Goal: Transaction & Acquisition: Purchase product/service

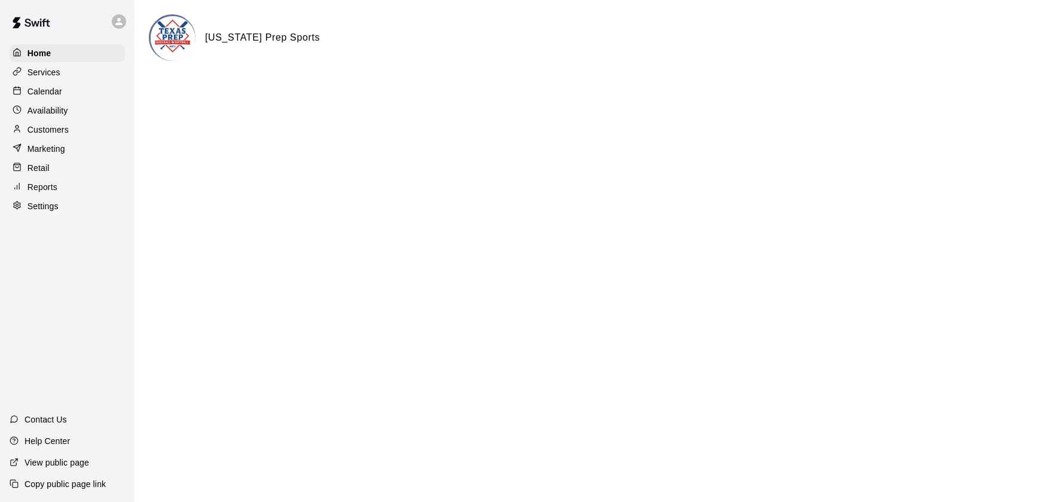
click at [51, 91] on p "Calendar" at bounding box center [44, 91] width 35 height 12
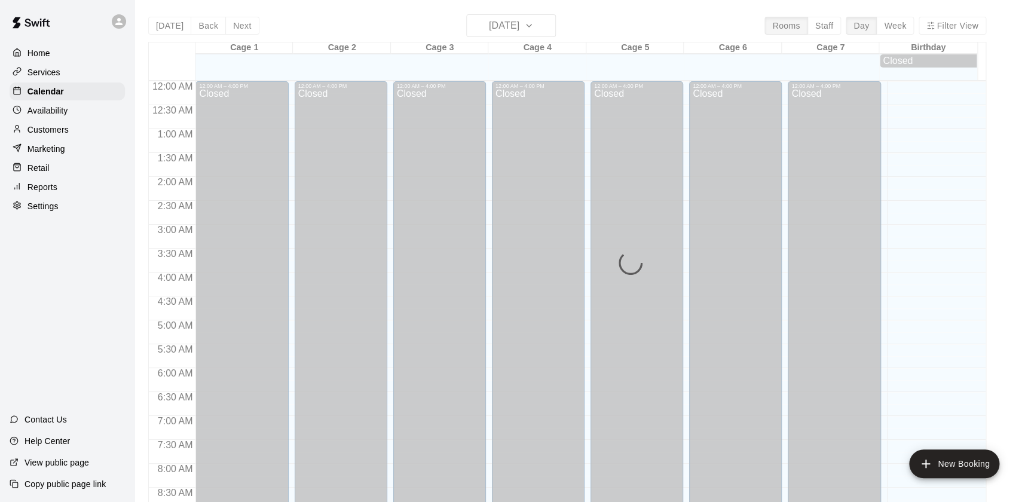
scroll to position [675, 0]
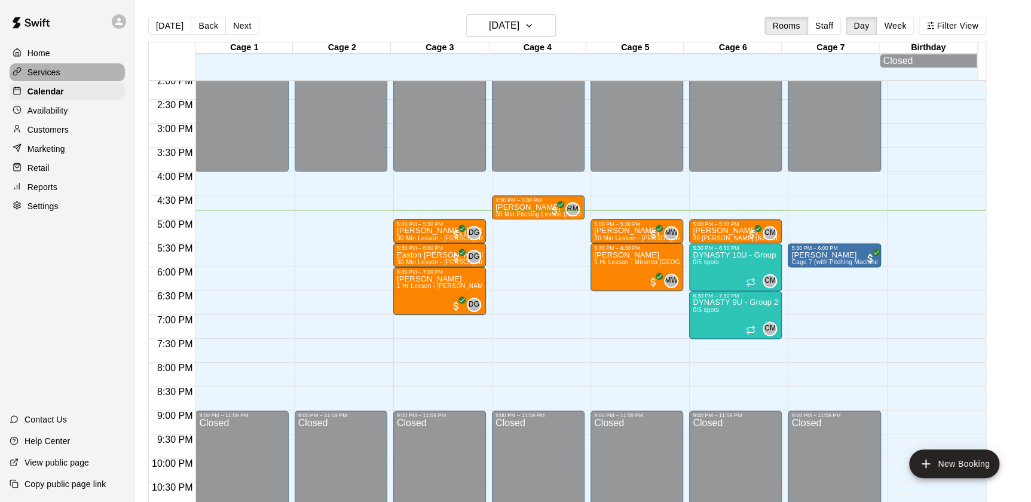
click at [51, 63] on div "Services" at bounding box center [67, 72] width 115 height 18
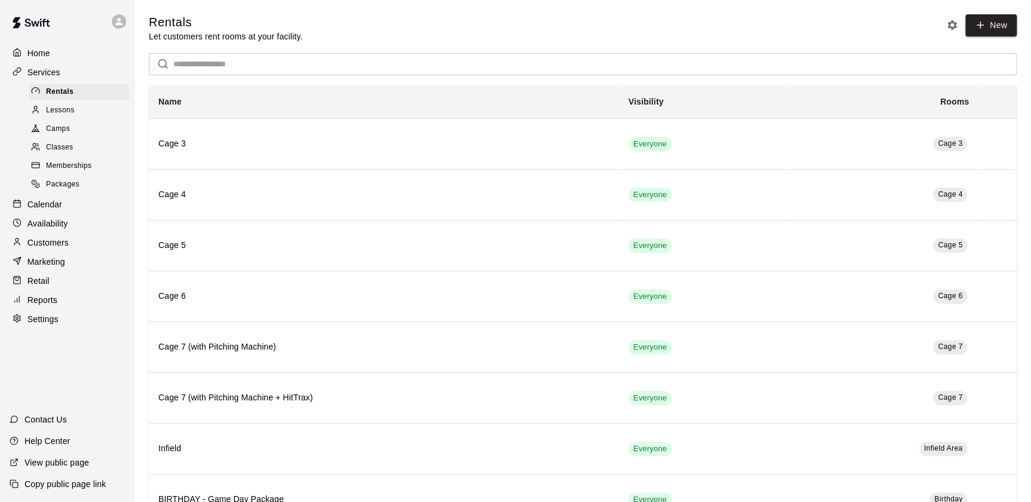
click at [78, 117] on div "Lessons" at bounding box center [79, 110] width 101 height 17
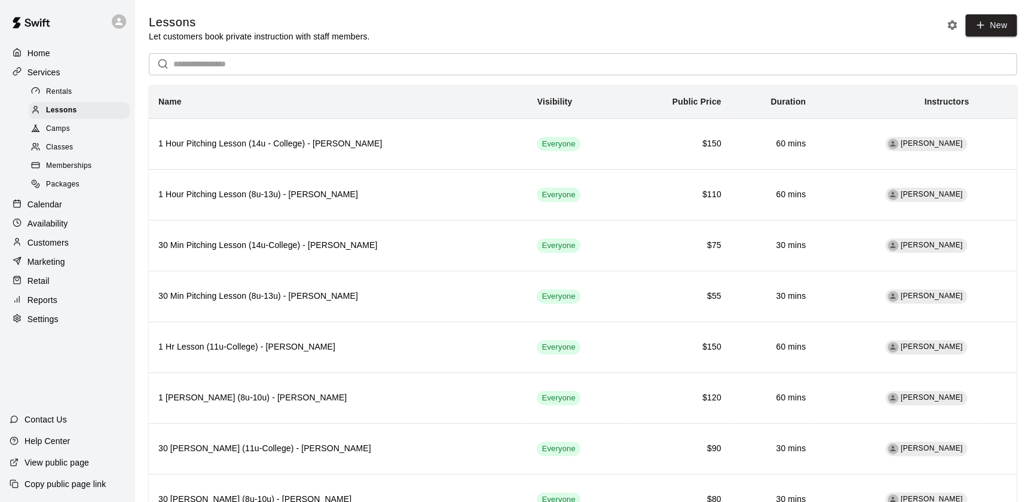
click at [47, 50] on p "Home" at bounding box center [38, 53] width 23 height 12
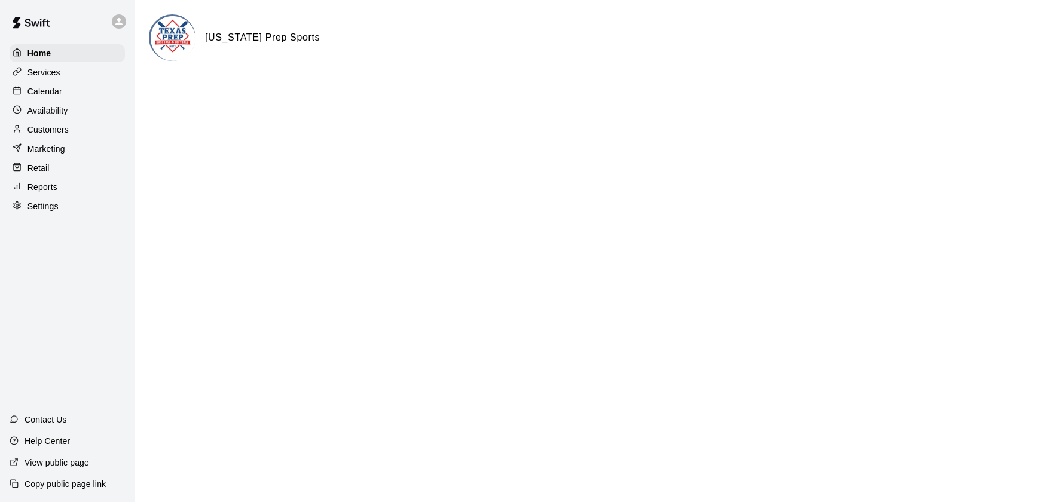
click at [60, 81] on div "Services" at bounding box center [67, 72] width 115 height 18
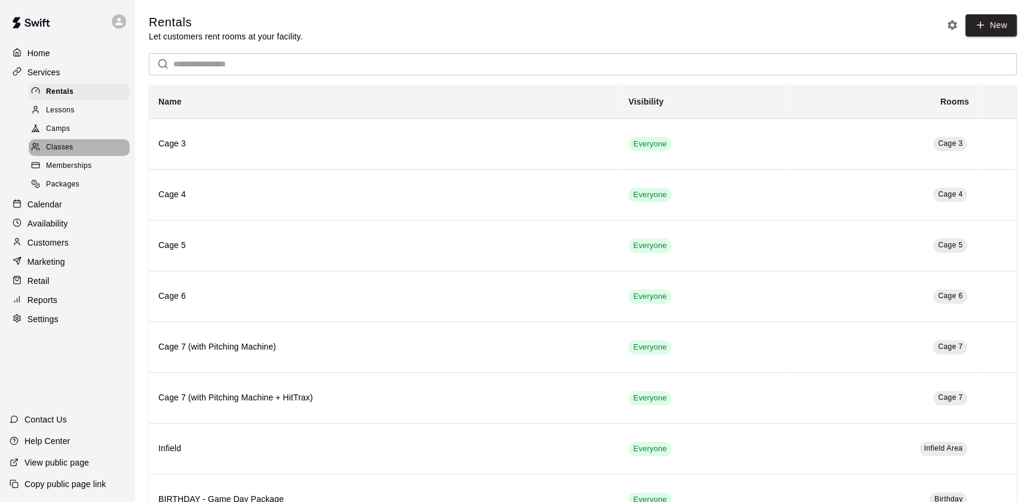
click at [65, 143] on div "Classes" at bounding box center [79, 147] width 101 height 17
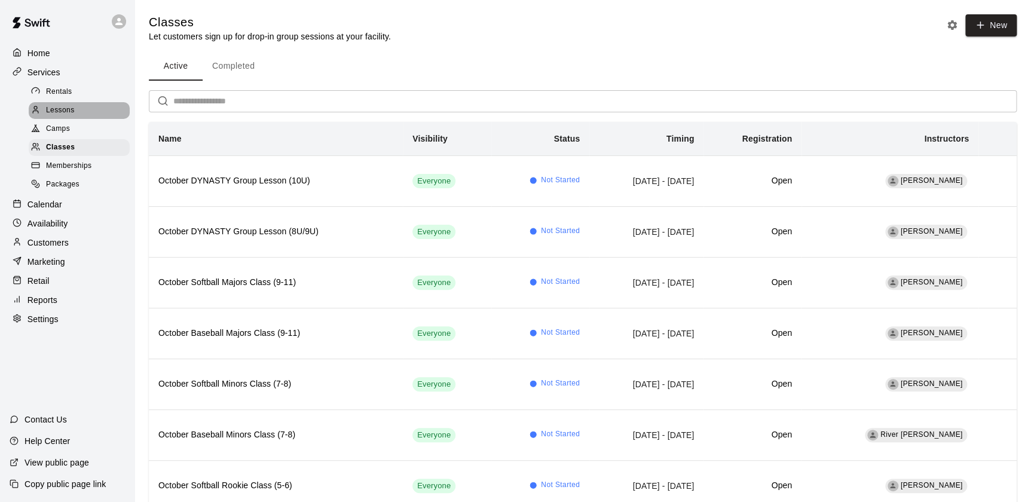
click at [73, 108] on span "Lessons" at bounding box center [60, 111] width 29 height 12
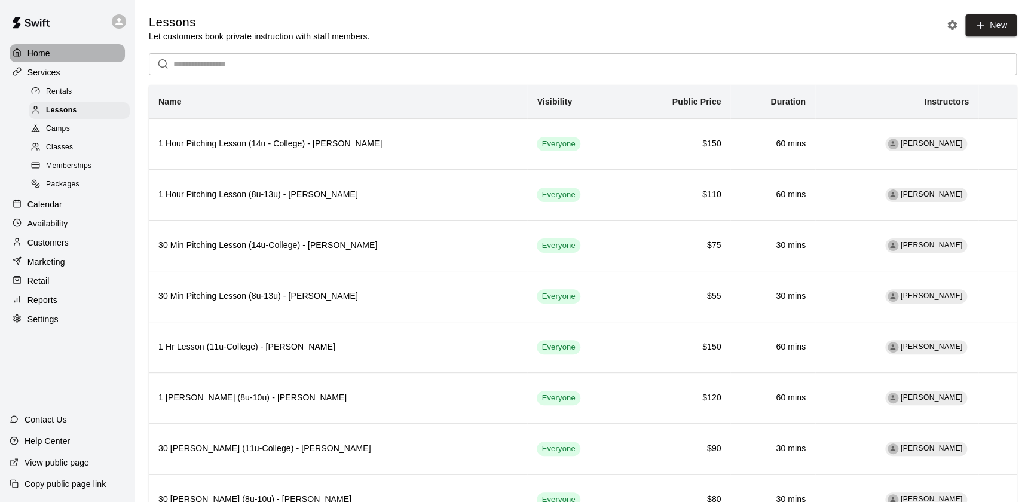
click at [35, 50] on p "Home" at bounding box center [38, 53] width 23 height 12
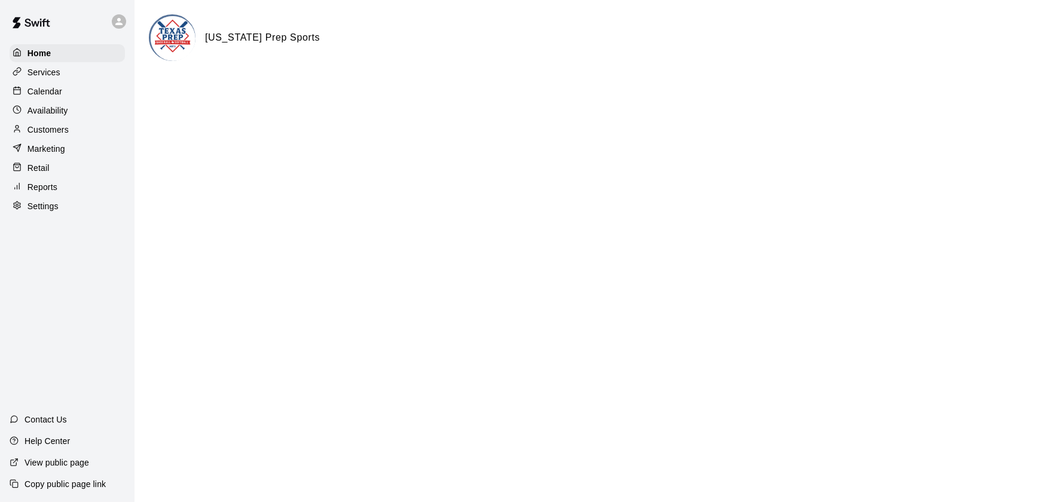
click at [36, 87] on p "Calendar" at bounding box center [44, 91] width 35 height 12
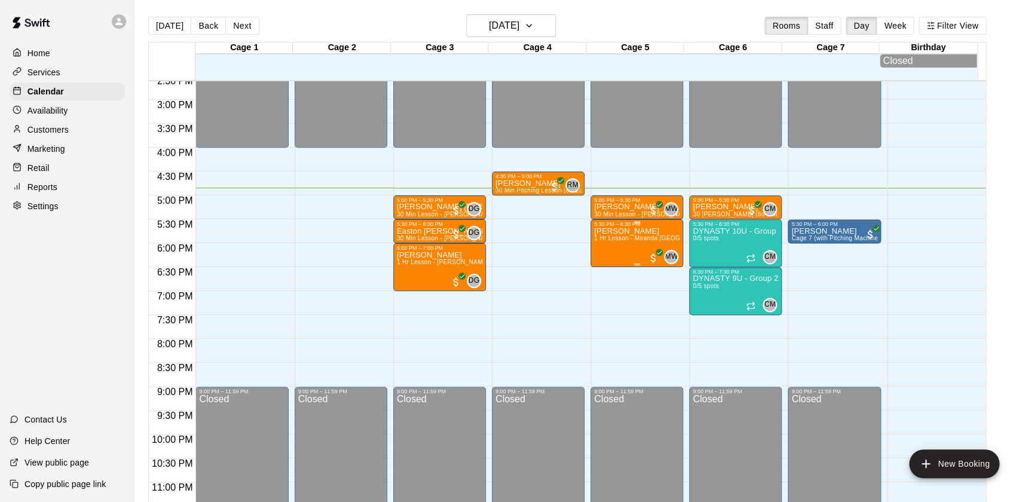
scroll to position [701, 0]
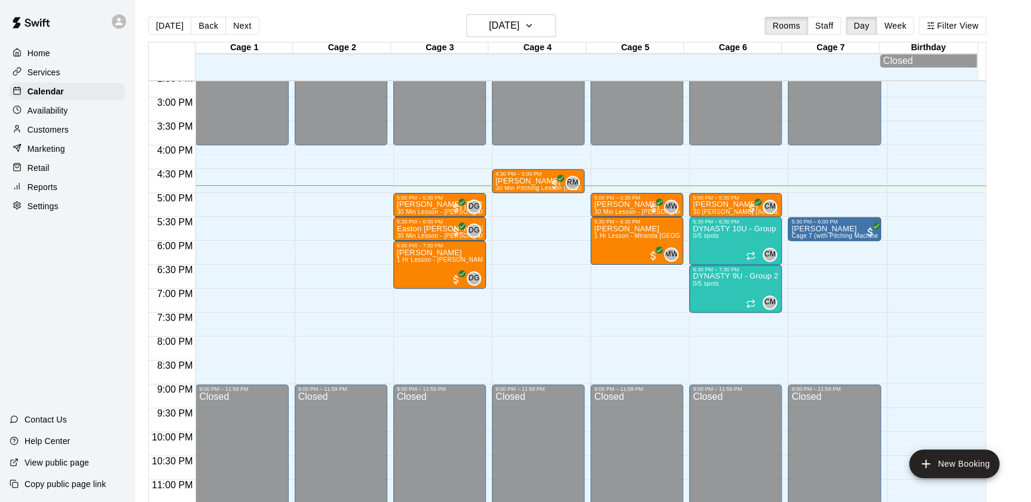
click at [50, 165] on div "Retail" at bounding box center [67, 168] width 115 height 18
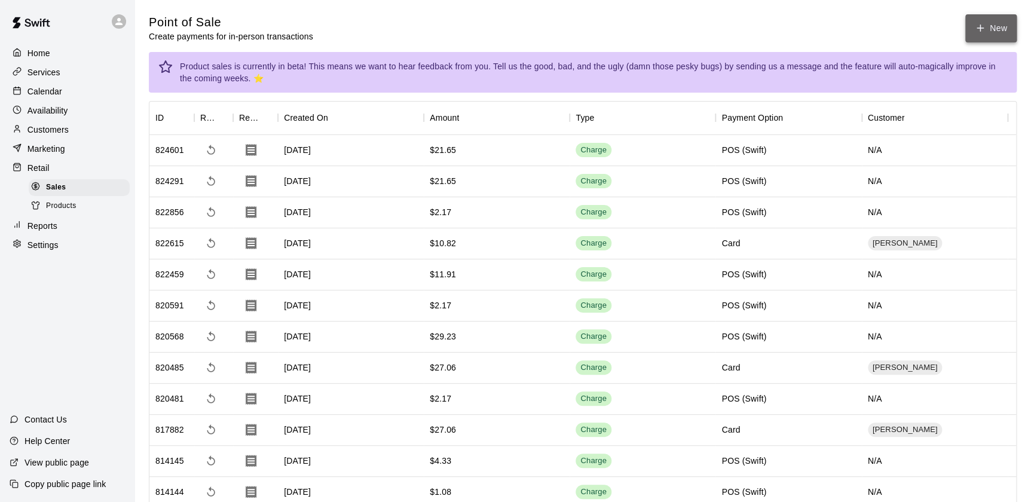
click at [992, 30] on button "New" at bounding box center [990, 28] width 51 height 28
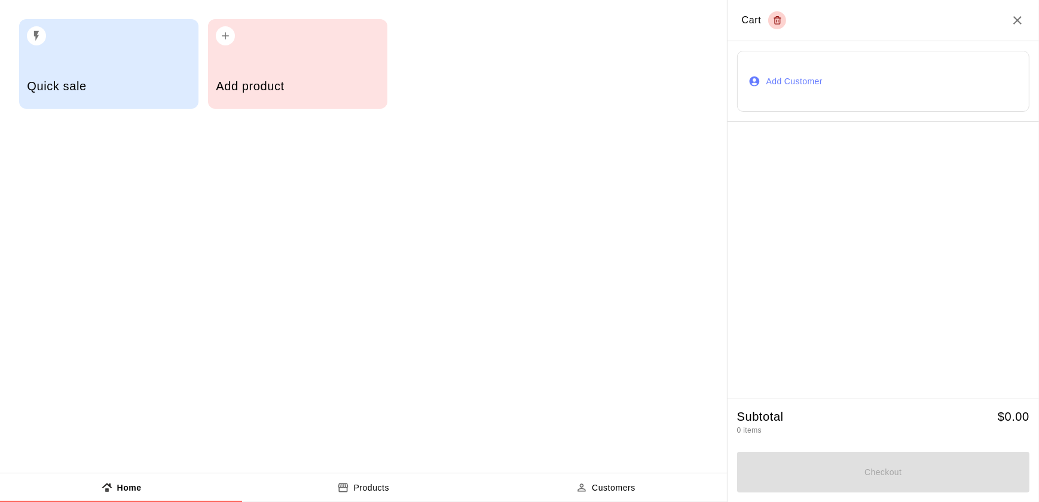
click at [266, 78] on h5 "Add product" at bounding box center [297, 86] width 163 height 16
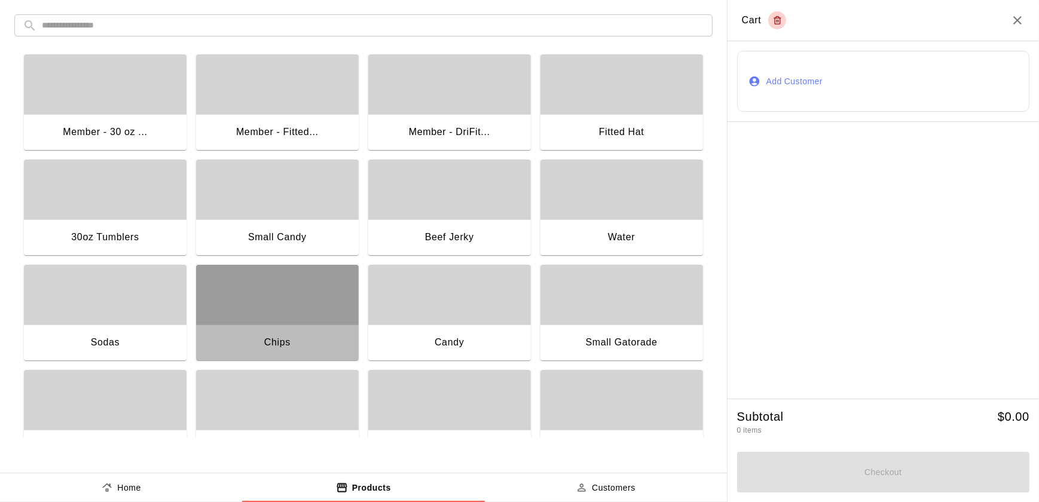
click at [309, 342] on div "Chips" at bounding box center [277, 344] width 163 height 38
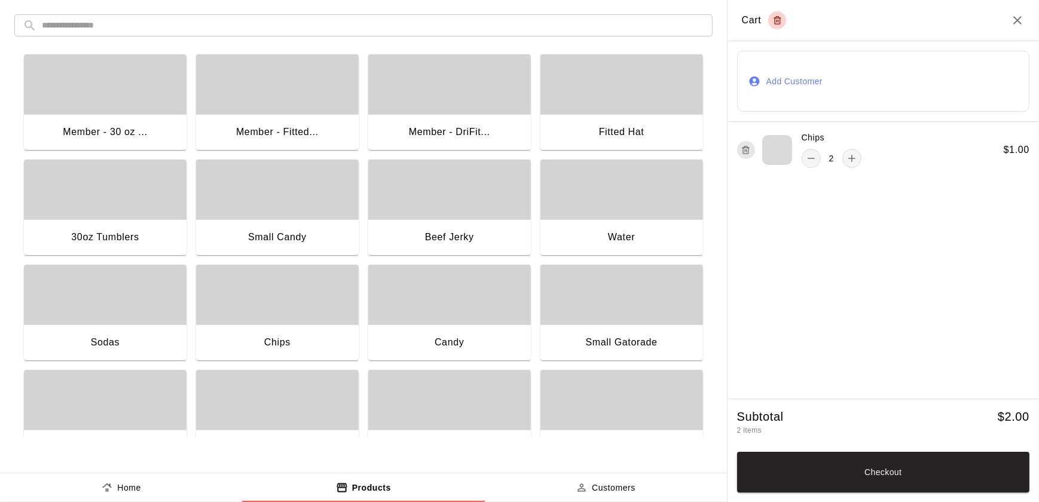
click at [309, 342] on div "Chips" at bounding box center [277, 344] width 163 height 38
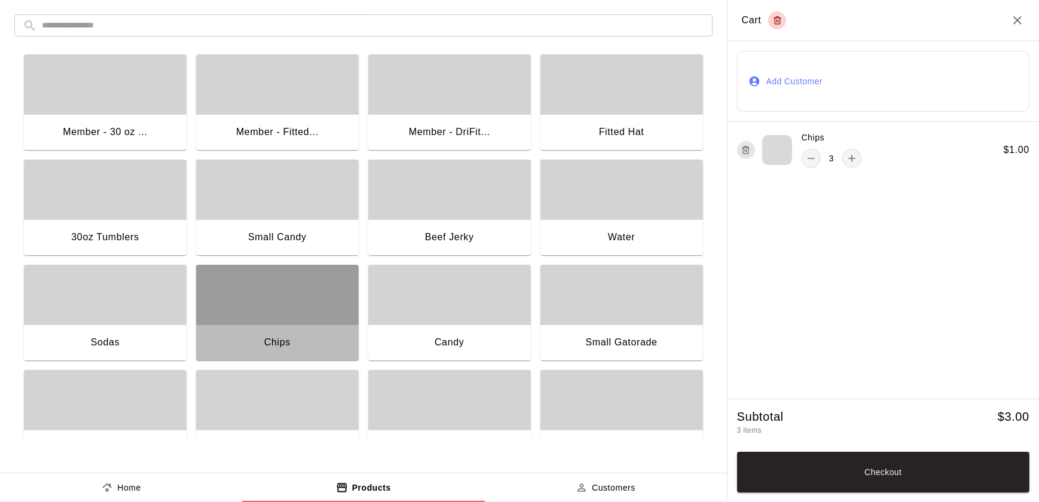
click at [340, 337] on div "Chips" at bounding box center [277, 344] width 163 height 38
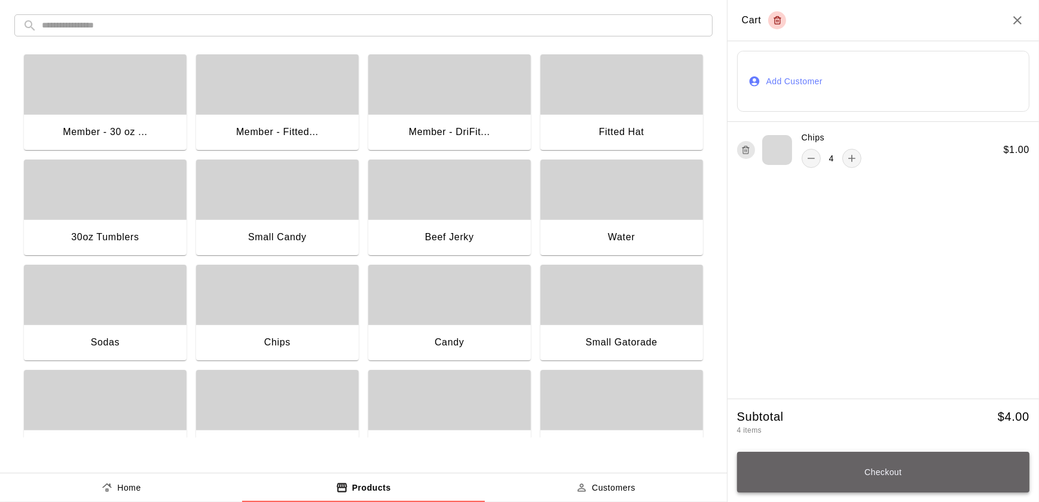
click at [956, 475] on button "Checkout" at bounding box center [883, 472] width 292 height 41
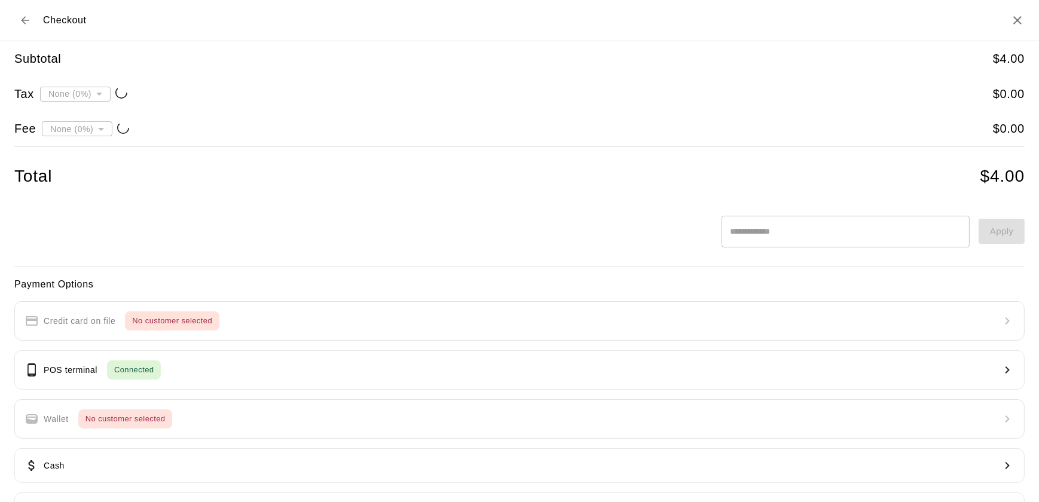
type input "**********"
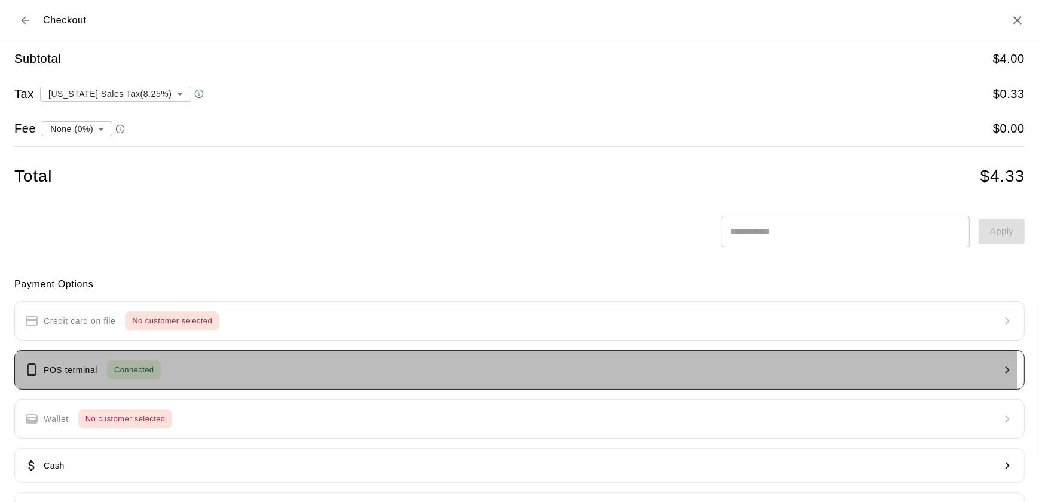
click at [238, 372] on button "POS terminal Connected" at bounding box center [519, 369] width 1010 height 39
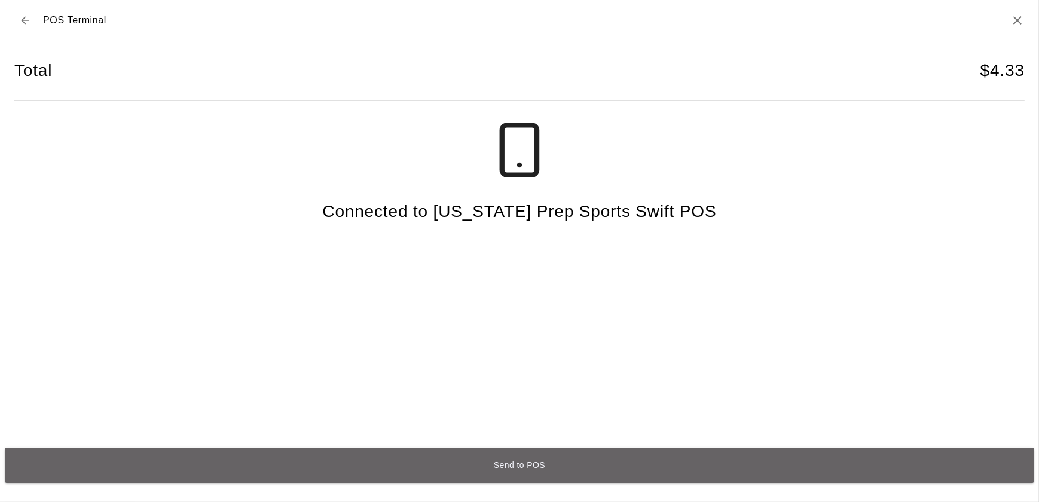
click at [530, 470] on button "Send to POS" at bounding box center [519, 465] width 1029 height 35
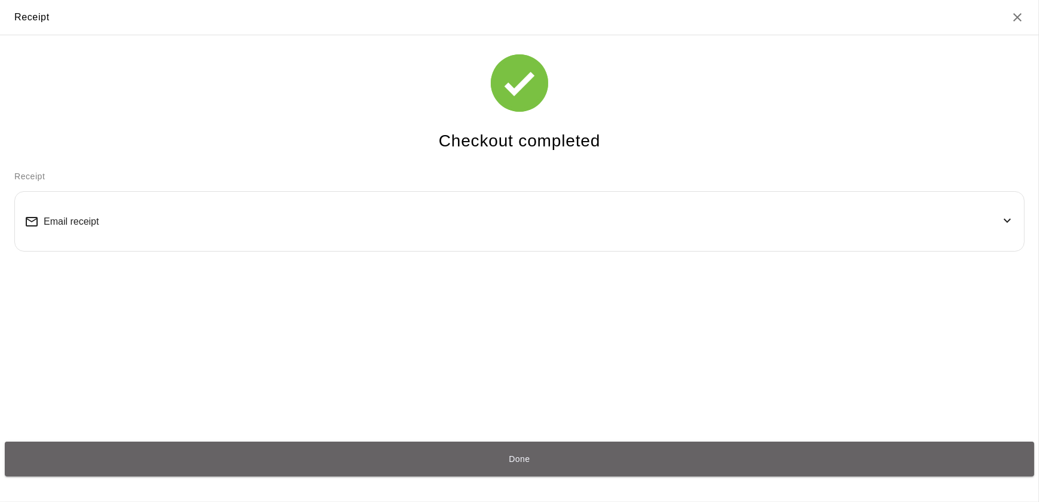
click at [530, 470] on button "Done" at bounding box center [519, 459] width 1029 height 35
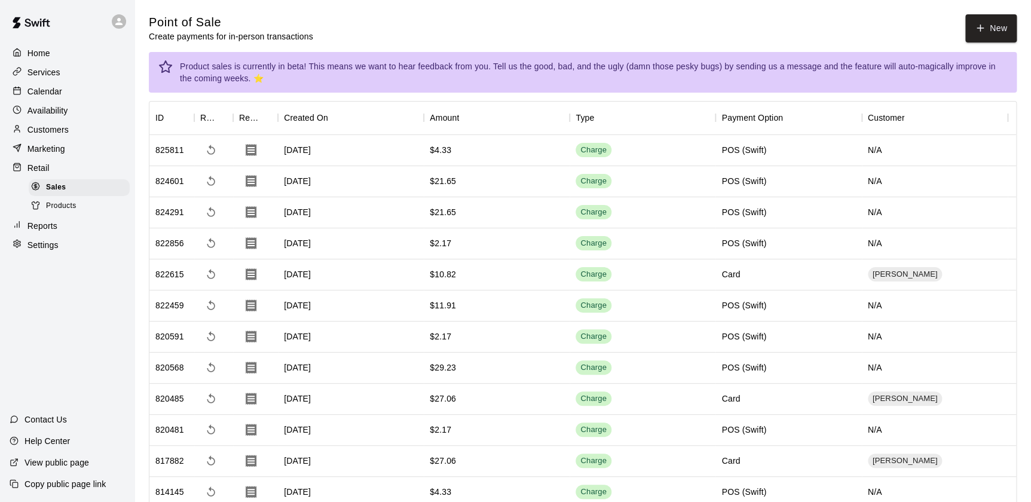
click at [53, 47] on div "Home" at bounding box center [67, 53] width 115 height 18
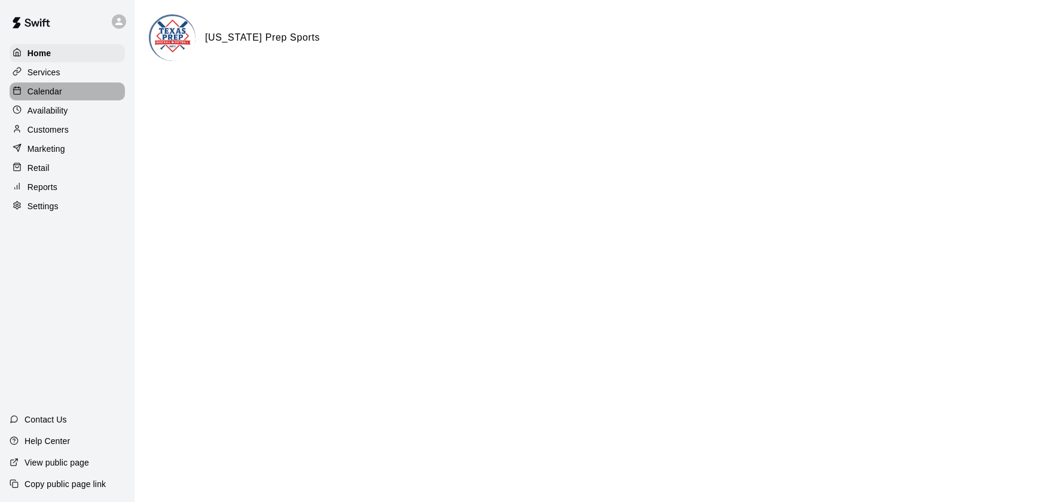
click at [45, 93] on p "Calendar" at bounding box center [44, 91] width 35 height 12
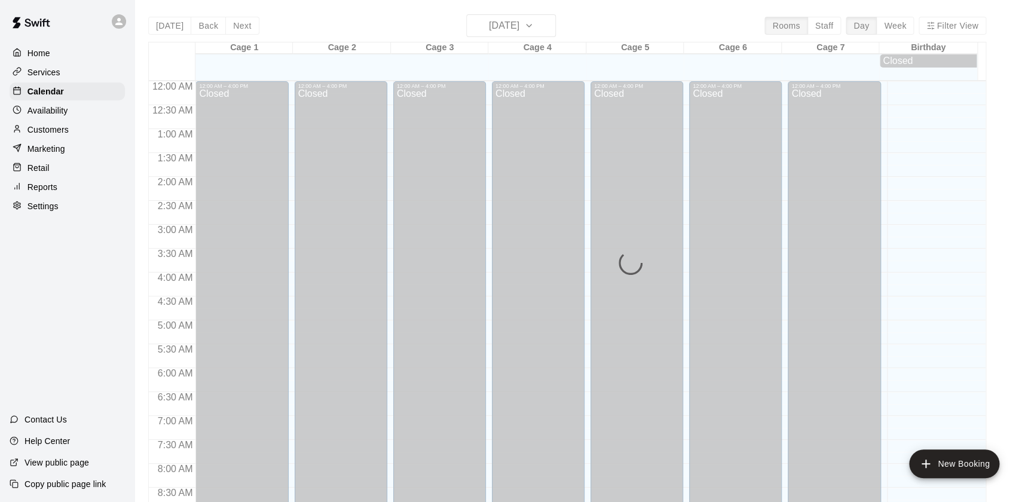
scroll to position [675, 0]
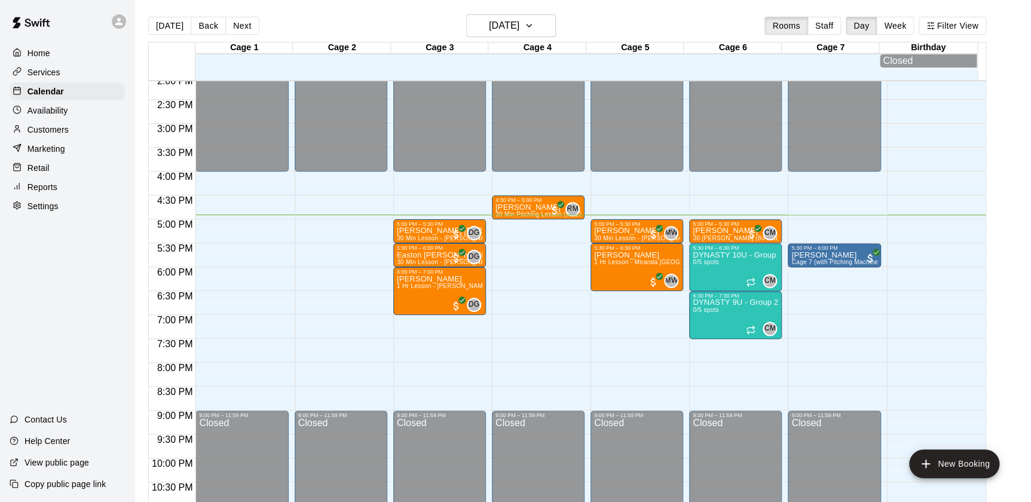
drag, startPoint x: 645, startPoint y: 224, endPoint x: 1000, endPoint y: 203, distance: 355.7
click at [995, 203] on div "Today Back Next Friday Sep 19 Rooms Staff Day Week Filter View Cage 1 19 Fri Ca…" at bounding box center [567, 265] width 856 height 502
click at [32, 189] on p "Reports" at bounding box center [42, 187] width 30 height 12
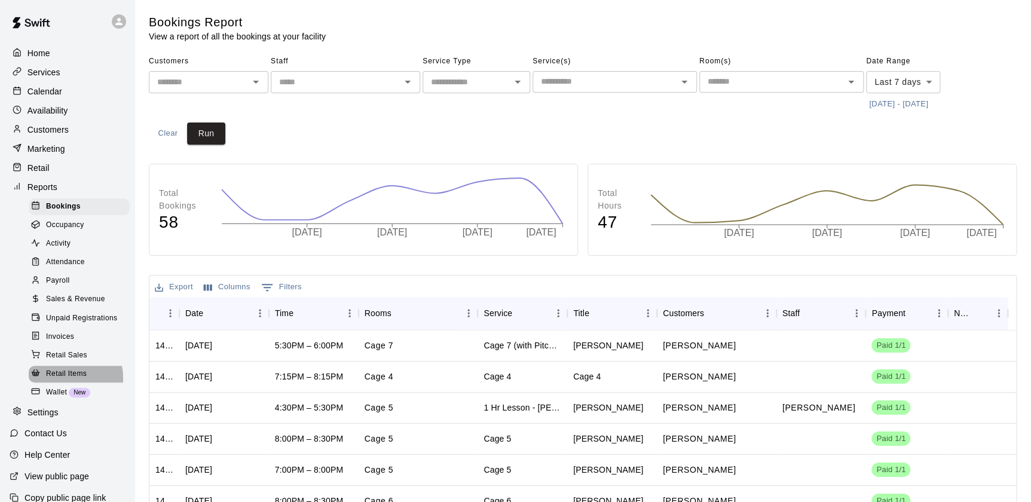
click at [60, 380] on span "Retail Items" at bounding box center [66, 374] width 41 height 12
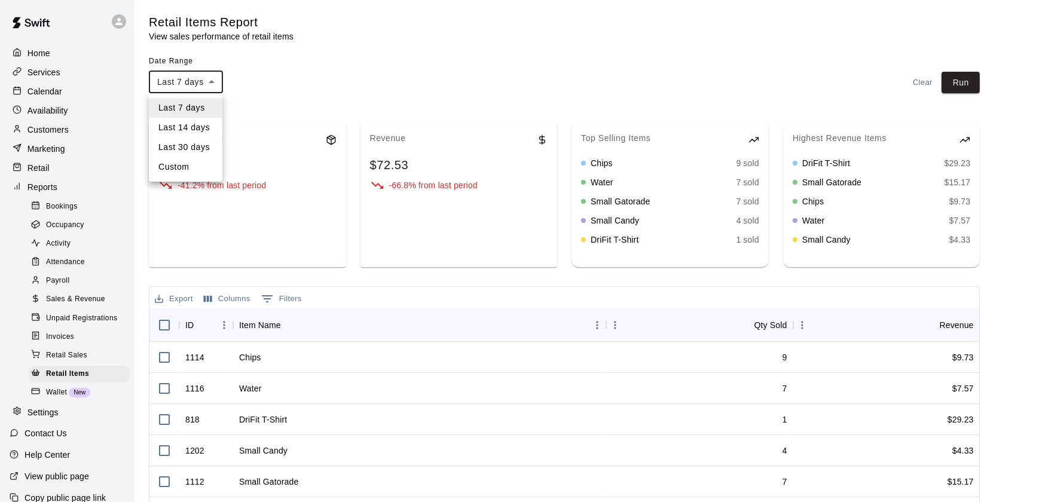
click at [213, 84] on body "Home Services Calendar Availability Customers Marketing Retail Reports Bookings…" at bounding box center [519, 355] width 1039 height 710
click at [197, 154] on li "Last 30 days" at bounding box center [186, 147] width 74 height 20
type input "*****"
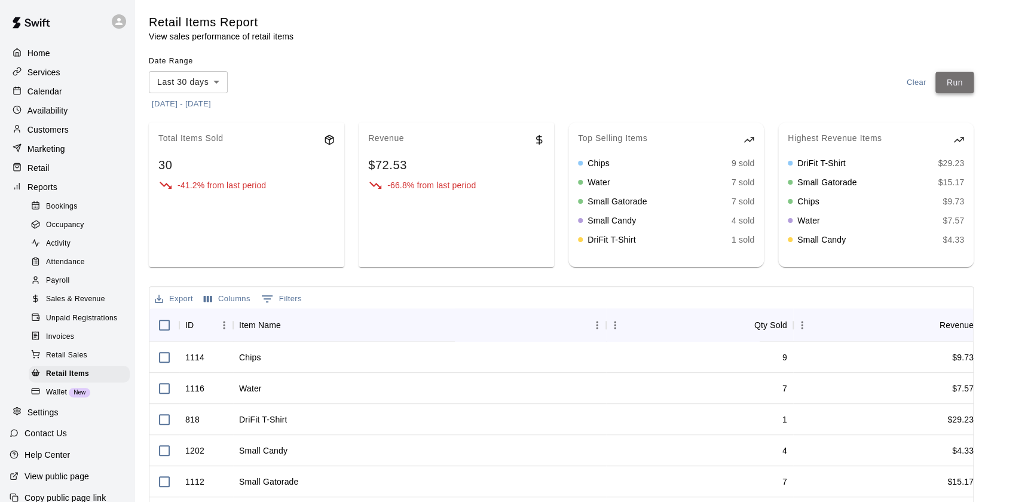
click at [965, 86] on button "Run" at bounding box center [954, 83] width 38 height 22
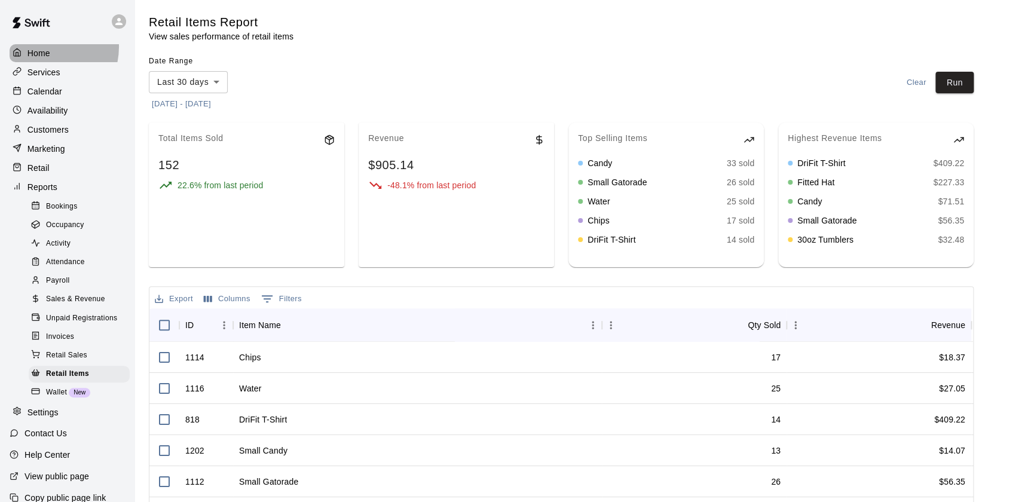
click at [42, 47] on div "Home" at bounding box center [67, 53] width 115 height 18
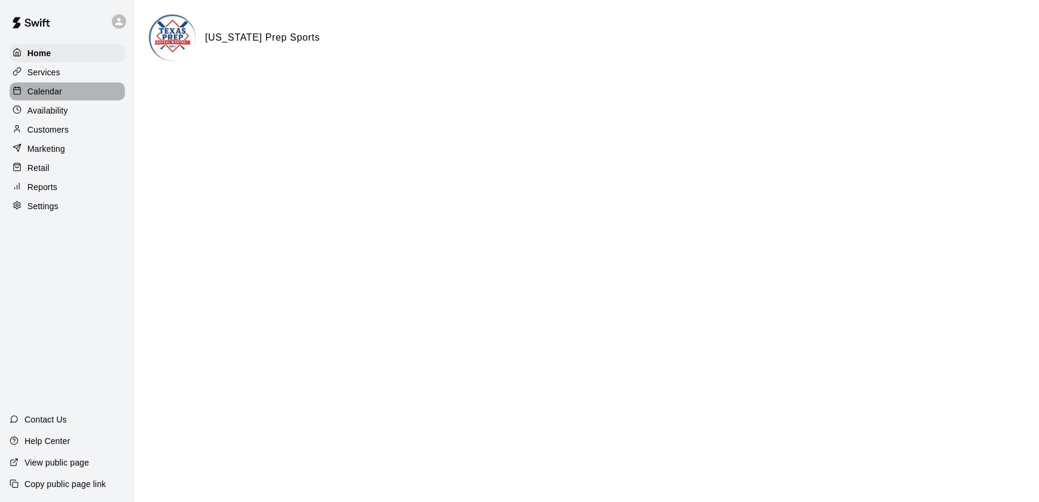
click at [42, 92] on p "Calendar" at bounding box center [44, 91] width 35 height 12
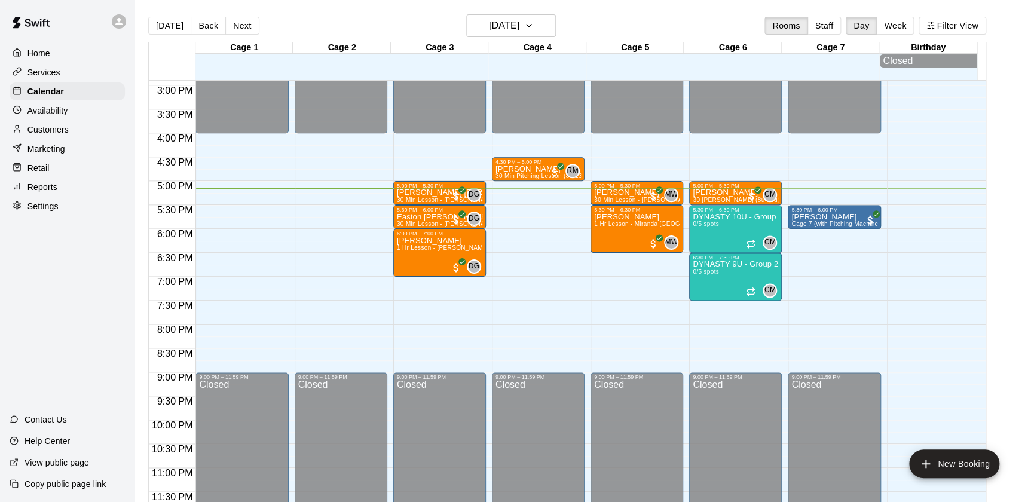
scroll to position [715, 0]
click at [553, 29] on button "[DATE]" at bounding box center [511, 25] width 90 height 23
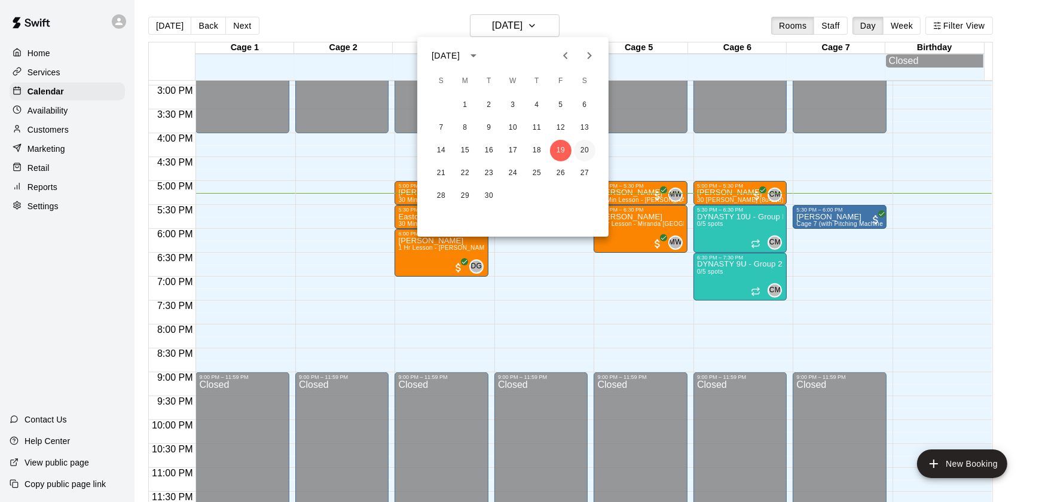
click at [586, 150] on button "20" at bounding box center [585, 151] width 22 height 22
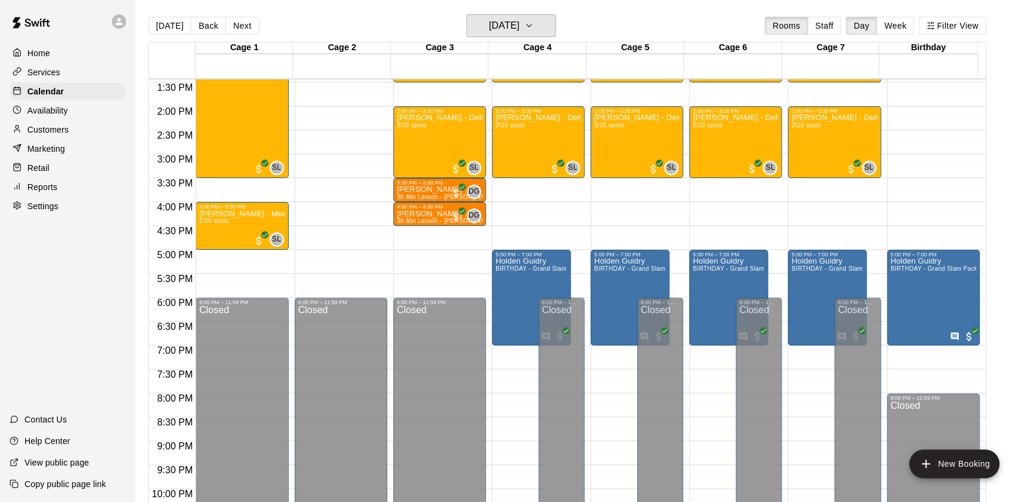
scroll to position [642, 0]
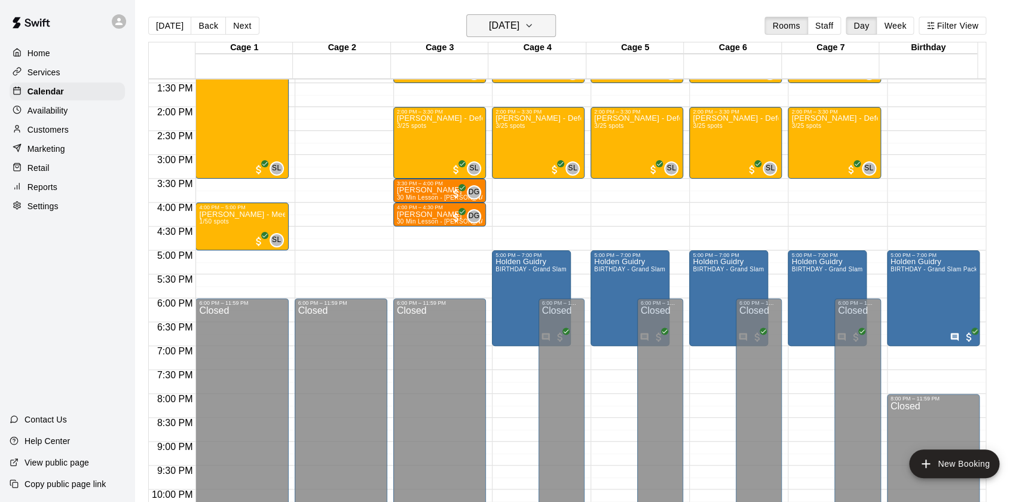
click at [497, 22] on h6 "[DATE]" at bounding box center [504, 25] width 30 height 17
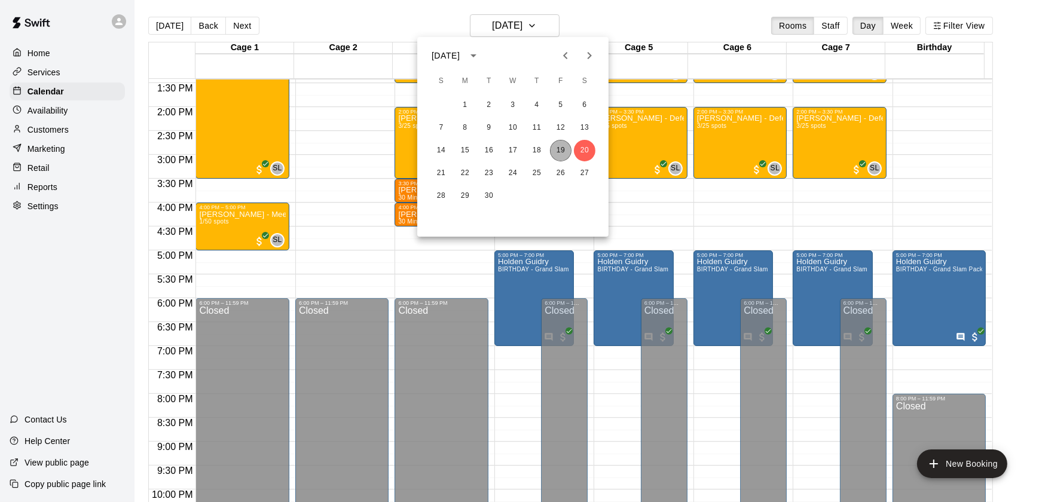
click at [556, 152] on button "19" at bounding box center [561, 151] width 22 height 22
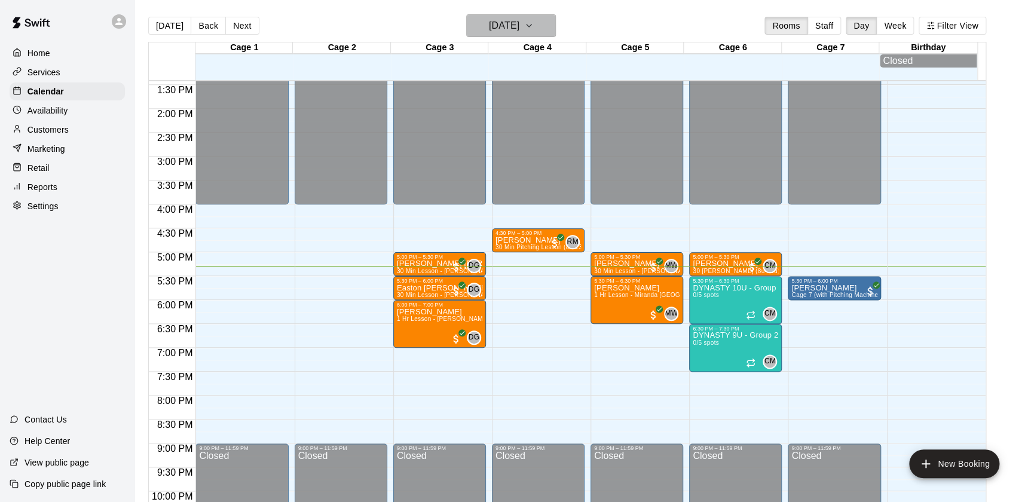
click at [534, 26] on icon "button" at bounding box center [529, 26] width 10 height 14
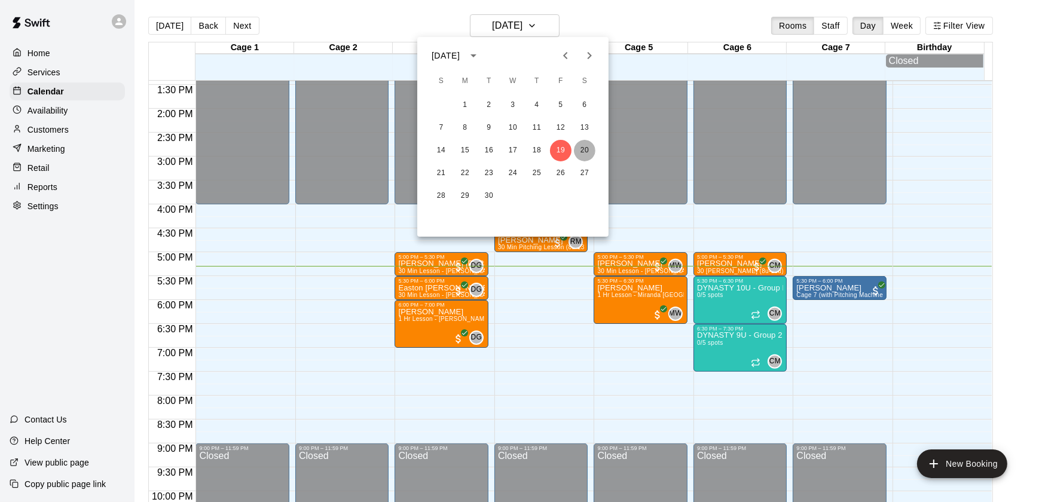
click at [585, 153] on button "20" at bounding box center [585, 151] width 22 height 22
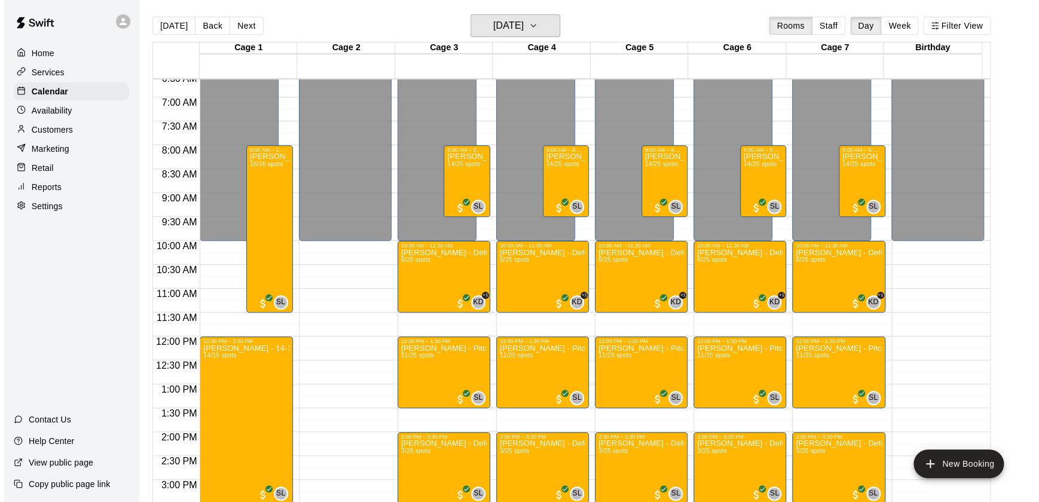
scroll to position [318, 0]
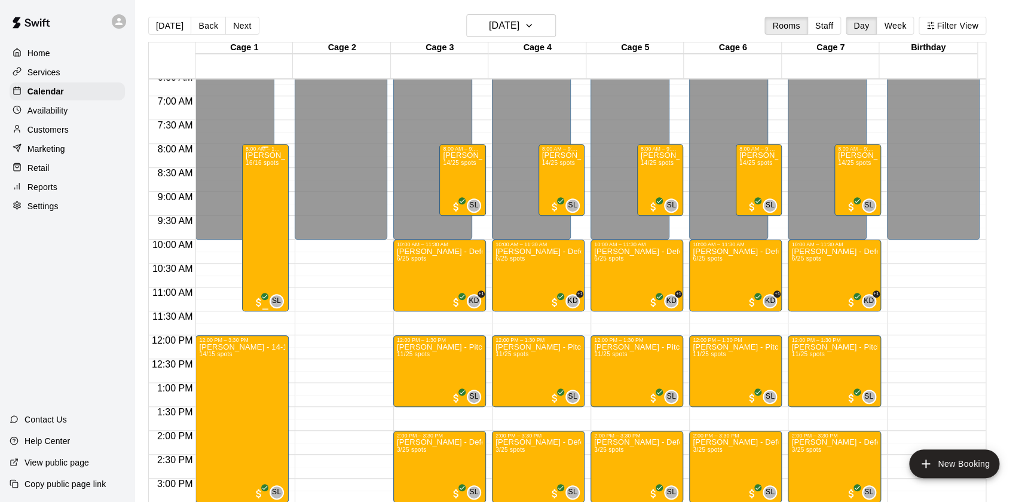
click at [250, 188] on div "SAM LANDRY - 8U BOTH CAMPS 16/16 spots" at bounding box center [265, 403] width 39 height 502
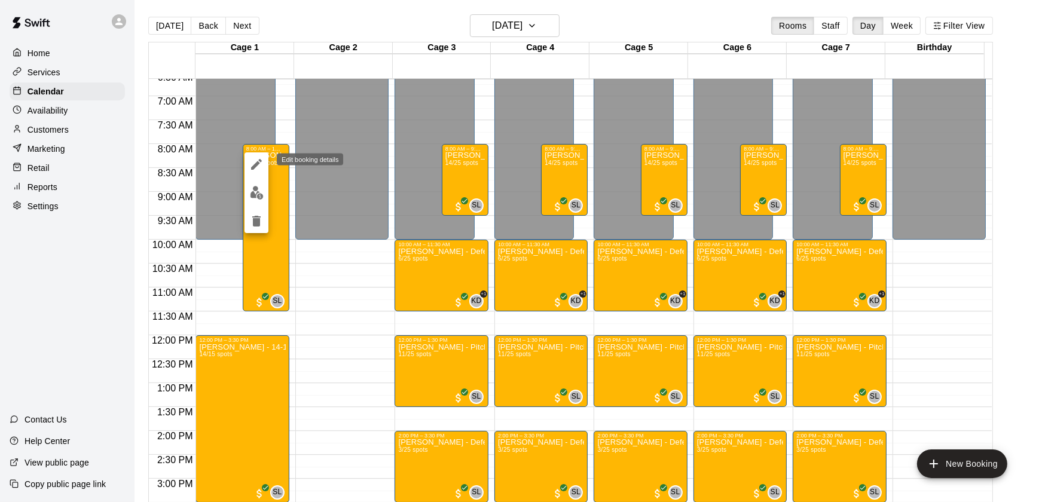
click at [259, 158] on icon "edit" at bounding box center [256, 164] width 14 height 14
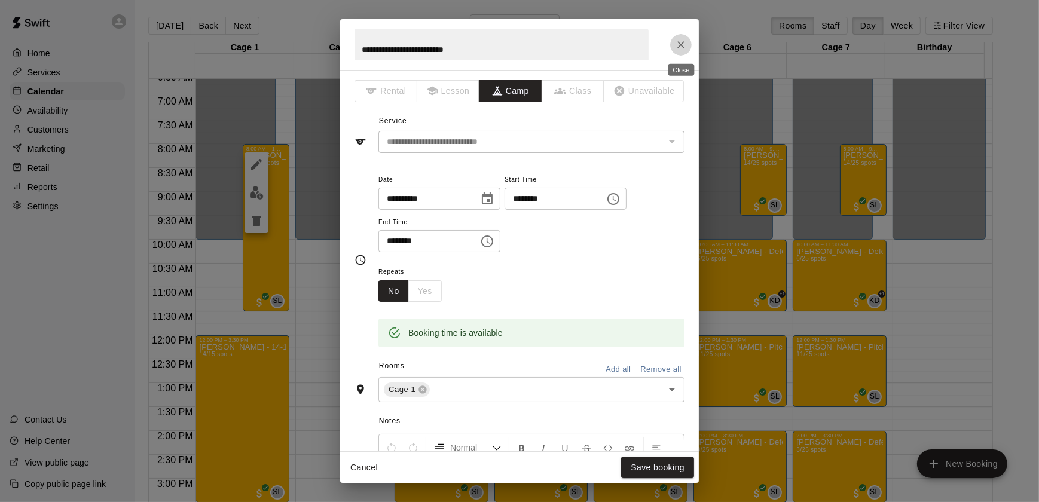
click at [682, 45] on icon "Close" at bounding box center [680, 44] width 7 height 7
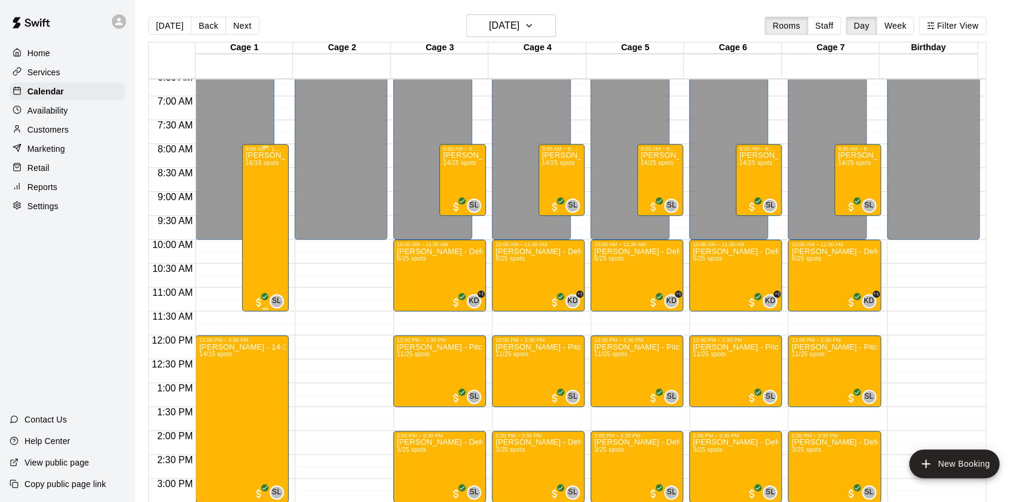
click at [270, 201] on div "SAM LANDRY - 8U BOTH CAMPS 16/16 spots" at bounding box center [265, 403] width 39 height 502
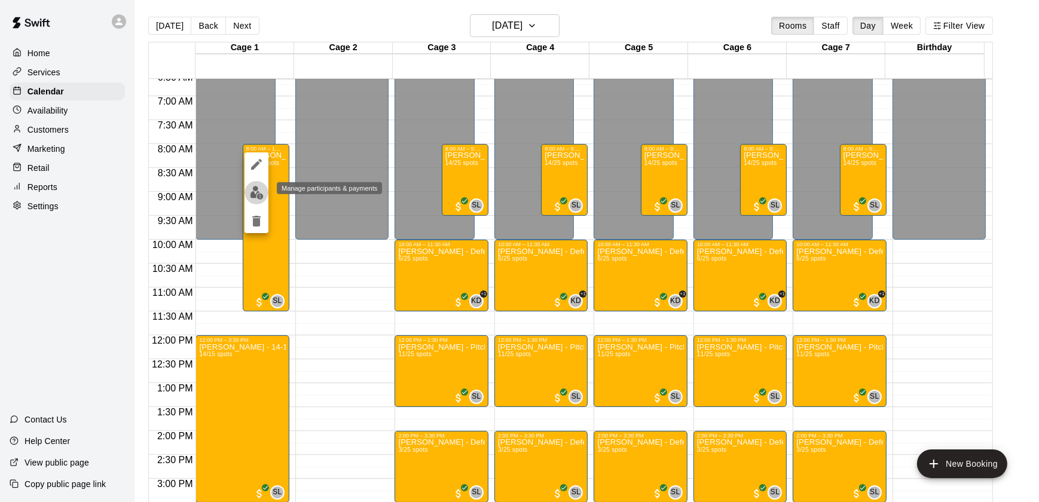
click at [256, 195] on img "edit" at bounding box center [257, 193] width 14 height 14
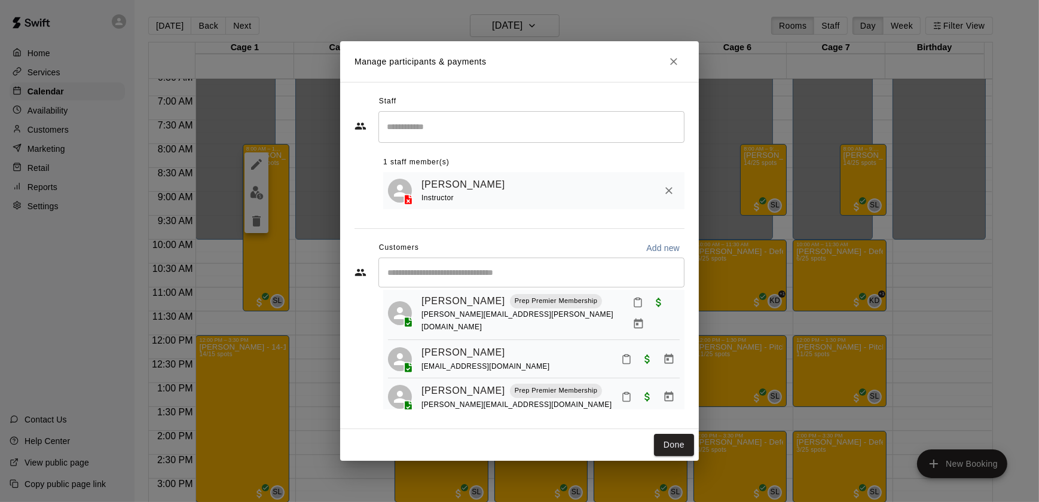
scroll to position [0, 0]
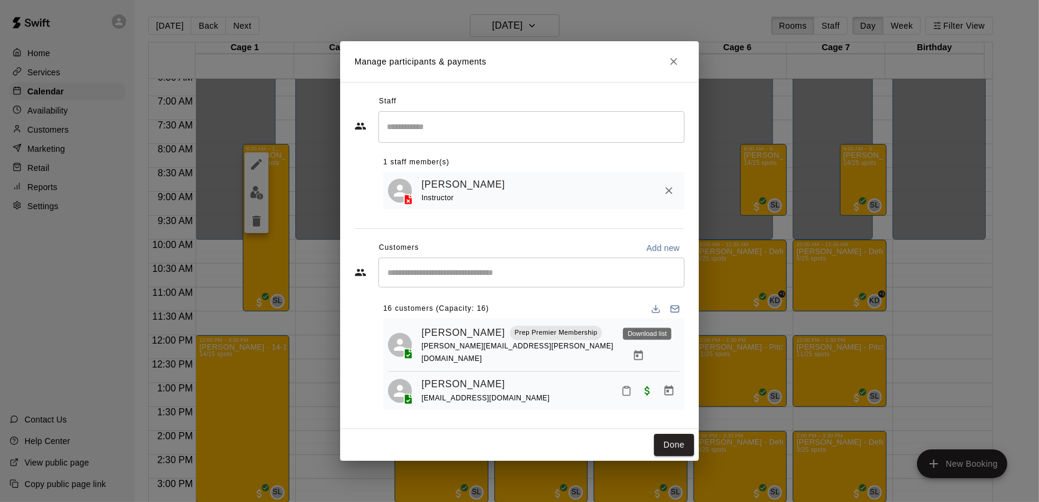
click at [651, 306] on icon "Download list" at bounding box center [656, 309] width 10 height 10
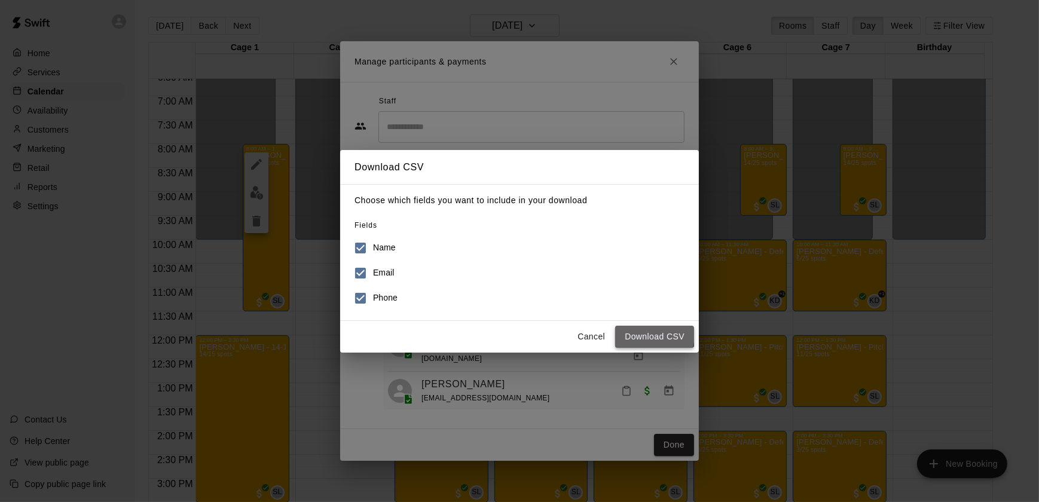
click at [634, 334] on button "Download CSV" at bounding box center [654, 337] width 79 height 22
click at [595, 338] on button "Cancel" at bounding box center [591, 337] width 38 height 22
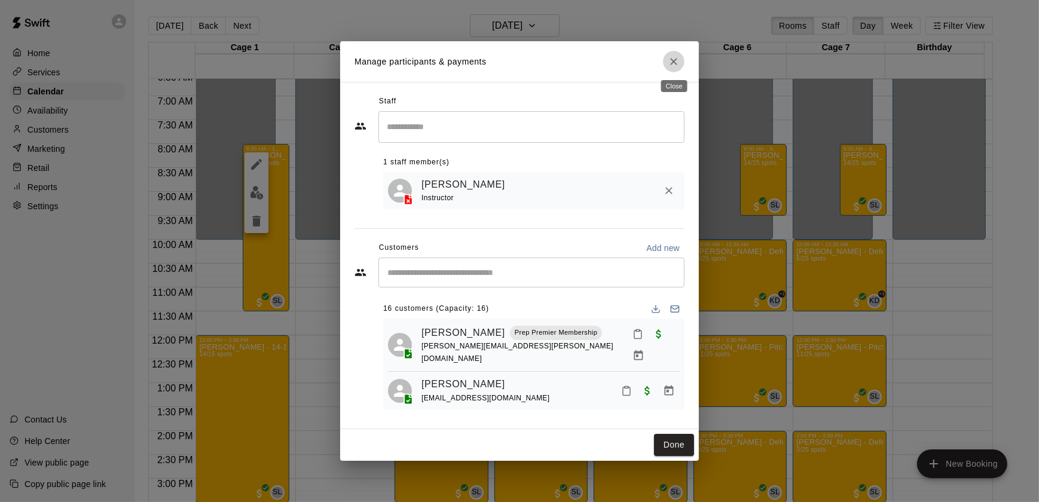
click at [675, 62] on icon "Close" at bounding box center [674, 62] width 12 height 12
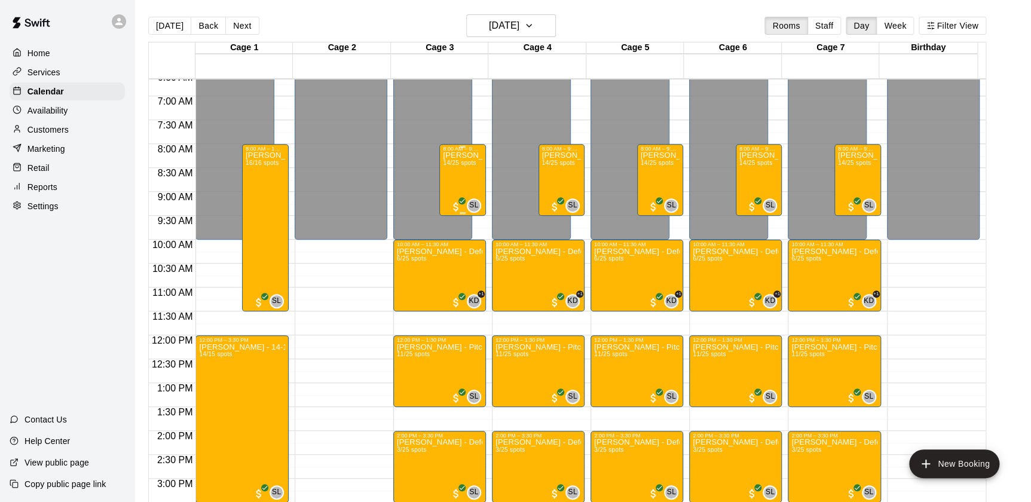
click at [466, 173] on div "SAM LANDRY - Pitching Camp (8-12u) 14/25 spots" at bounding box center [462, 403] width 39 height 502
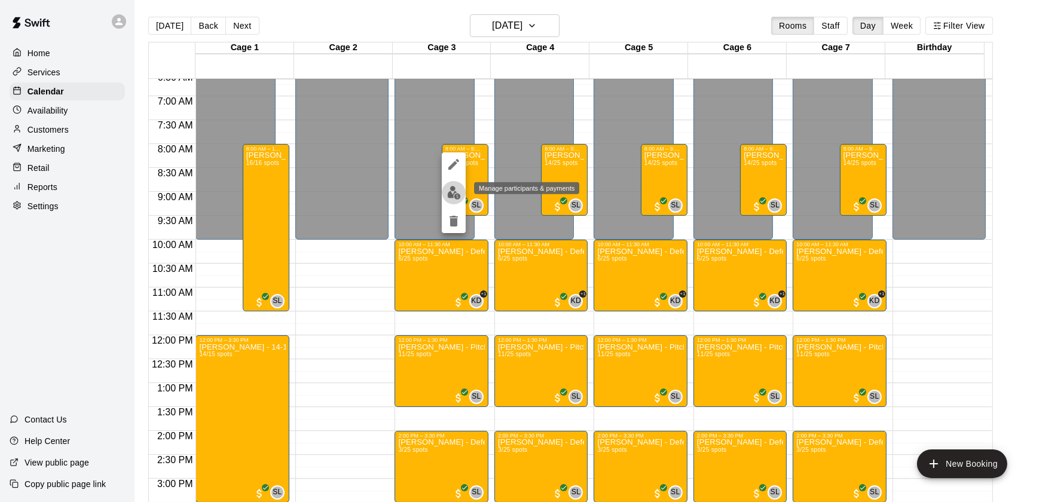
click at [453, 195] on img "edit" at bounding box center [454, 193] width 14 height 14
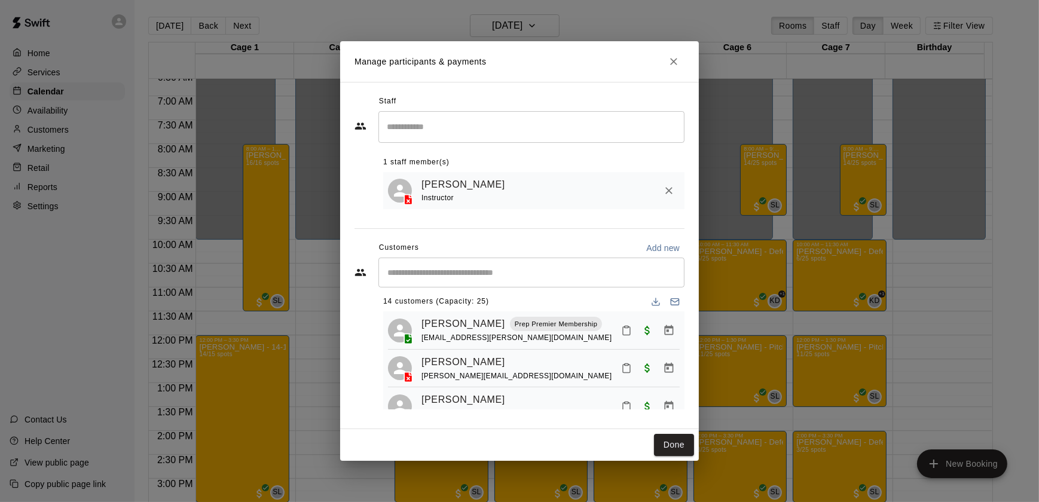
scroll to position [8, 0]
click at [652, 305] on icon "Download list" at bounding box center [655, 303] width 7 height 2
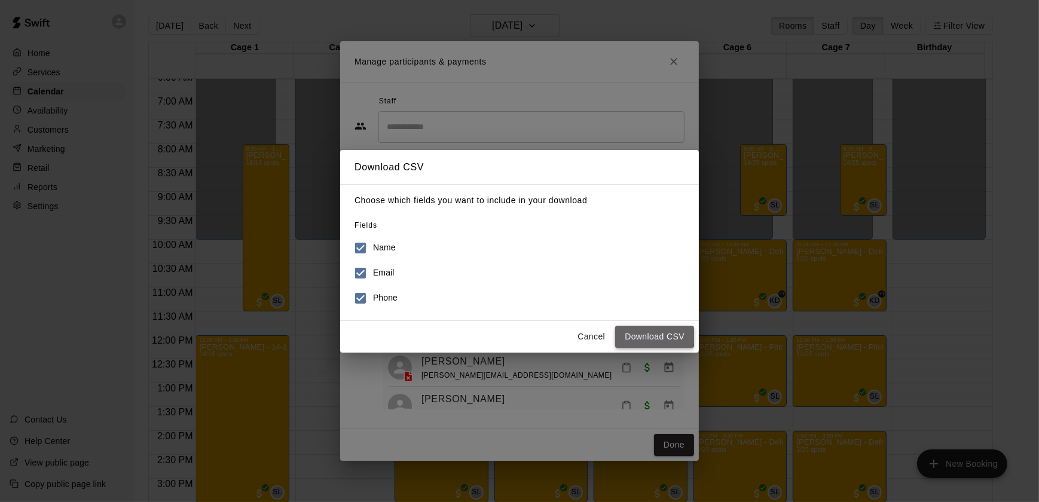
click at [632, 335] on button "Download CSV" at bounding box center [654, 337] width 79 height 22
click at [585, 332] on button "Cancel" at bounding box center [591, 337] width 38 height 22
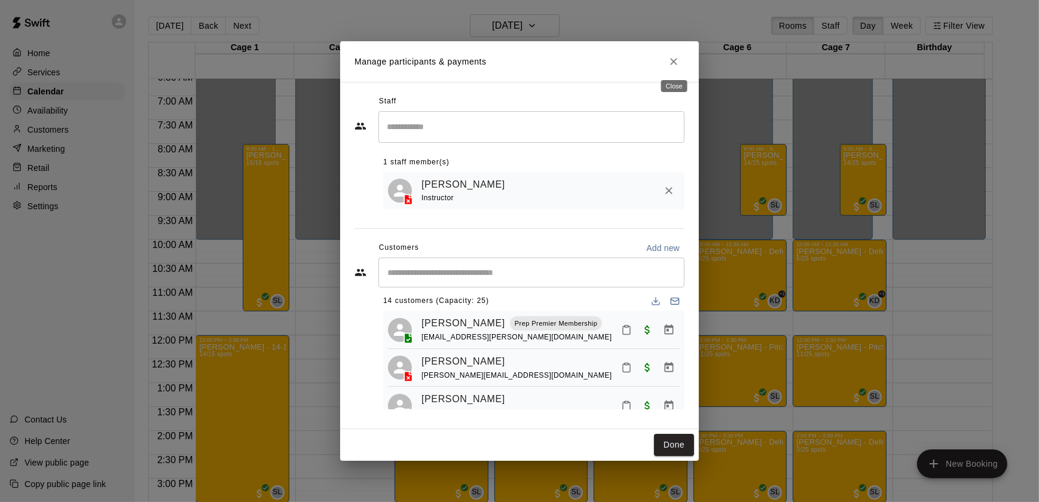
click at [673, 51] on button "Close" at bounding box center [674, 62] width 22 height 22
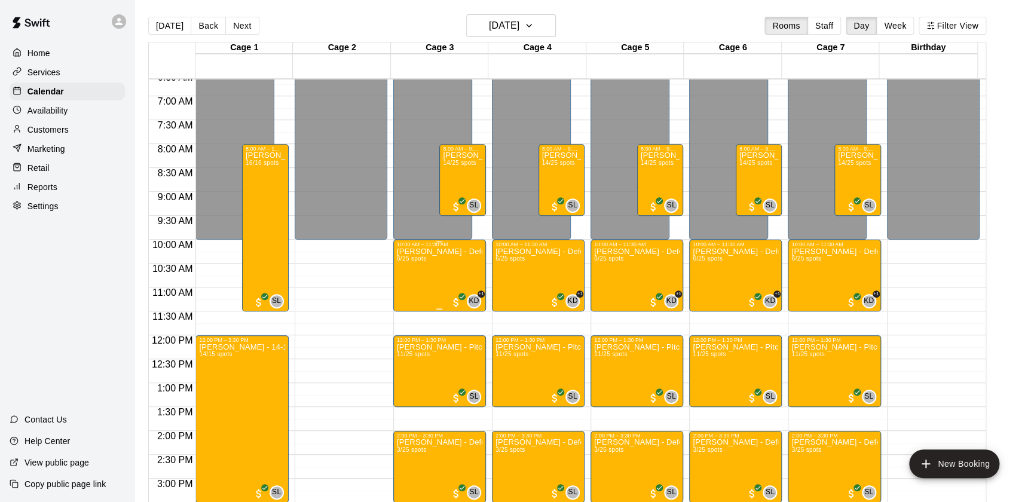
click at [436, 252] on p "[PERSON_NAME] - Defense Camp (8-12u)" at bounding box center [439, 252] width 85 height 0
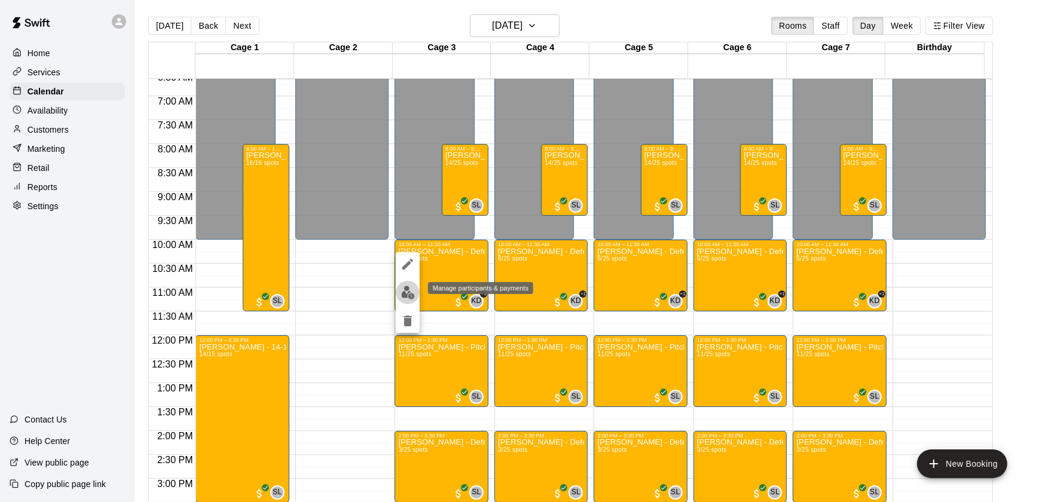
click at [406, 294] on img "edit" at bounding box center [408, 293] width 14 height 14
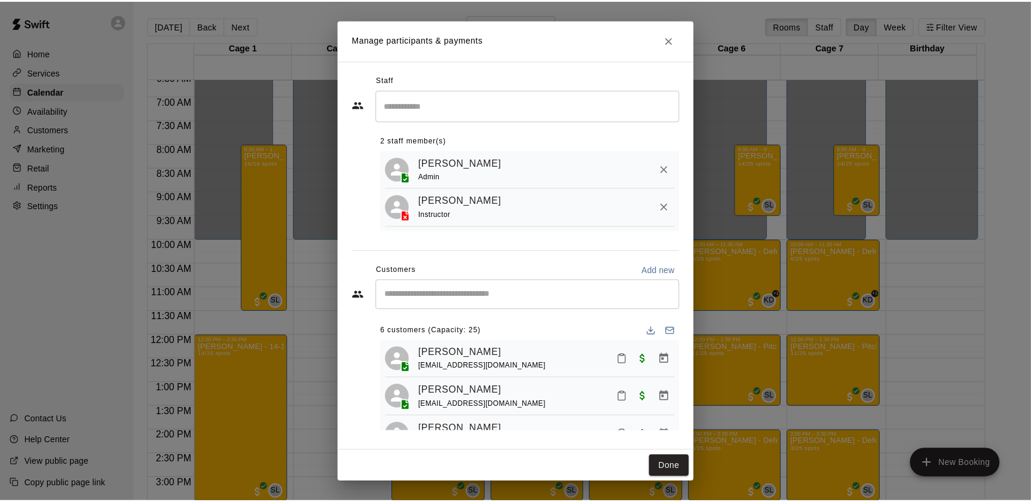
scroll to position [1, 0]
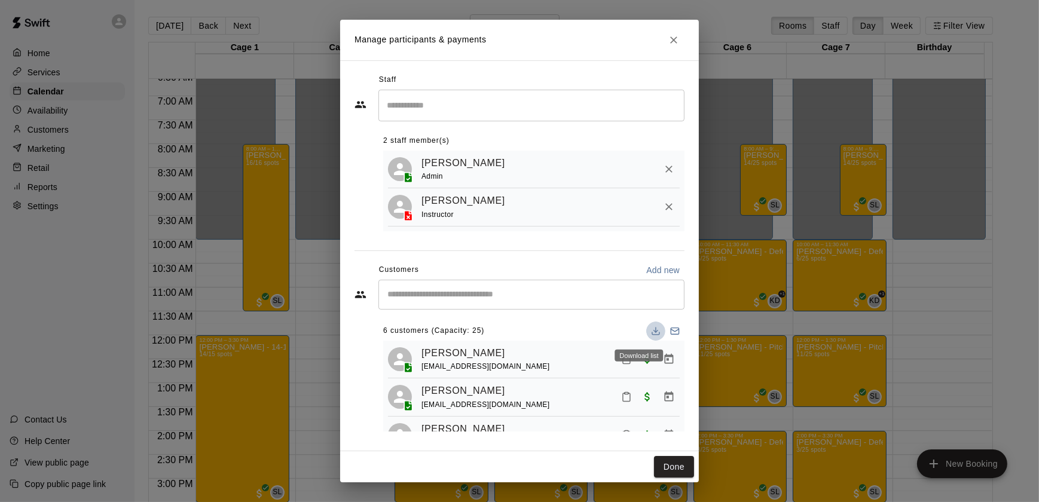
click at [651, 329] on icon "Download list" at bounding box center [656, 331] width 10 height 10
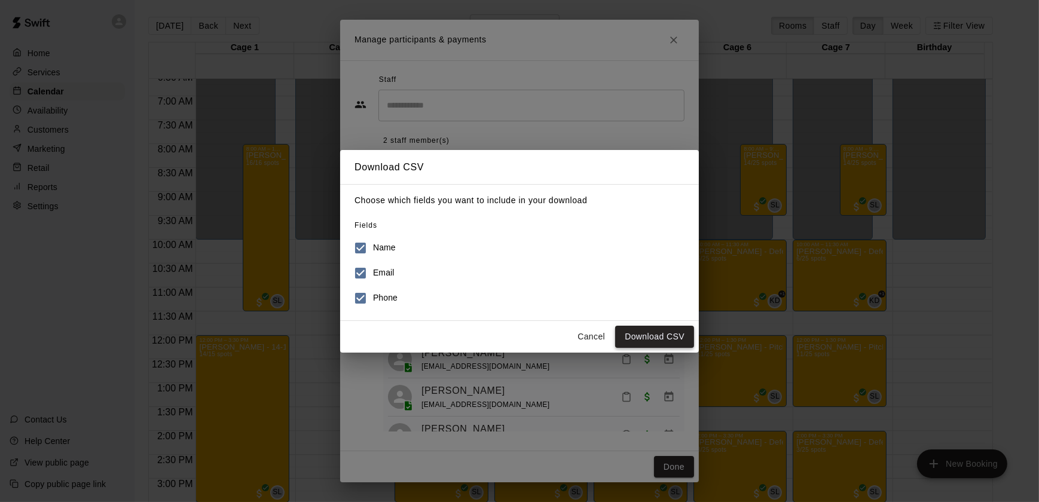
click at [641, 329] on button "Download CSV" at bounding box center [654, 337] width 79 height 22
click at [592, 338] on button "Cancel" at bounding box center [591, 337] width 38 height 22
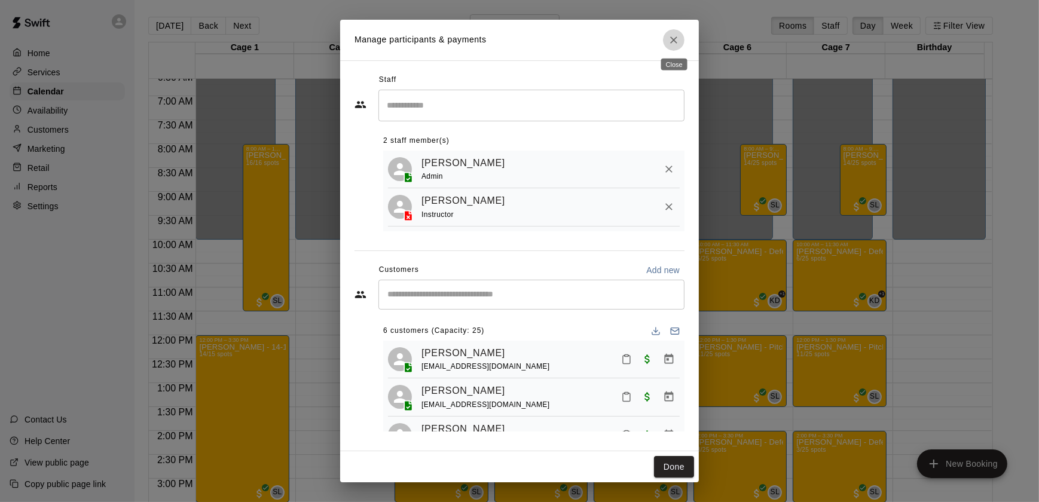
click at [671, 41] on icon "Close" at bounding box center [674, 40] width 12 height 12
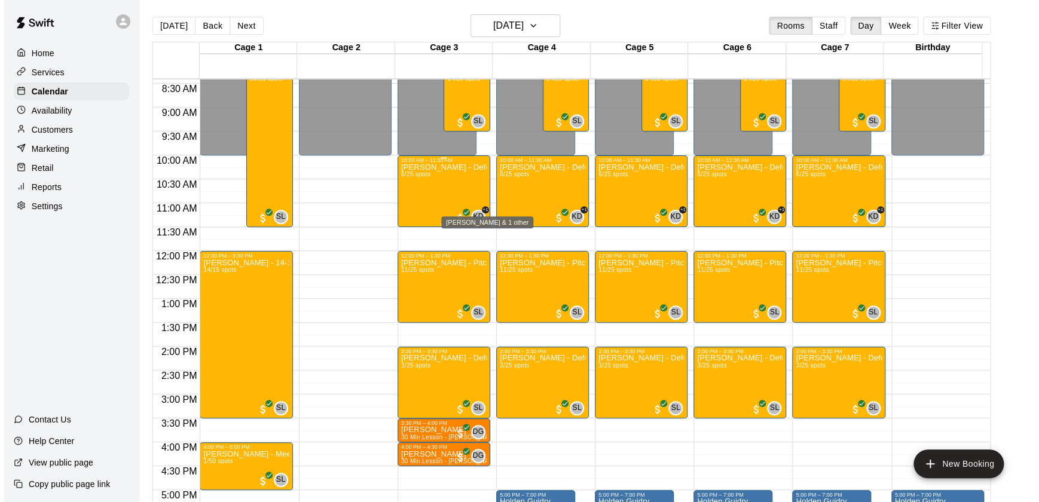
scroll to position [423, 0]
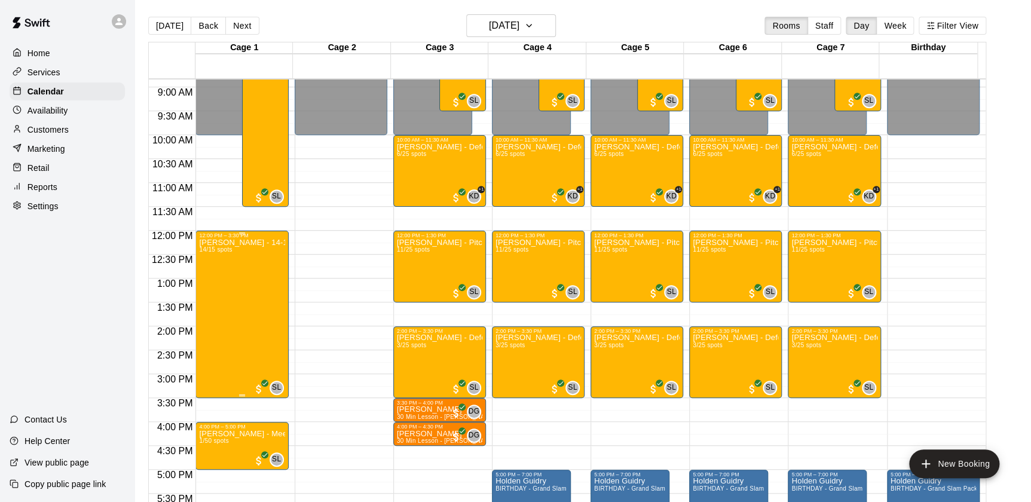
click at [249, 310] on div "SAM LANDRY - 14-18U BOTH CAMPS 14/15 spots" at bounding box center [241, 489] width 85 height 502
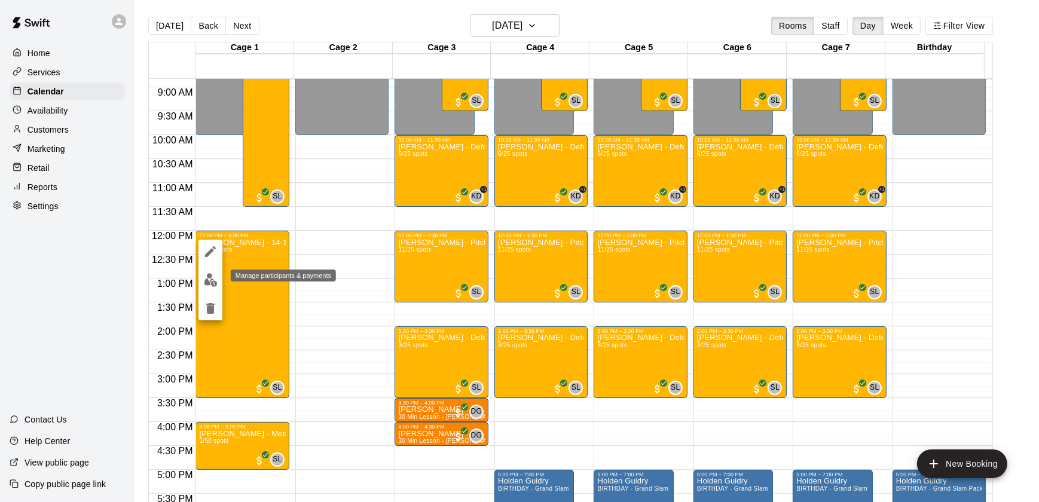
click at [209, 276] on img "edit" at bounding box center [211, 280] width 14 height 14
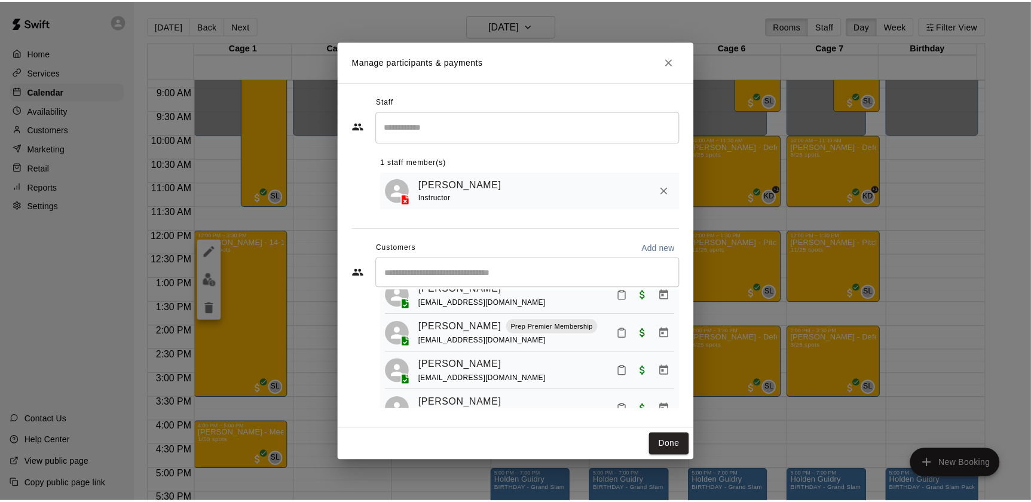
scroll to position [0, 0]
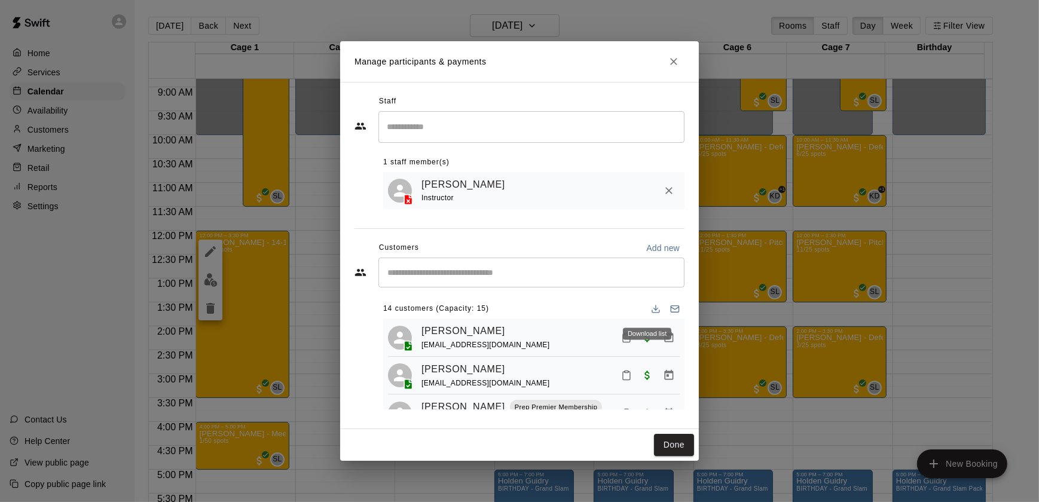
click at [651, 307] on icon "Download list" at bounding box center [656, 309] width 10 height 10
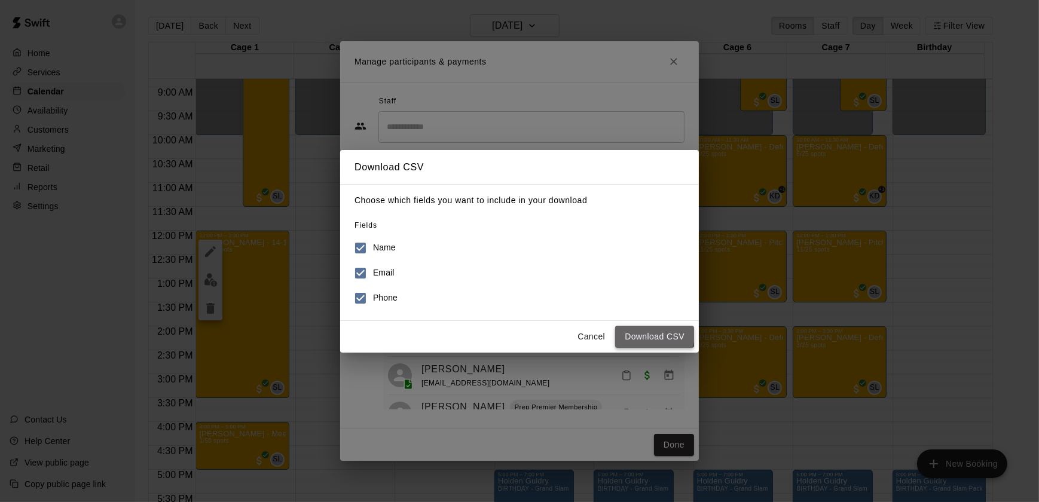
click at [650, 335] on button "Download CSV" at bounding box center [654, 337] width 79 height 22
click at [591, 340] on button "Cancel" at bounding box center [591, 337] width 38 height 22
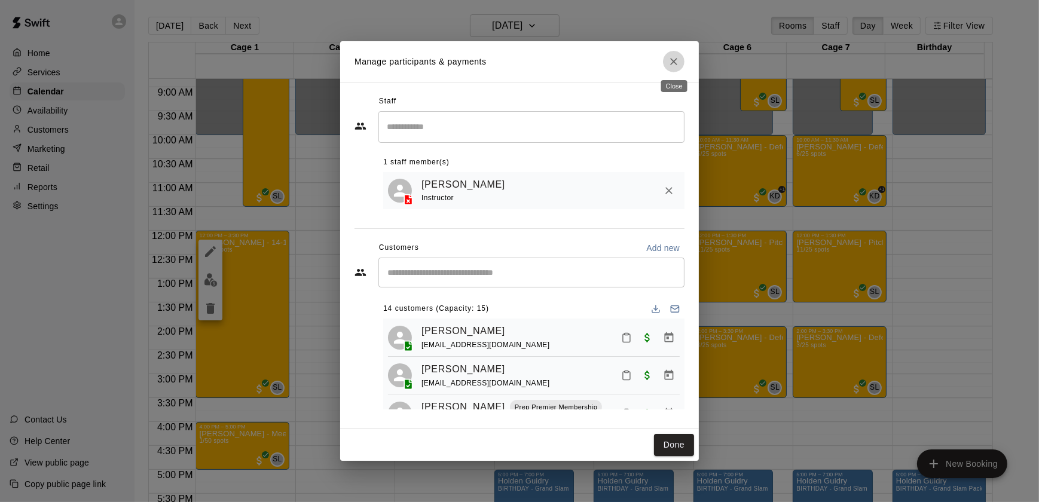
click at [669, 58] on icon "Close" at bounding box center [674, 62] width 12 height 12
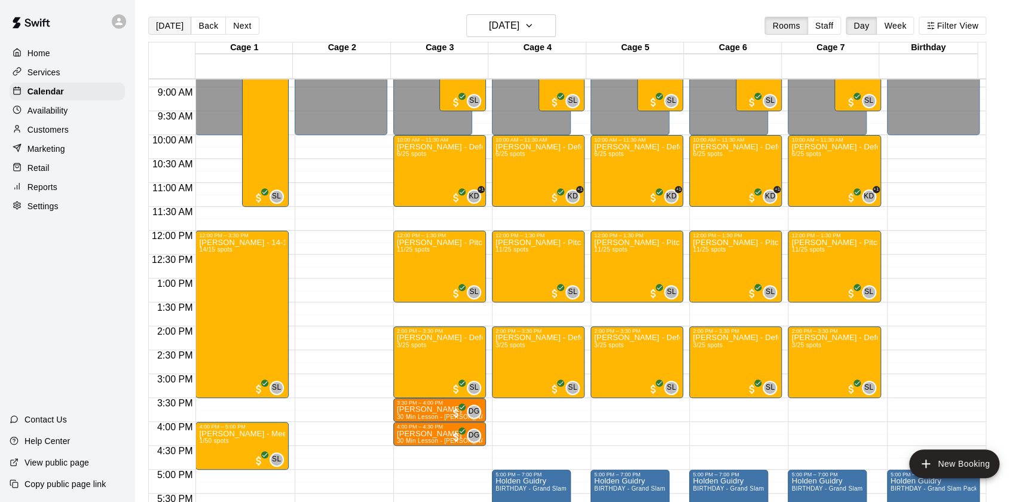
click at [181, 29] on button "[DATE]" at bounding box center [169, 26] width 43 height 18
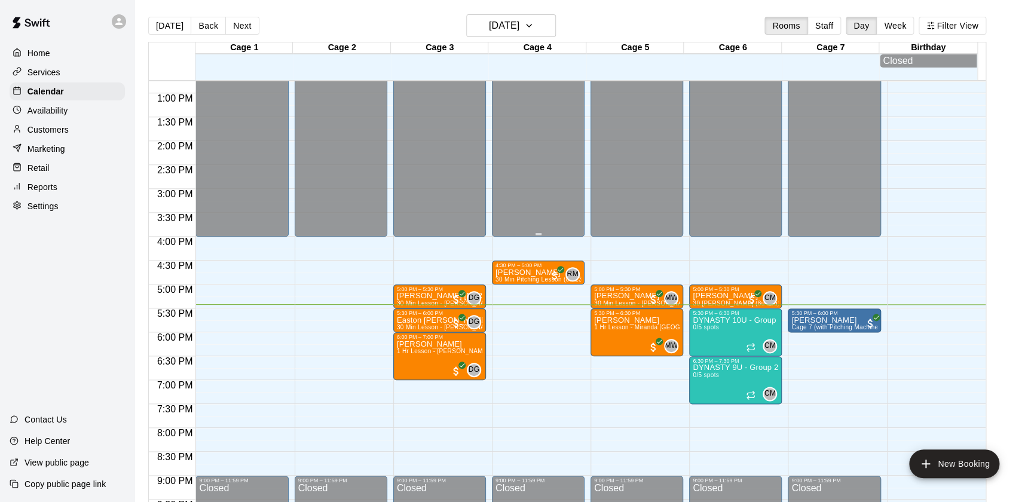
scroll to position [610, 0]
click at [534, 29] on icon "button" at bounding box center [529, 26] width 10 height 14
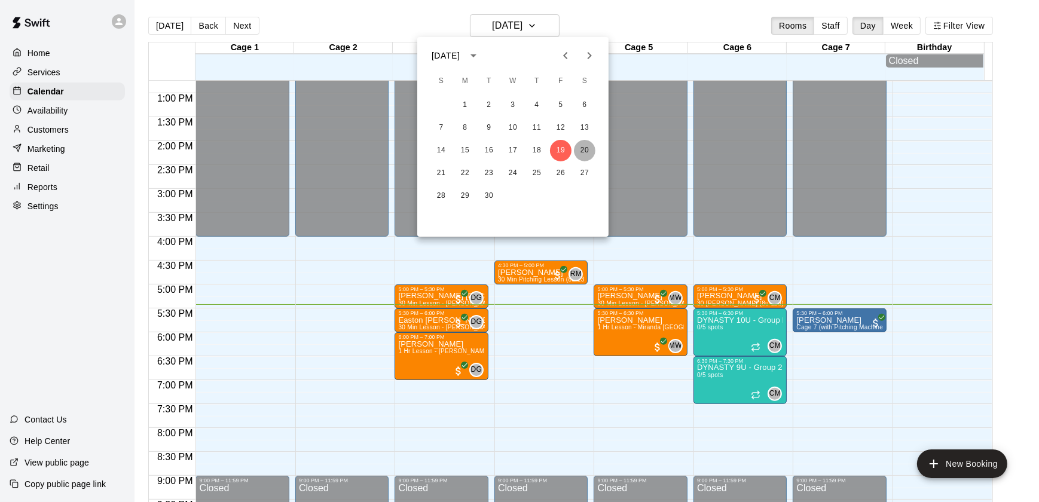
click at [582, 150] on button "20" at bounding box center [585, 151] width 22 height 22
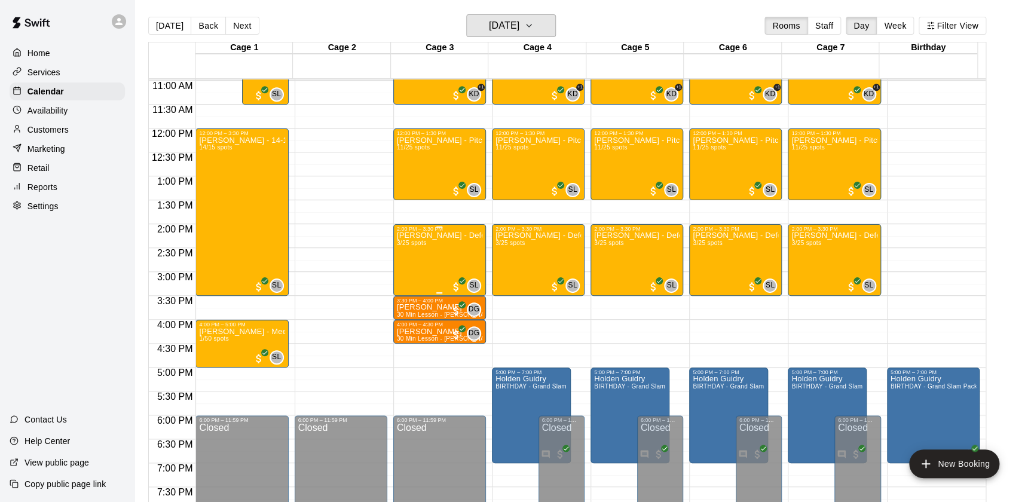
scroll to position [524, 0]
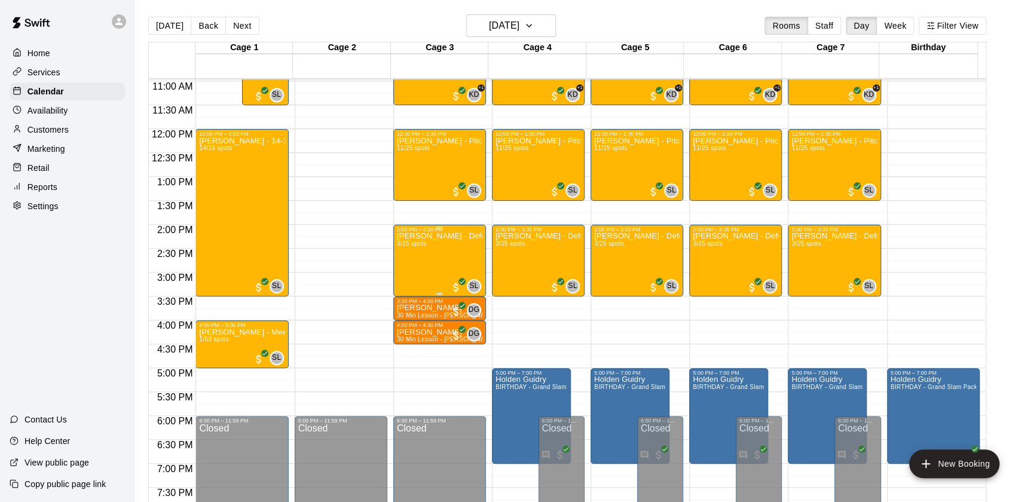
click at [430, 263] on div "SAM LANDRY - Defense Camp (14-18u) 3/25 spots" at bounding box center [439, 484] width 85 height 502
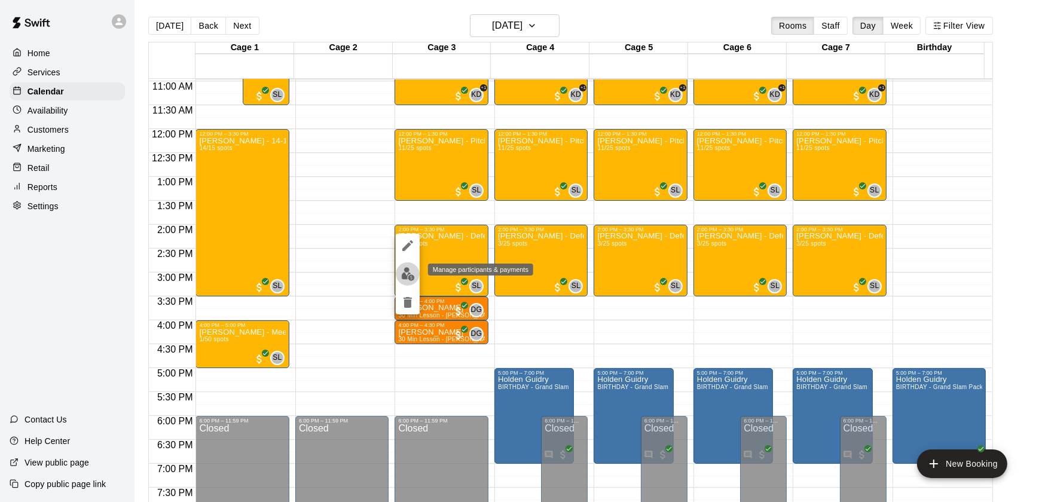
click at [409, 274] on img "edit" at bounding box center [408, 274] width 14 height 14
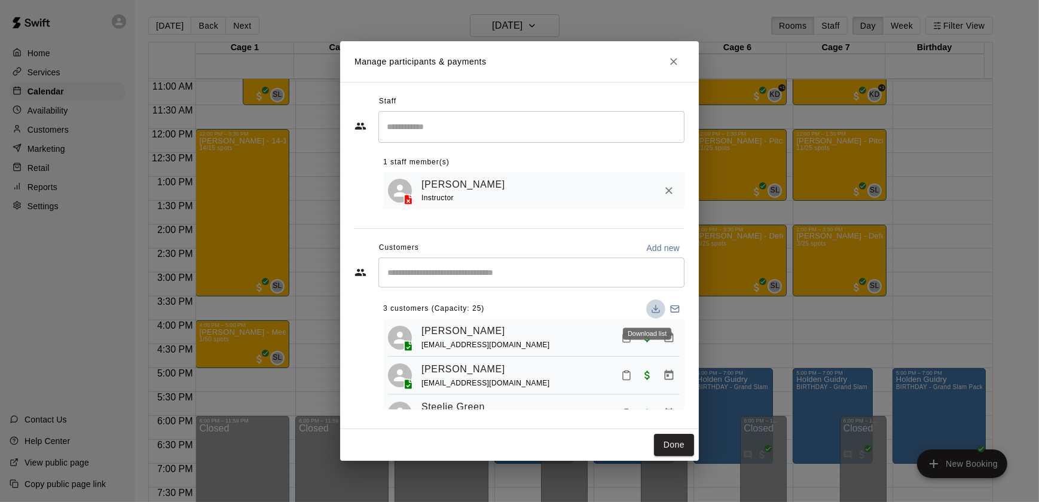
click at [651, 306] on icon "Download list" at bounding box center [656, 309] width 10 height 10
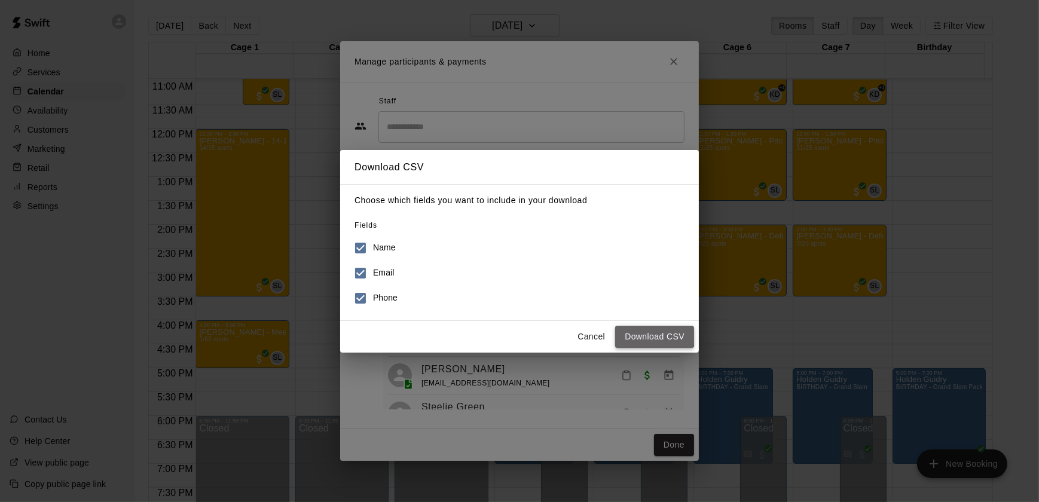
click at [651, 332] on button "Download CSV" at bounding box center [654, 337] width 79 height 22
click at [596, 343] on button "Cancel" at bounding box center [591, 337] width 38 height 22
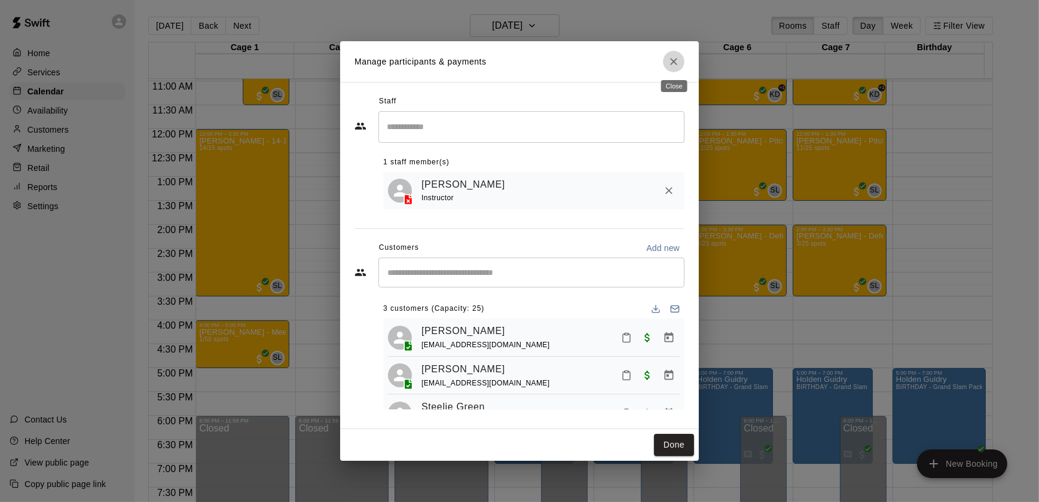
click at [673, 60] on icon "Close" at bounding box center [674, 62] width 12 height 12
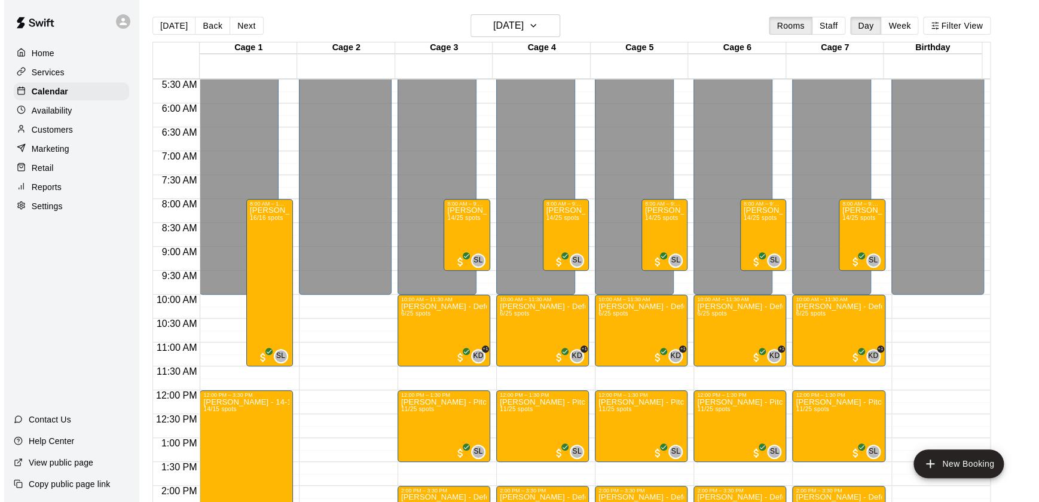
scroll to position [262, 0]
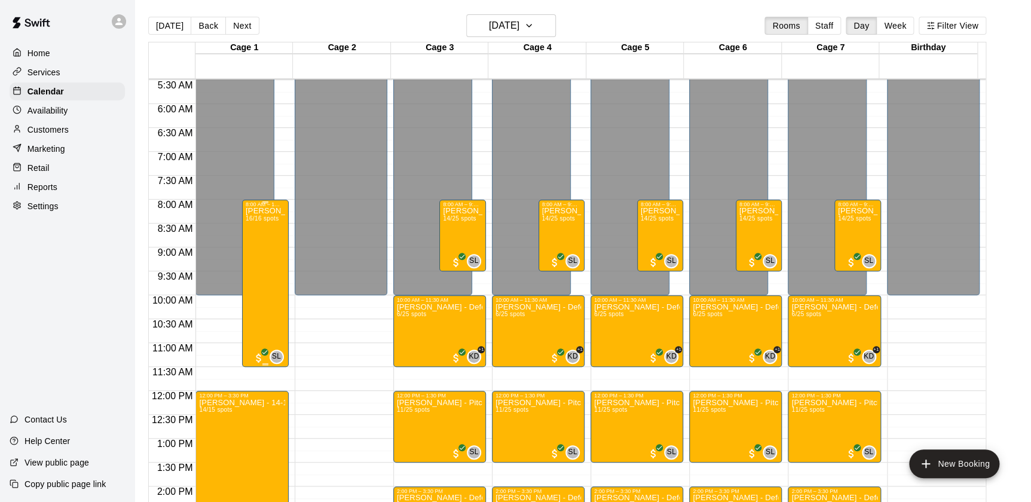
click at [260, 249] on div "SAM LANDRY - 8U BOTH CAMPS 16/16 spots" at bounding box center [265, 458] width 39 height 502
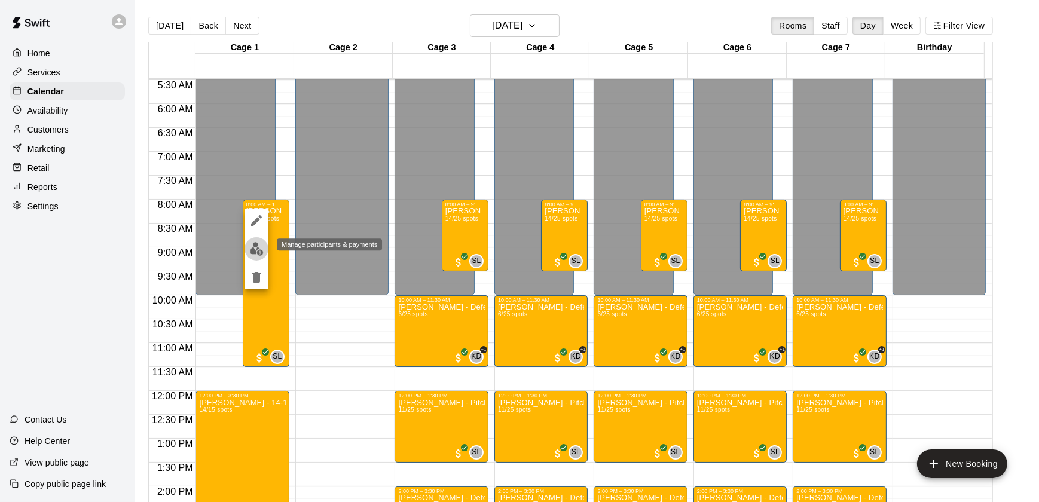
click at [255, 247] on img "edit" at bounding box center [257, 249] width 14 height 14
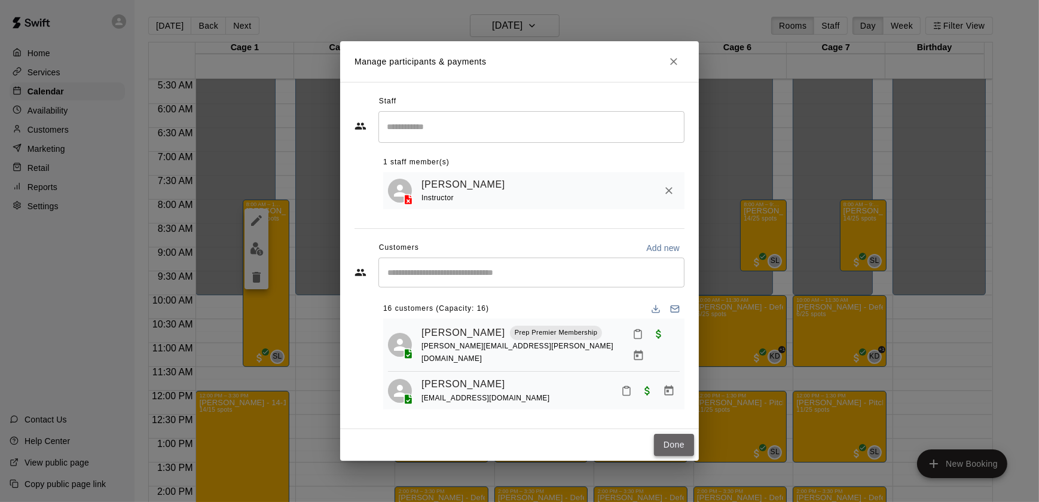
click at [672, 446] on button "Done" at bounding box center [674, 445] width 40 height 22
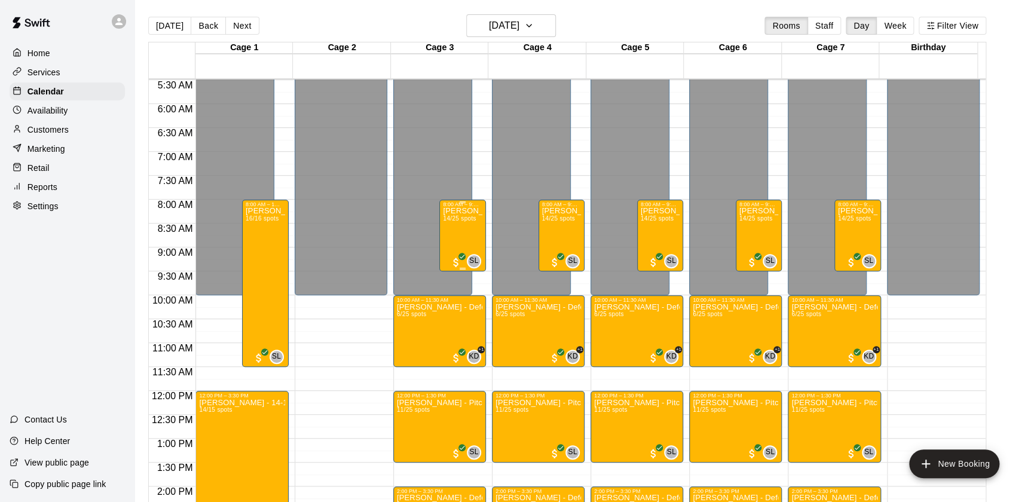
click at [443, 230] on div "SAM LANDRY - Pitching Camp (8-12u) 14/25 spots" at bounding box center [462, 458] width 39 height 502
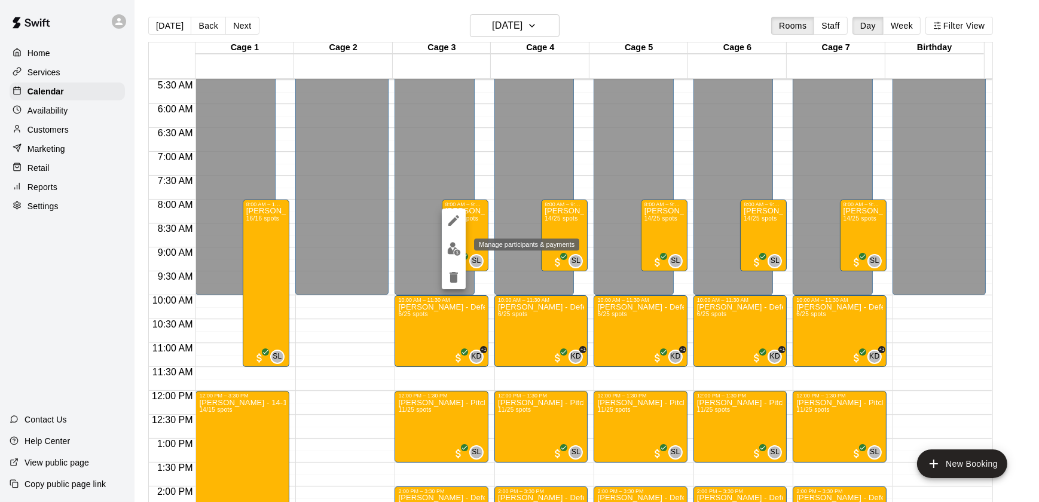
click at [451, 249] on img "edit" at bounding box center [454, 249] width 14 height 14
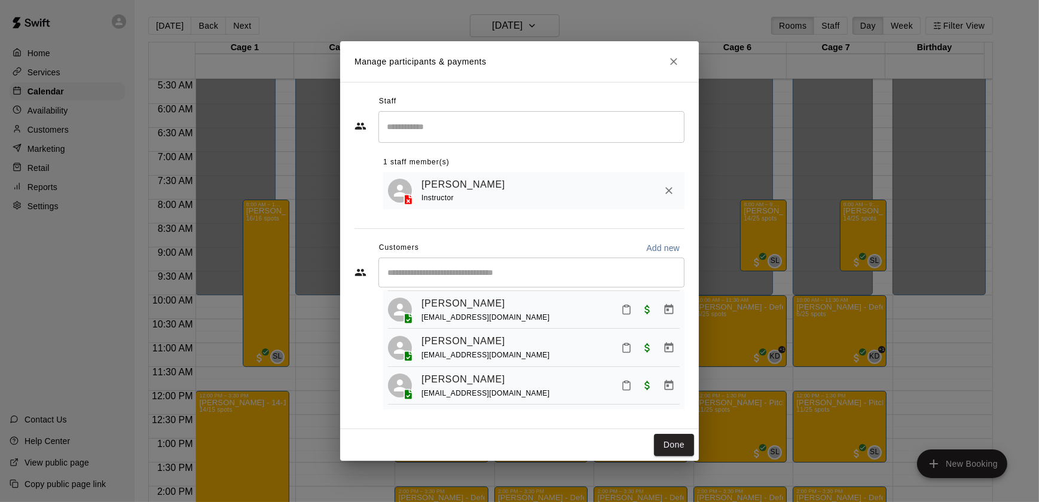
scroll to position [0, 0]
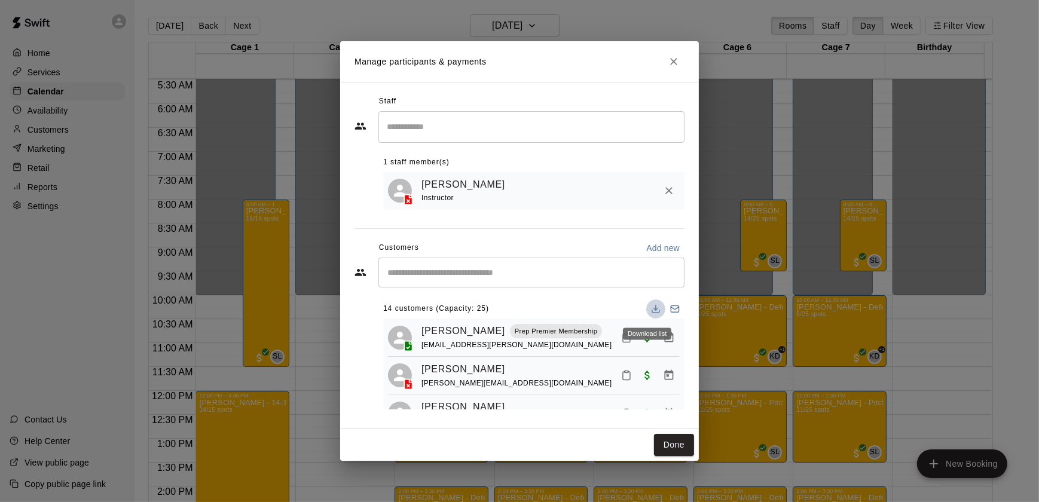
click at [652, 307] on icon "Download list" at bounding box center [656, 309] width 10 height 10
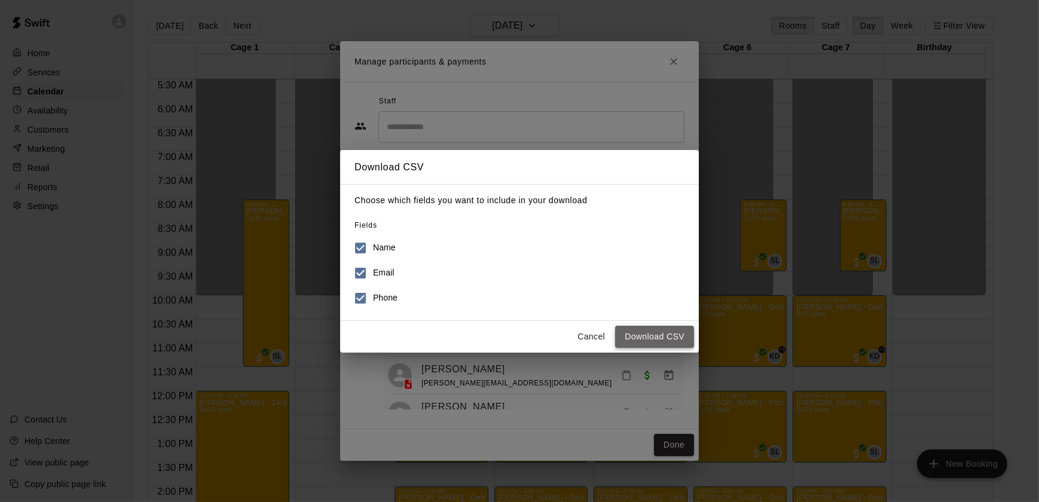
click at [646, 332] on button "Download CSV" at bounding box center [654, 337] width 79 height 22
click at [591, 337] on button "Cancel" at bounding box center [591, 337] width 38 height 22
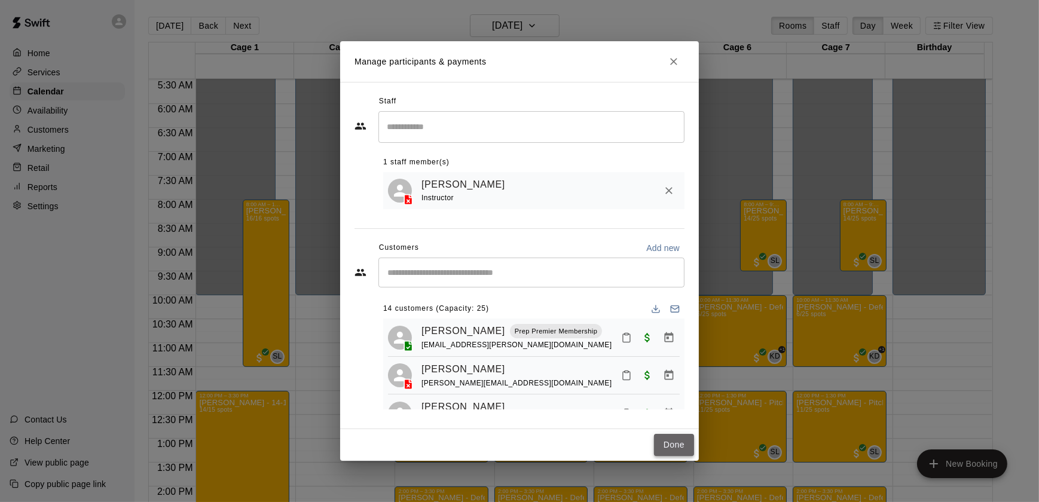
click at [671, 435] on button "Done" at bounding box center [674, 445] width 40 height 22
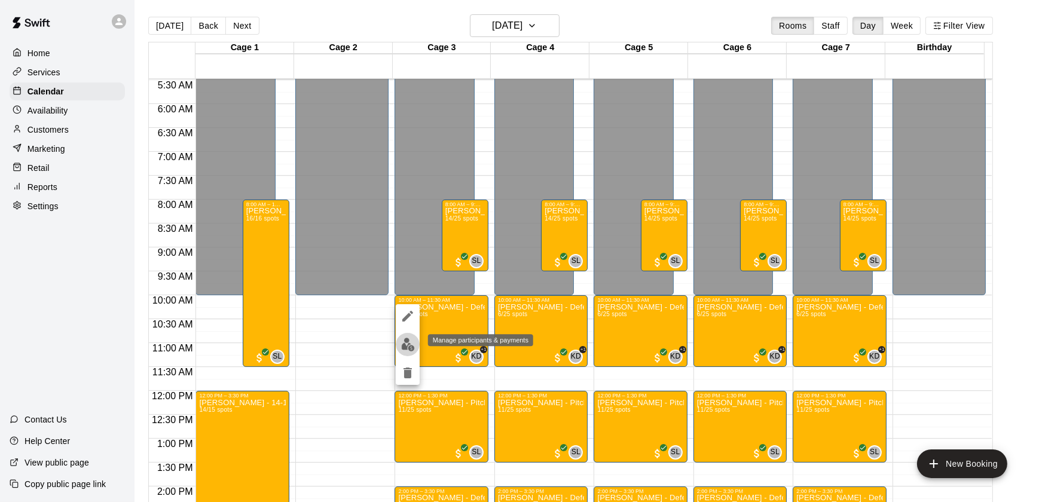
click at [408, 341] on img "edit" at bounding box center [408, 345] width 14 height 14
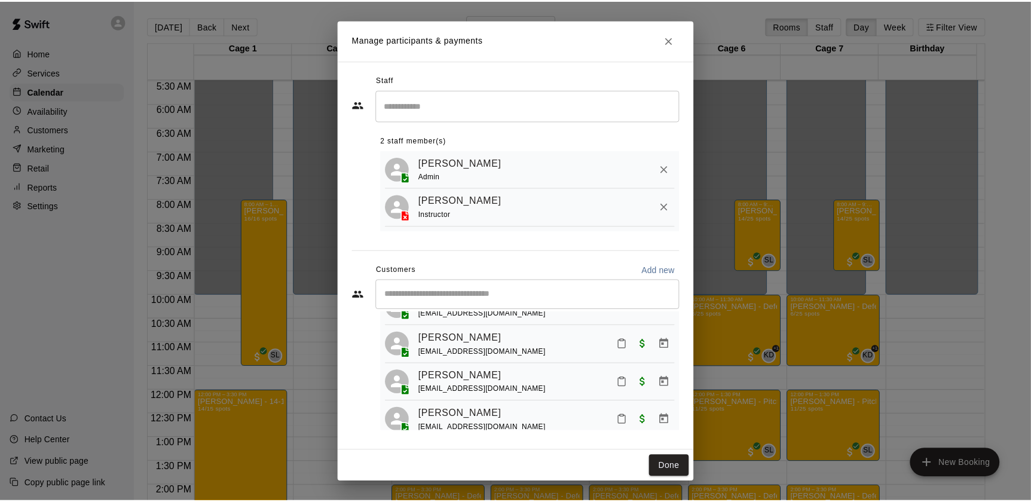
scroll to position [53, 0]
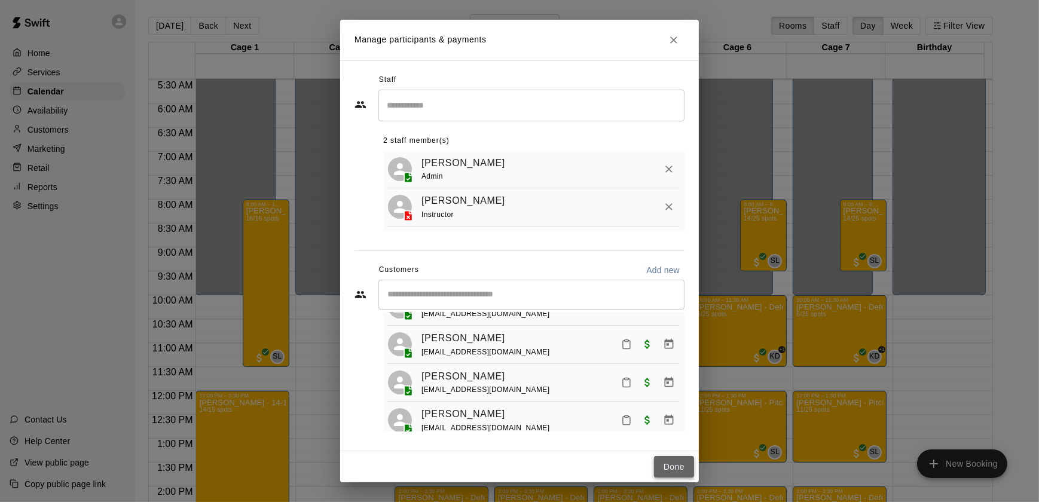
click at [667, 466] on button "Done" at bounding box center [674, 467] width 40 height 22
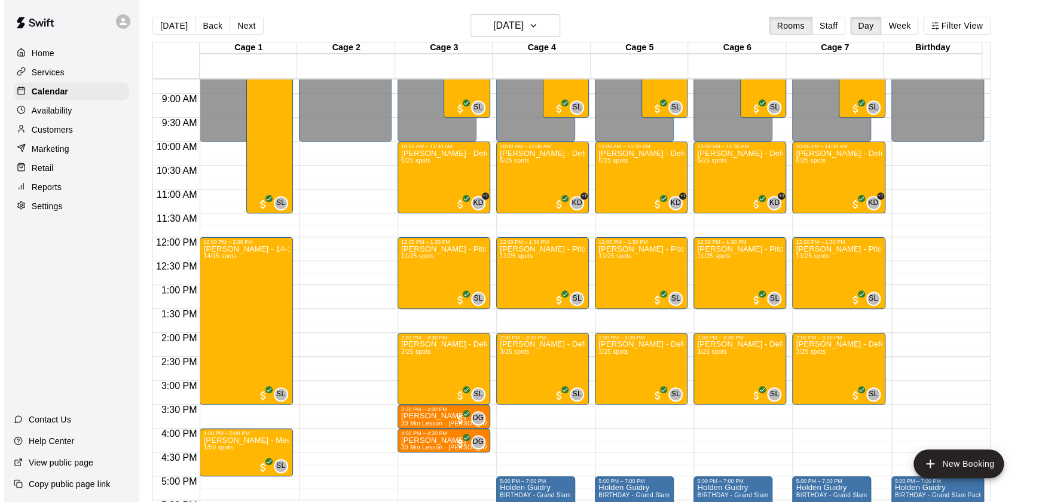
scroll to position [421, 0]
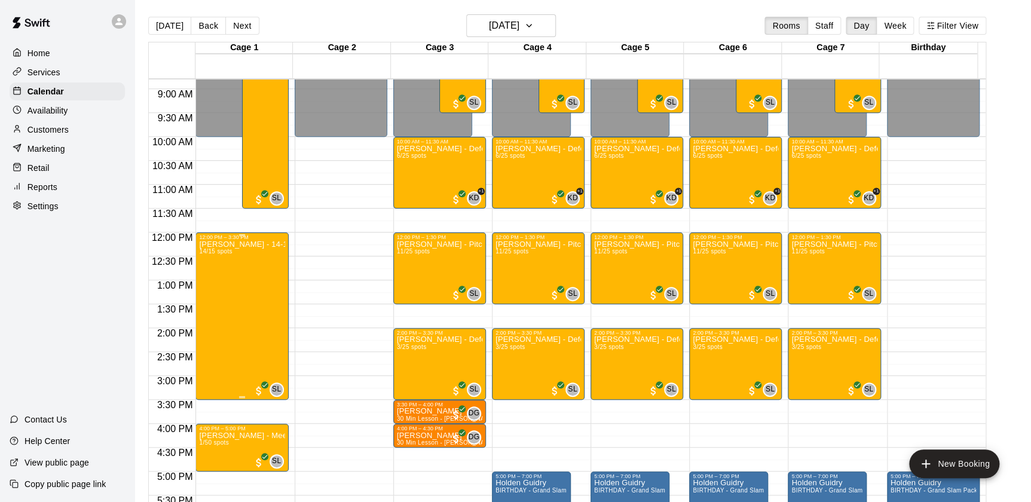
click at [233, 308] on div "SAM LANDRY - 14-18U BOTH CAMPS 14/15 spots" at bounding box center [241, 491] width 85 height 502
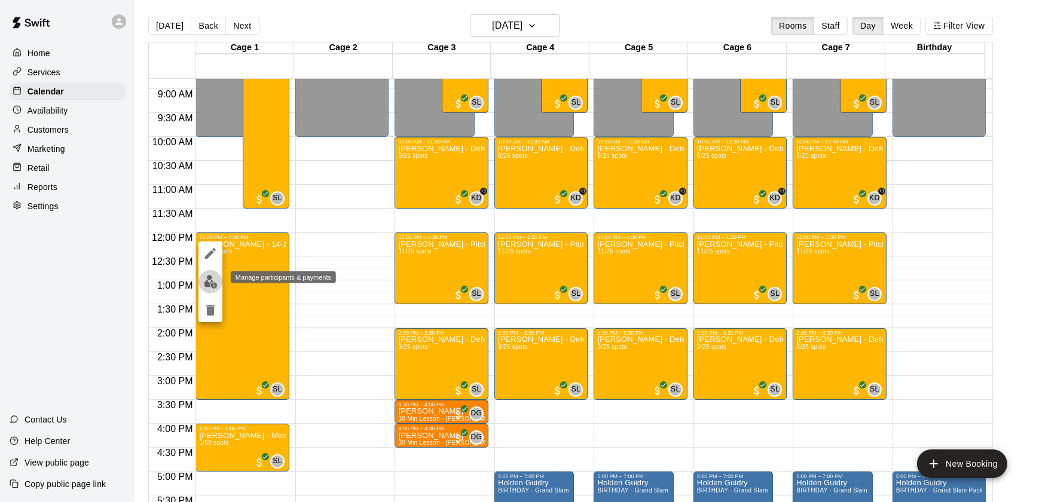
click at [205, 274] on button "edit" at bounding box center [210, 281] width 24 height 23
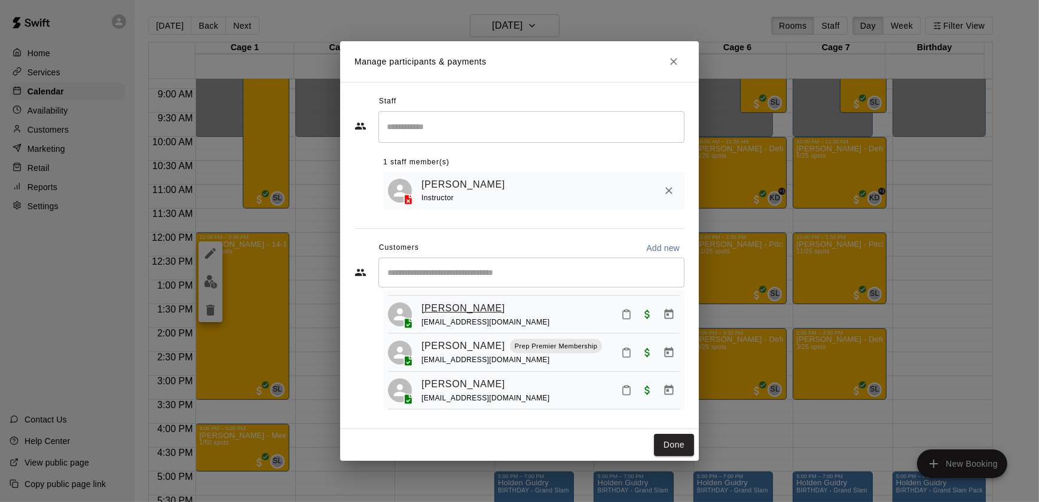
scroll to position [62, 0]
click at [668, 64] on icon "Close" at bounding box center [674, 62] width 12 height 12
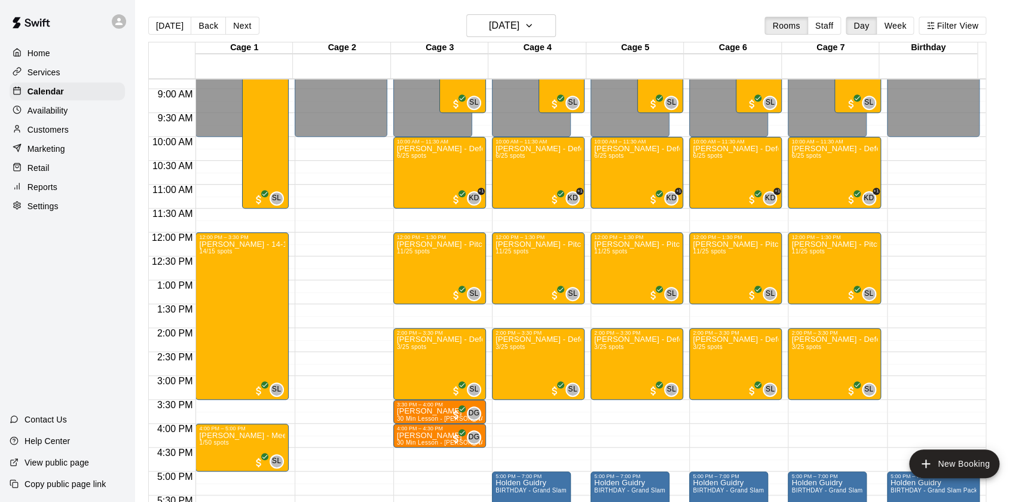
click at [668, 64] on div at bounding box center [634, 60] width 97 height 12
click at [444, 262] on div "SAM LANDRY - Pitching Camp (14-18u) 11/25 spots" at bounding box center [439, 491] width 85 height 502
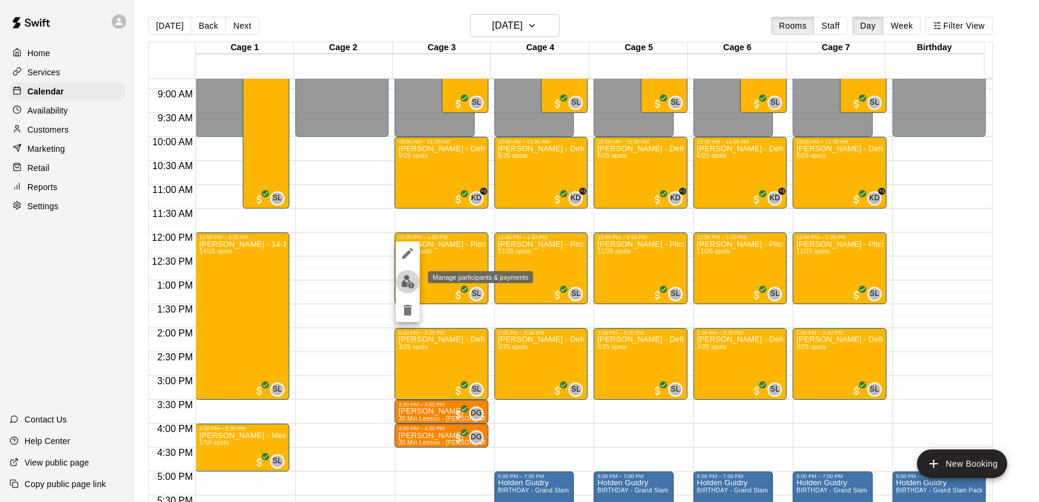
click at [409, 283] on img "edit" at bounding box center [408, 282] width 14 height 14
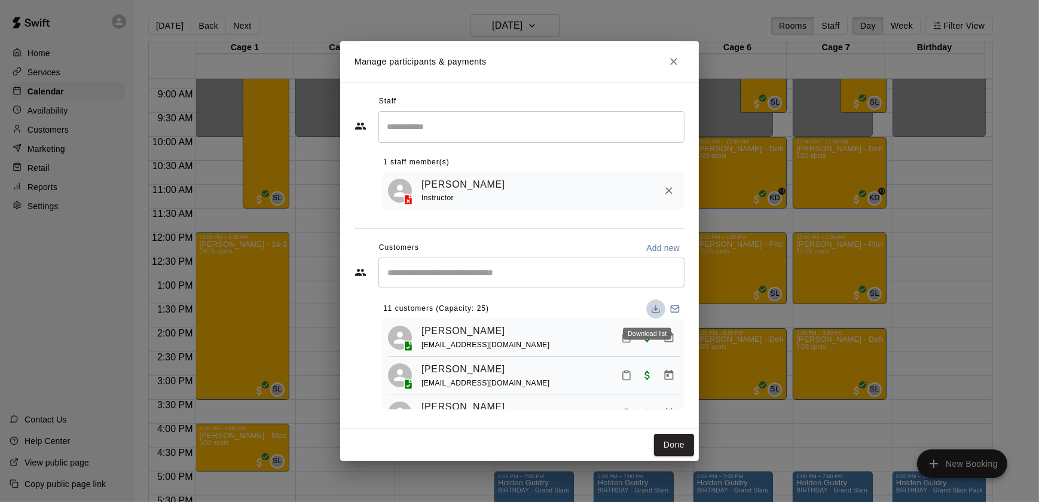
click at [651, 309] on icon "Download list" at bounding box center [656, 309] width 10 height 10
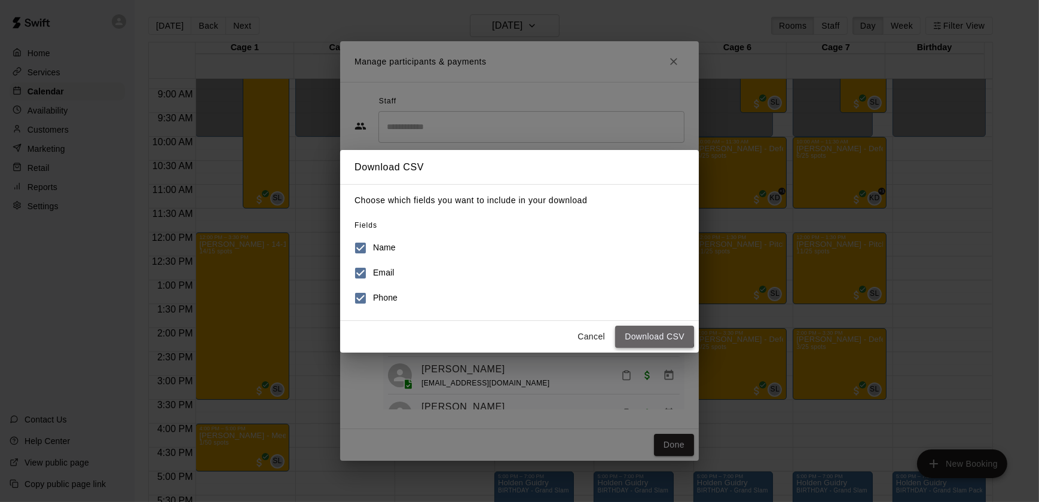
click at [646, 336] on button "Download CSV" at bounding box center [654, 337] width 79 height 22
click at [631, 121] on div "Download CSV Choose which fields you want to include in your download Fields Na…" at bounding box center [519, 251] width 1039 height 502
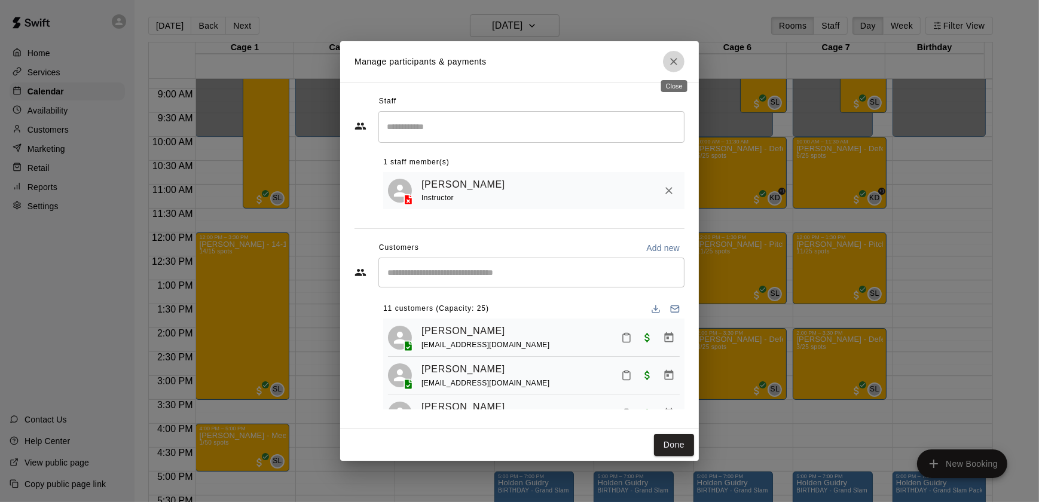
click at [675, 57] on icon "Close" at bounding box center [674, 62] width 12 height 12
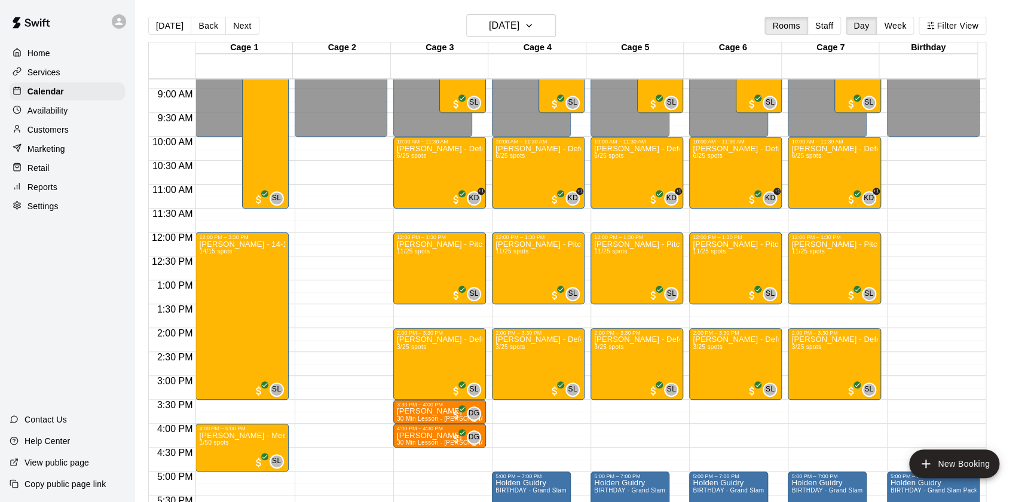
click at [41, 168] on p "Retail" at bounding box center [38, 168] width 22 height 12
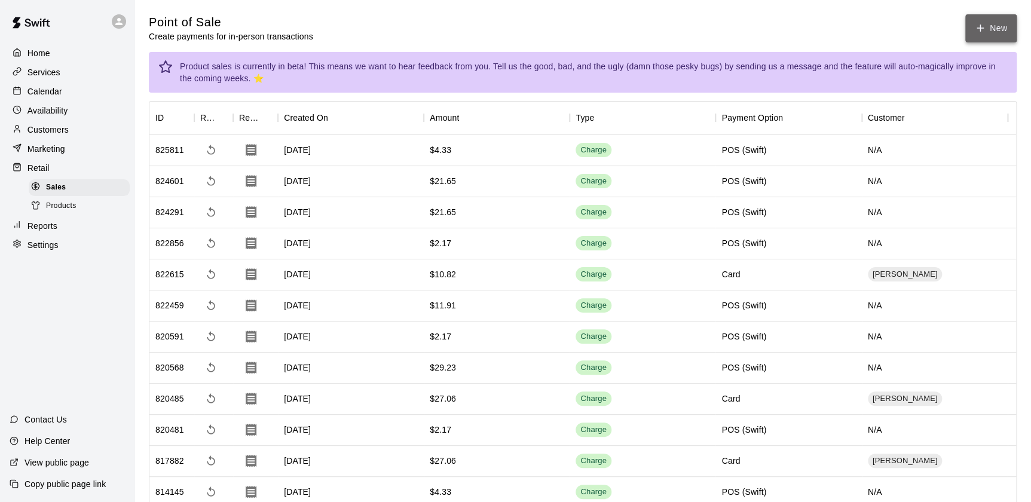
click at [985, 20] on button "New" at bounding box center [990, 28] width 51 height 28
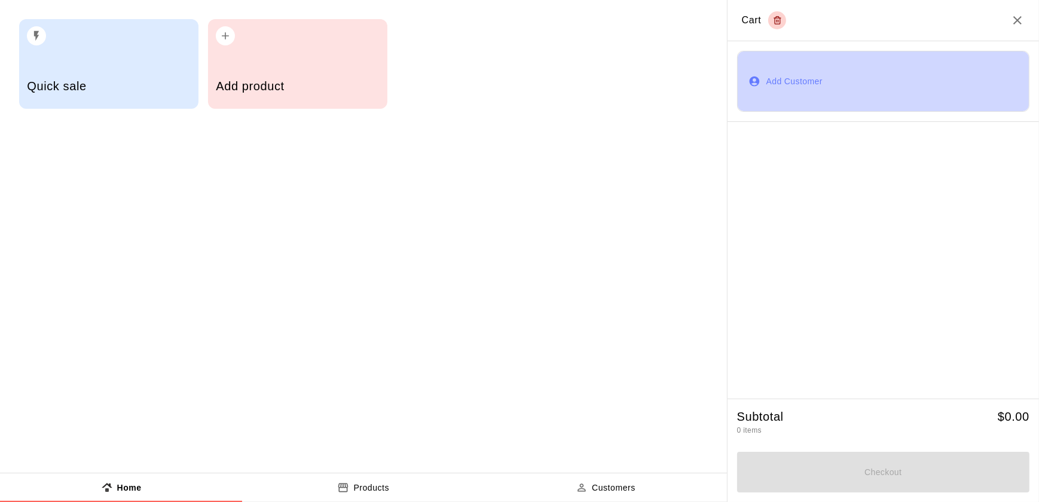
click at [775, 82] on button "Add Customer" at bounding box center [883, 81] width 292 height 61
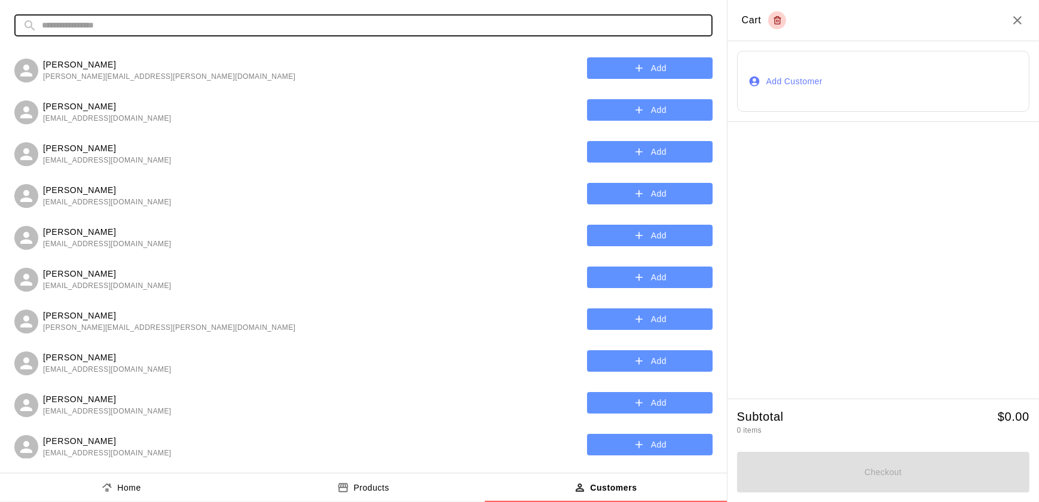
click at [290, 24] on input "text" at bounding box center [373, 25] width 662 height 22
type input "*"
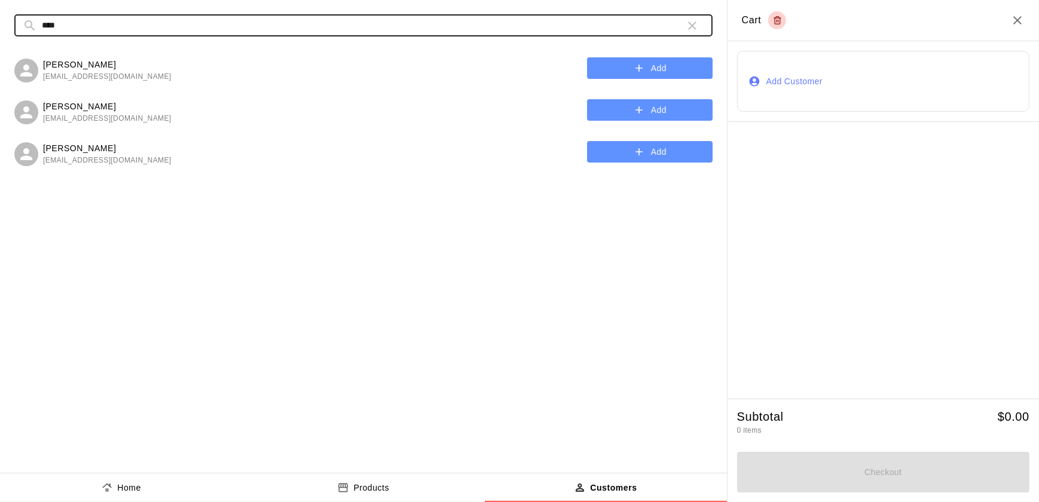
type input "*****"
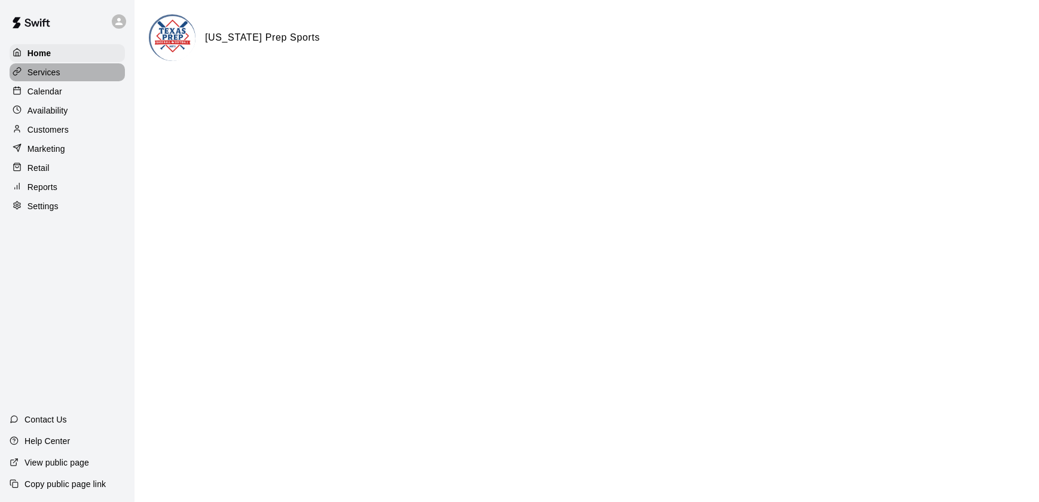
click at [47, 74] on p "Services" at bounding box center [43, 72] width 33 height 12
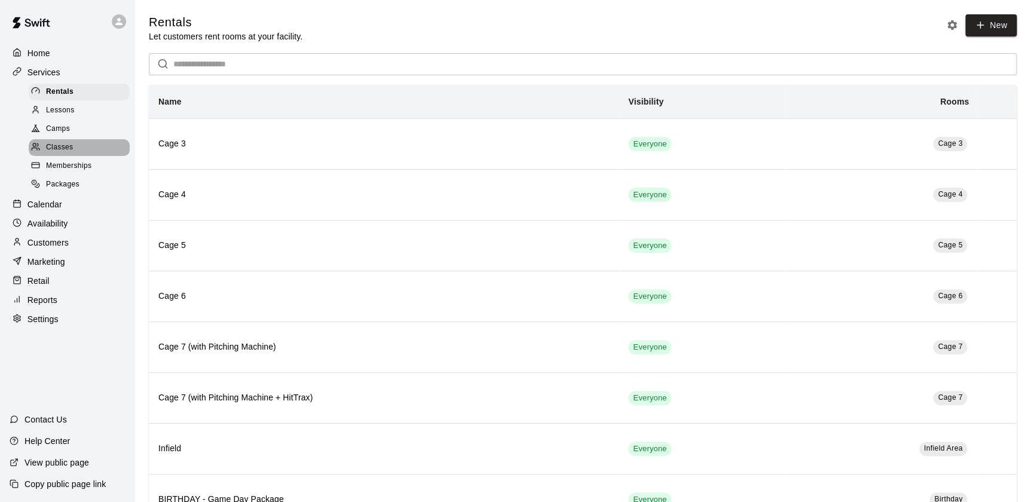
click at [60, 152] on span "Classes" at bounding box center [59, 148] width 27 height 12
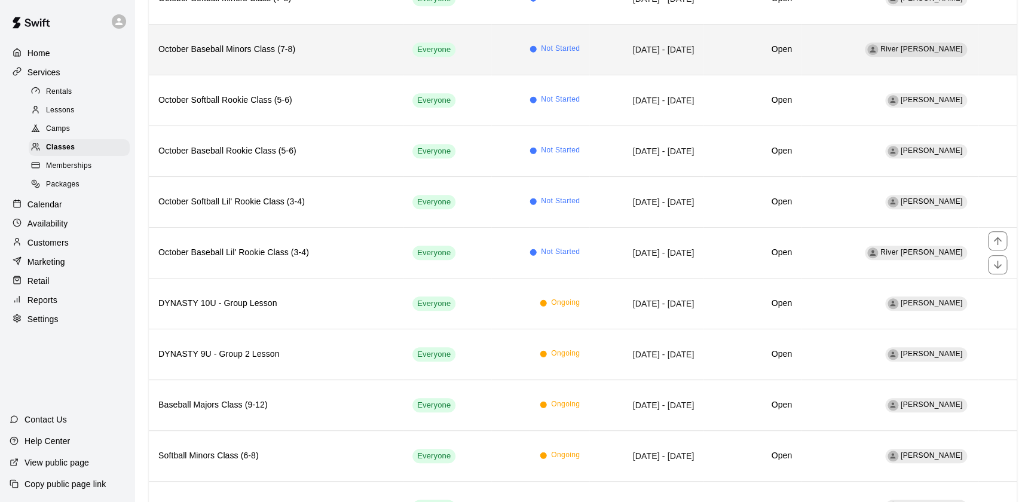
scroll to position [388, 0]
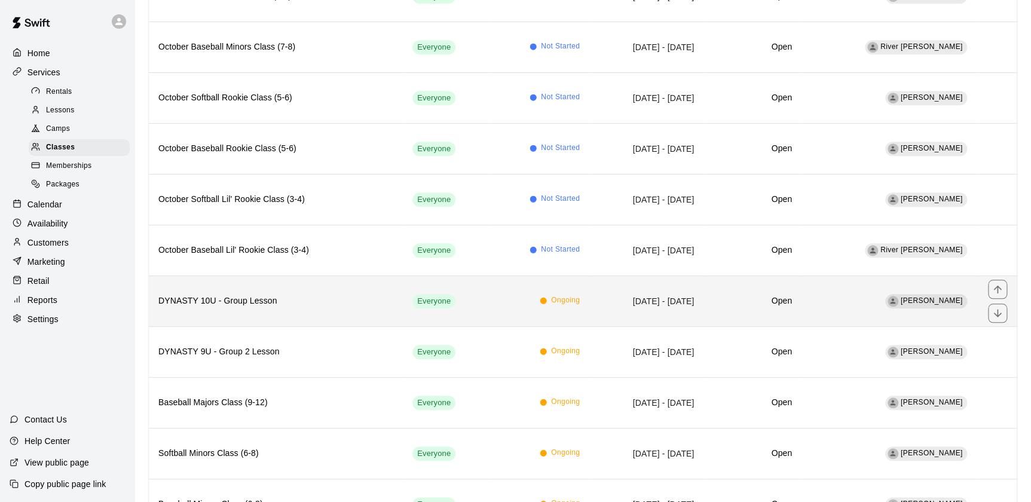
click at [294, 298] on h6 "DYNASTY 10U - Group Lesson" at bounding box center [275, 301] width 235 height 13
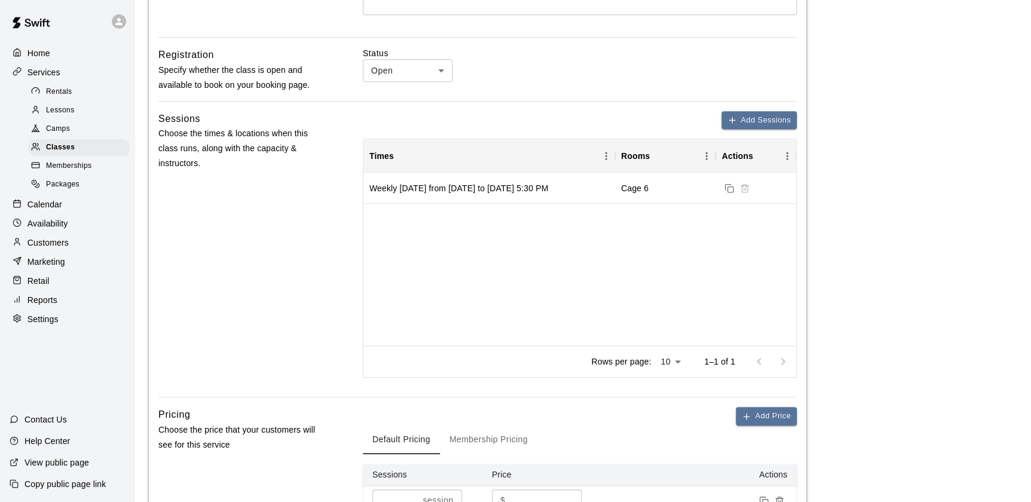
scroll to position [355, 0]
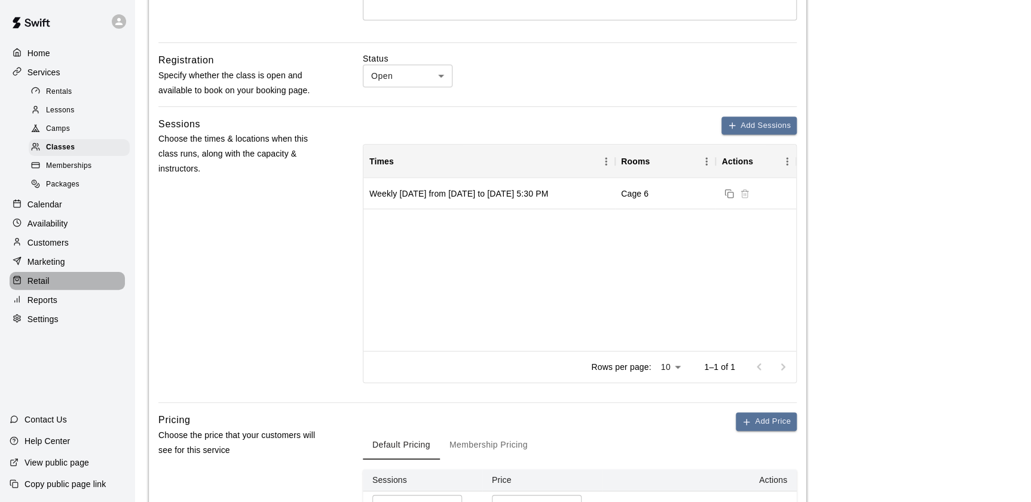
click at [44, 282] on p "Retail" at bounding box center [38, 281] width 22 height 12
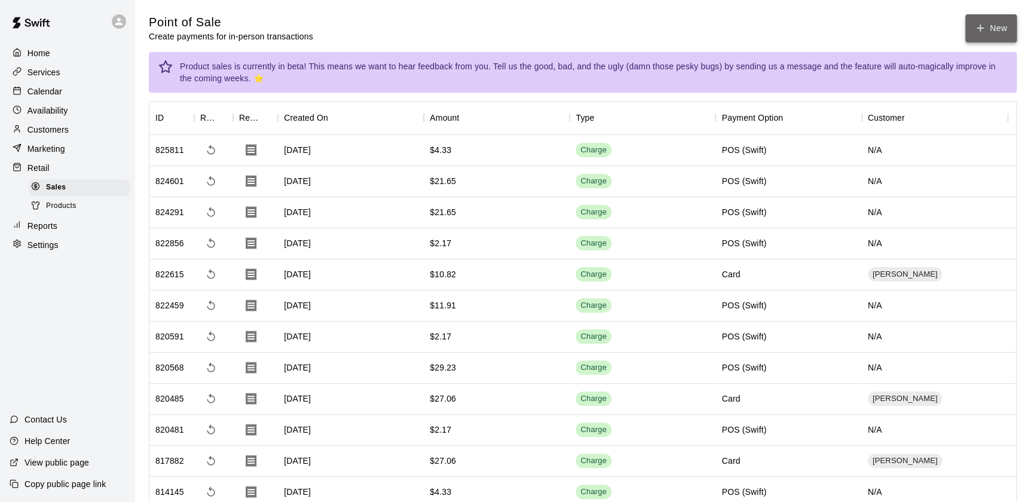
click at [992, 27] on button "New" at bounding box center [990, 28] width 51 height 28
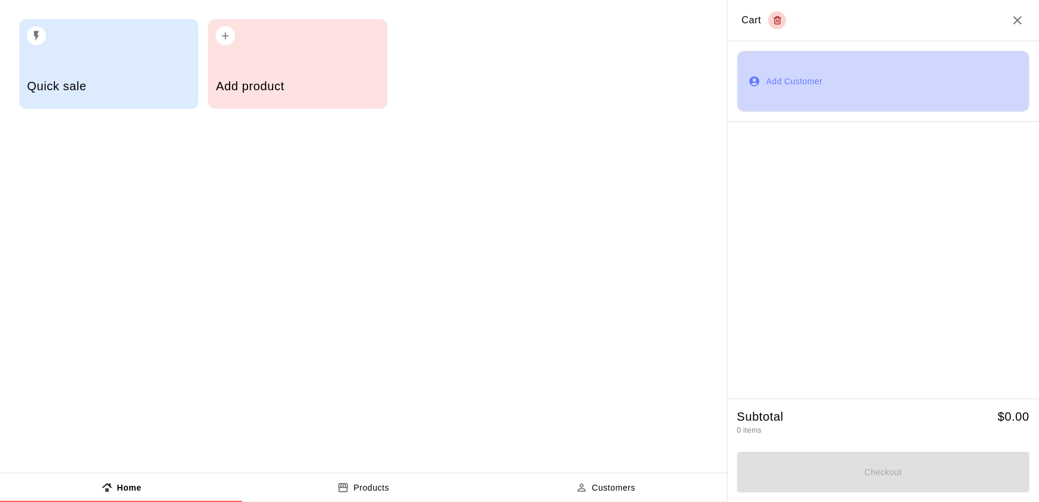
click at [785, 91] on button "Add Customer" at bounding box center [883, 81] width 292 height 61
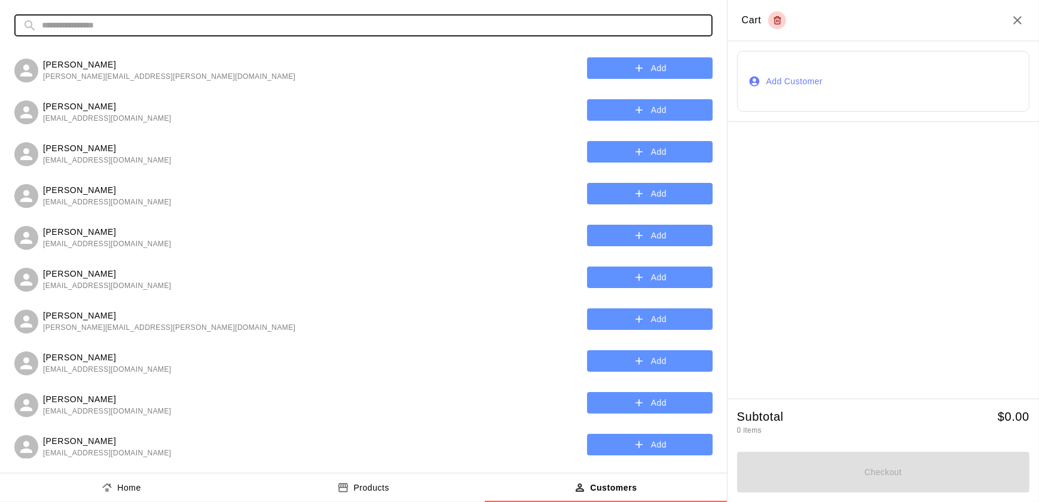
click at [401, 31] on input "text" at bounding box center [373, 25] width 662 height 22
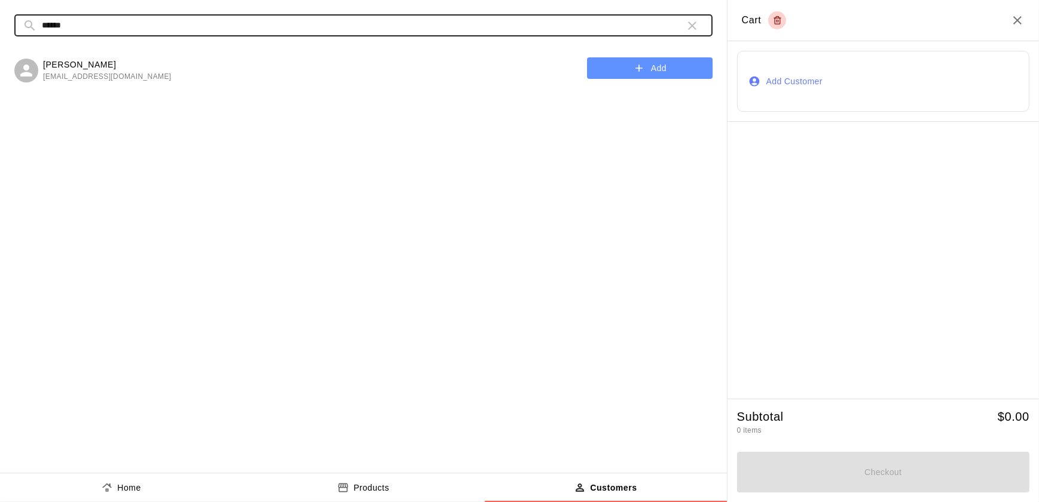
type input "******"
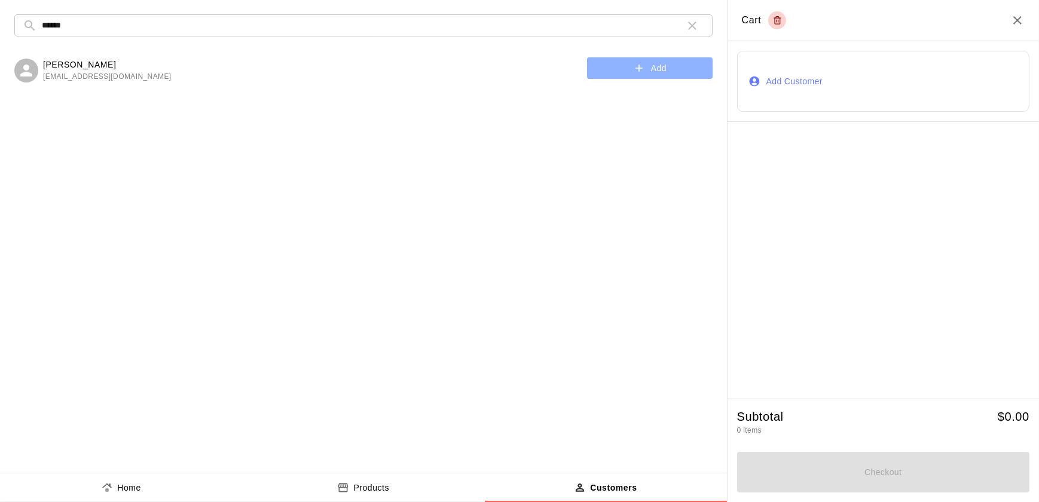
click at [631, 67] on button "Add" at bounding box center [650, 68] width 126 height 22
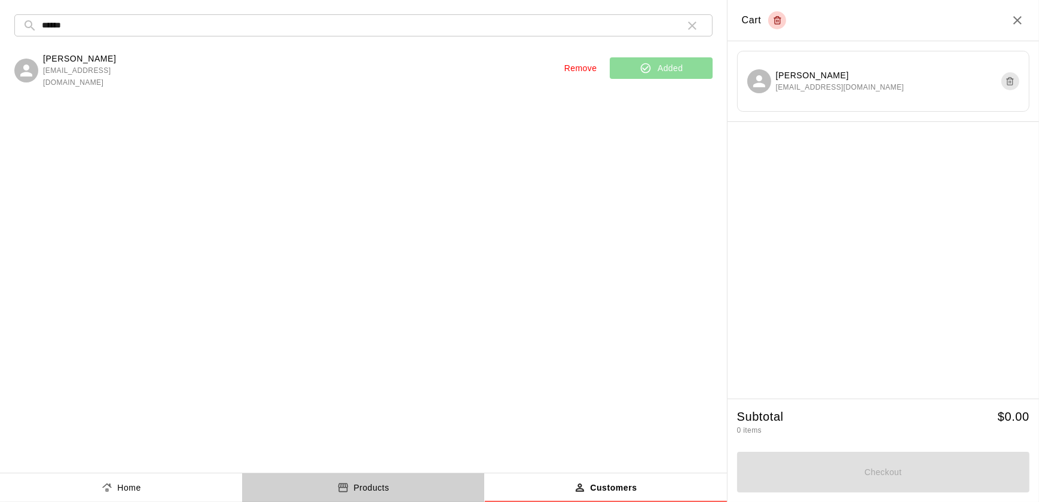
click at [349, 485] on div "Products" at bounding box center [363, 488] width 52 height 13
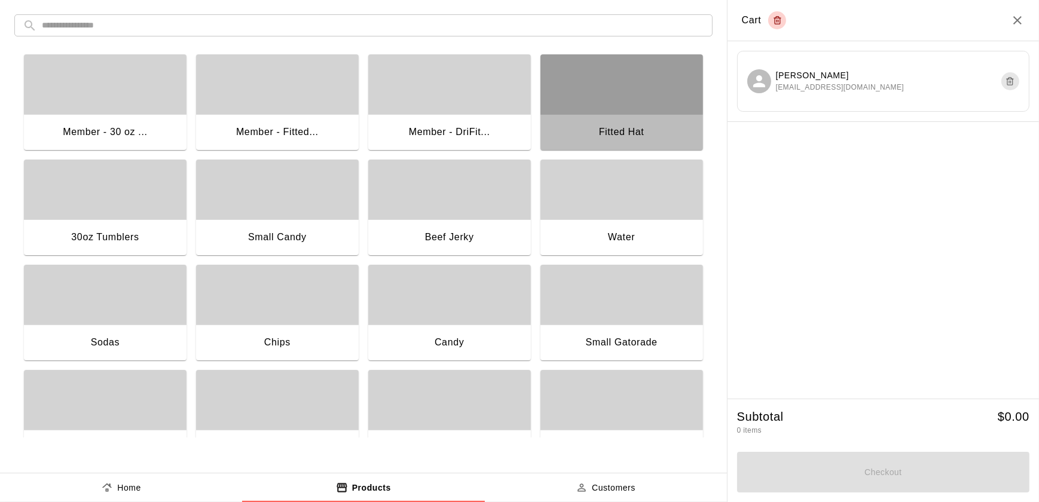
click at [571, 88] on div "button" at bounding box center [621, 84] width 163 height 60
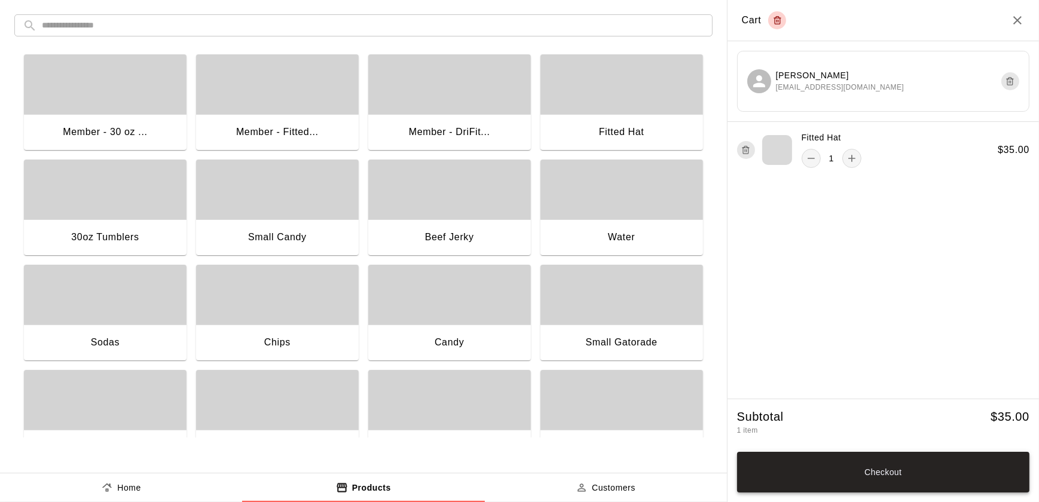
click at [883, 464] on button "Checkout" at bounding box center [883, 472] width 292 height 41
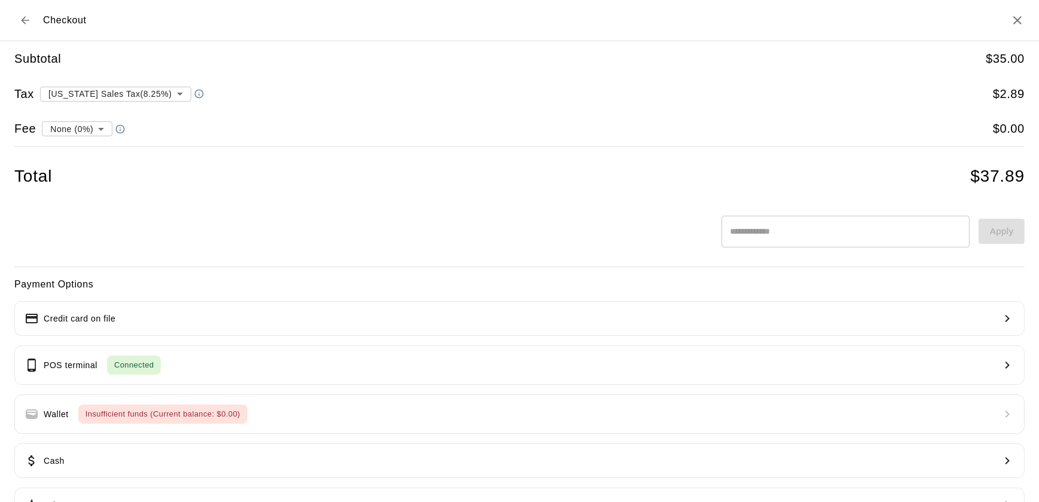
scroll to position [41, 0]
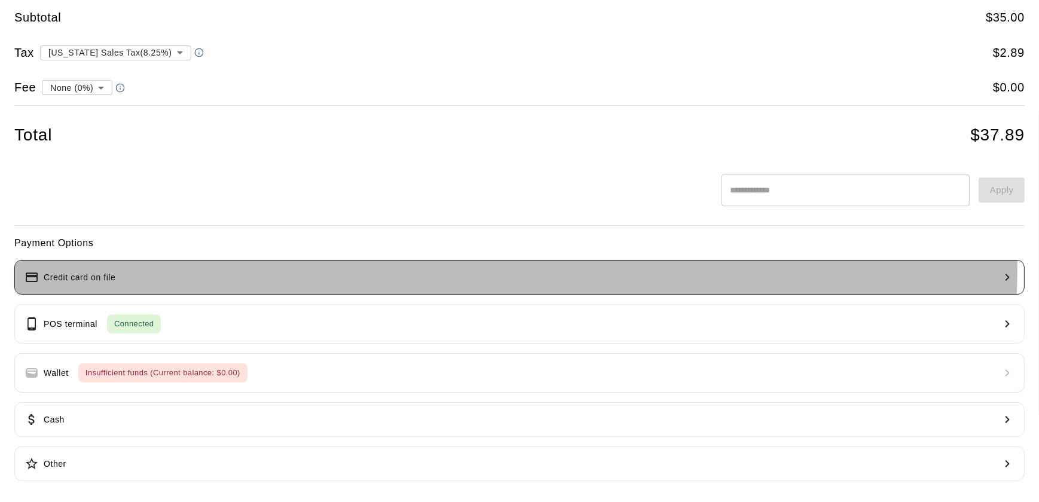
click at [244, 264] on button "Credit card on file" at bounding box center [519, 277] width 1010 height 35
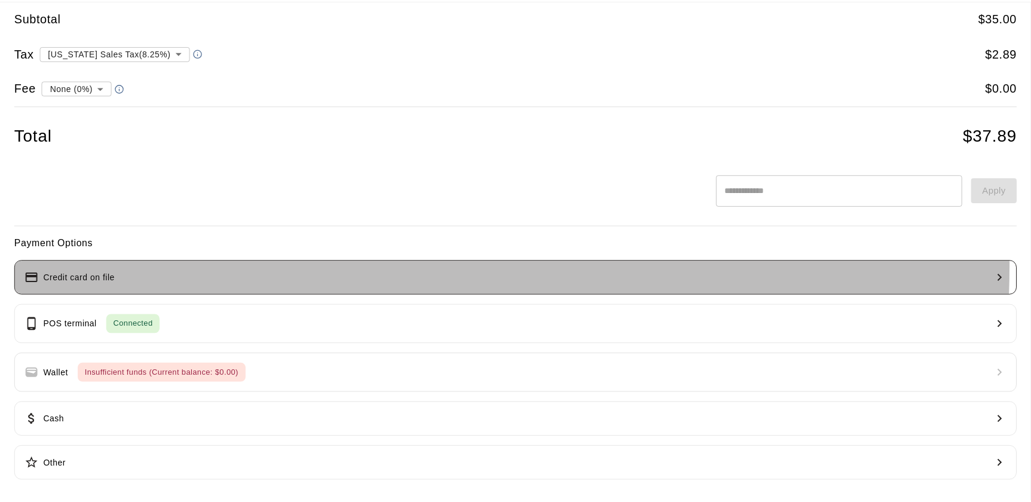
scroll to position [0, 0]
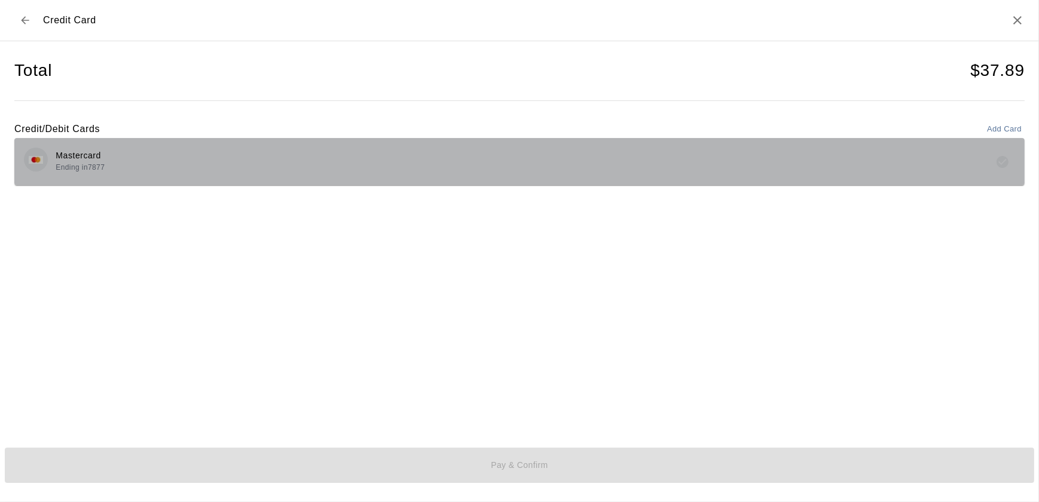
click at [301, 160] on div "Mastercard Ending in 7877" at bounding box center [519, 162] width 991 height 28
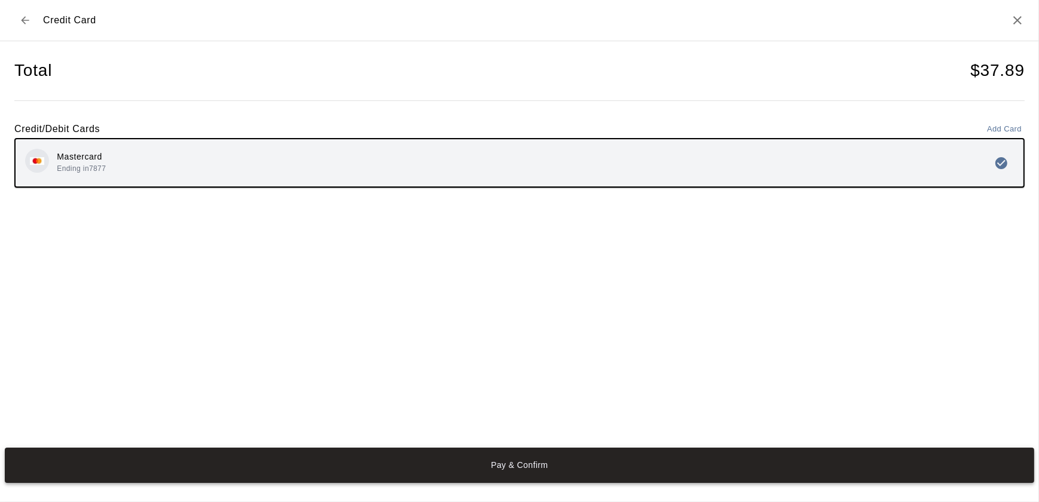
click at [510, 467] on button "Pay & Confirm" at bounding box center [519, 465] width 1029 height 35
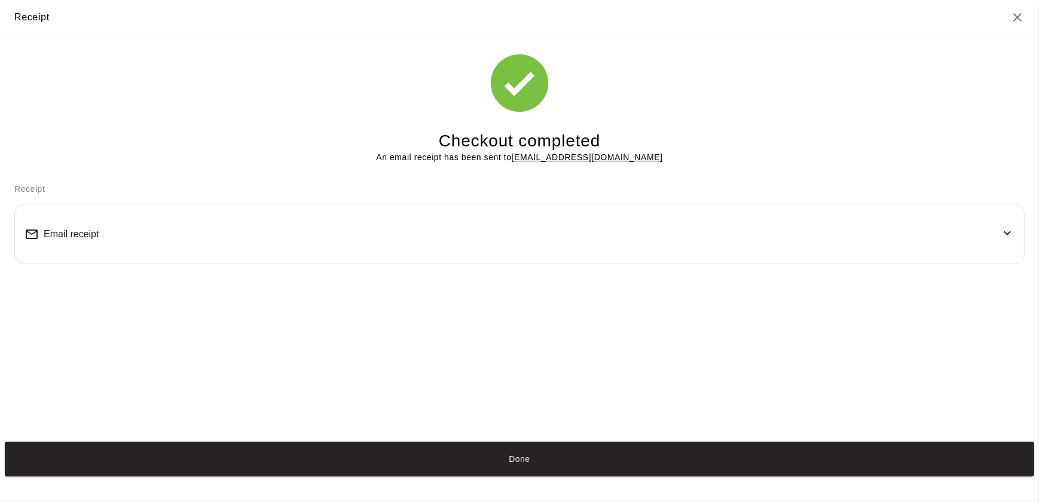
click at [510, 467] on button "Done" at bounding box center [519, 459] width 1029 height 35
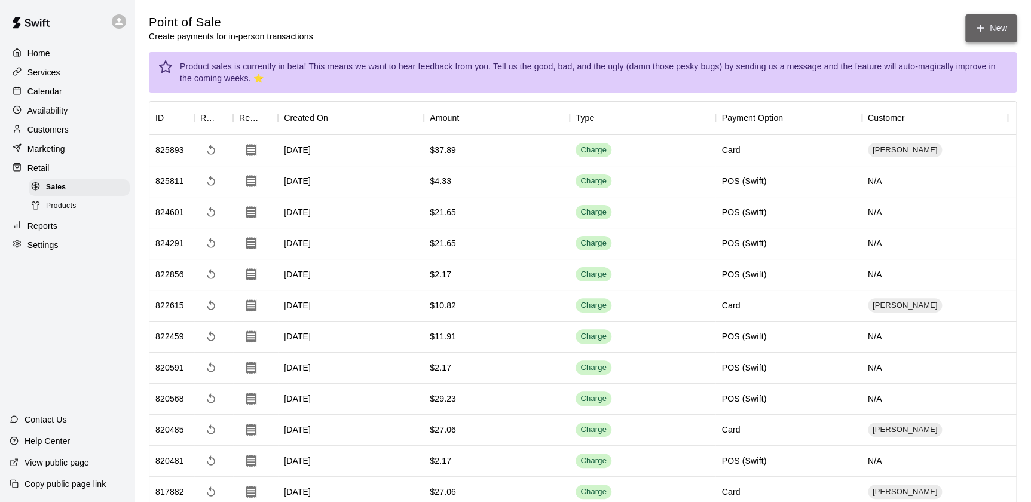
click at [973, 29] on button "New" at bounding box center [990, 28] width 51 height 28
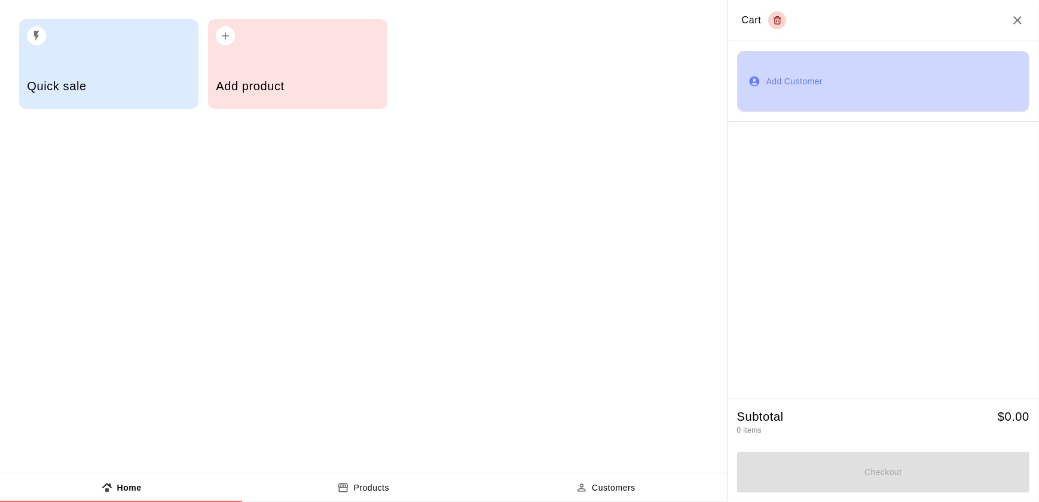
click at [808, 79] on button "Add Customer" at bounding box center [883, 81] width 292 height 61
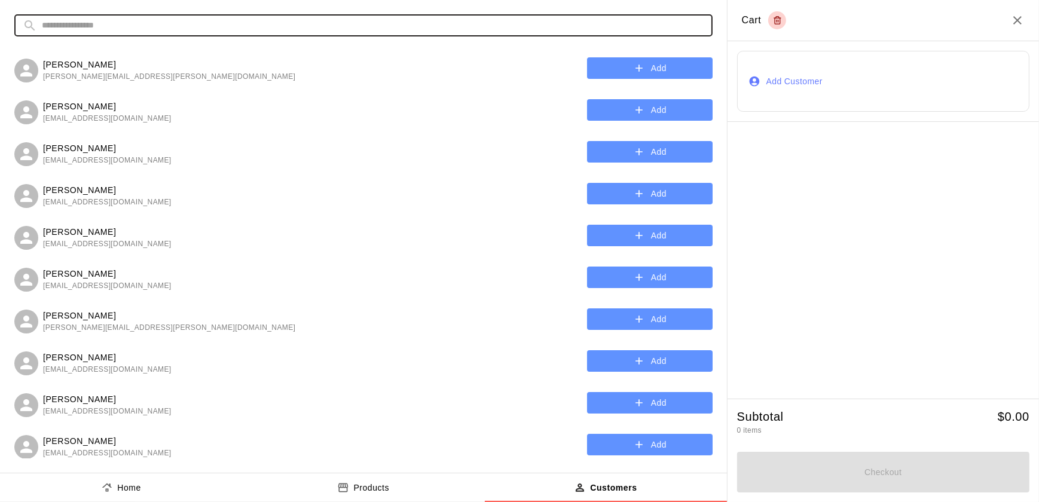
click at [442, 24] on input "text" at bounding box center [373, 25] width 662 height 22
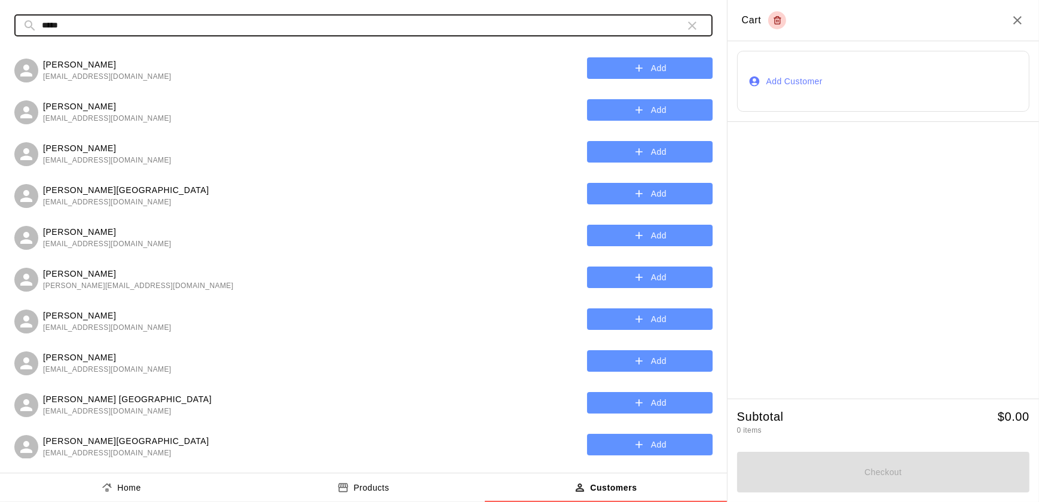
type input "*****"
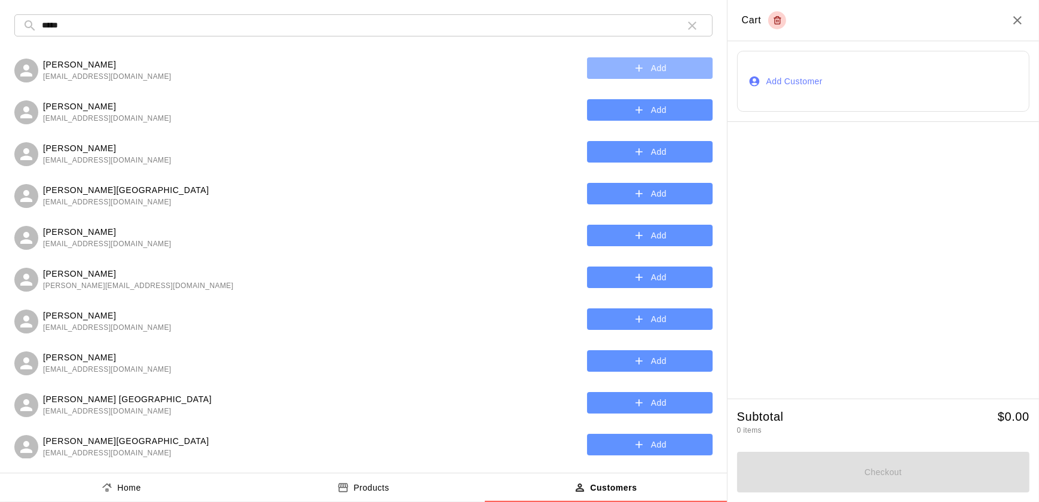
click at [634, 72] on icon "button" at bounding box center [639, 68] width 12 height 12
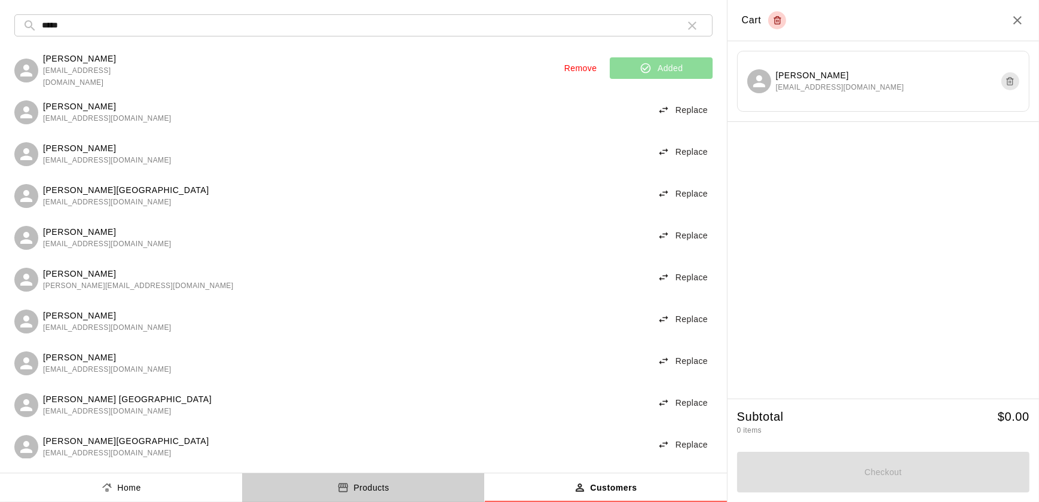
click at [382, 487] on p "Products" at bounding box center [371, 488] width 36 height 13
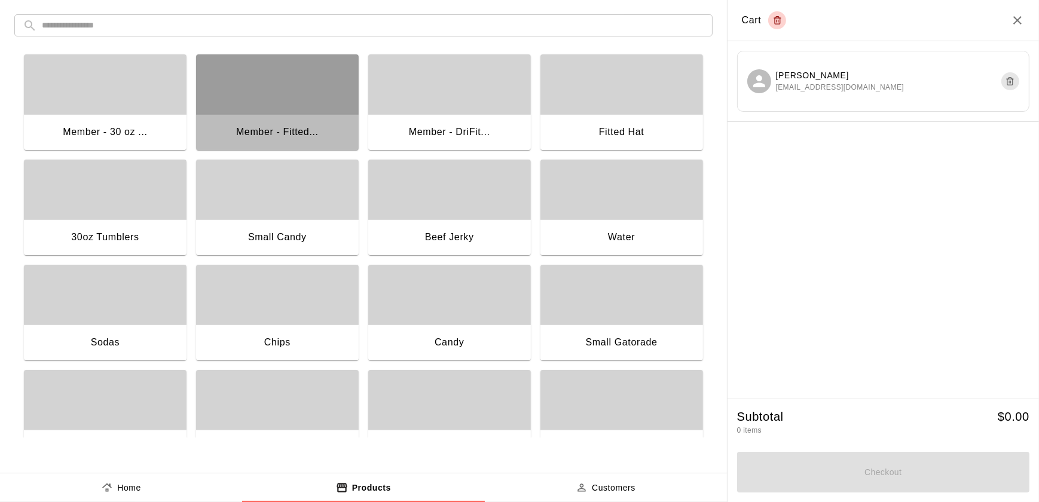
click at [299, 99] on div "button" at bounding box center [277, 84] width 163 height 60
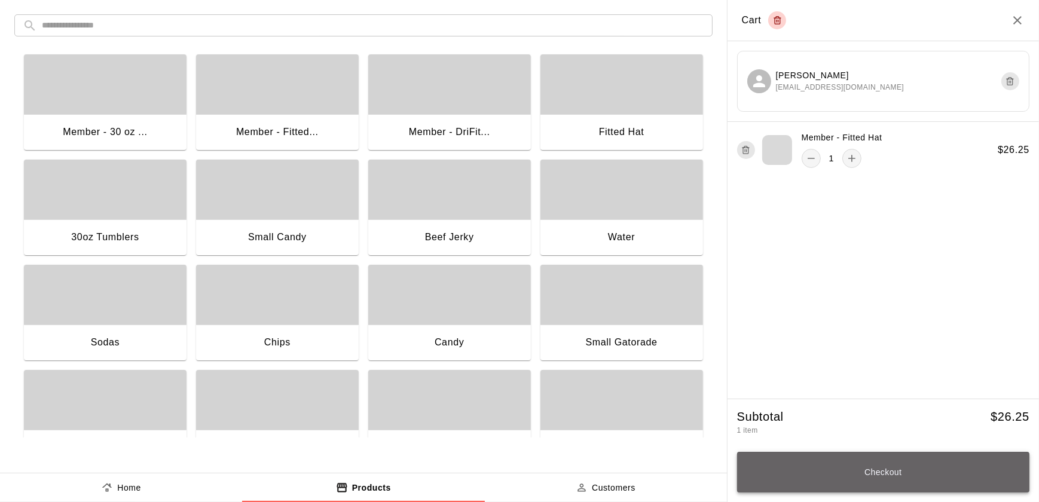
click at [875, 475] on button "Checkout" at bounding box center [883, 472] width 292 height 41
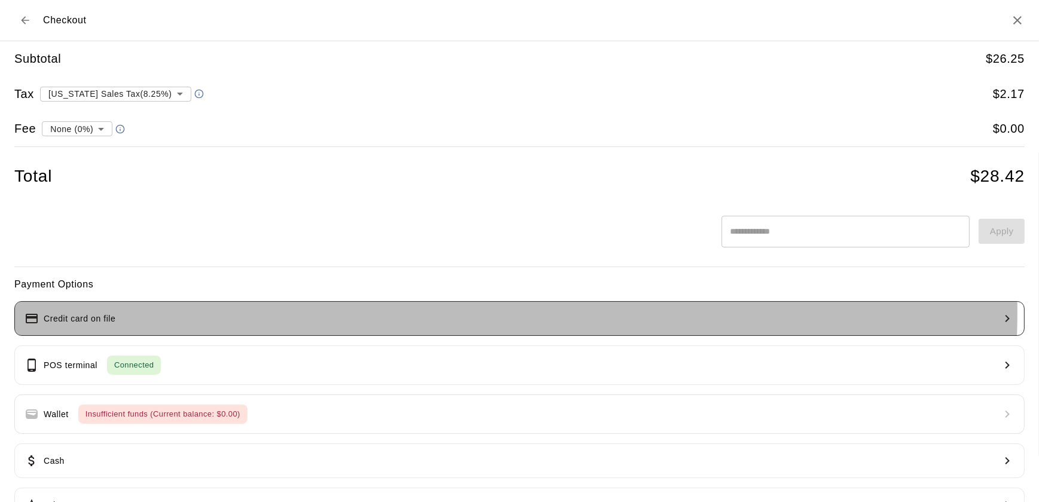
click at [337, 312] on button "Credit card on file" at bounding box center [519, 318] width 1010 height 35
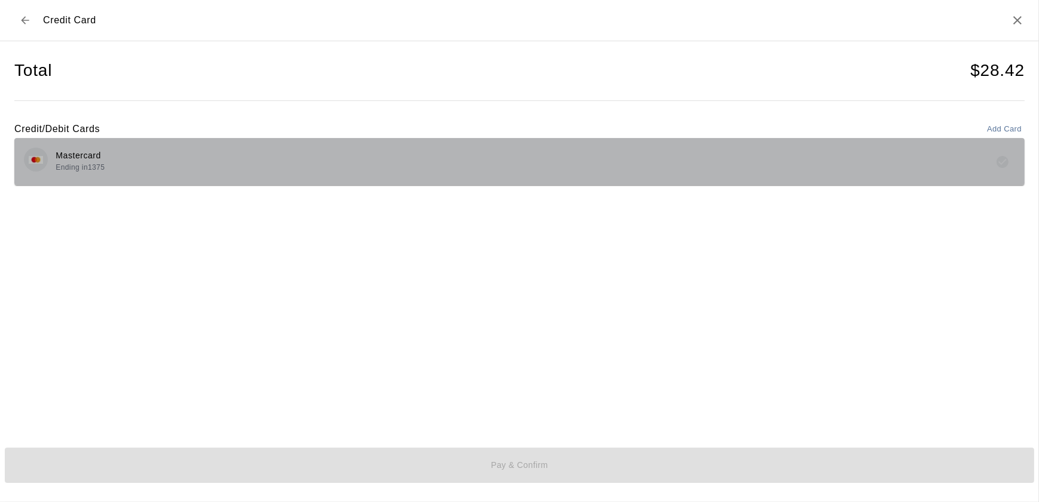
click at [337, 163] on div "Mastercard Ending in [DATE]" at bounding box center [519, 162] width 991 height 28
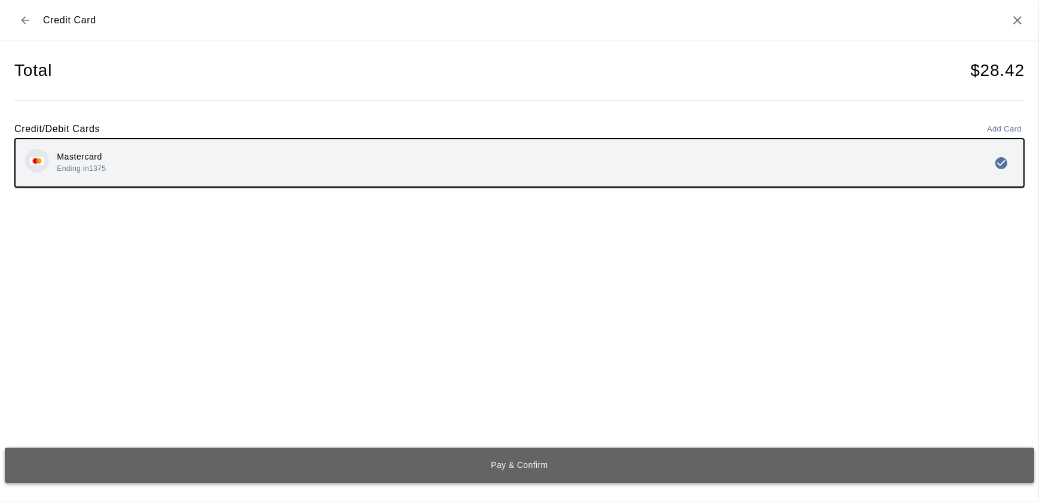
click at [531, 469] on button "Pay & Confirm" at bounding box center [519, 465] width 1029 height 35
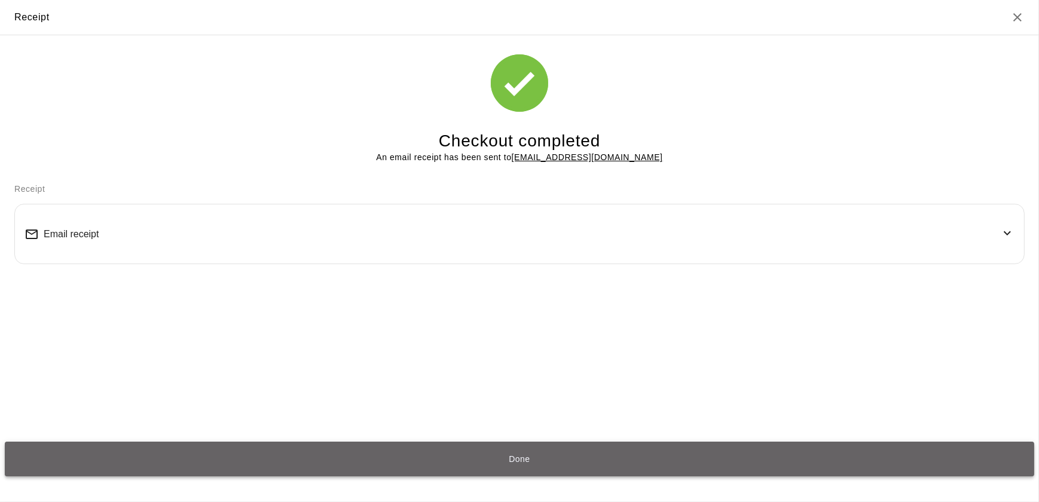
click at [512, 467] on button "Done" at bounding box center [519, 459] width 1029 height 35
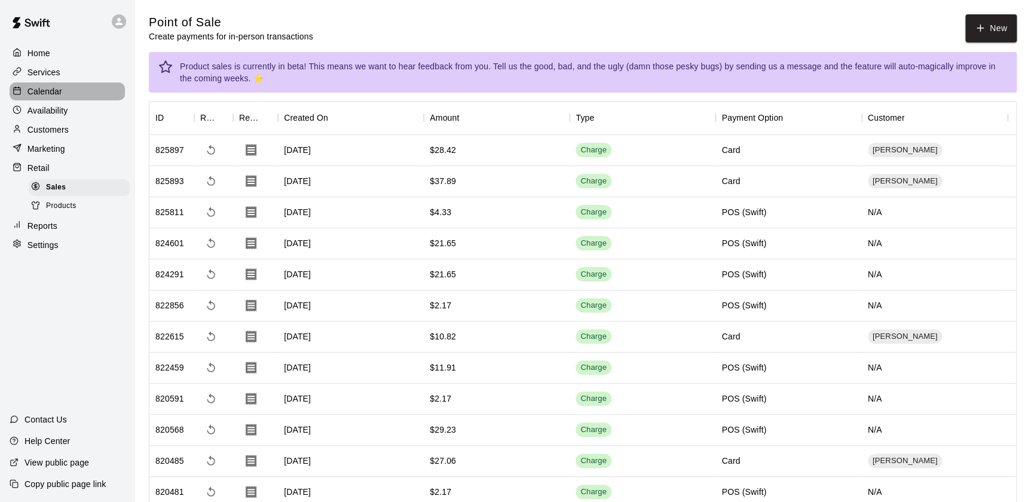
click at [58, 91] on p "Calendar" at bounding box center [44, 91] width 35 height 12
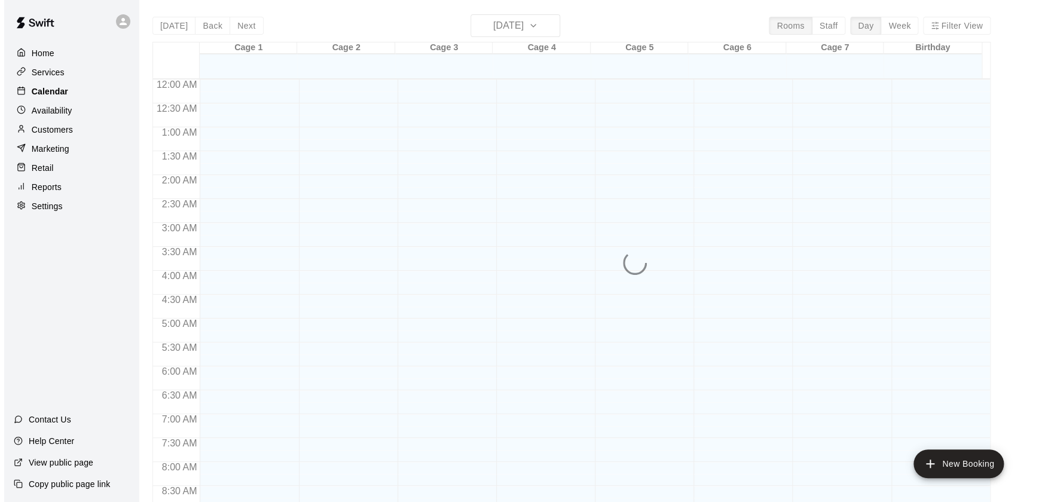
scroll to position [675, 0]
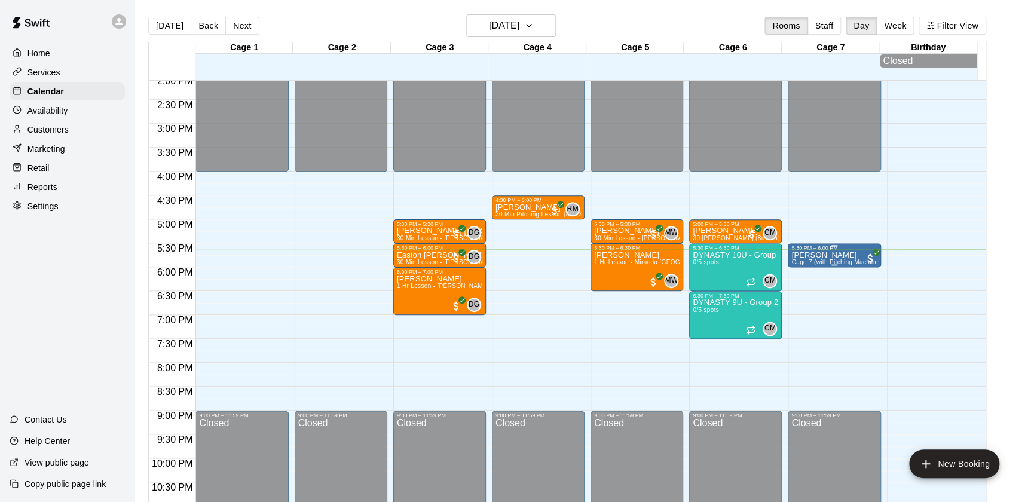
click at [821, 255] on p "[PERSON_NAME]" at bounding box center [833, 255] width 85 height 0
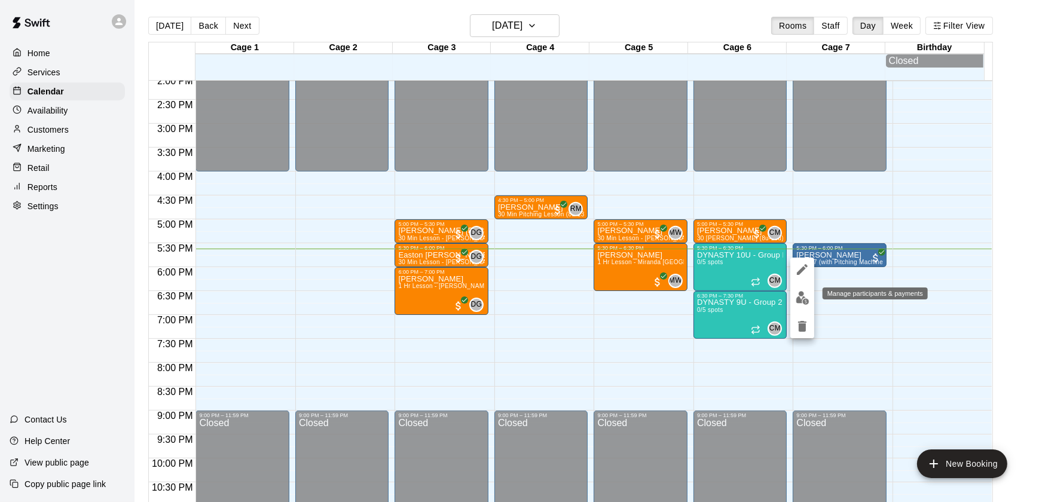
click at [798, 296] on img "edit" at bounding box center [803, 298] width 14 height 14
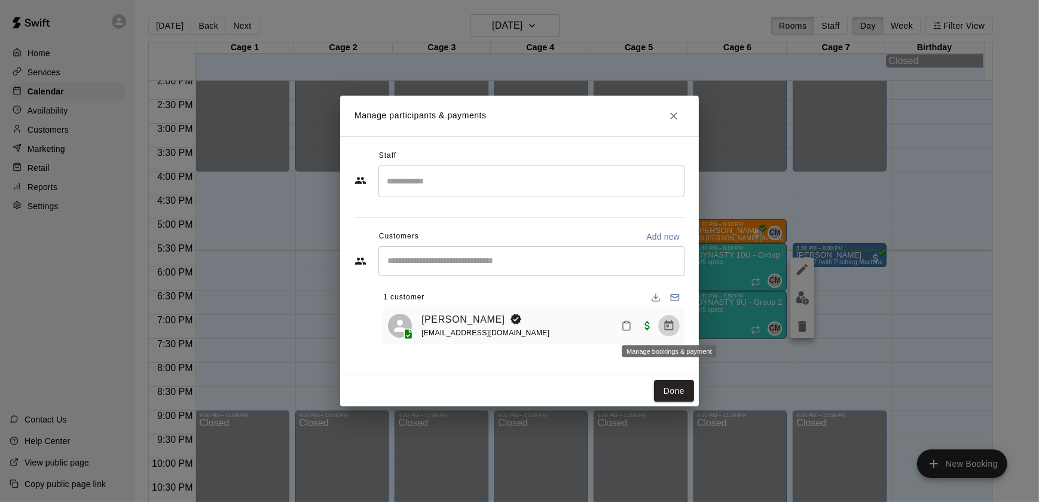
click at [668, 330] on icon "Manage bookings & payment" at bounding box center [669, 325] width 9 height 10
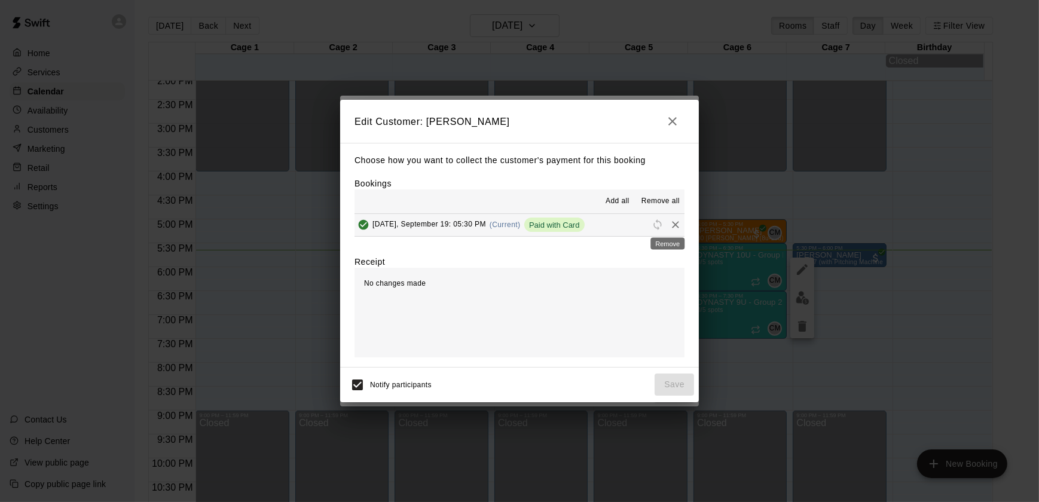
click at [669, 221] on icon "Remove" at bounding box center [675, 225] width 12 height 12
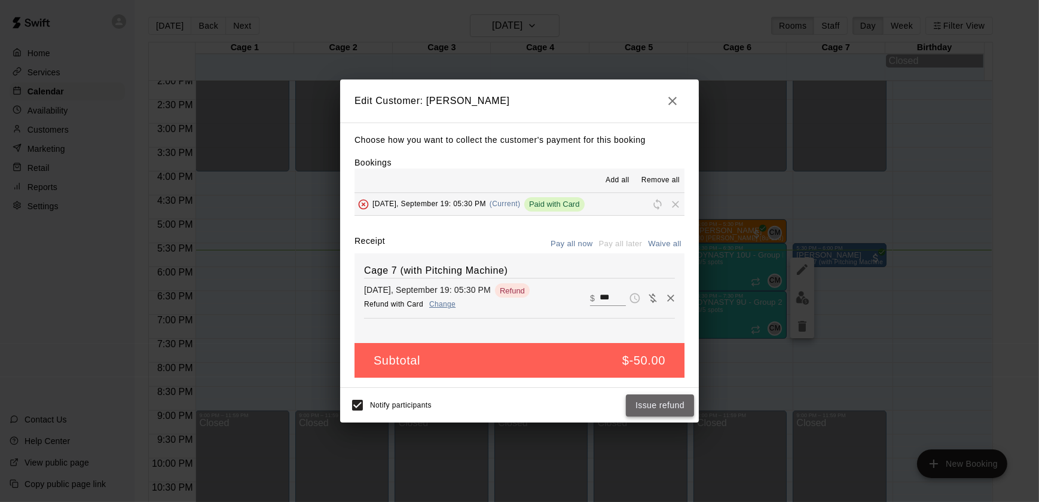
click at [652, 412] on button "Issue refund" at bounding box center [660, 406] width 68 height 22
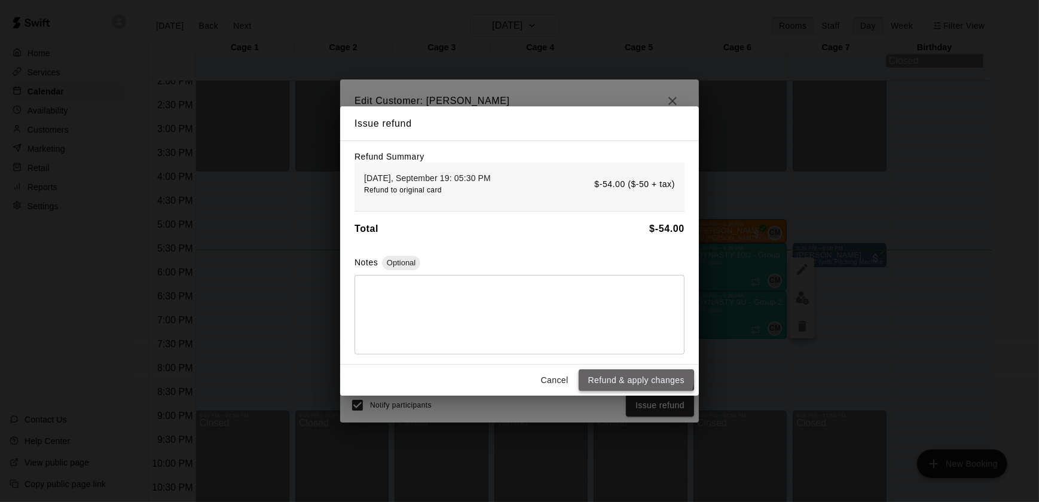
click at [637, 380] on button "Refund & apply changes" at bounding box center [636, 380] width 115 height 22
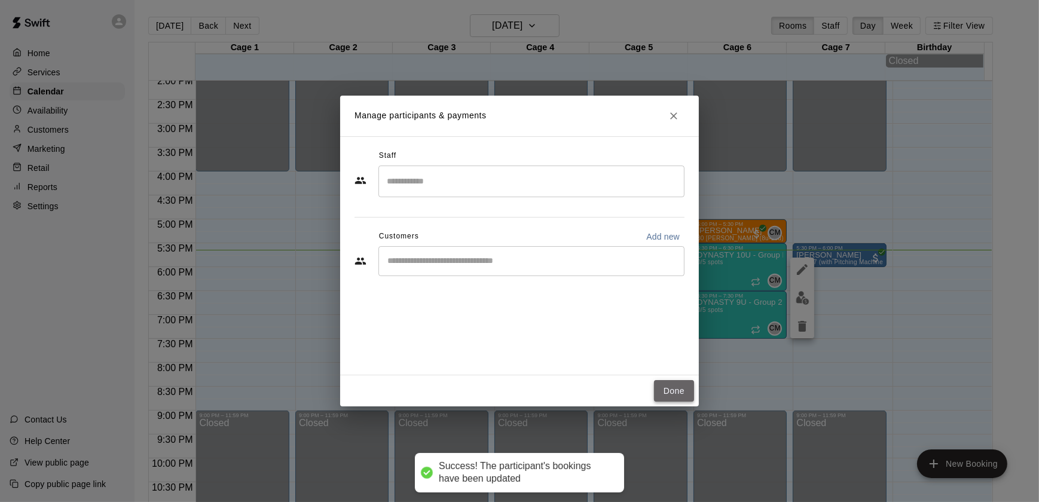
click at [663, 389] on button "Done" at bounding box center [674, 391] width 40 height 22
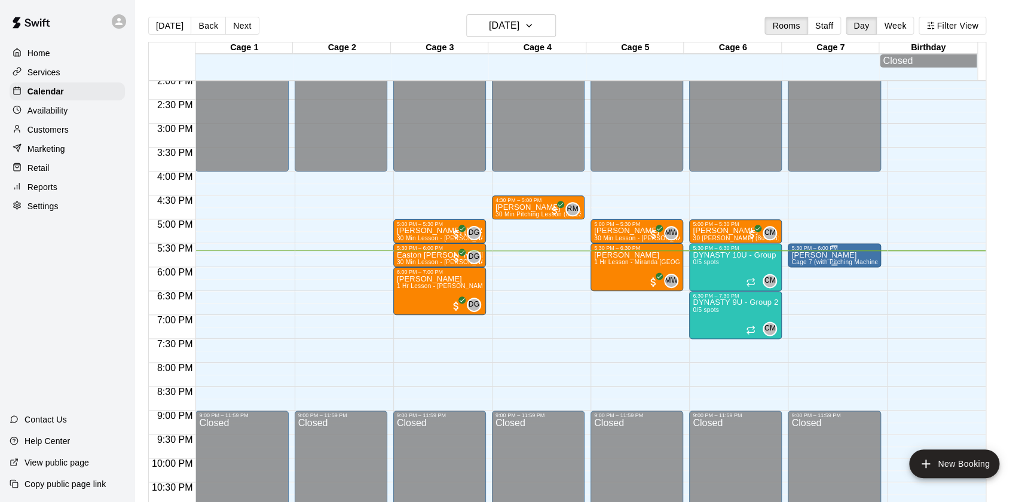
click at [831, 255] on p "[PERSON_NAME]" at bounding box center [833, 255] width 85 height 0
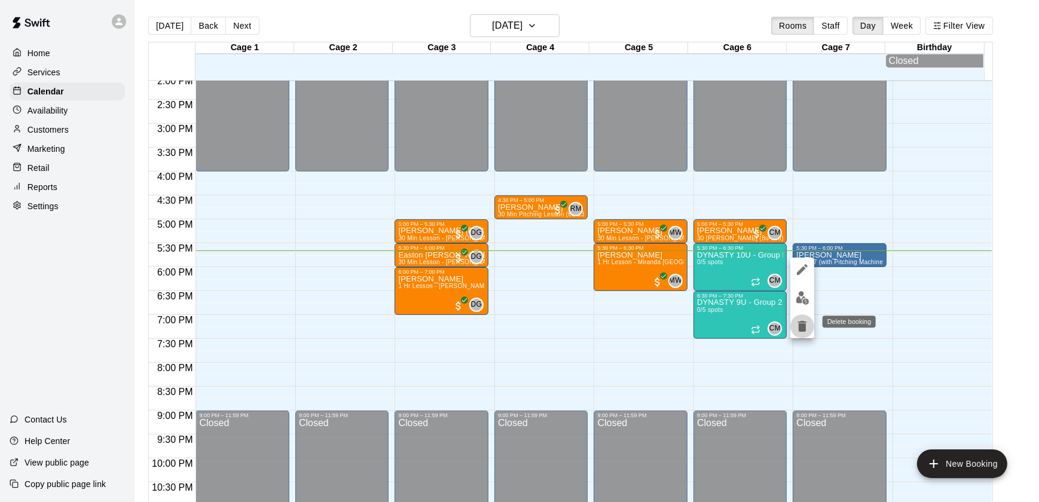
click at [803, 324] on icon "delete" at bounding box center [802, 326] width 8 height 11
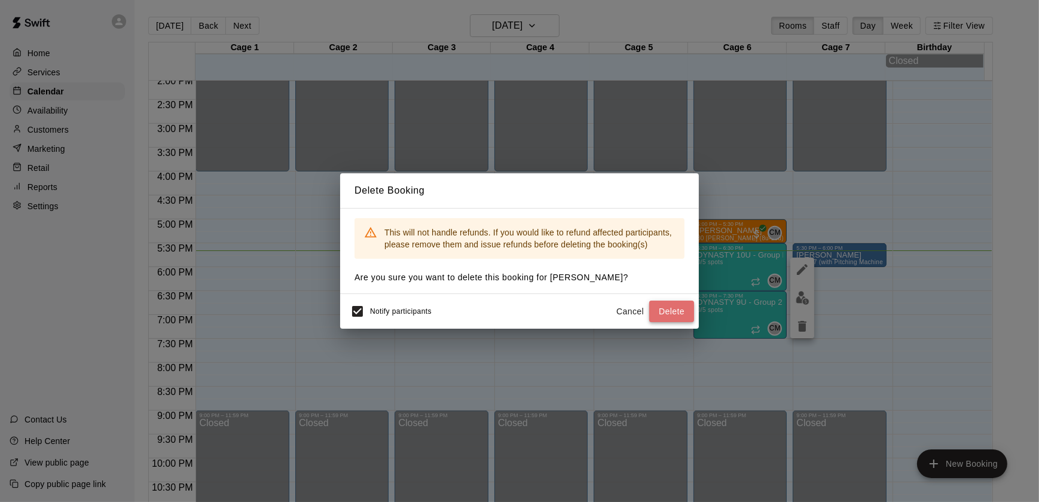
click at [680, 308] on button "Delete" at bounding box center [671, 312] width 45 height 22
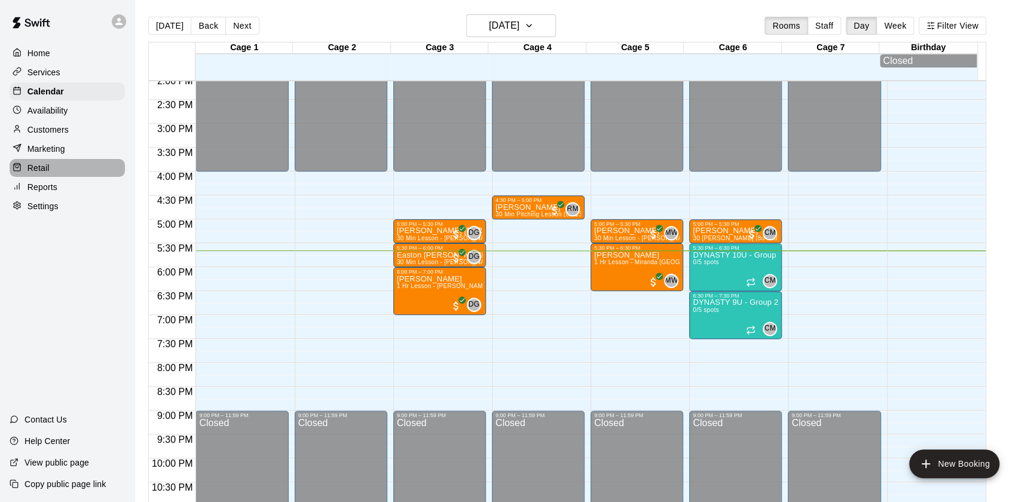
click at [45, 174] on p "Retail" at bounding box center [38, 168] width 22 height 12
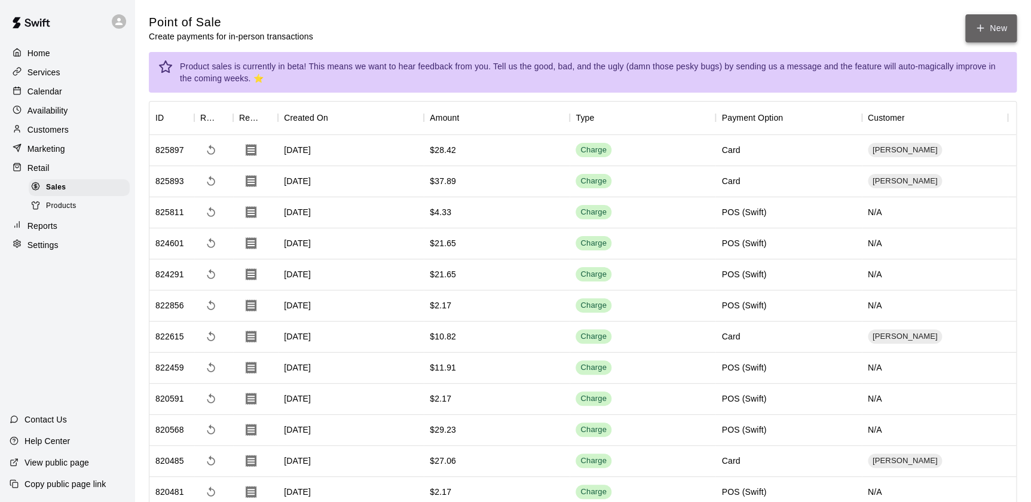
click at [975, 32] on icon "button" at bounding box center [980, 28] width 11 height 11
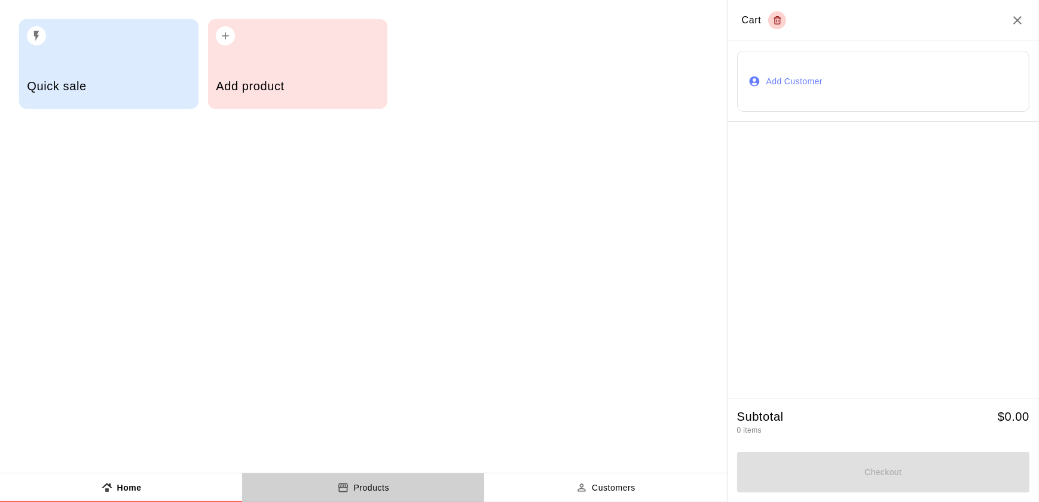
click at [365, 493] on p "Products" at bounding box center [371, 488] width 36 height 13
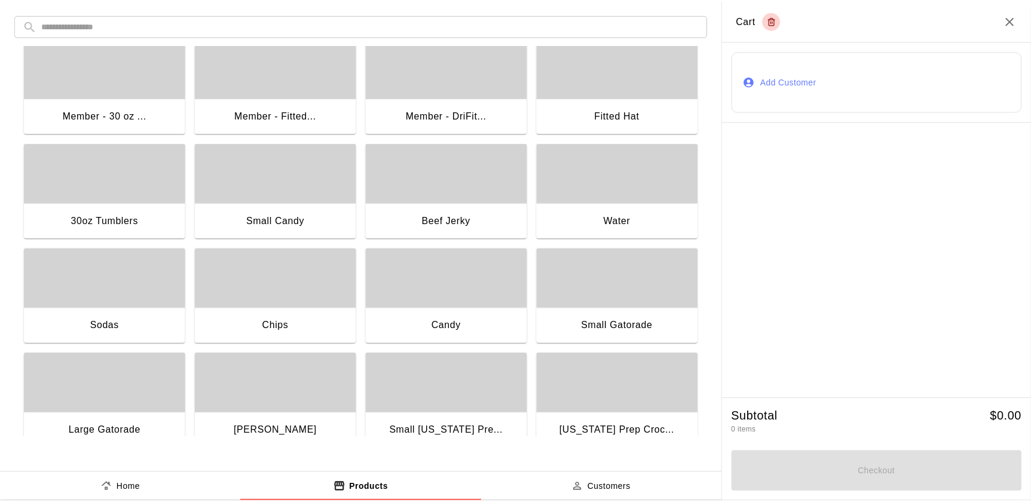
scroll to position [16, 0]
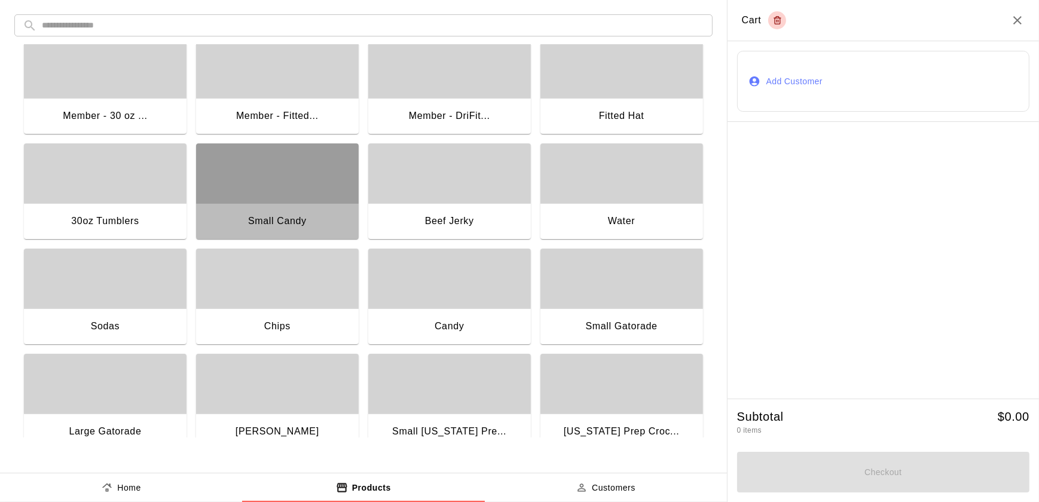
click at [298, 182] on div "button" at bounding box center [277, 173] width 163 height 60
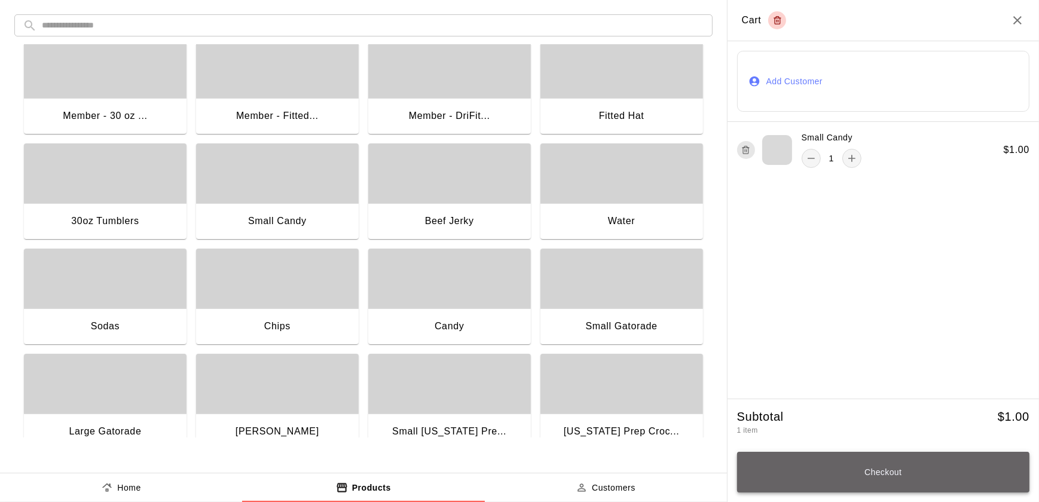
click at [883, 478] on button "Checkout" at bounding box center [883, 472] width 292 height 41
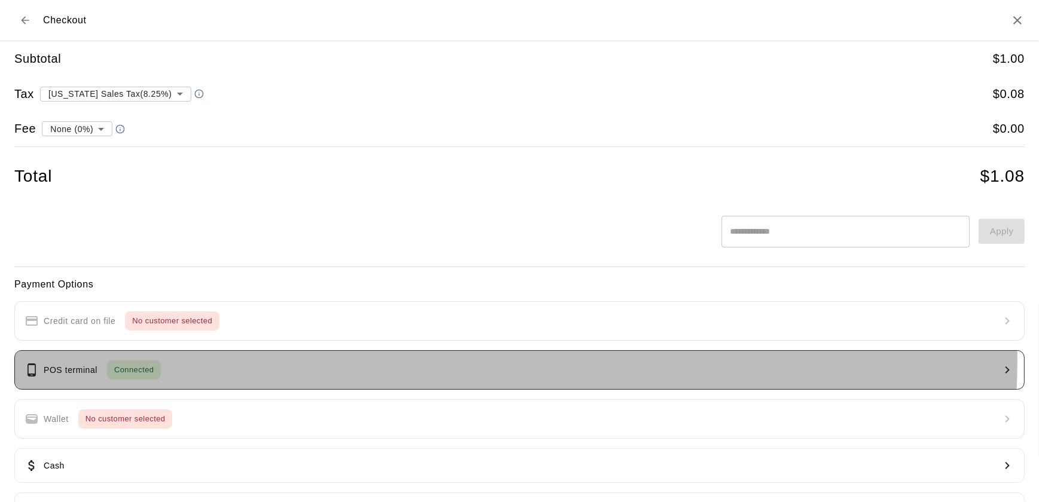
click at [479, 360] on button "POS terminal Connected" at bounding box center [519, 369] width 1010 height 39
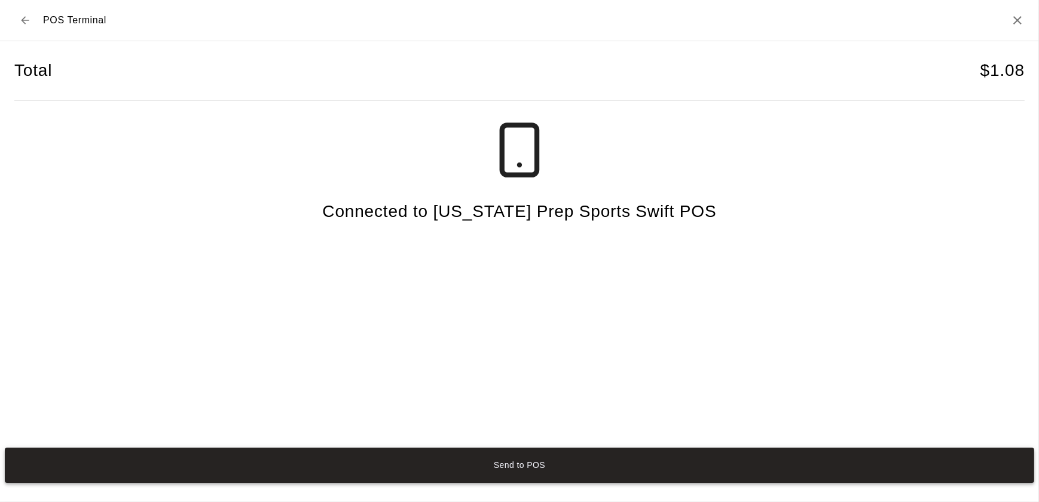
click at [445, 465] on button "Send to POS" at bounding box center [519, 465] width 1029 height 35
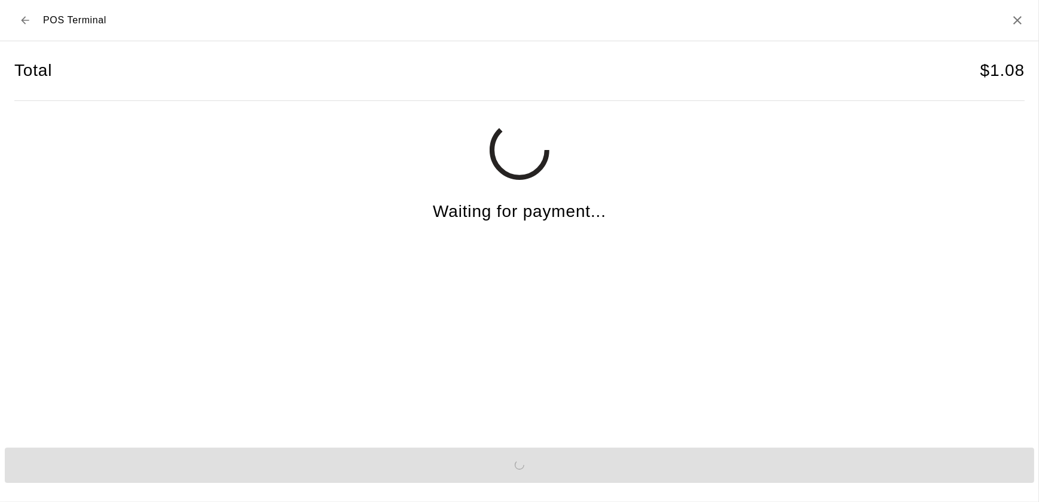
click at [423, 270] on div "Total $ 1.08 Waiting for payment..." at bounding box center [519, 236] width 1010 height 390
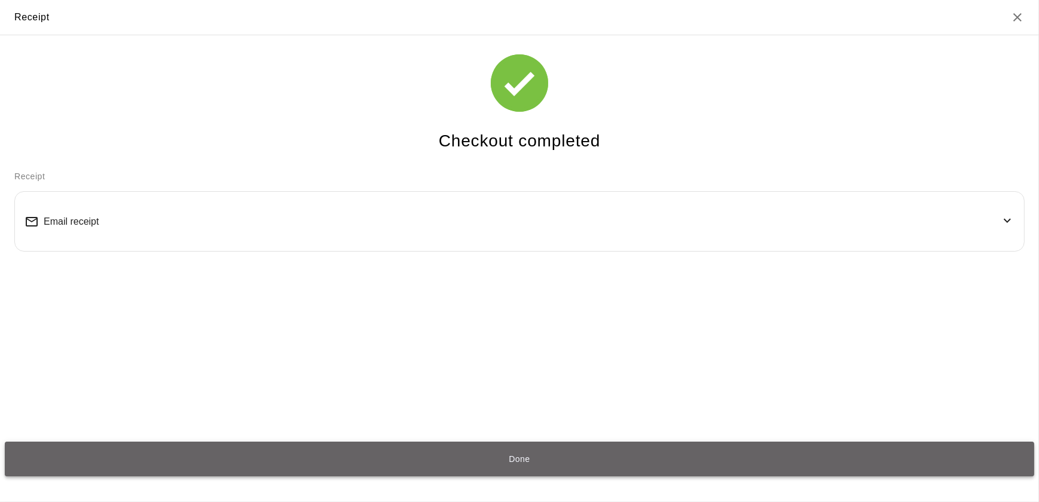
click at [722, 452] on button "Done" at bounding box center [519, 459] width 1029 height 35
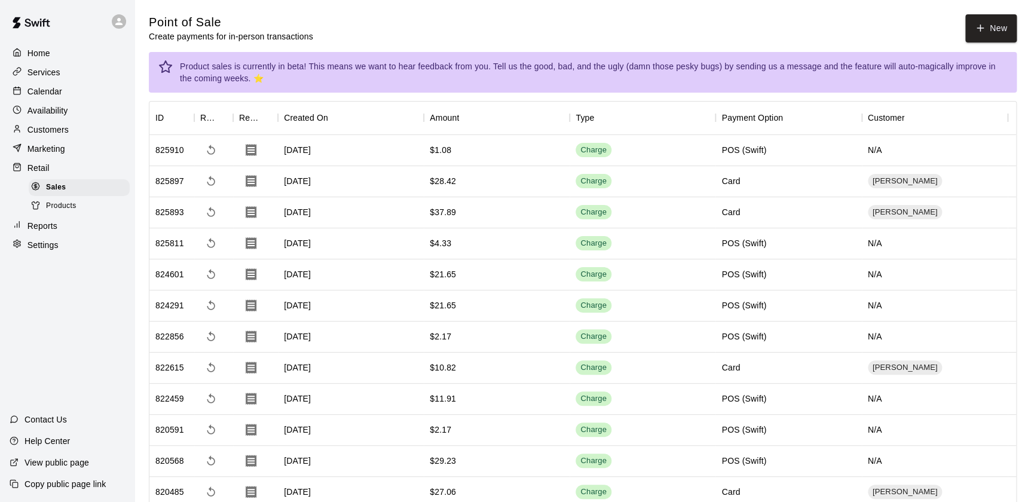
click at [42, 70] on p "Services" at bounding box center [43, 72] width 33 height 12
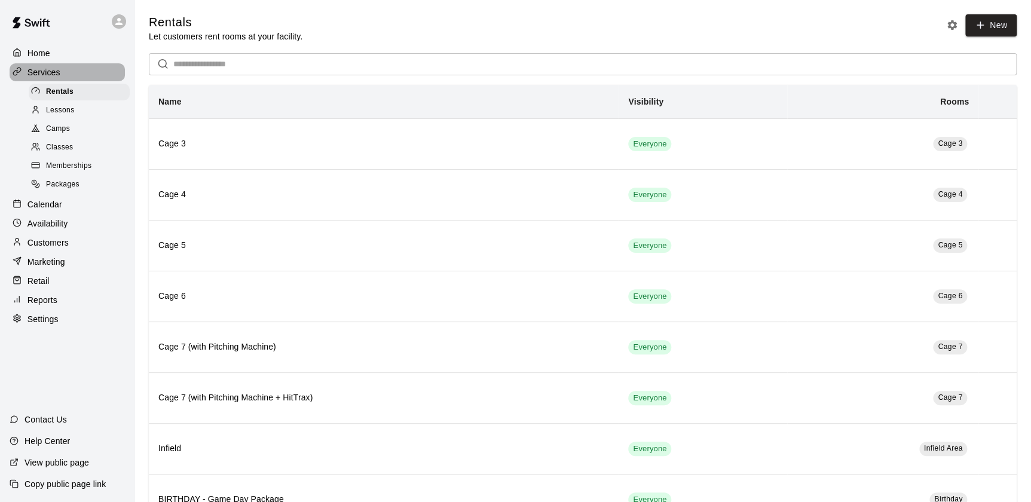
click at [50, 71] on p "Services" at bounding box center [43, 72] width 33 height 12
click at [43, 210] on p "Calendar" at bounding box center [44, 204] width 35 height 12
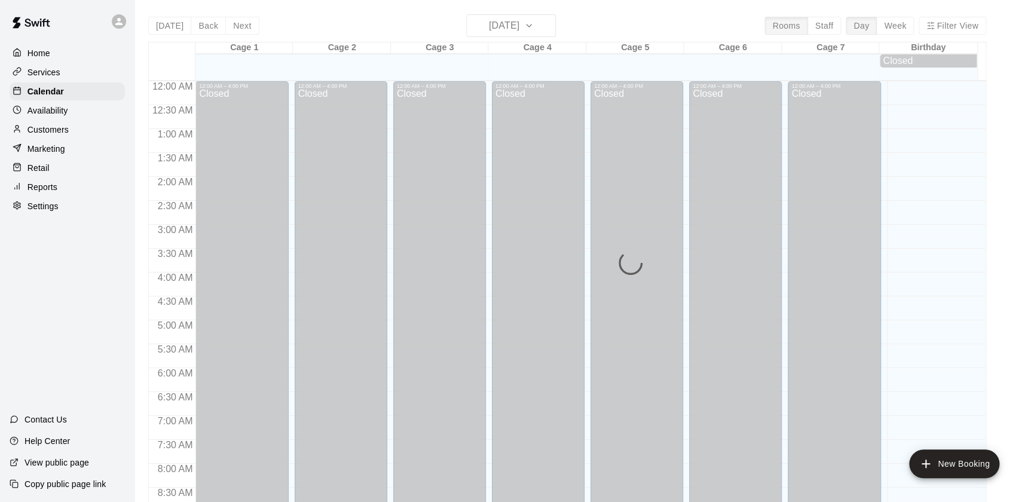
scroll to position [675, 0]
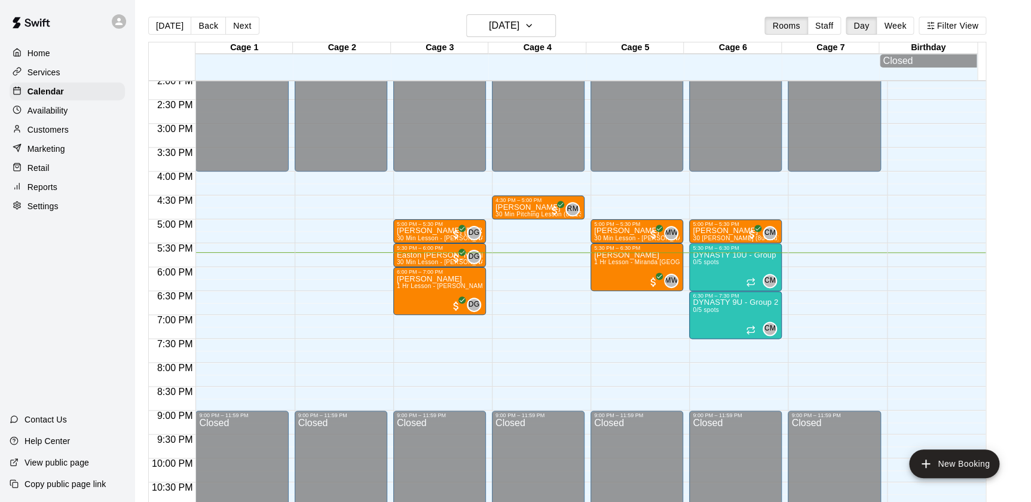
click at [73, 133] on div "Customers" at bounding box center [67, 130] width 115 height 18
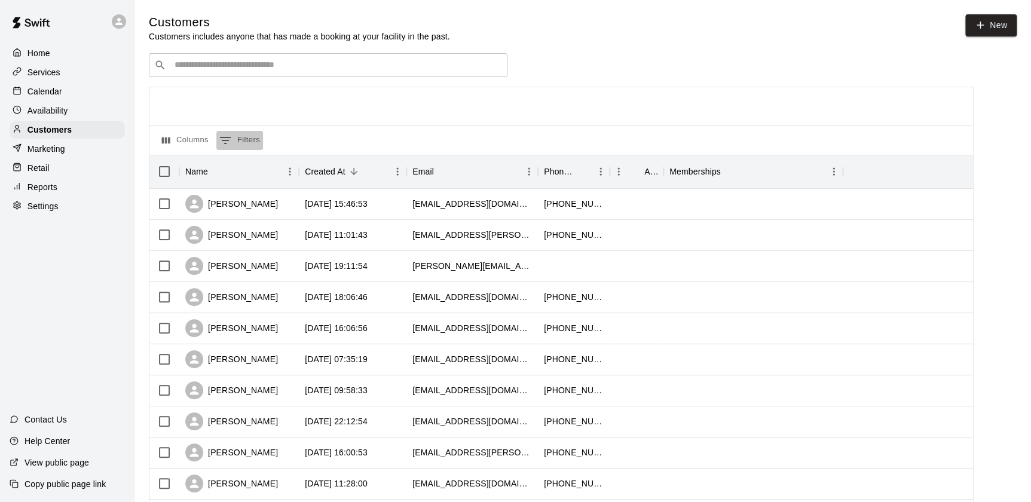
click at [247, 143] on button "0 Filters" at bounding box center [239, 140] width 47 height 19
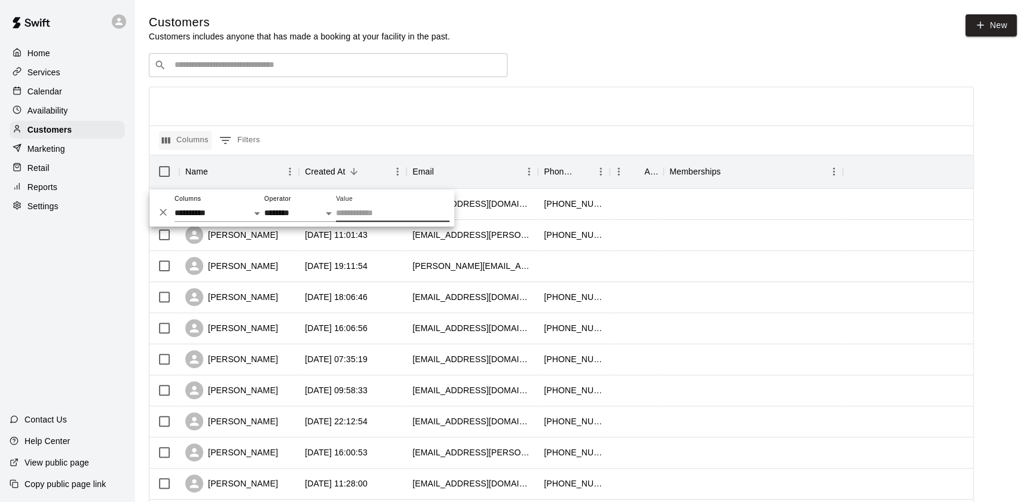
click at [184, 137] on button "Columns" at bounding box center [185, 140] width 53 height 19
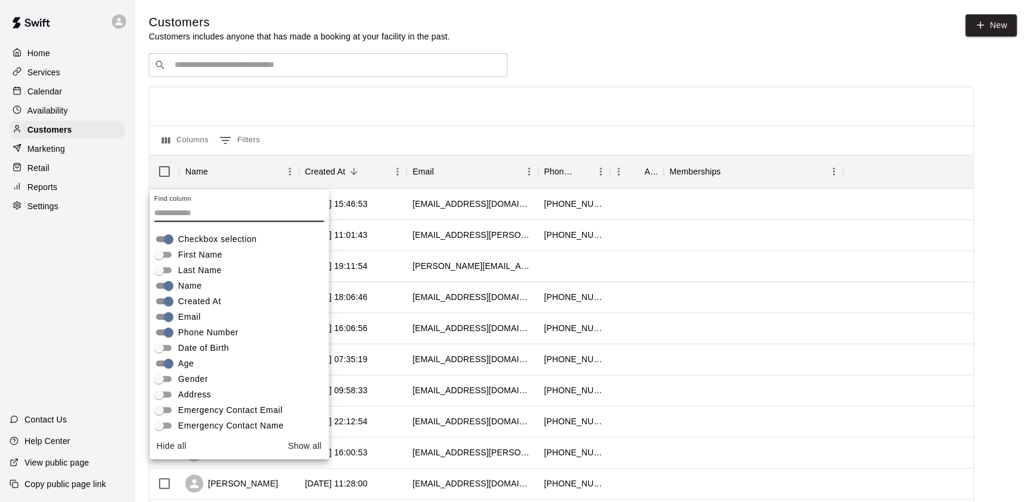
click at [585, 77] on div "​ ​" at bounding box center [561, 65] width 825 height 24
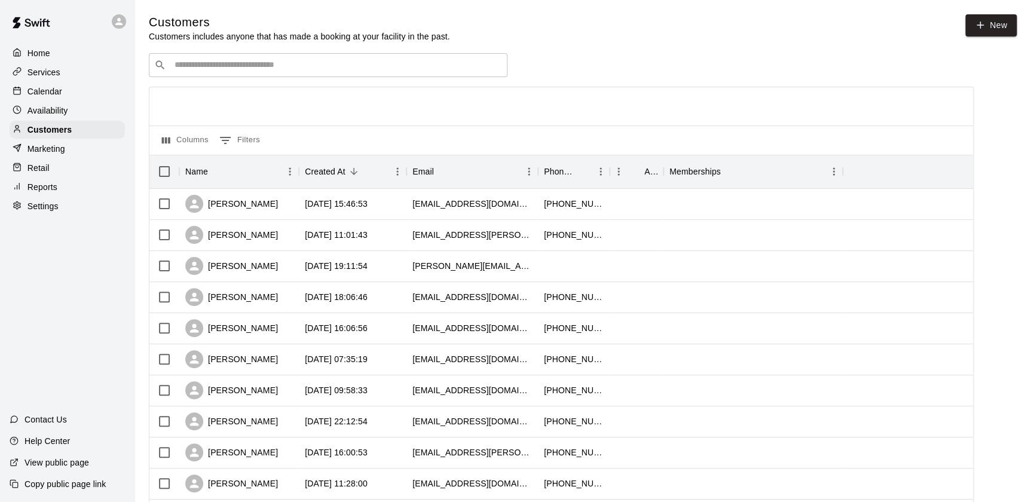
drag, startPoint x: 51, startPoint y: 85, endPoint x: 631, endPoint y: 65, distance: 579.6
click at [631, 65] on div "​ ​" at bounding box center [561, 65] width 825 height 24
click at [29, 96] on p "Calendar" at bounding box center [44, 91] width 35 height 12
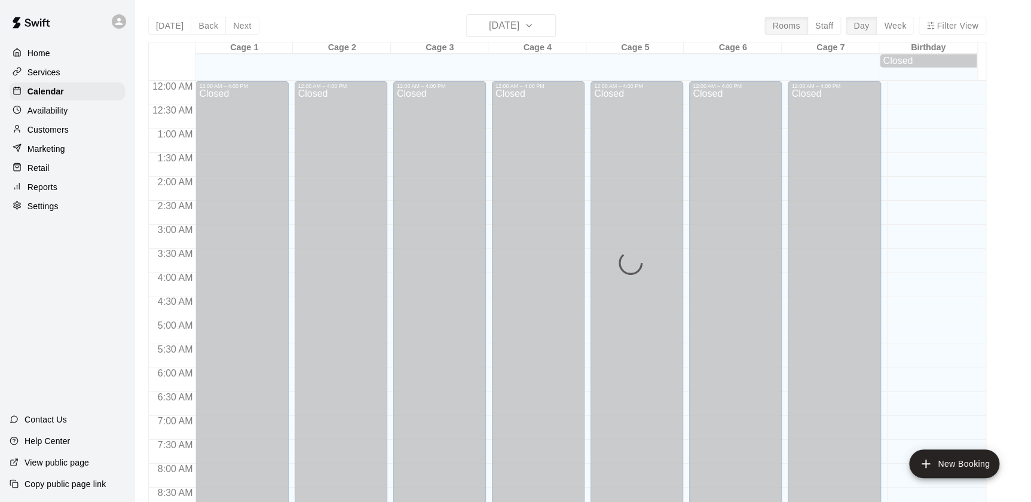
scroll to position [675, 0]
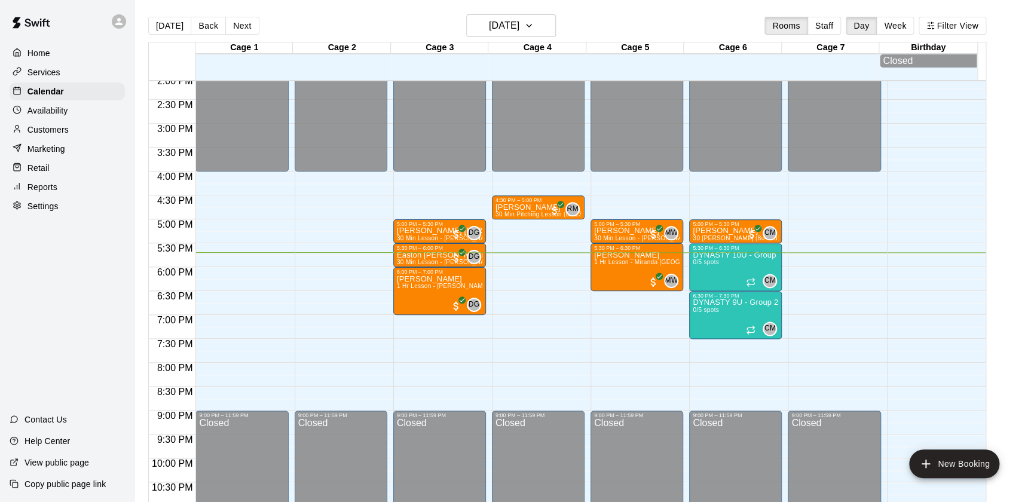
click at [54, 109] on p "Availability" at bounding box center [47, 111] width 41 height 12
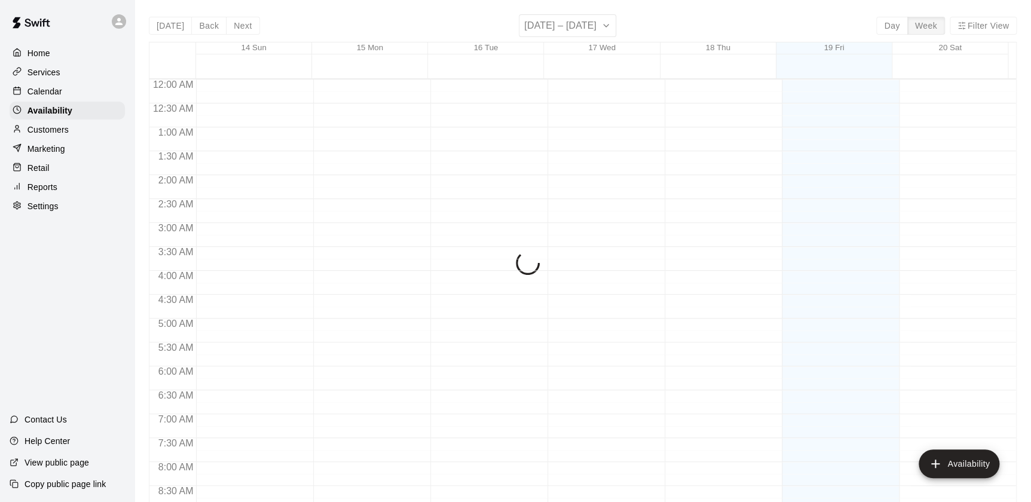
scroll to position [711, 0]
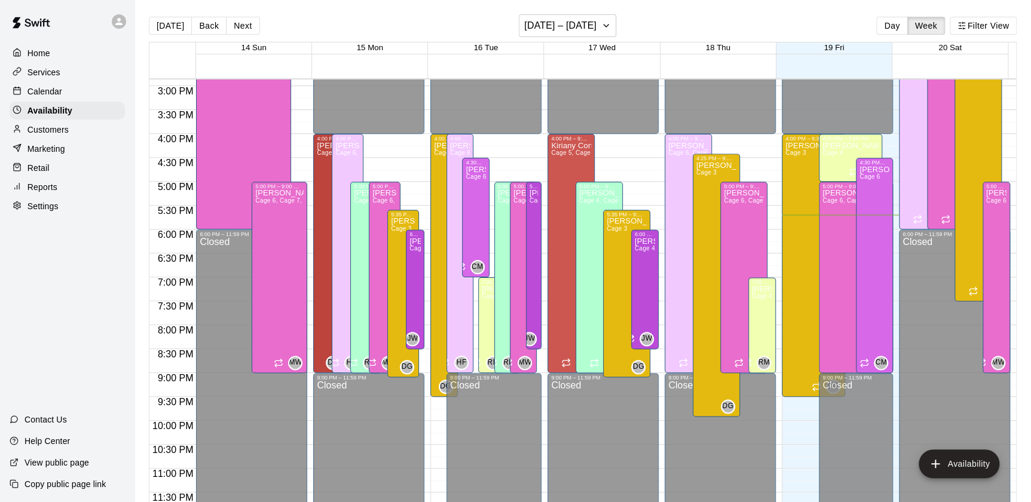
click at [36, 137] on div "Customers" at bounding box center [67, 130] width 115 height 18
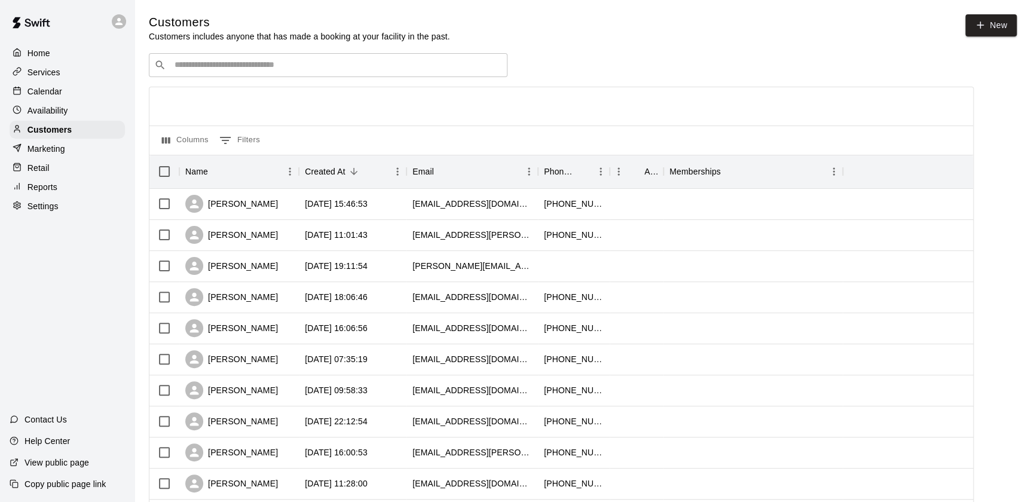
click at [39, 148] on p "Marketing" at bounding box center [46, 149] width 38 height 12
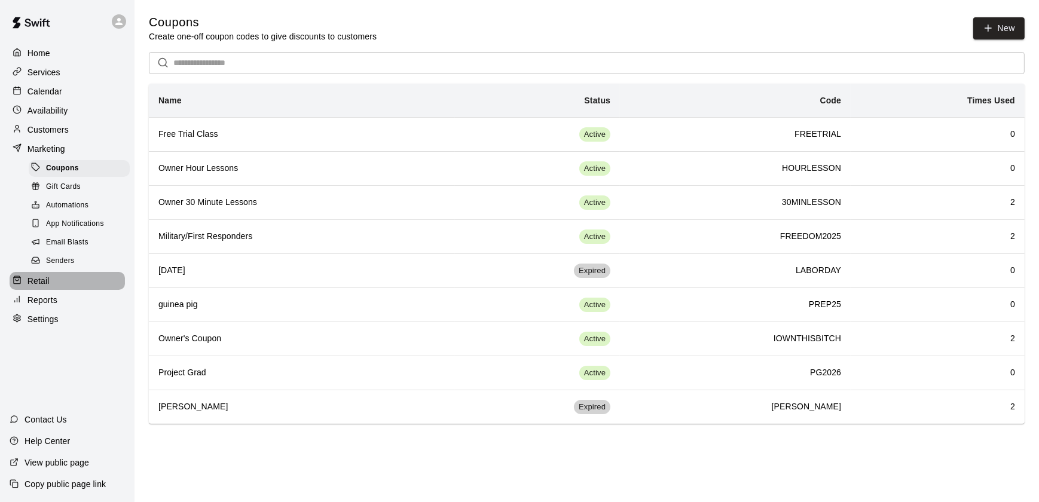
click at [47, 287] on p "Retail" at bounding box center [38, 281] width 22 height 12
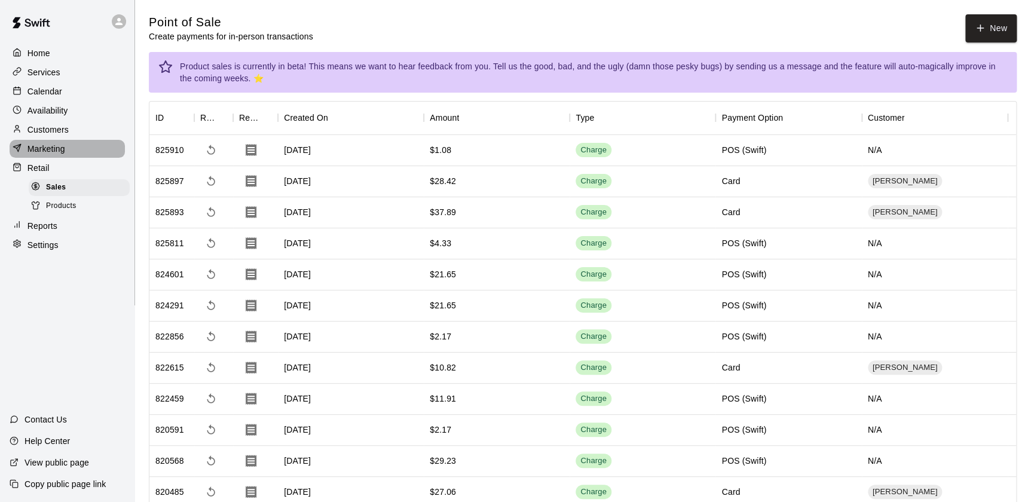
click at [23, 155] on div at bounding box center [20, 148] width 15 height 11
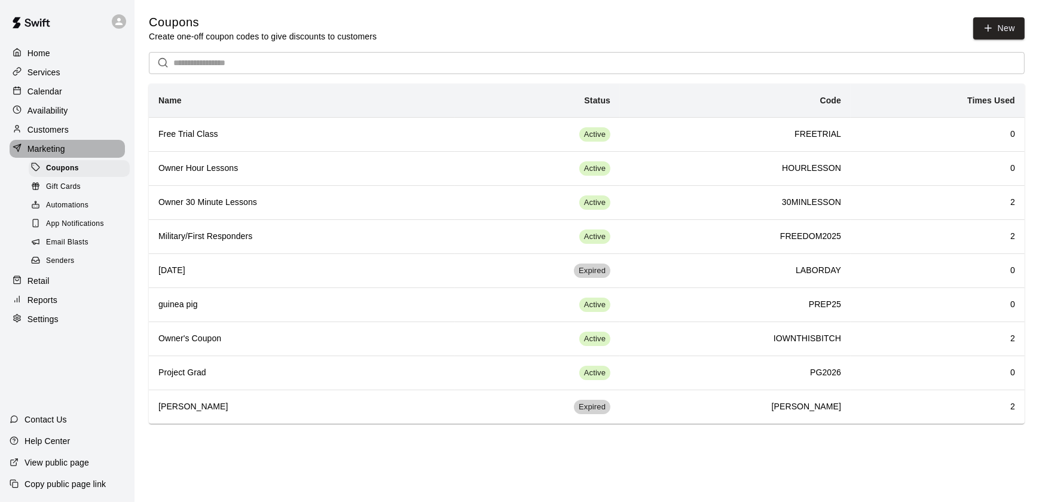
click at [69, 152] on div "Marketing" at bounding box center [67, 149] width 115 height 18
click at [67, 132] on p "Customers" at bounding box center [47, 130] width 41 height 12
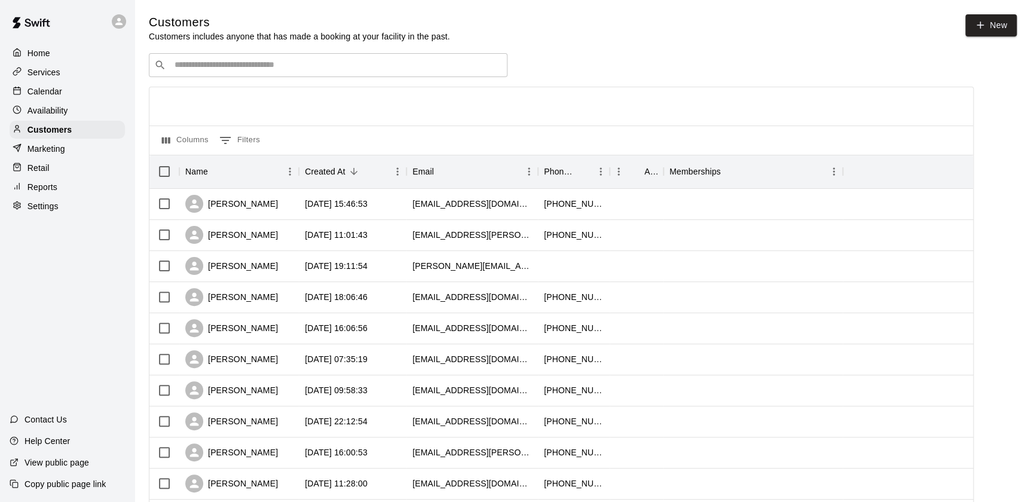
click at [27, 71] on p "Services" at bounding box center [43, 72] width 33 height 12
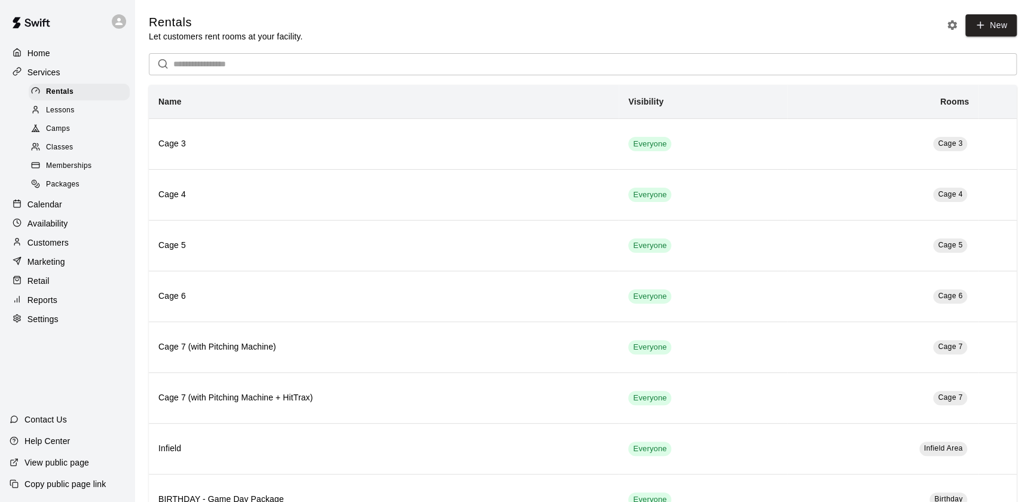
click at [69, 203] on div "Calendar" at bounding box center [67, 204] width 115 height 18
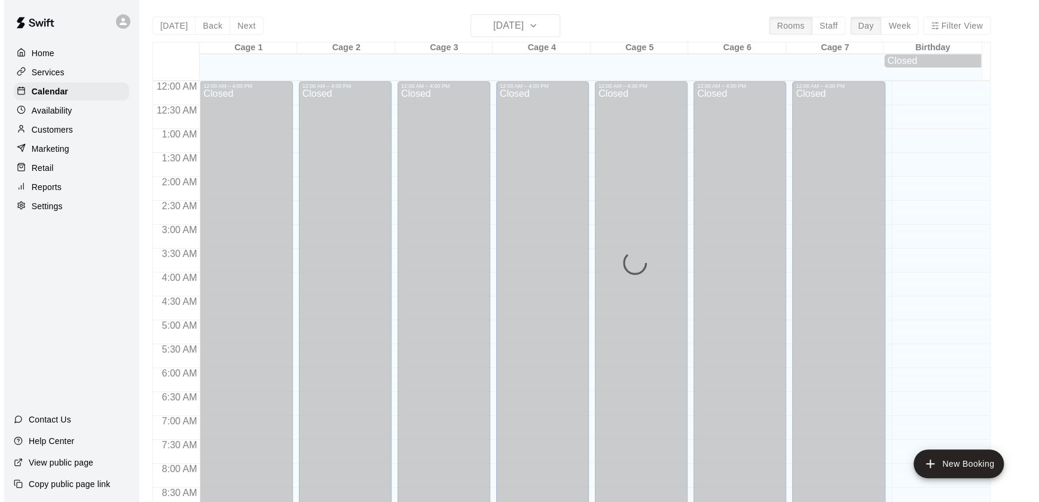
scroll to position [675, 0]
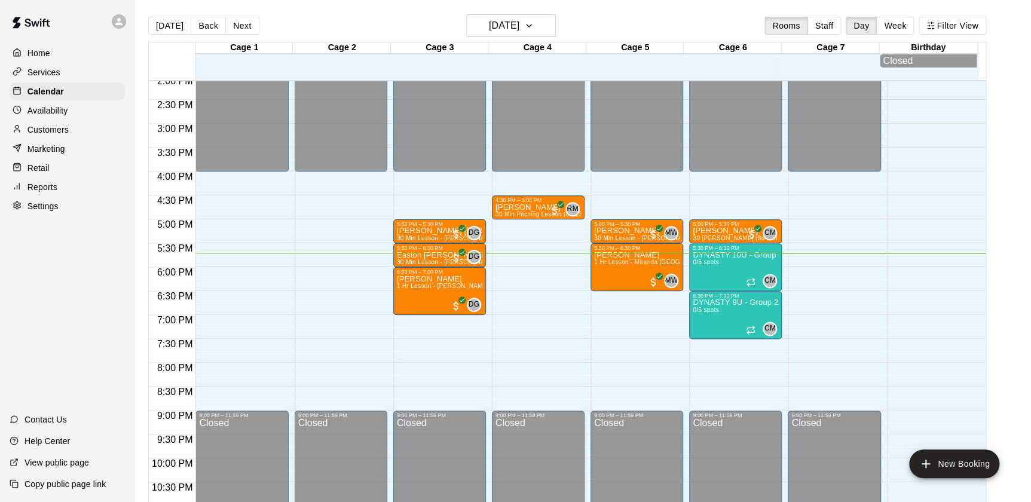
click at [57, 131] on p "Customers" at bounding box center [47, 130] width 41 height 12
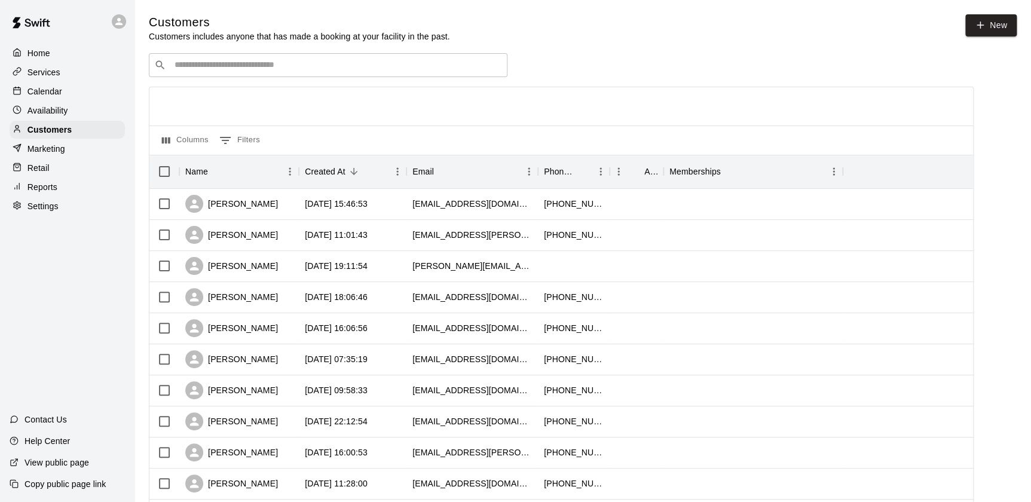
click at [255, 54] on div "​ ​" at bounding box center [328, 65] width 359 height 24
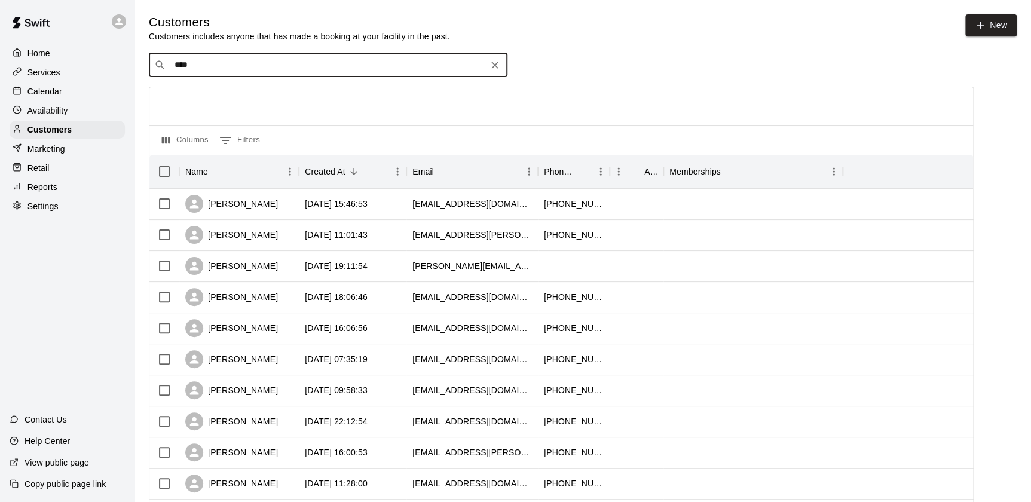
type input "*****"
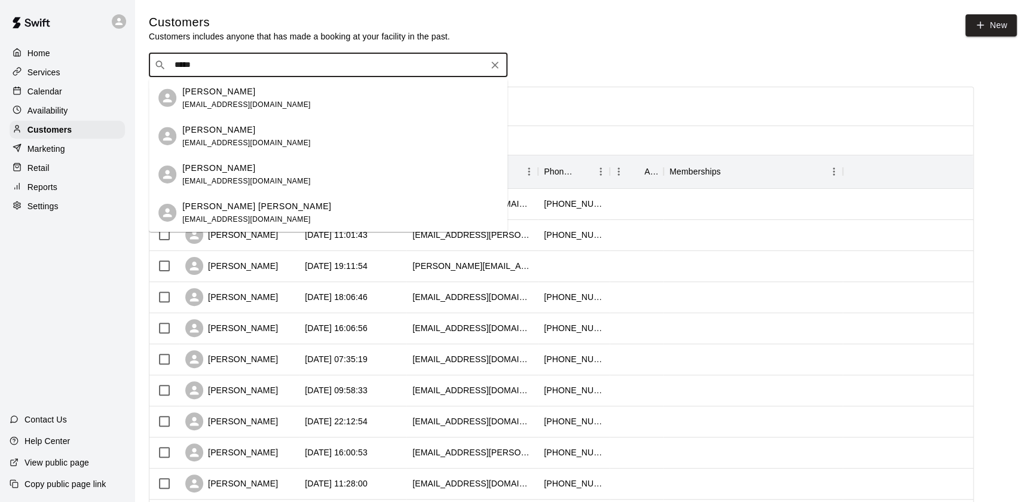
click at [221, 143] on span "[EMAIL_ADDRESS][DOMAIN_NAME]" at bounding box center [246, 142] width 129 height 8
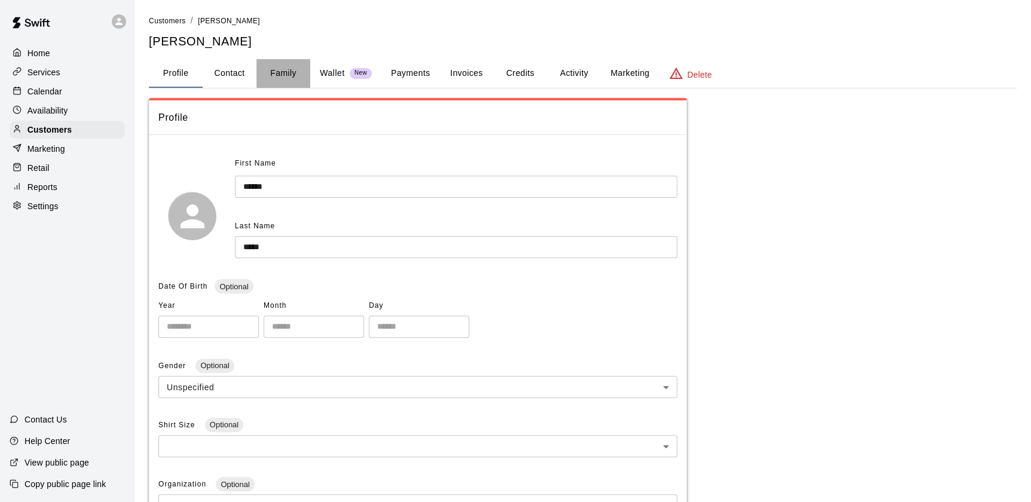
click at [281, 67] on button "Family" at bounding box center [283, 73] width 54 height 29
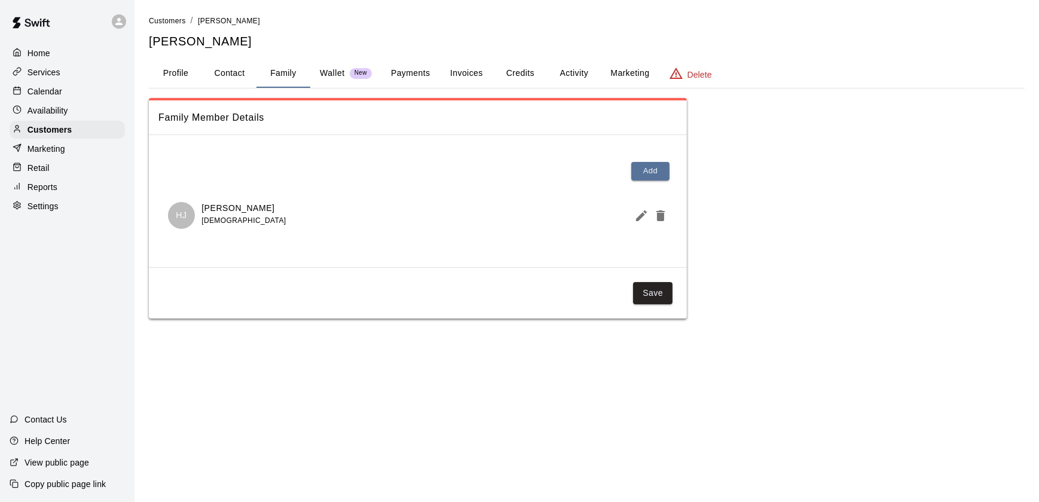
click at [219, 78] on button "Contact" at bounding box center [230, 73] width 54 height 29
select select "**"
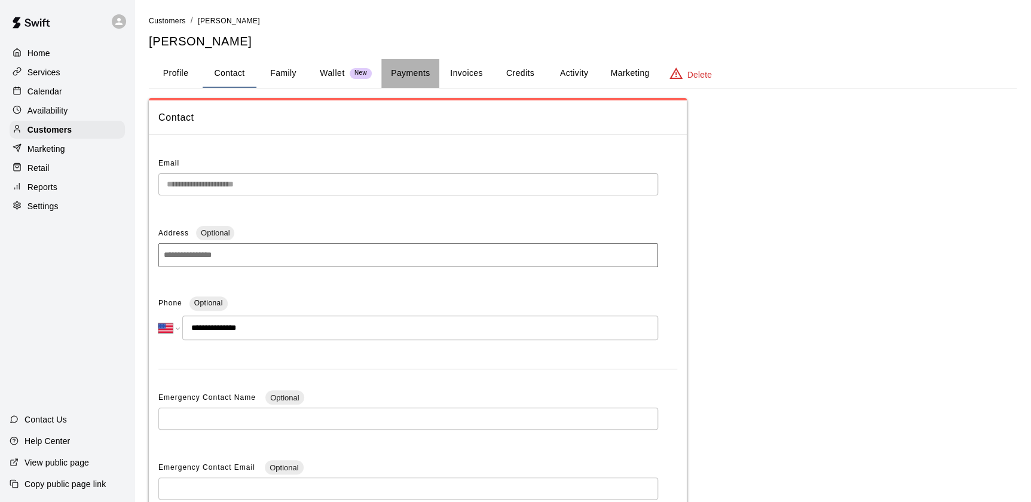
click at [414, 71] on button "Payments" at bounding box center [410, 73] width 58 height 29
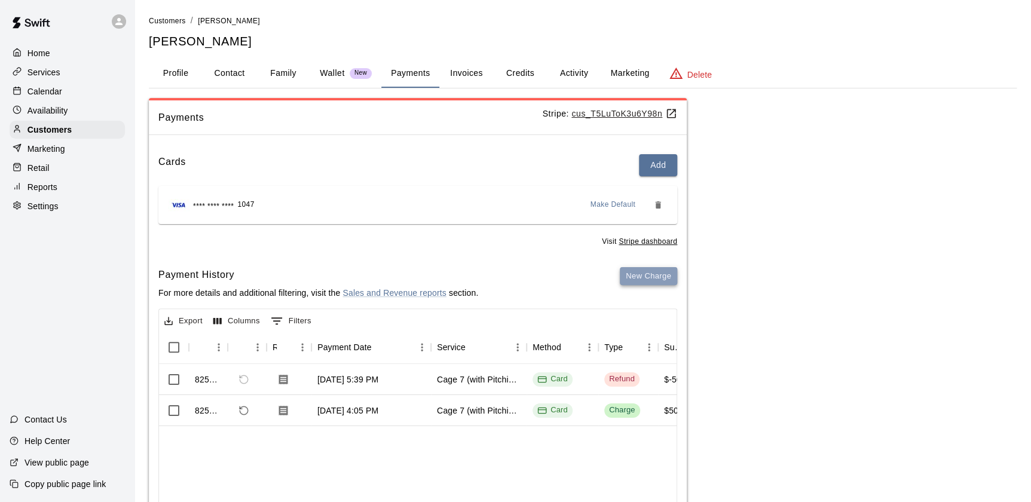
click at [645, 274] on button "New Charge" at bounding box center [648, 276] width 57 height 19
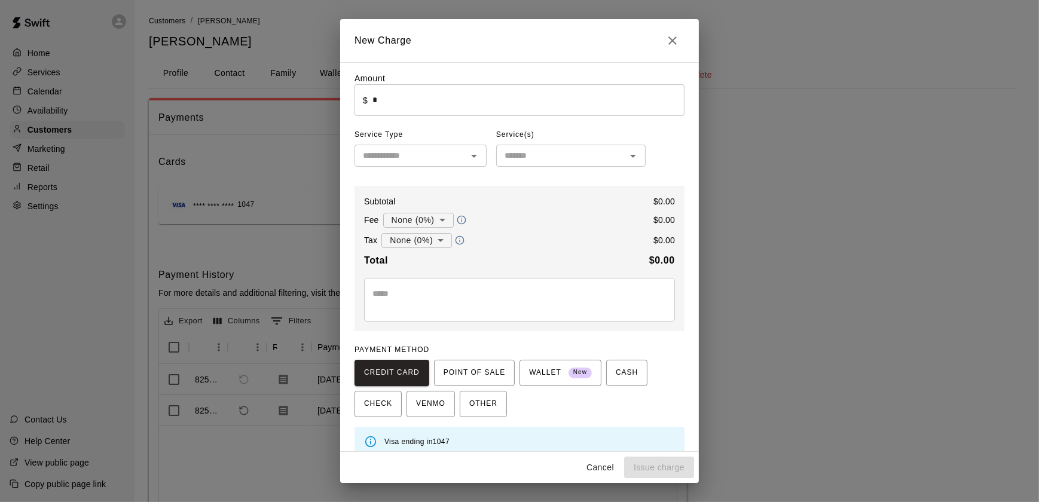
click at [389, 123] on div "Amount ​ $ * ​ Service Type ​ Service(s) ​ Subtotal $ 0.00 Fee None (0%) * ​ $ …" at bounding box center [519, 264] width 330 height 384
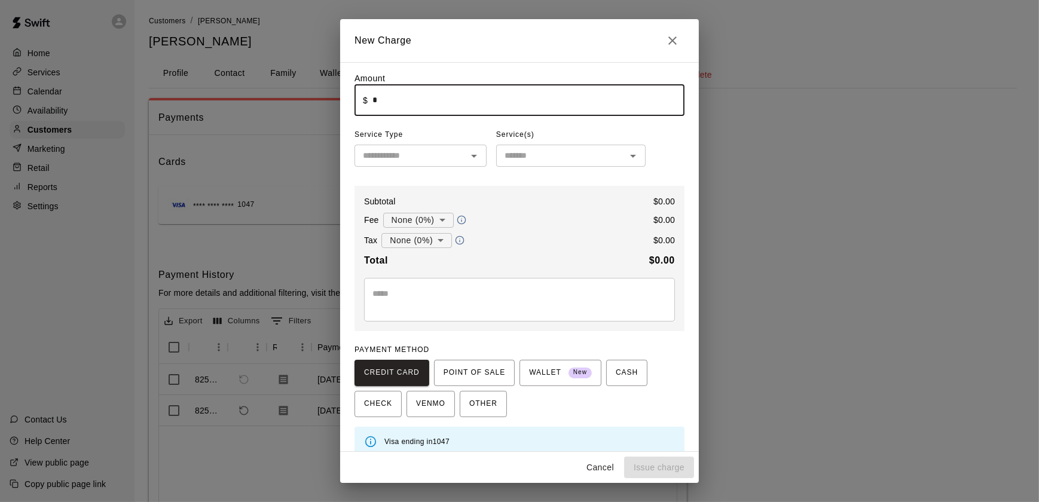
click at [389, 89] on input "*" at bounding box center [528, 100] width 312 height 32
click at [471, 158] on icon "Open" at bounding box center [474, 156] width 6 height 3
type input "*****"
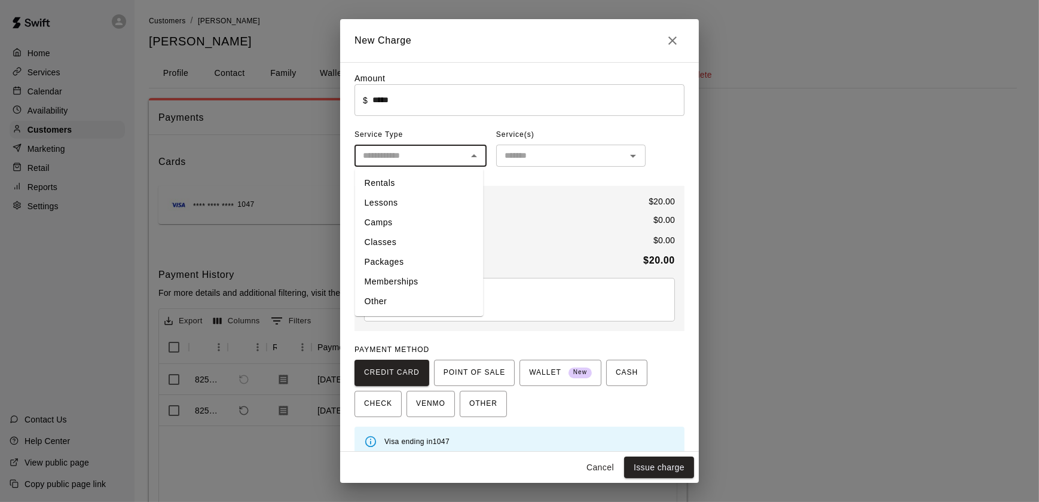
click at [377, 301] on li "Other" at bounding box center [419, 302] width 129 height 20
type input "*****"
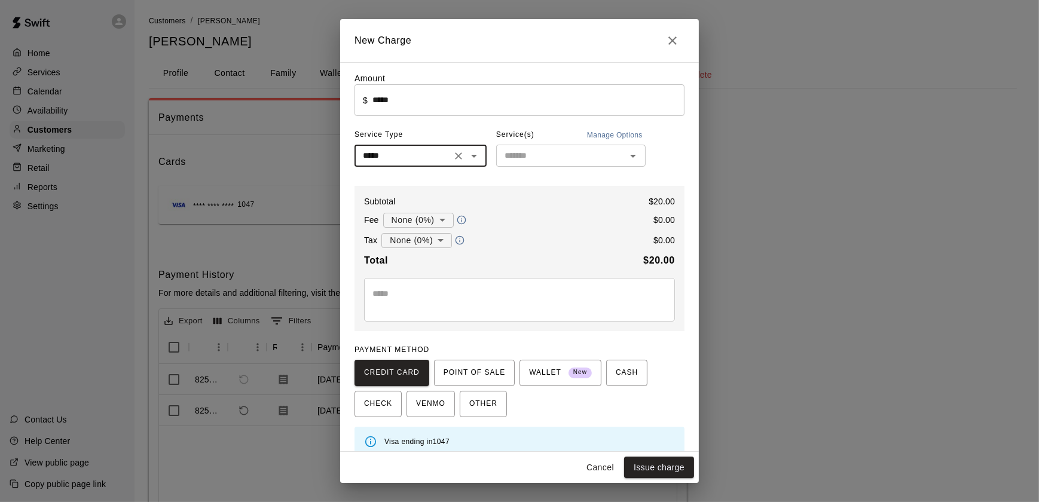
click at [617, 157] on input "text" at bounding box center [561, 155] width 123 height 15
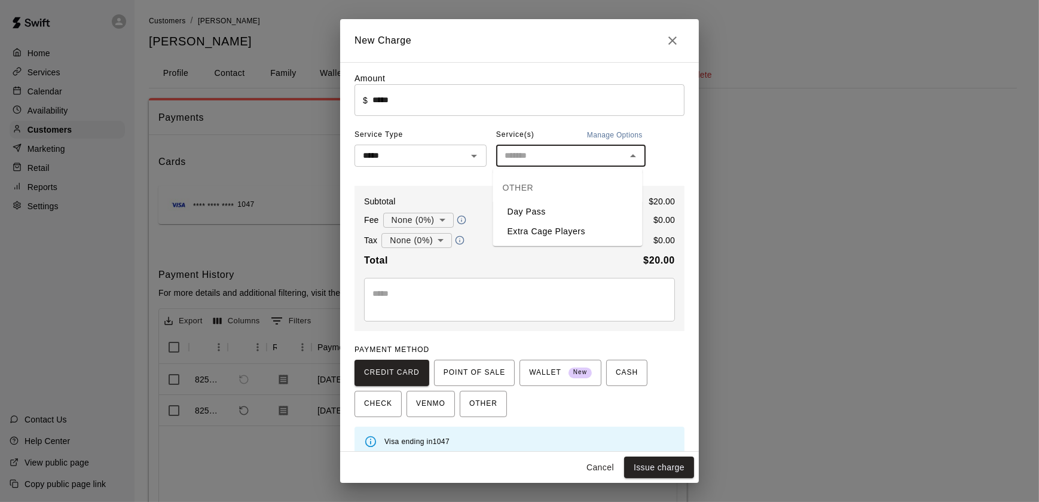
click at [537, 210] on li "Day Pass" at bounding box center [567, 212] width 149 height 20
type input "********"
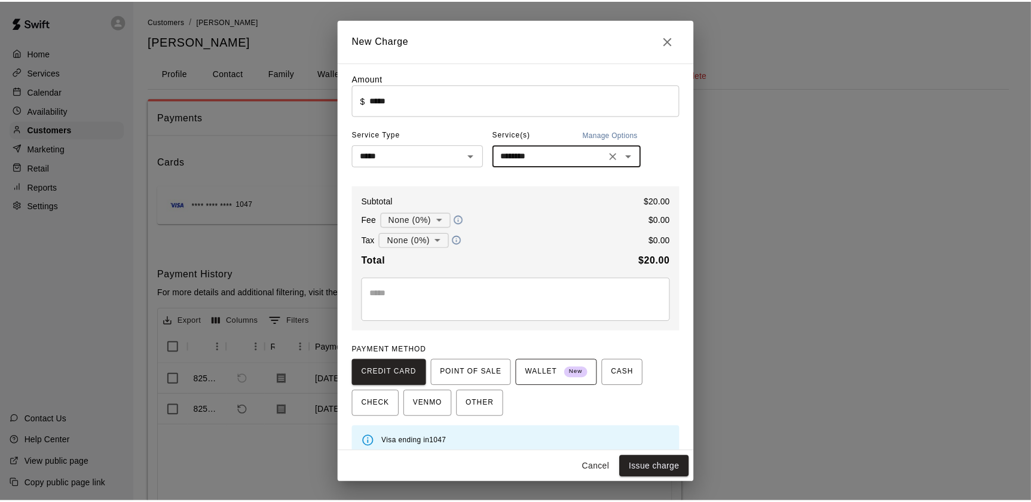
scroll to position [15, 0]
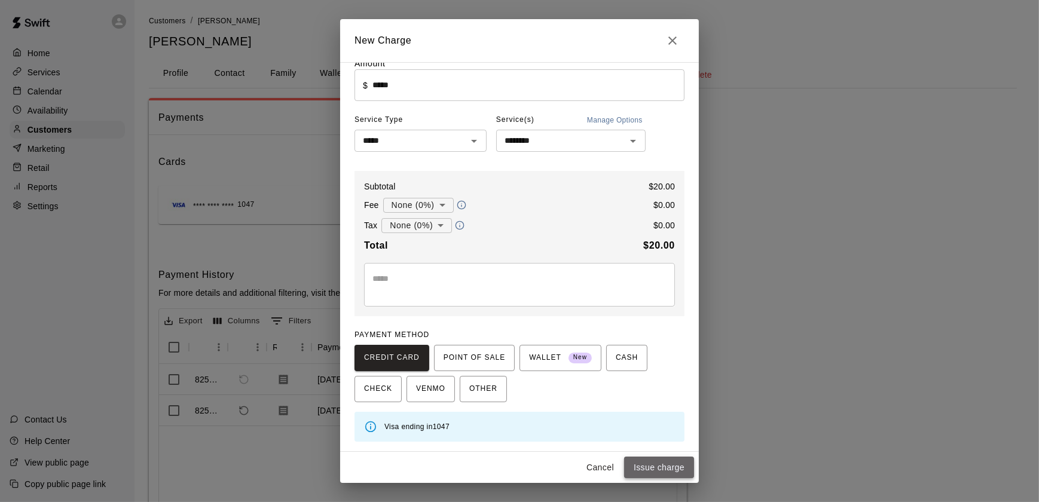
click at [652, 460] on button "Issue charge" at bounding box center [659, 468] width 70 height 22
type input "*"
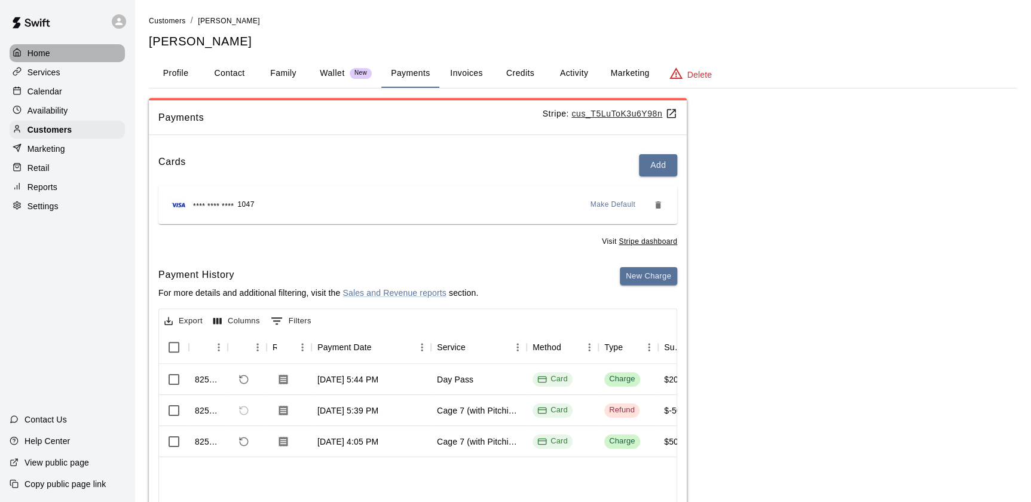
click at [54, 54] on div "Home" at bounding box center [67, 53] width 115 height 18
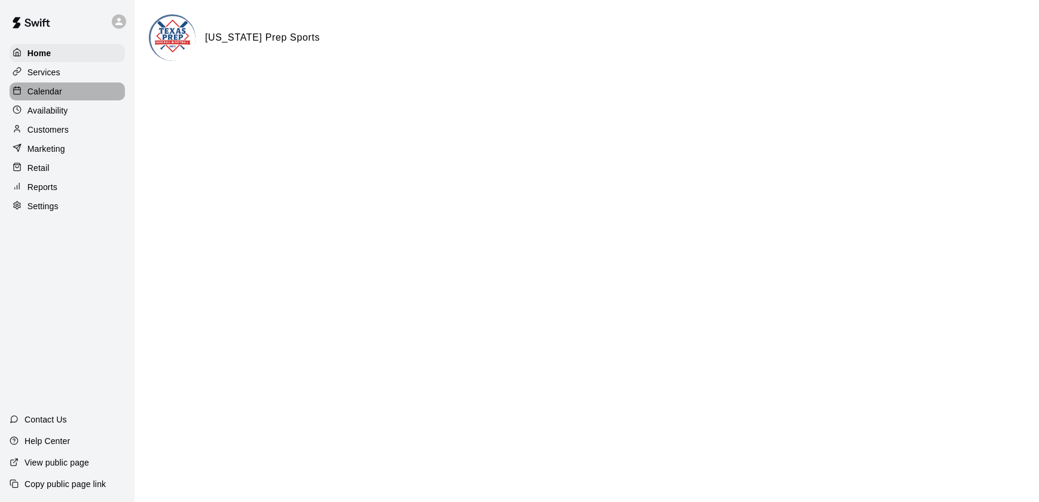
click at [44, 97] on p "Calendar" at bounding box center [44, 91] width 35 height 12
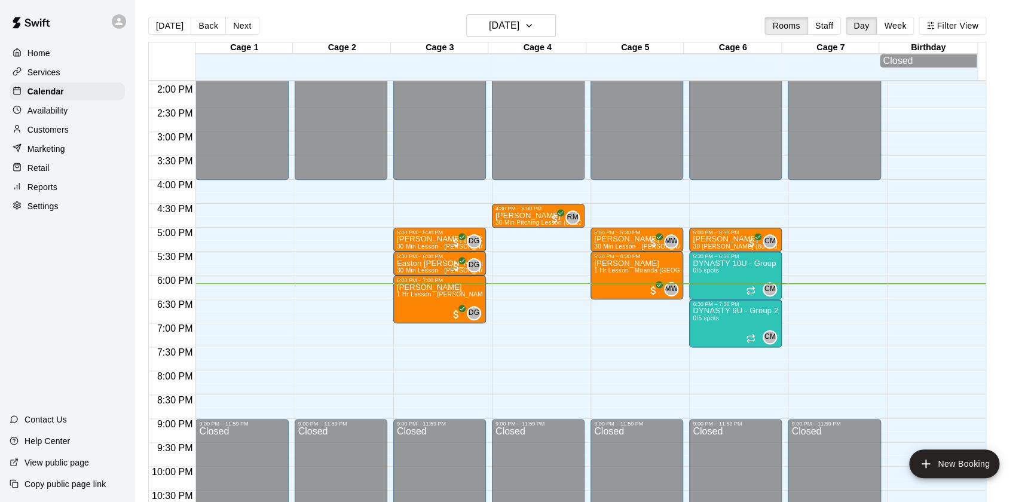
scroll to position [715, 0]
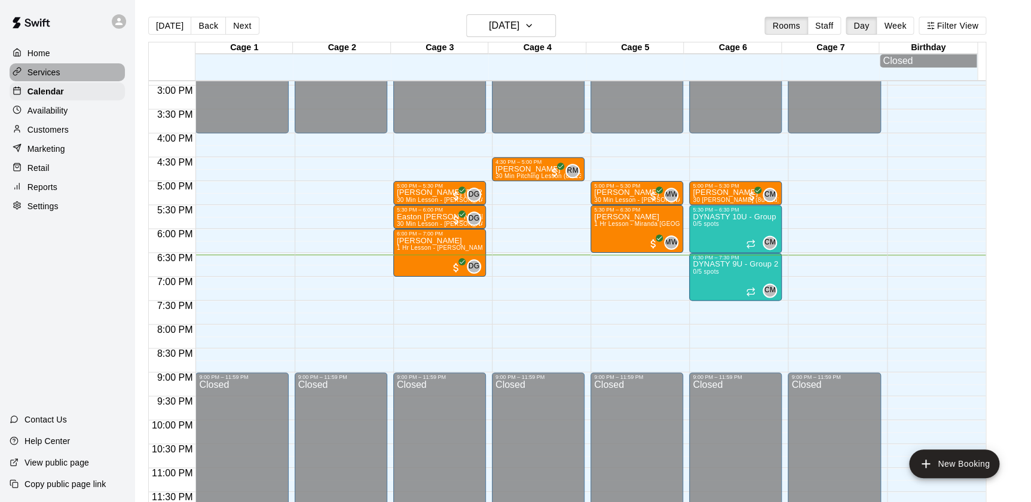
click at [46, 71] on p "Services" at bounding box center [43, 72] width 33 height 12
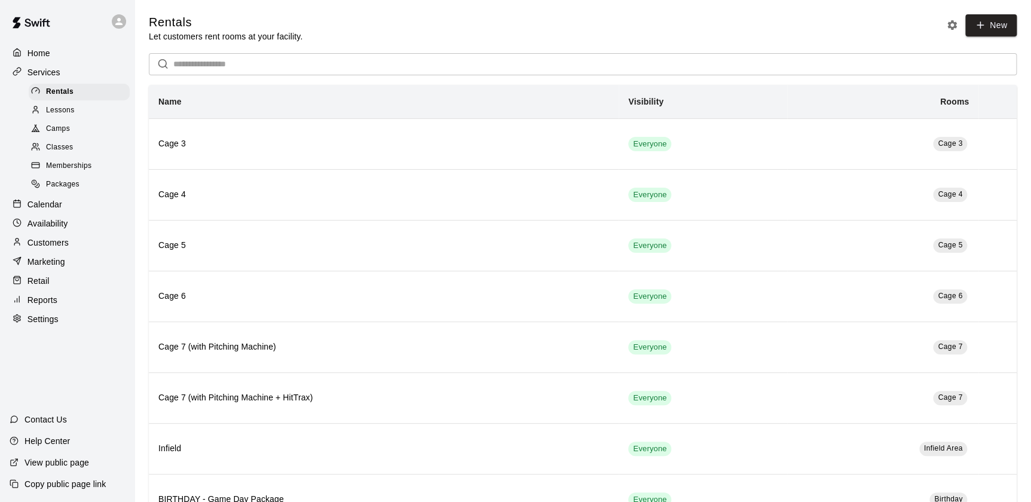
click at [71, 129] on div "Camps" at bounding box center [79, 129] width 101 height 17
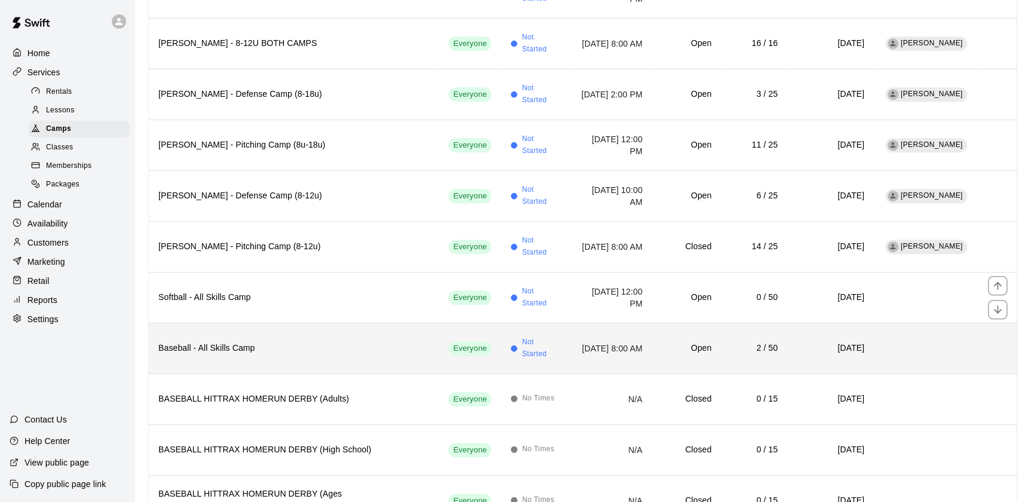
scroll to position [252, 0]
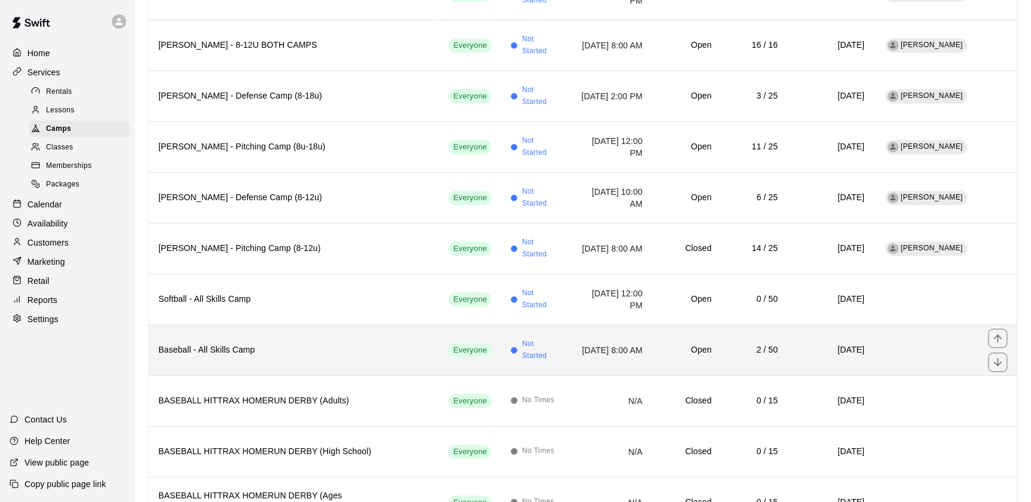
click at [212, 344] on h6 "Baseball - All Skills Camp" at bounding box center [293, 350] width 271 height 13
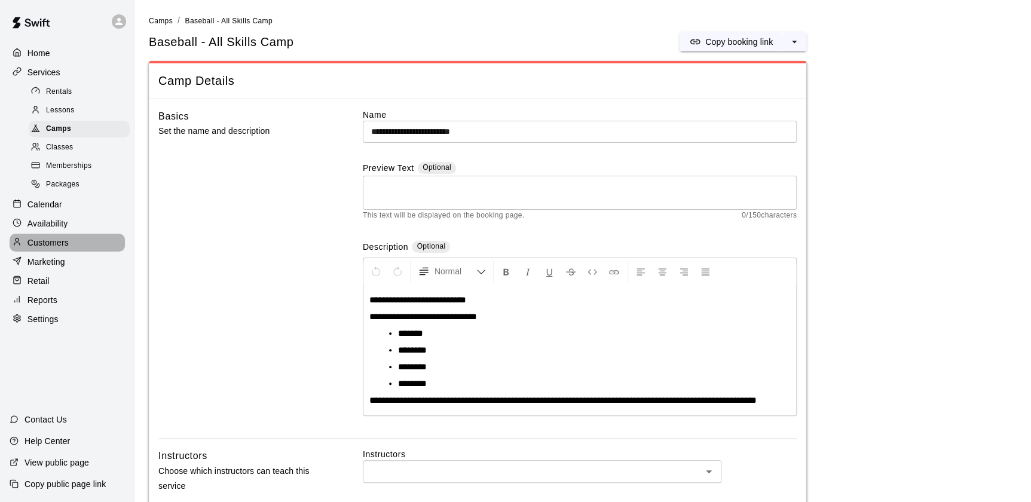
click at [66, 246] on p "Customers" at bounding box center [47, 243] width 41 height 12
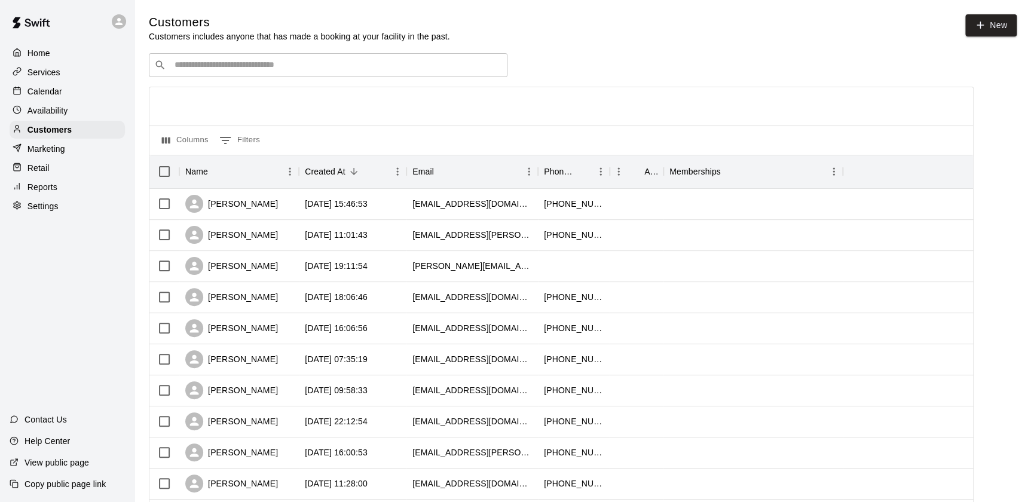
click at [343, 72] on div "​ ​" at bounding box center [328, 65] width 359 height 24
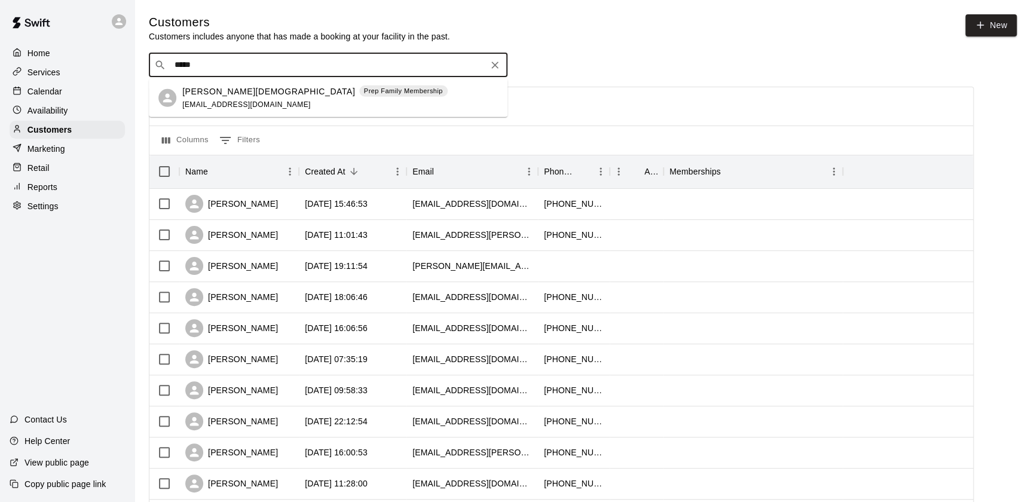
type input "******"
click at [238, 89] on p "[PERSON_NAME][DEMOGRAPHIC_DATA]" at bounding box center [268, 91] width 173 height 13
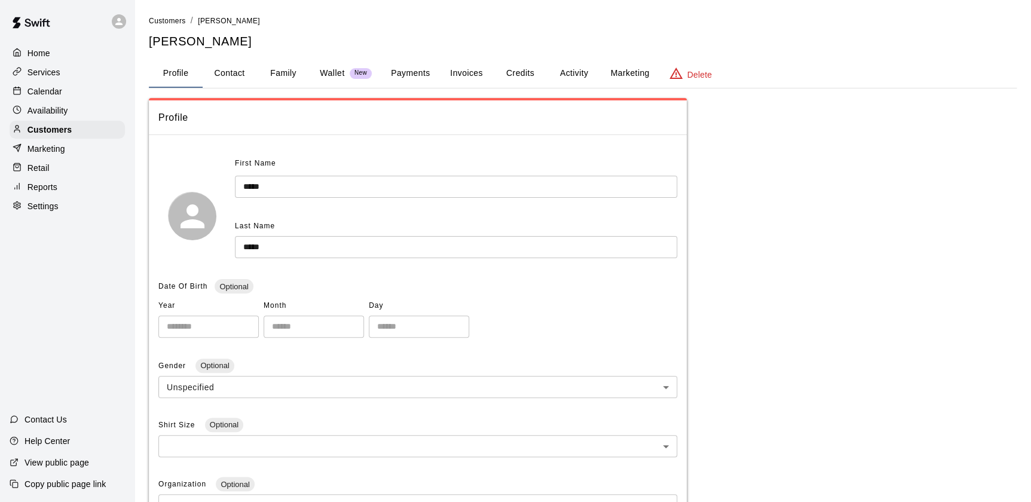
click at [408, 65] on button "Payments" at bounding box center [410, 73] width 58 height 29
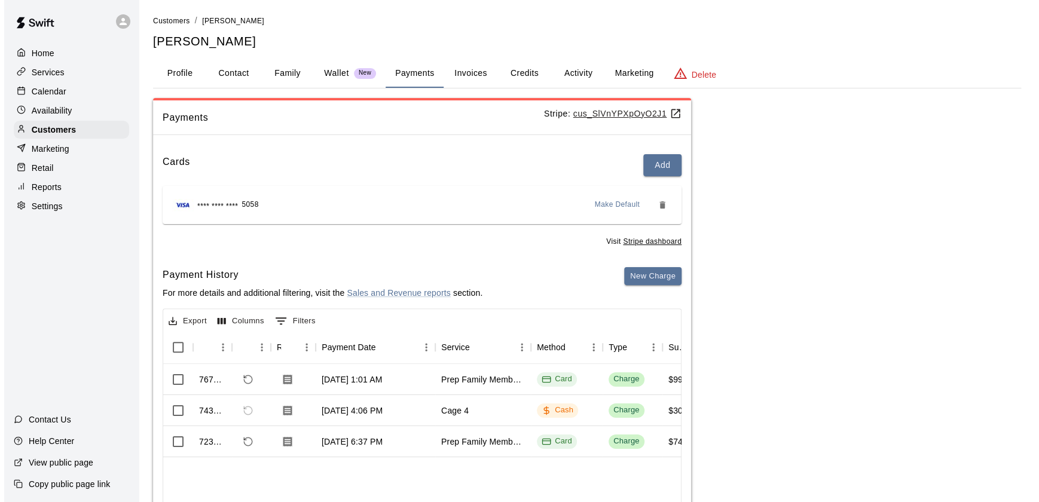
scroll to position [101, 0]
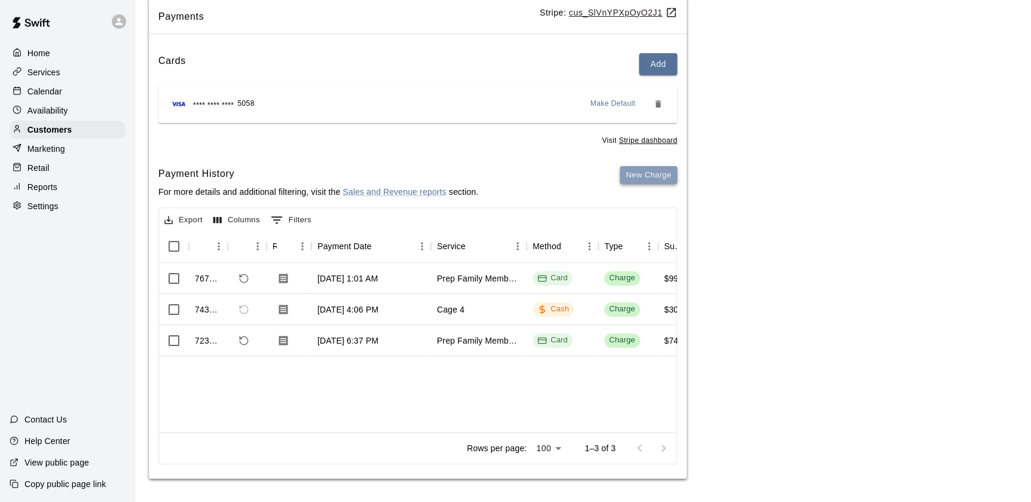
click at [634, 176] on button "New Charge" at bounding box center [648, 175] width 57 height 19
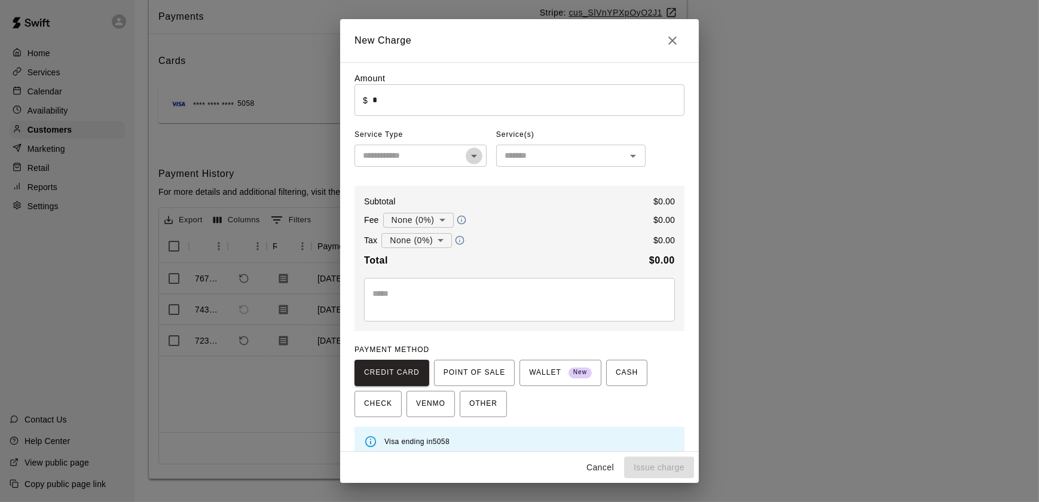
click at [471, 158] on icon "Open" at bounding box center [474, 156] width 6 height 3
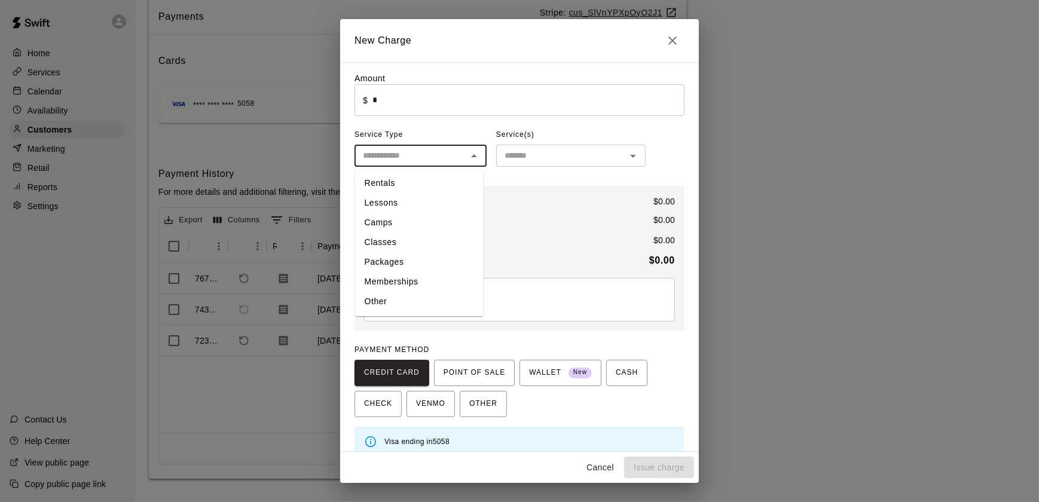
click at [397, 225] on li "Camps" at bounding box center [419, 223] width 129 height 20
type input "*****"
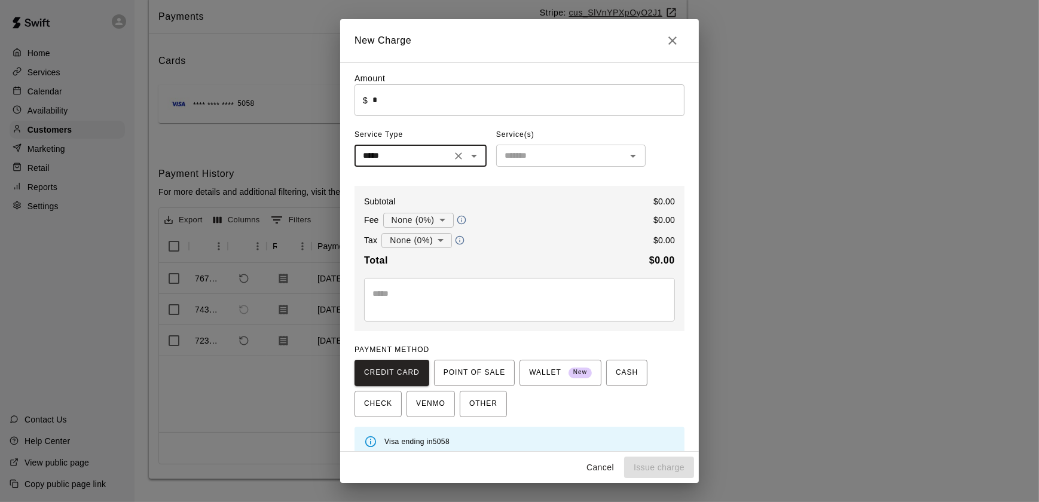
click at [567, 161] on input "text" at bounding box center [561, 155] width 123 height 15
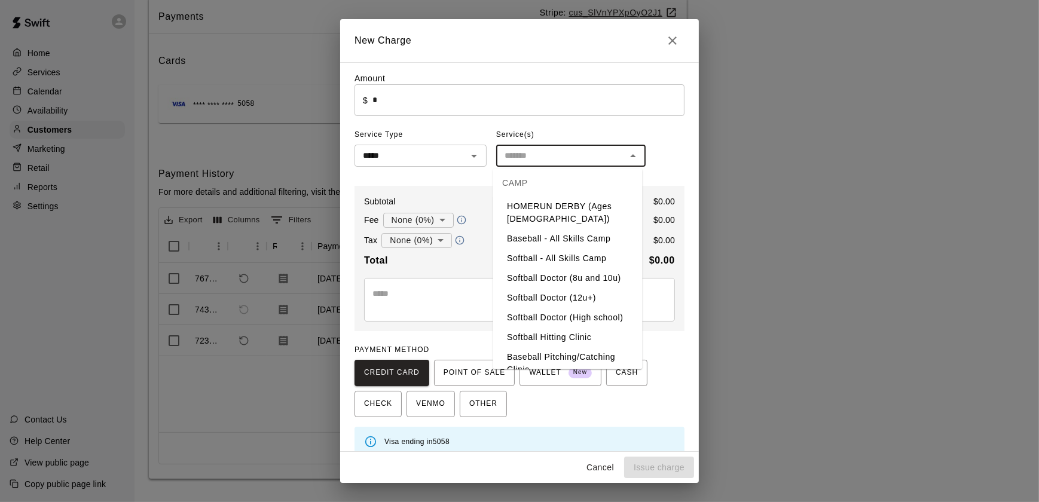
scroll to position [109, 0]
click at [561, 235] on li "Baseball - All Skills Camp" at bounding box center [567, 238] width 149 height 20
type input "**********"
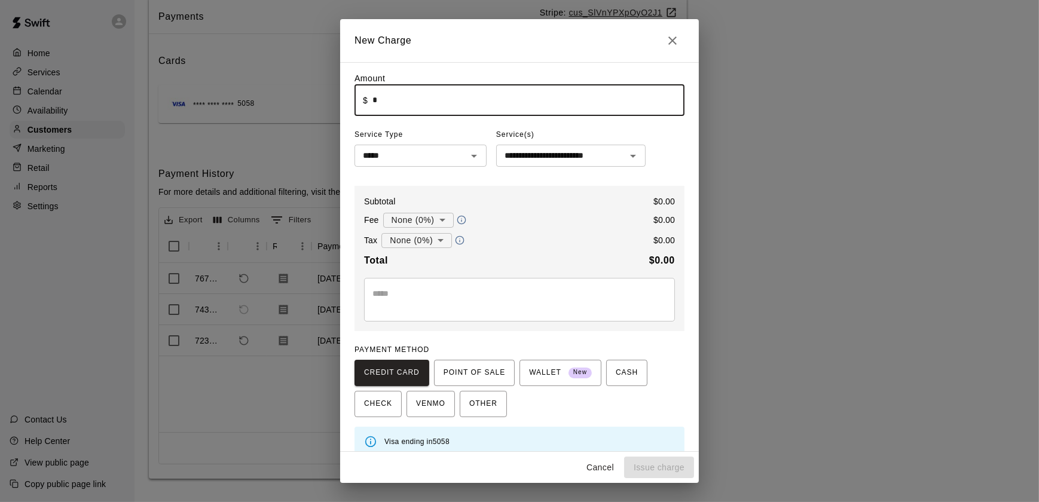
click at [399, 103] on input "*" at bounding box center [528, 100] width 312 height 32
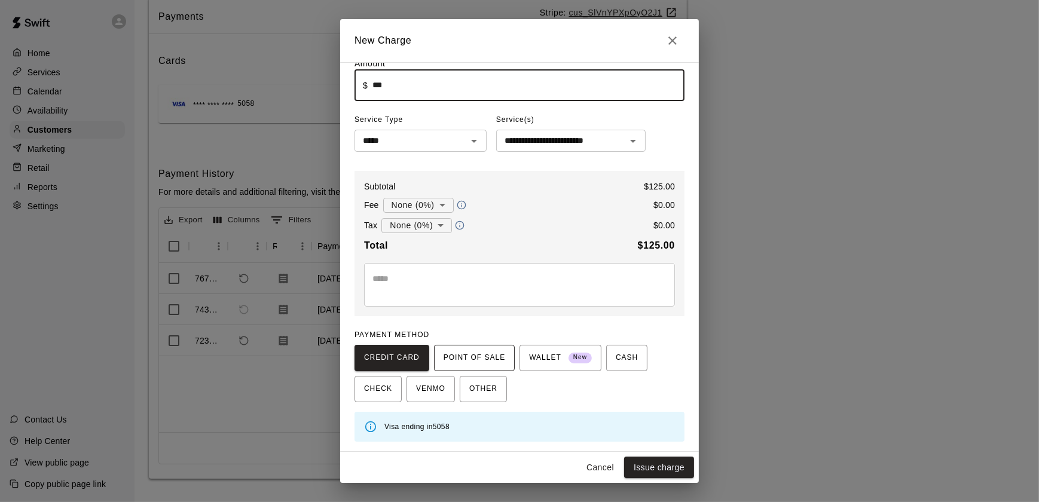
type input "******"
click at [469, 357] on span "POINT OF SALE" at bounding box center [475, 357] width 62 height 19
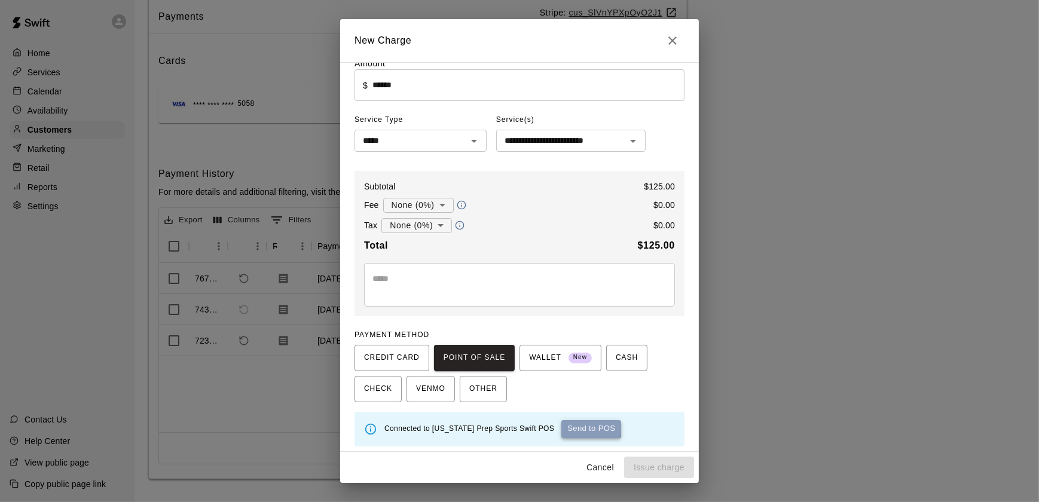
click at [562, 423] on button "Send to POS" at bounding box center [591, 429] width 60 height 18
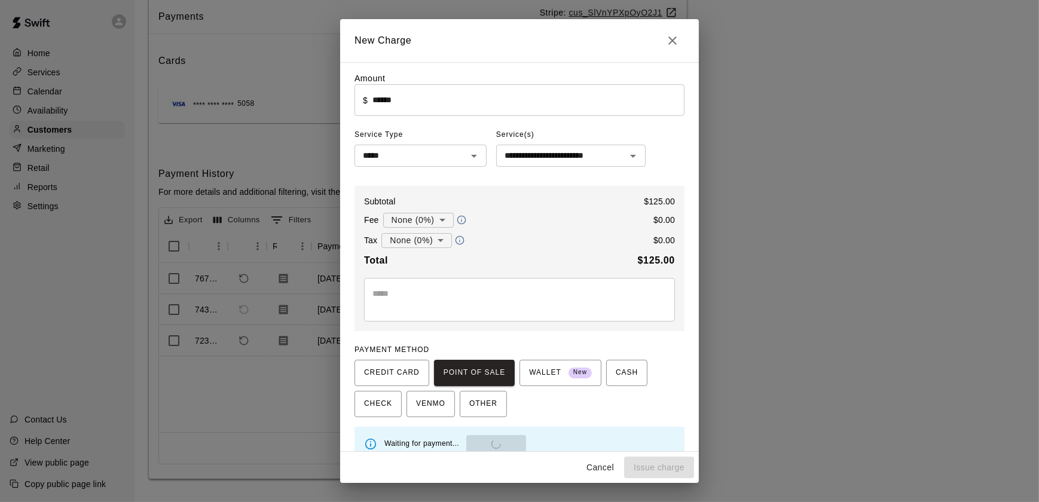
click at [387, 103] on input "******" at bounding box center [528, 100] width 312 height 32
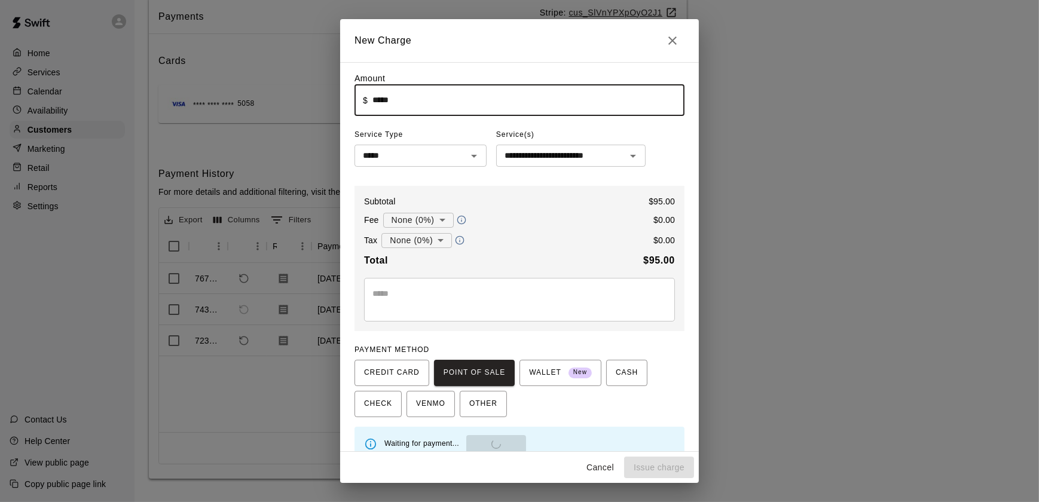
click at [675, 160] on div "**********" at bounding box center [519, 266] width 330 height 389
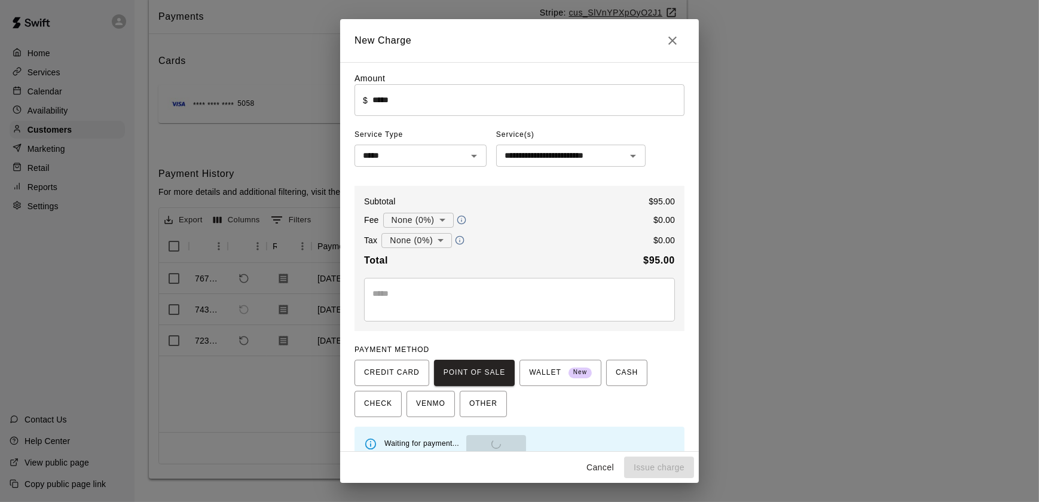
click at [601, 467] on button "Cancel" at bounding box center [600, 468] width 38 height 22
type input "*"
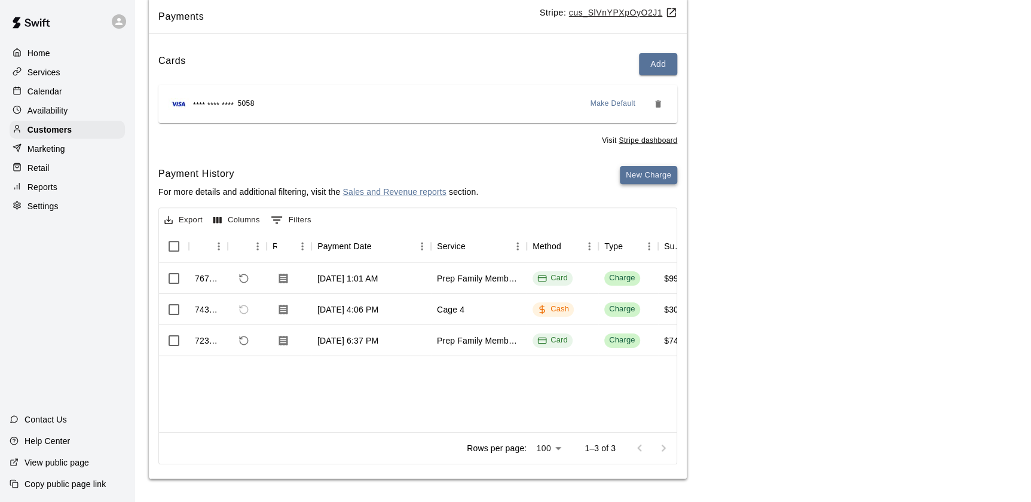
click at [653, 172] on button "New Charge" at bounding box center [648, 175] width 57 height 19
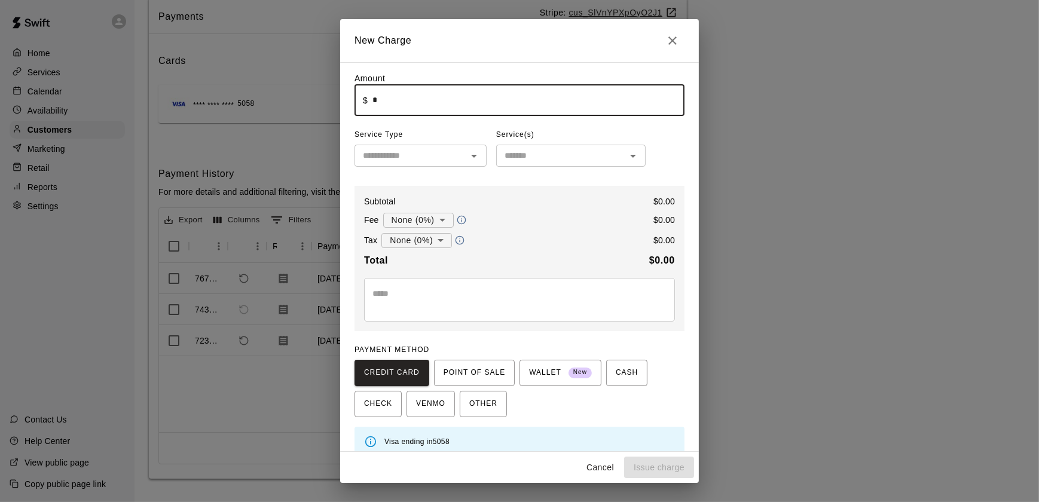
click at [412, 93] on input "*" at bounding box center [528, 100] width 312 height 32
type input "*****"
click at [398, 155] on input "text" at bounding box center [410, 155] width 105 height 15
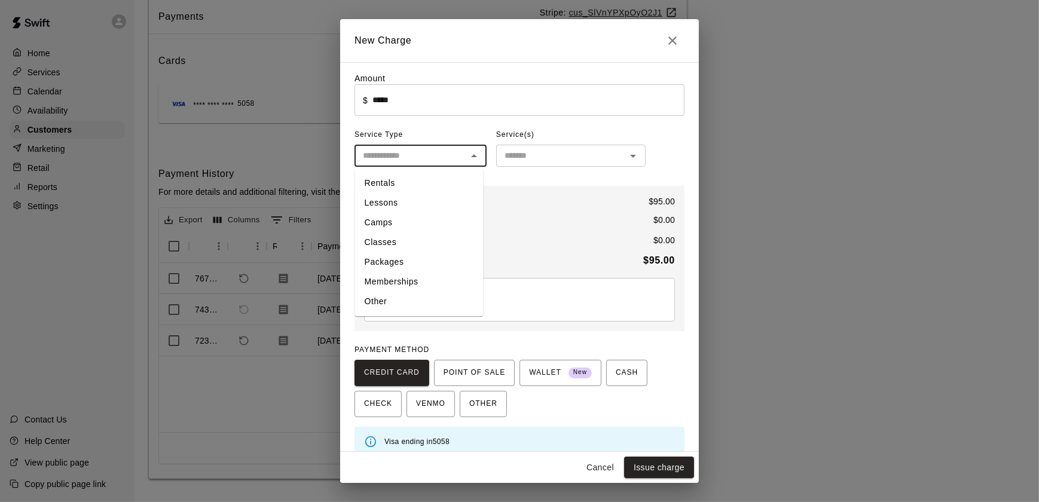
click at [378, 224] on li "Camps" at bounding box center [419, 223] width 129 height 20
type input "*****"
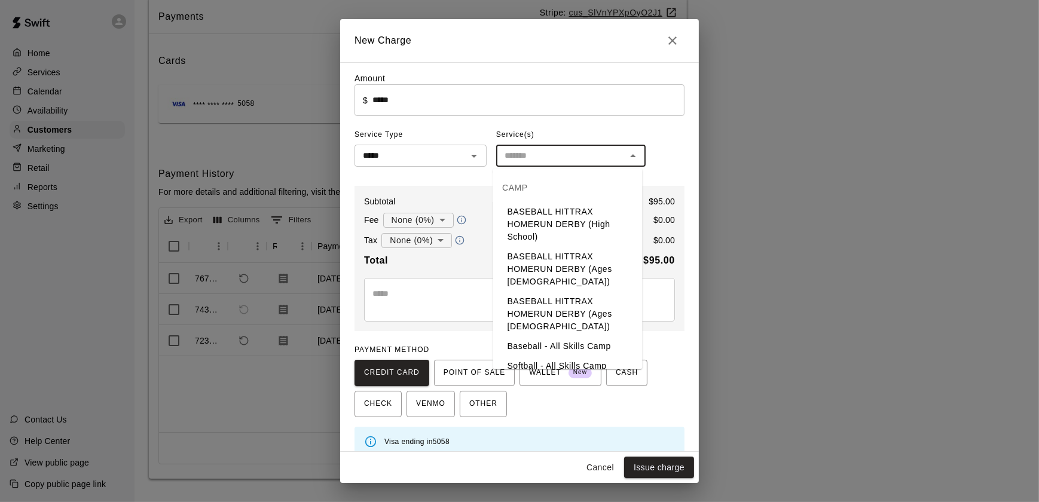
click at [572, 154] on input "text" at bounding box center [561, 155] width 123 height 15
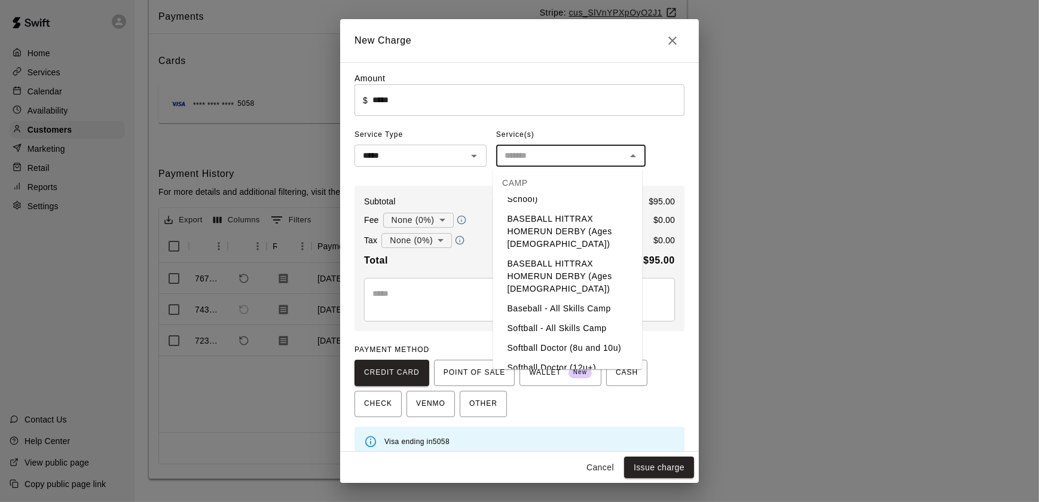
scroll to position [41, 0]
click at [548, 304] on li "Baseball - All Skills Camp" at bounding box center [567, 305] width 149 height 20
type input "**********"
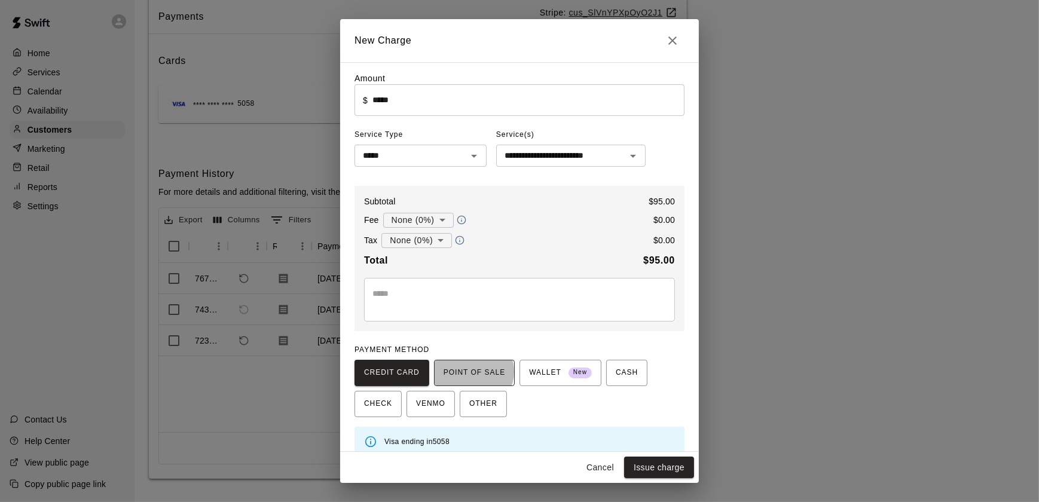
click at [468, 373] on span "POINT OF SALE" at bounding box center [475, 372] width 62 height 19
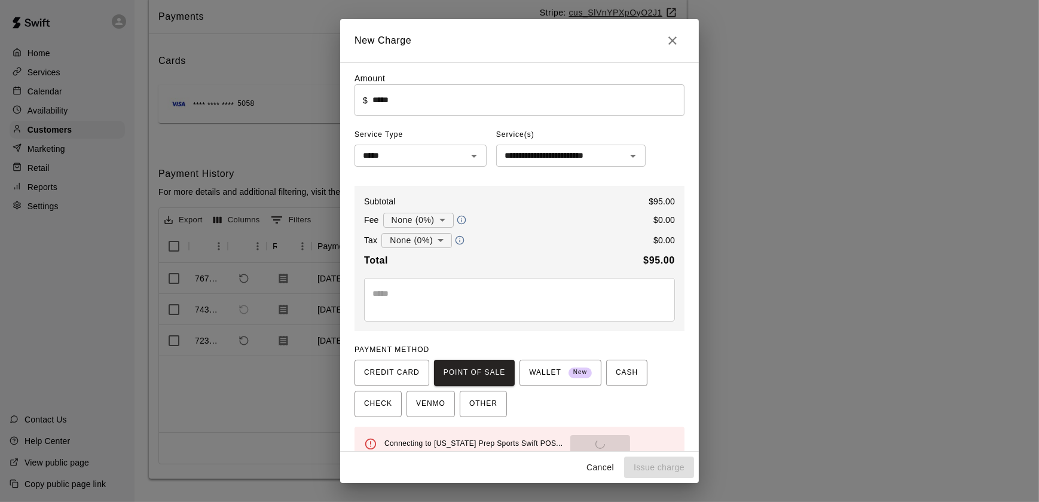
scroll to position [21, 0]
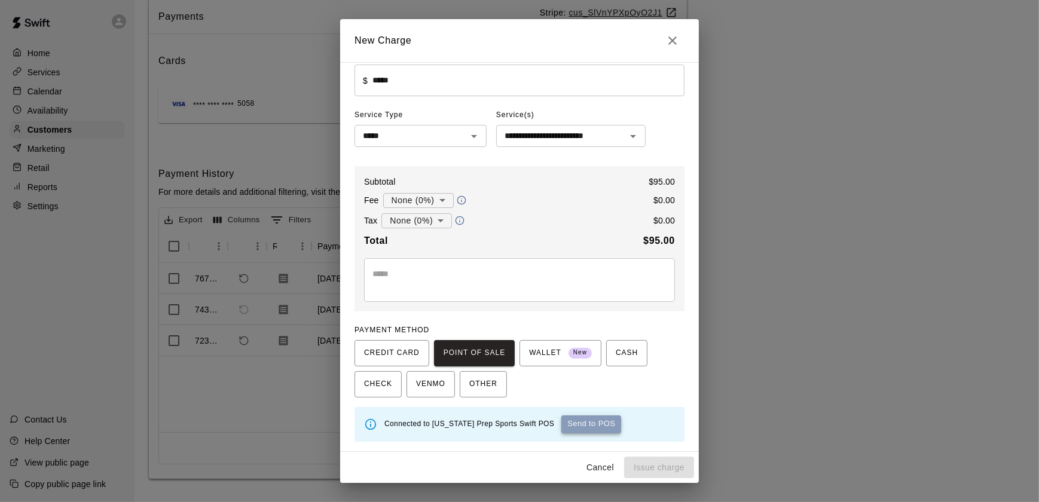
click at [576, 429] on button "Send to POS" at bounding box center [591, 424] width 60 height 18
type input "*"
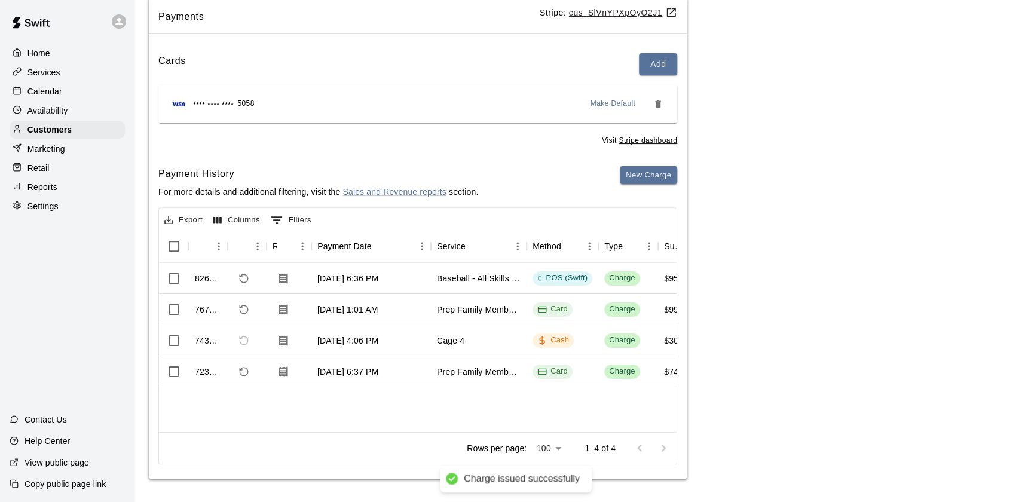
scroll to position [0, 0]
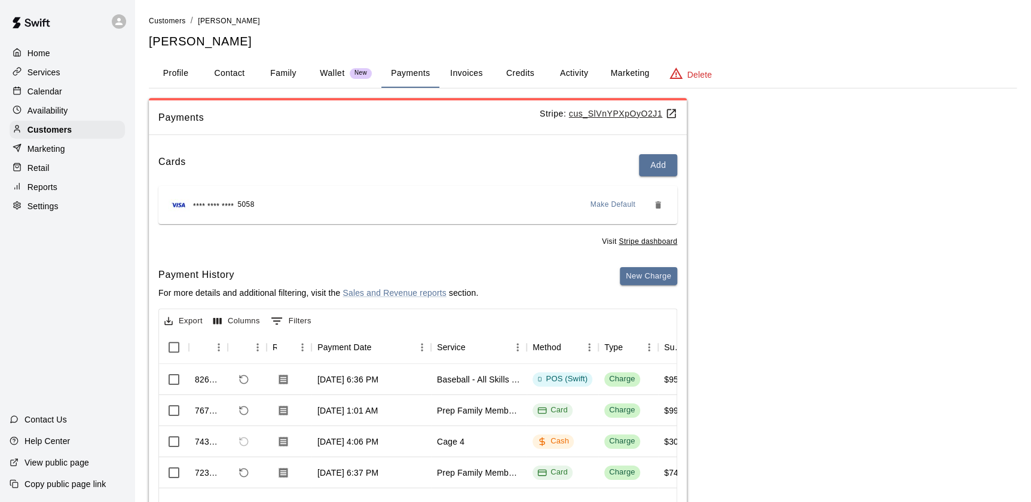
click at [45, 67] on p "Services" at bounding box center [43, 72] width 33 height 12
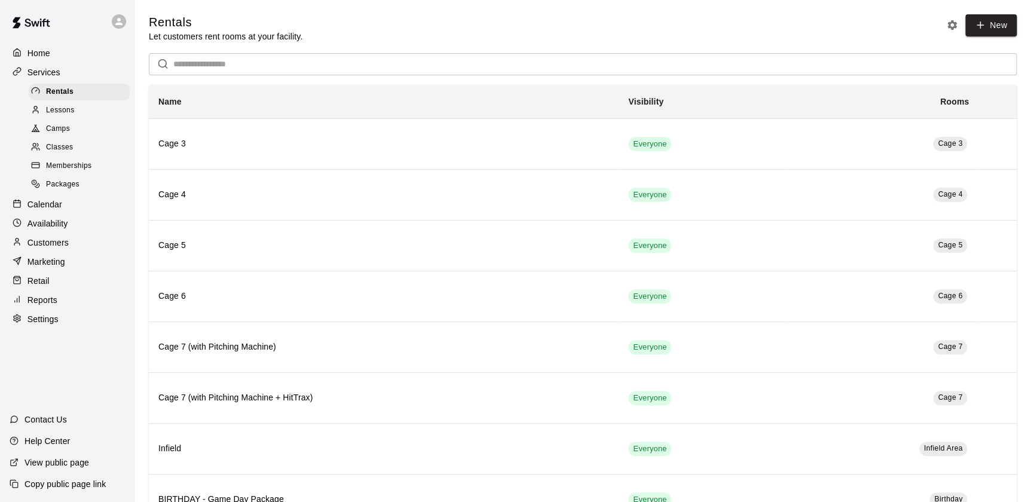
click at [69, 213] on div "Calendar" at bounding box center [67, 204] width 115 height 18
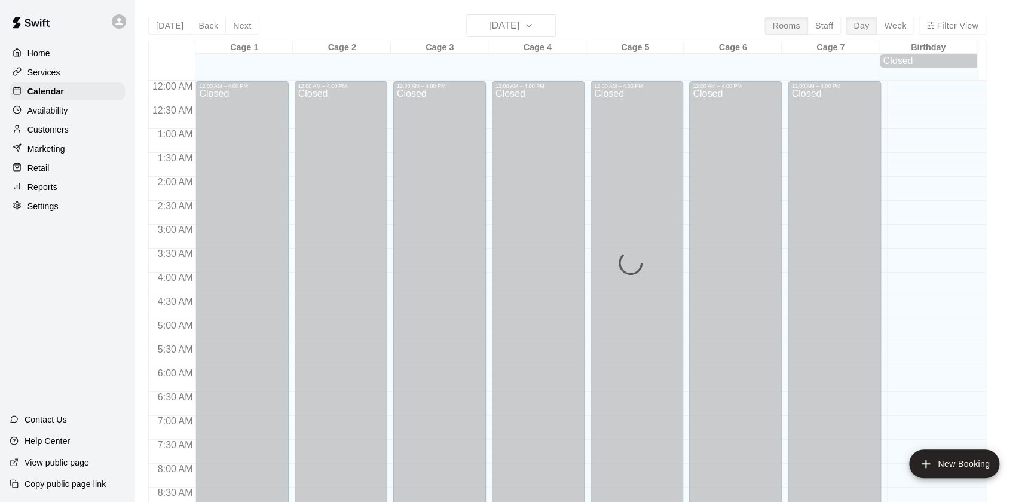
scroll to position [675, 0]
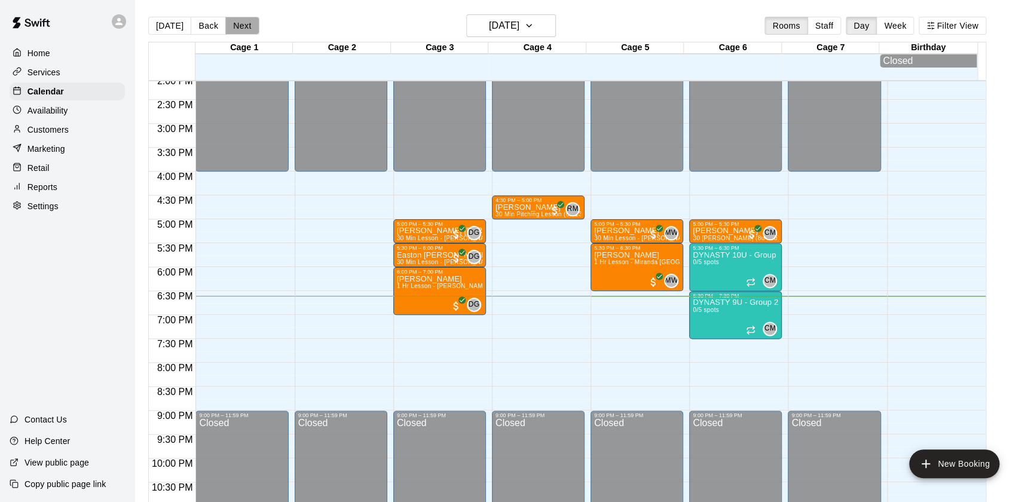
click at [236, 22] on button "Next" at bounding box center [241, 26] width 33 height 18
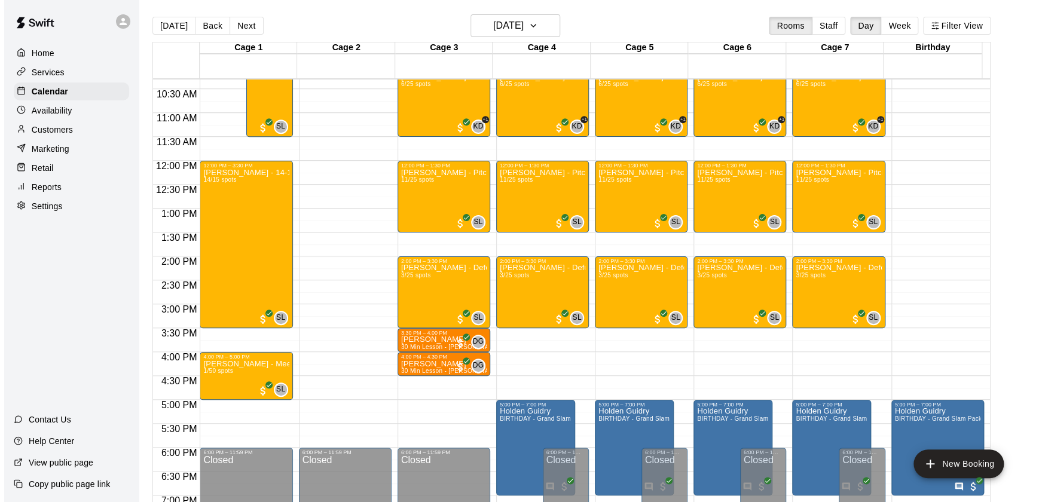
scroll to position [499, 0]
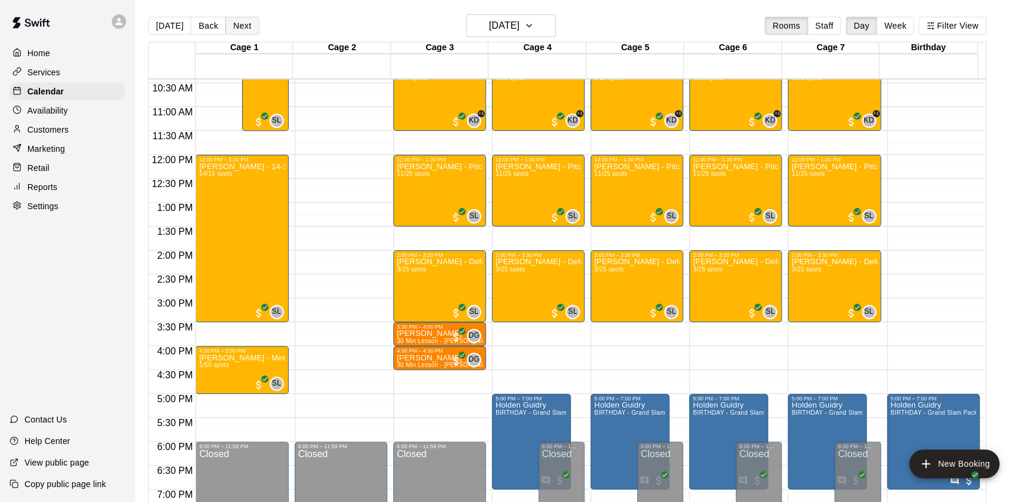
click at [235, 23] on button "Next" at bounding box center [241, 26] width 33 height 18
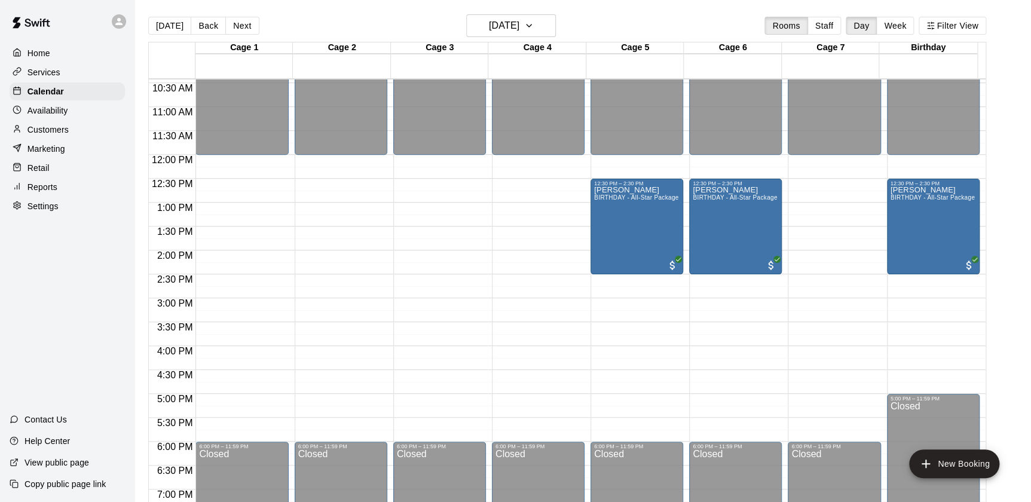
click at [341, 266] on div "12:00 AM – 12:00 PM Closed 6:00 PM – 11:59 PM Closed" at bounding box center [341, 155] width 93 height 1148
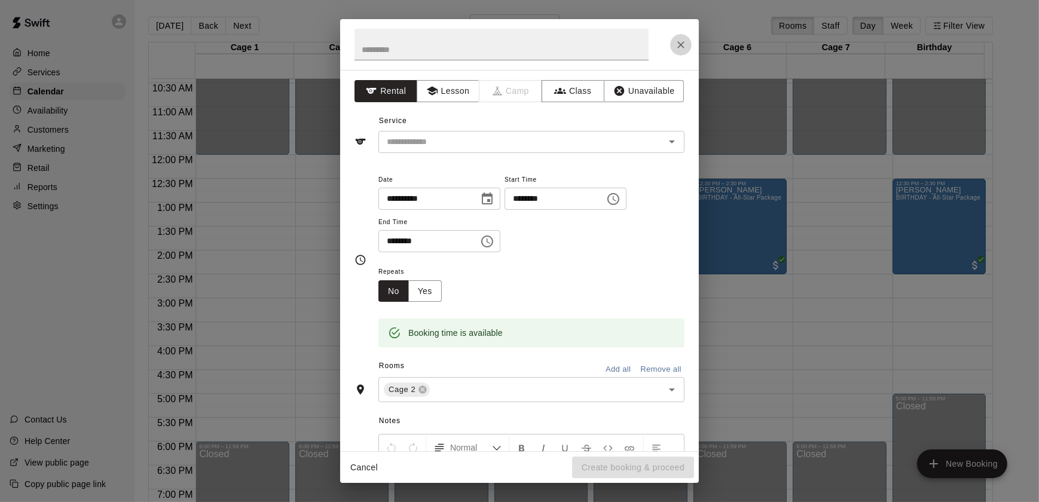
click at [682, 44] on icon "Close" at bounding box center [681, 45] width 12 height 12
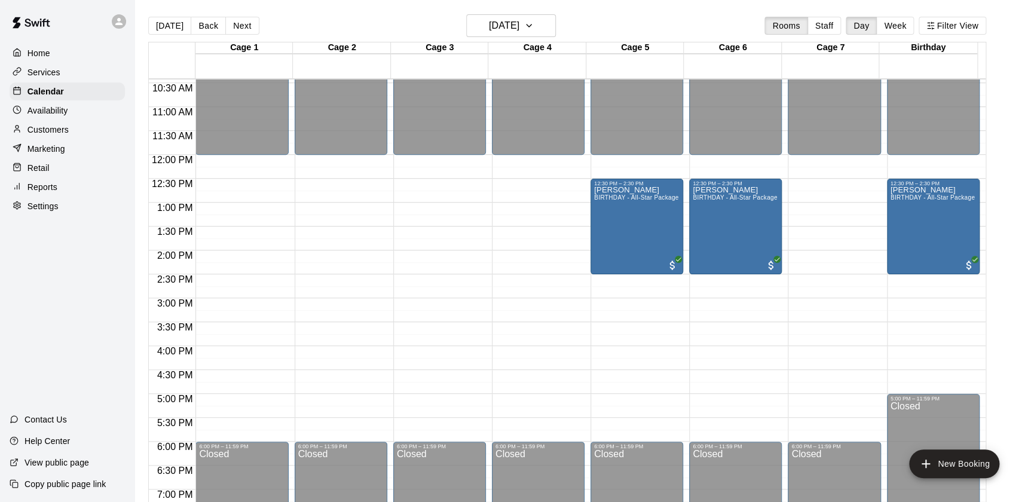
click at [538, 284] on div "12:00 AM – 12:00 PM Closed 6:00 PM – 11:59 PM Closed" at bounding box center [538, 155] width 93 height 1148
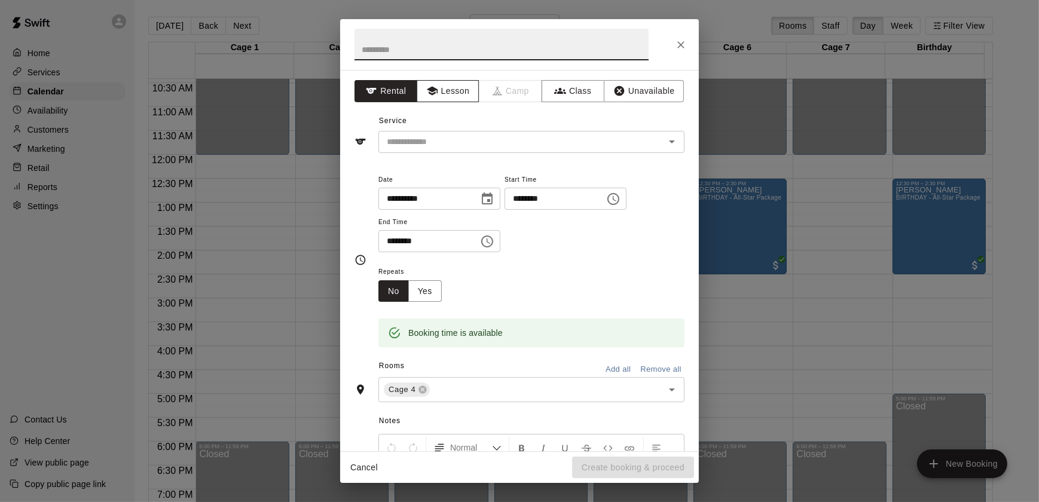
click at [450, 84] on button "Lesson" at bounding box center [448, 91] width 63 height 22
click at [493, 142] on input "text" at bounding box center [514, 141] width 264 height 15
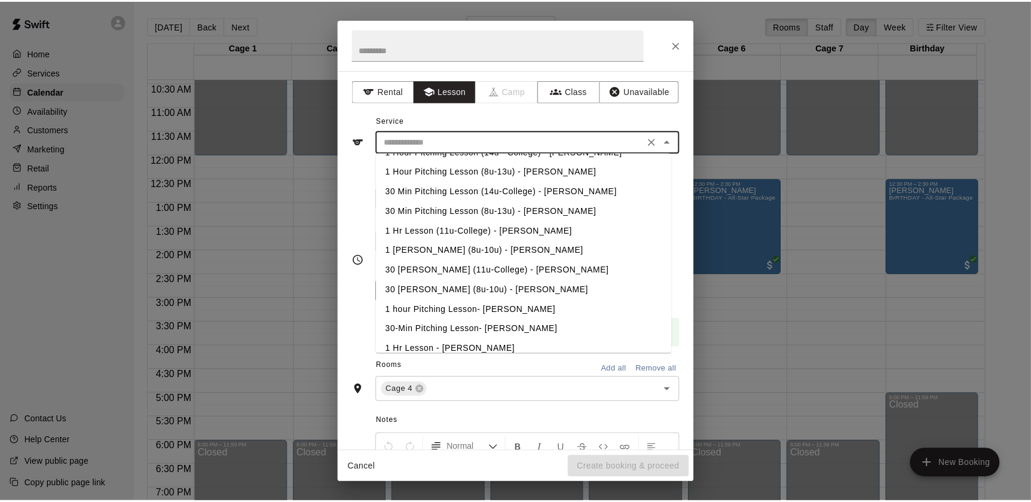
scroll to position [13, 0]
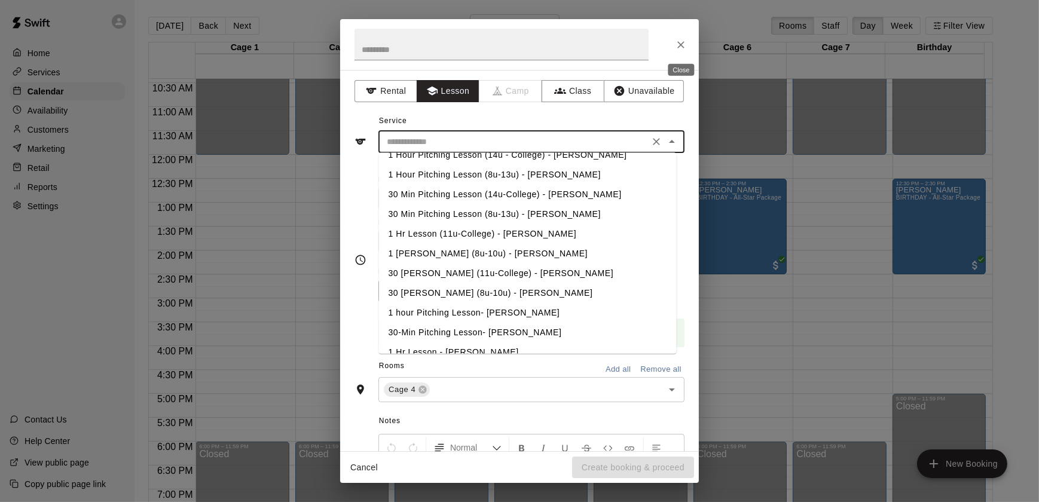
click at [683, 36] on button "Close" at bounding box center [681, 45] width 22 height 22
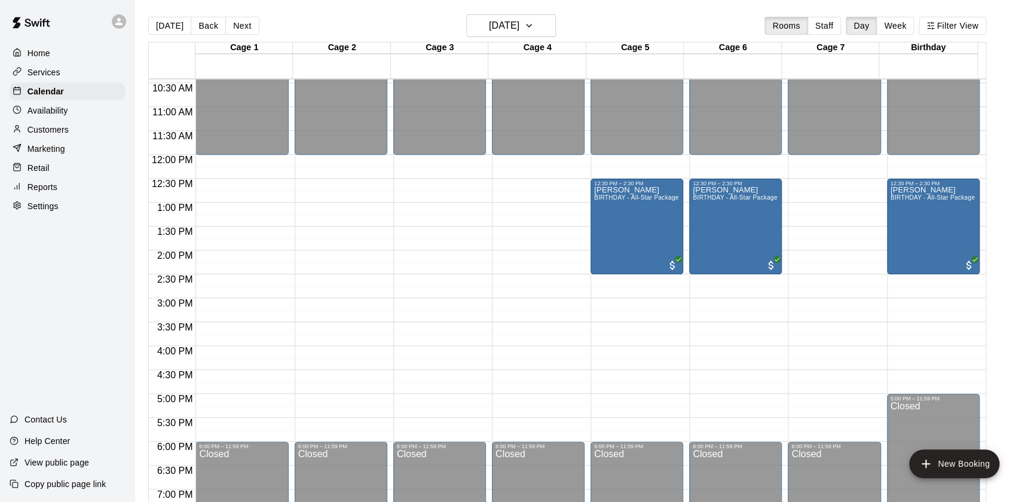
click at [39, 74] on p "Services" at bounding box center [43, 72] width 33 height 12
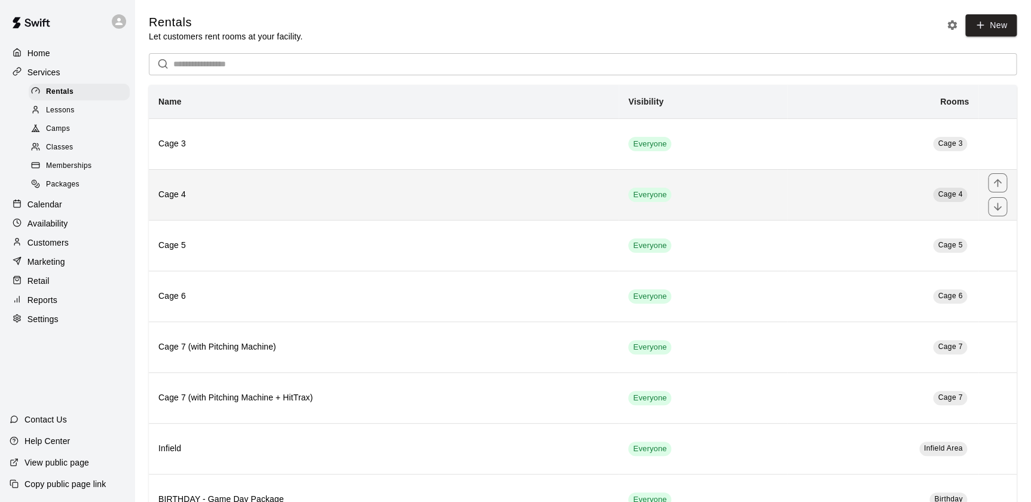
scroll to position [147, 0]
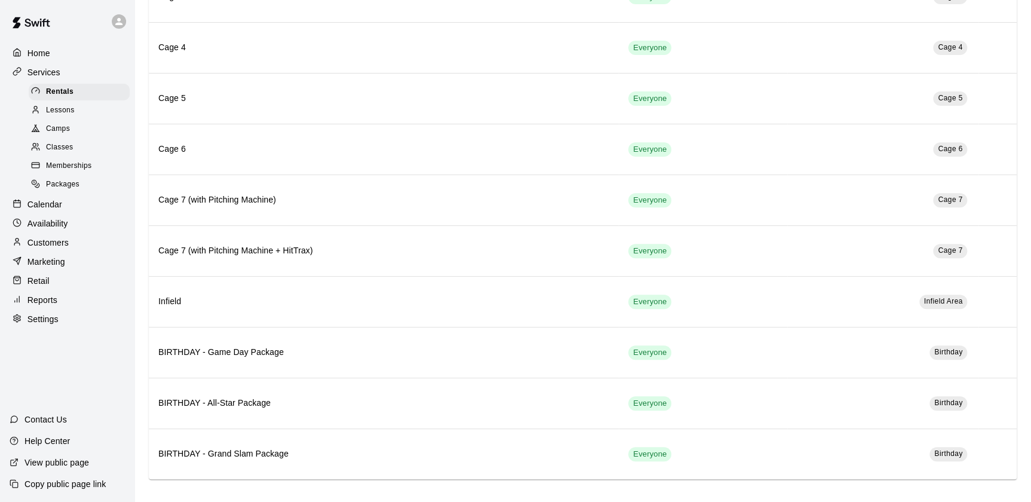
click at [56, 107] on span "Lessons" at bounding box center [60, 111] width 29 height 12
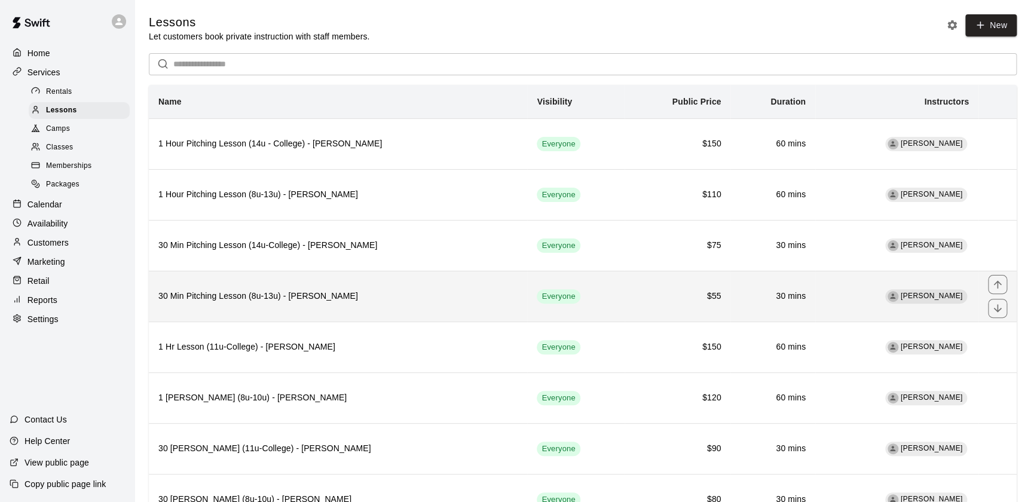
click at [251, 307] on th "30 Min Pitching Lesson (8u-13u) - [PERSON_NAME]" at bounding box center [338, 296] width 378 height 51
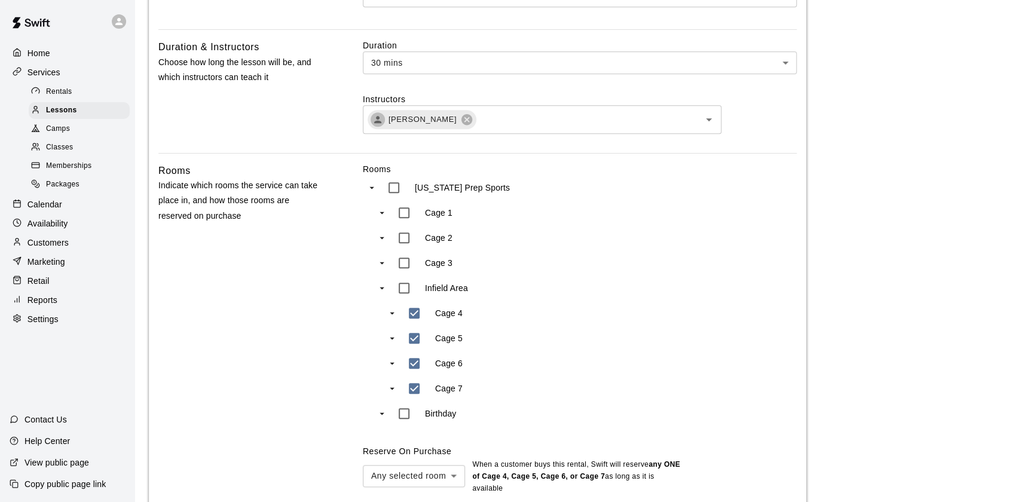
scroll to position [322, 0]
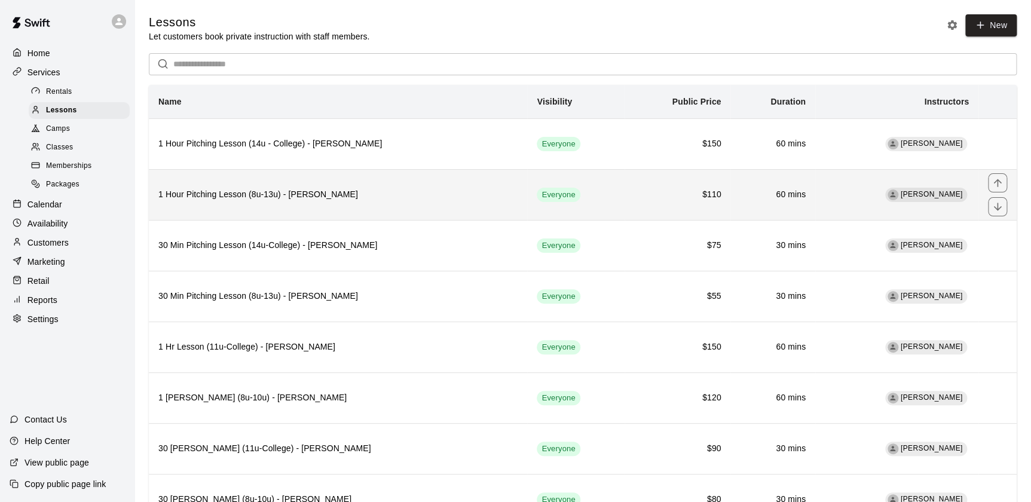
click at [374, 203] on th "1 Hour Pitching Lesson (8u-13u) - [PERSON_NAME]" at bounding box center [338, 194] width 378 height 51
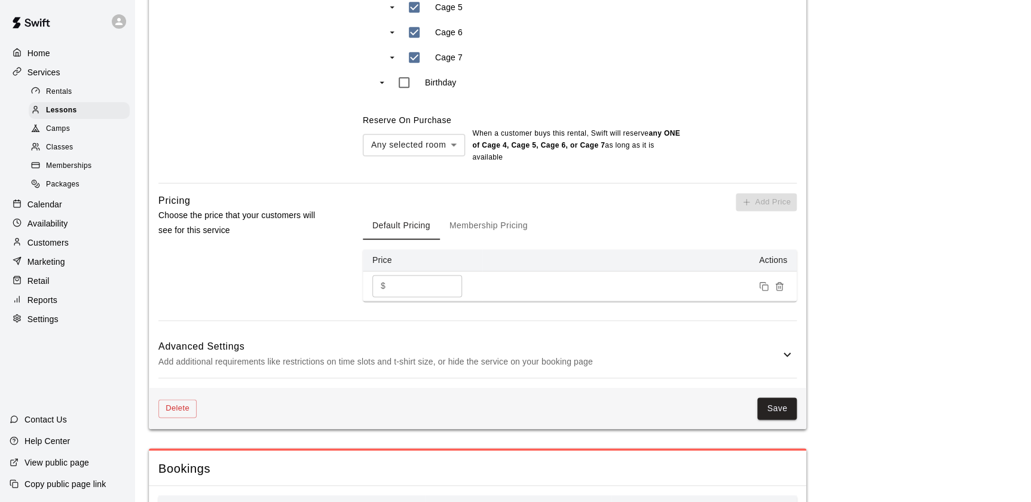
scroll to position [700, 0]
click at [495, 228] on button "Membership Pricing" at bounding box center [488, 224] width 97 height 29
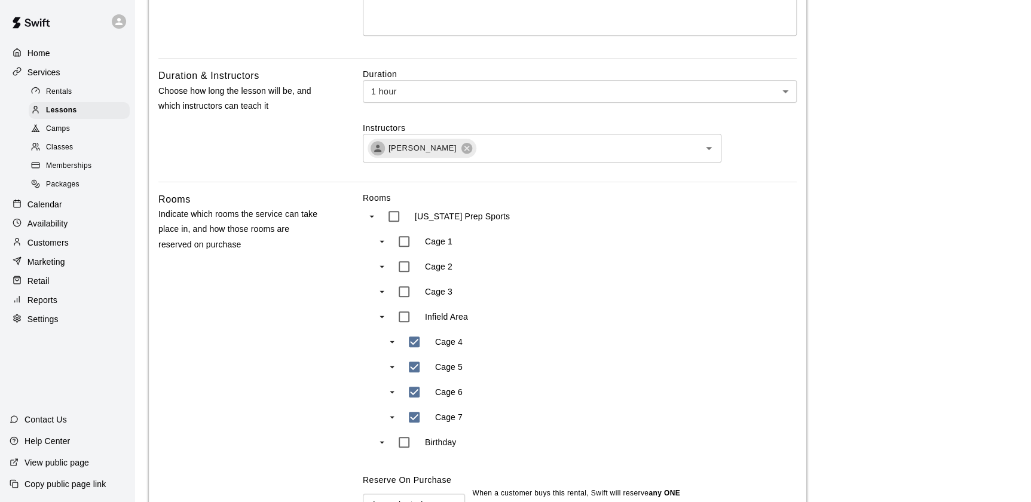
scroll to position [339, 0]
click at [44, 69] on p "Services" at bounding box center [43, 72] width 33 height 12
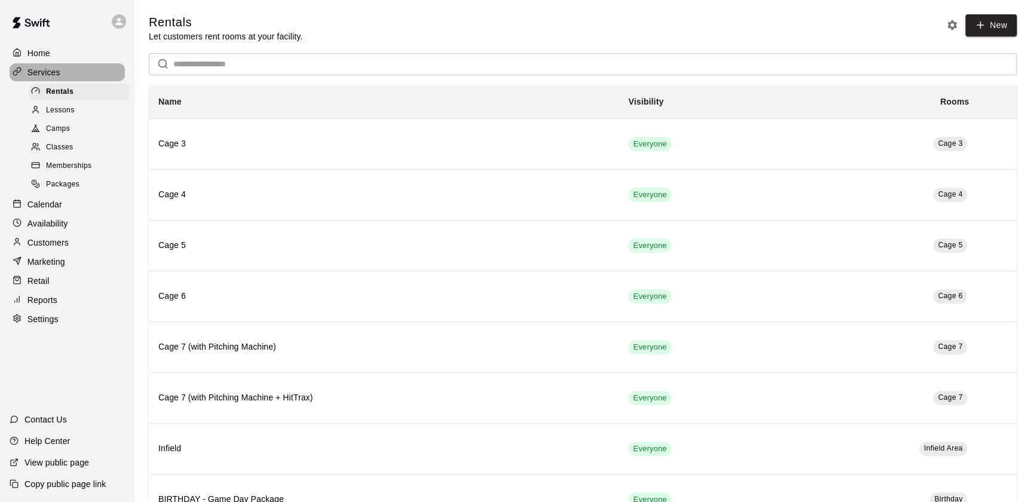
click at [56, 71] on p "Services" at bounding box center [43, 72] width 33 height 12
click at [60, 210] on p "Calendar" at bounding box center [44, 204] width 35 height 12
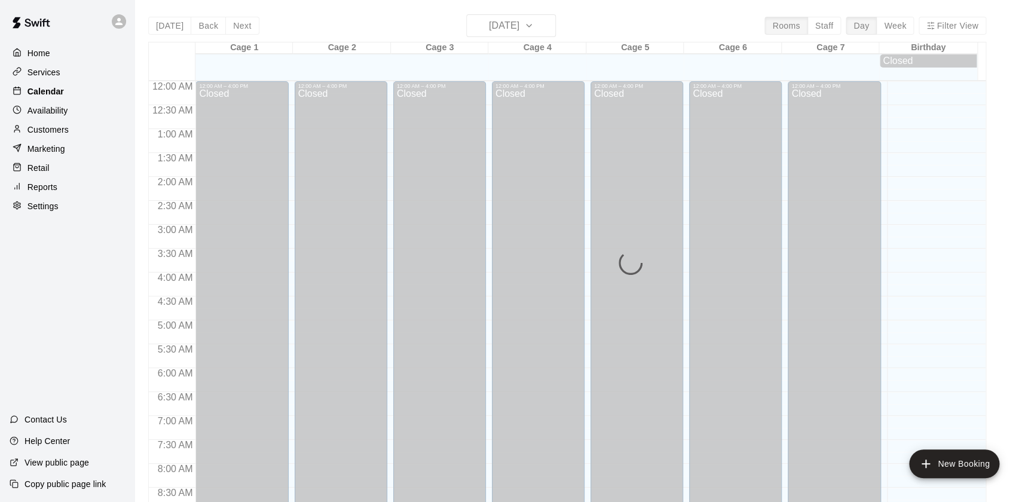
scroll to position [675, 0]
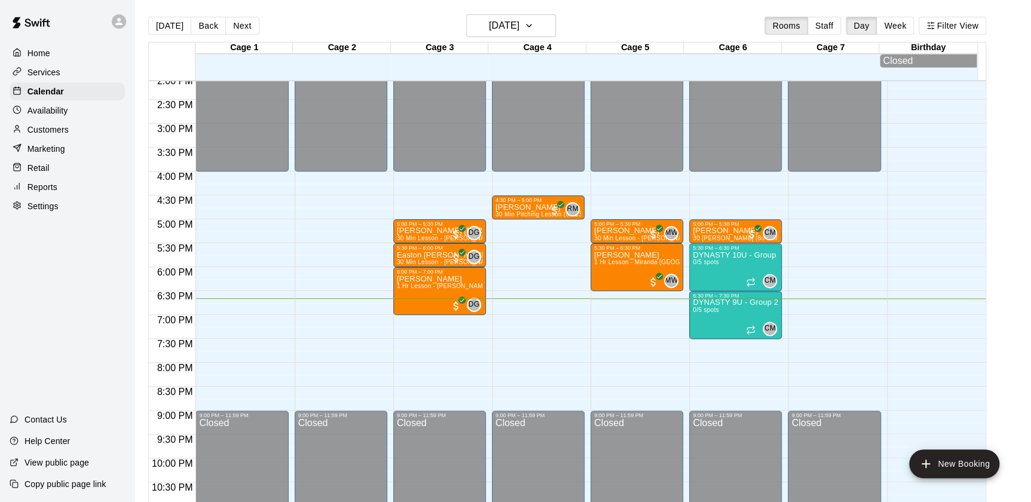
click at [78, 69] on div "Services" at bounding box center [67, 72] width 115 height 18
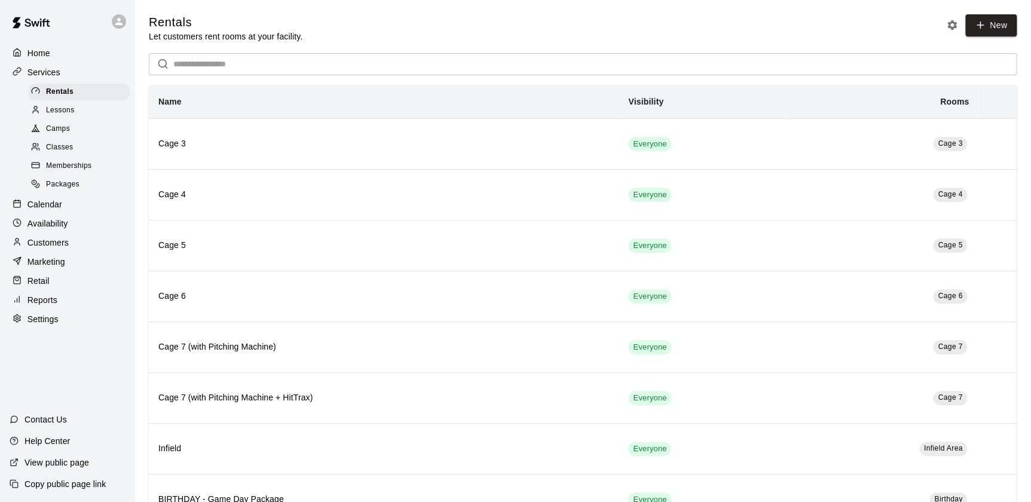
click at [61, 106] on span "Lessons" at bounding box center [60, 111] width 29 height 12
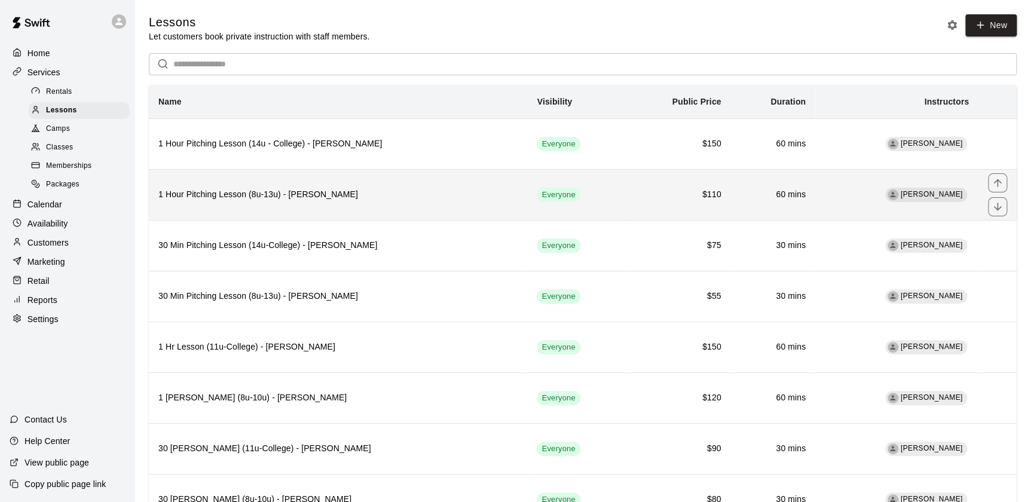
click at [348, 188] on th "1 Hour Pitching Lesson (8u-13u) - [PERSON_NAME]" at bounding box center [338, 194] width 378 height 51
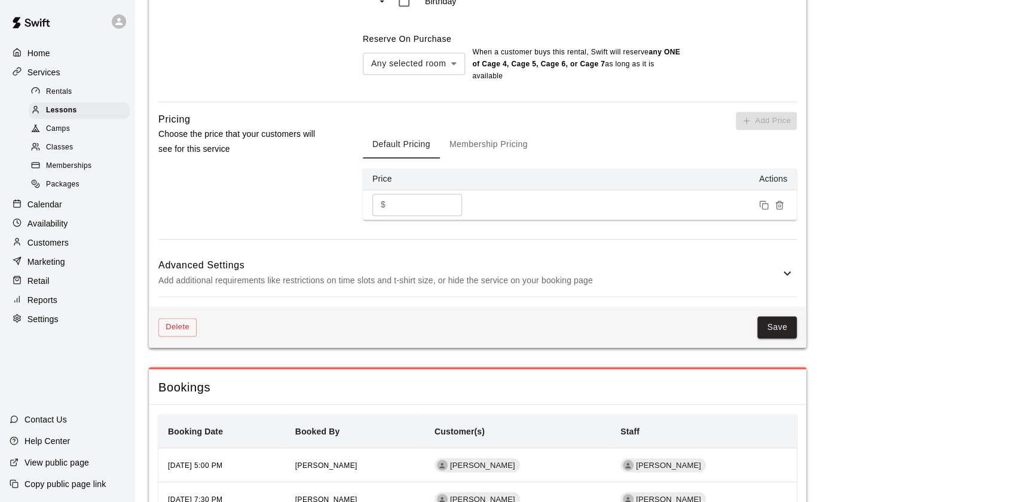
scroll to position [781, 0]
click at [47, 47] on div "Home" at bounding box center [67, 53] width 115 height 18
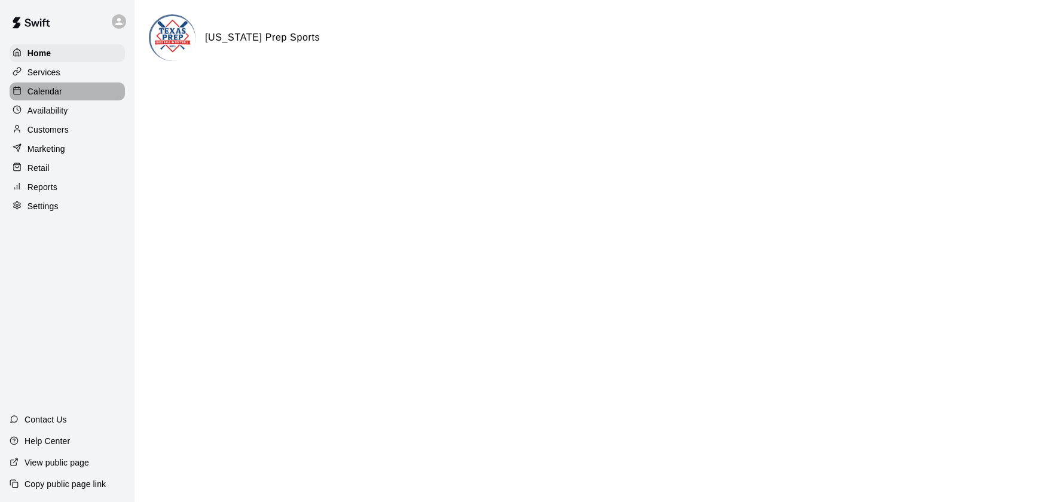
click at [54, 93] on p "Calendar" at bounding box center [44, 91] width 35 height 12
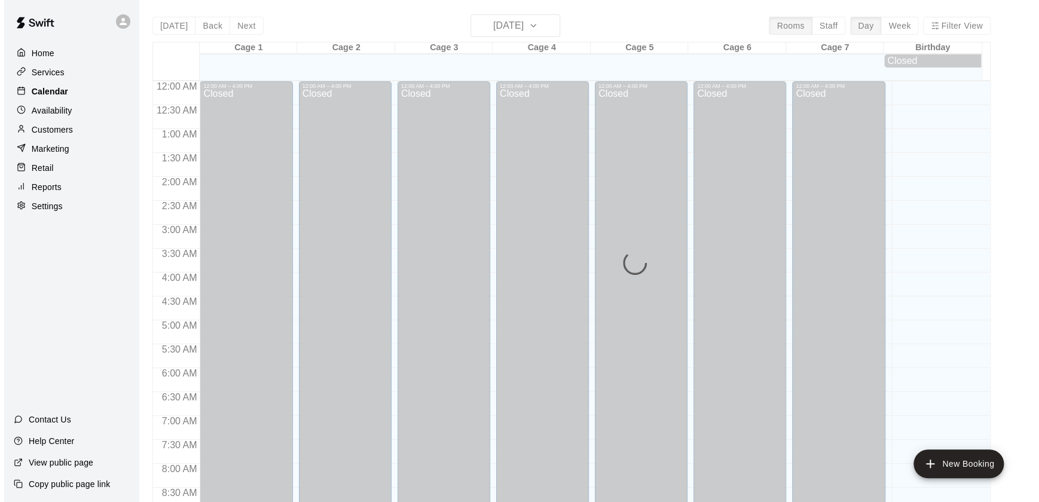
scroll to position [675, 0]
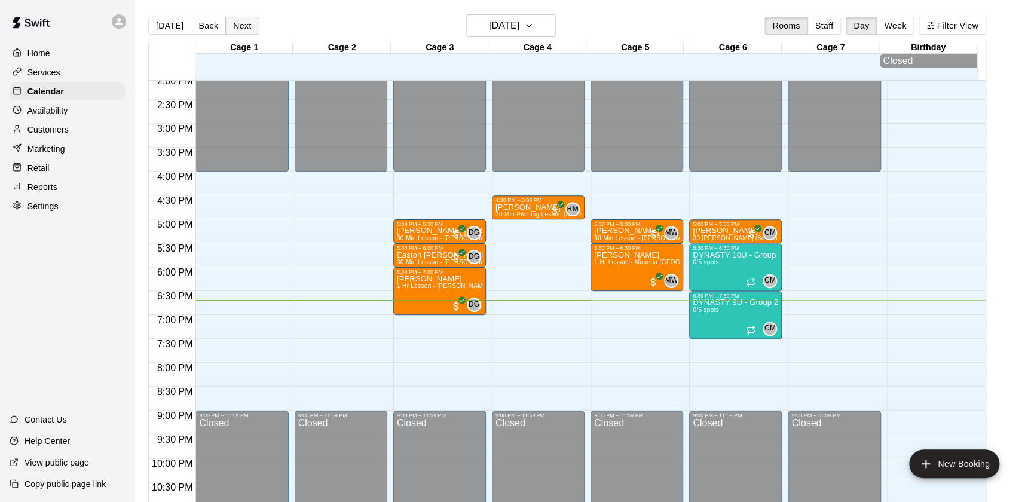
click at [240, 23] on button "Next" at bounding box center [241, 26] width 33 height 18
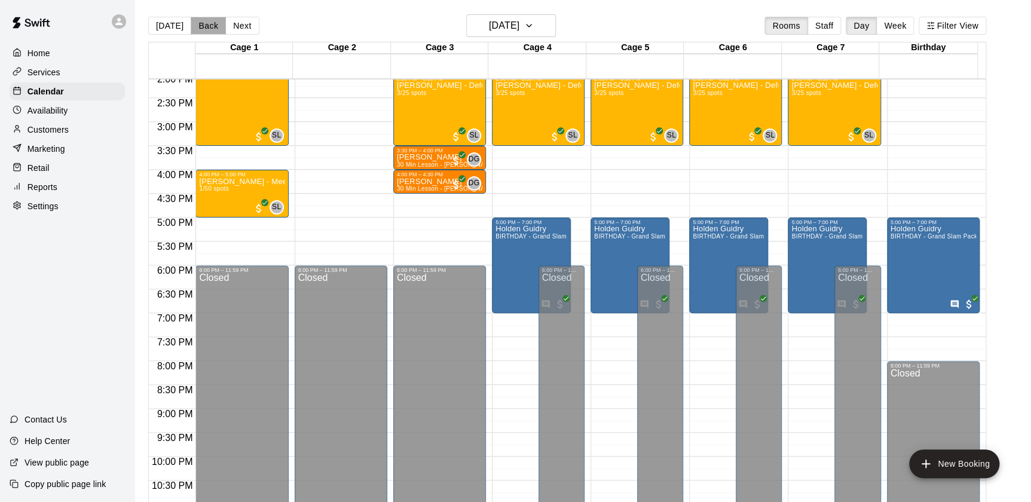
click at [205, 33] on button "Back" at bounding box center [208, 26] width 35 height 18
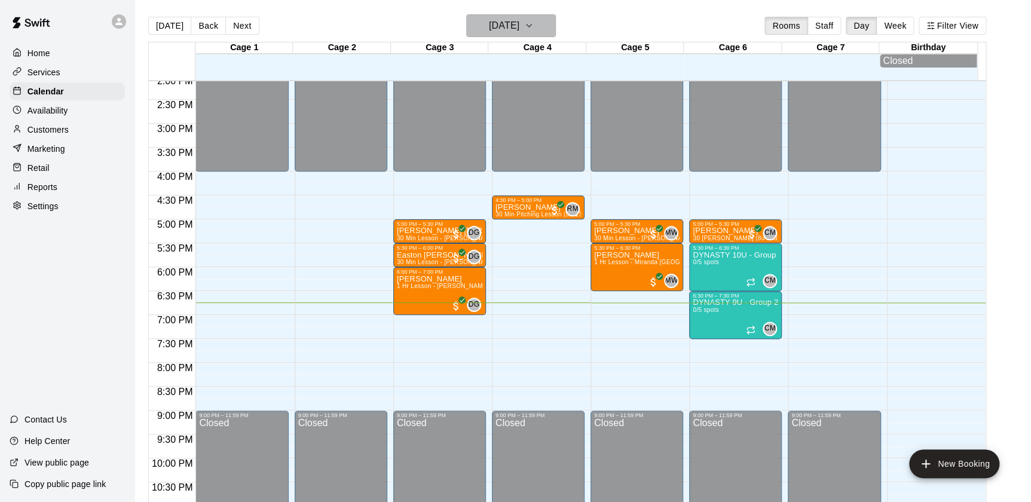
click at [505, 27] on h6 "[DATE]" at bounding box center [504, 25] width 30 height 17
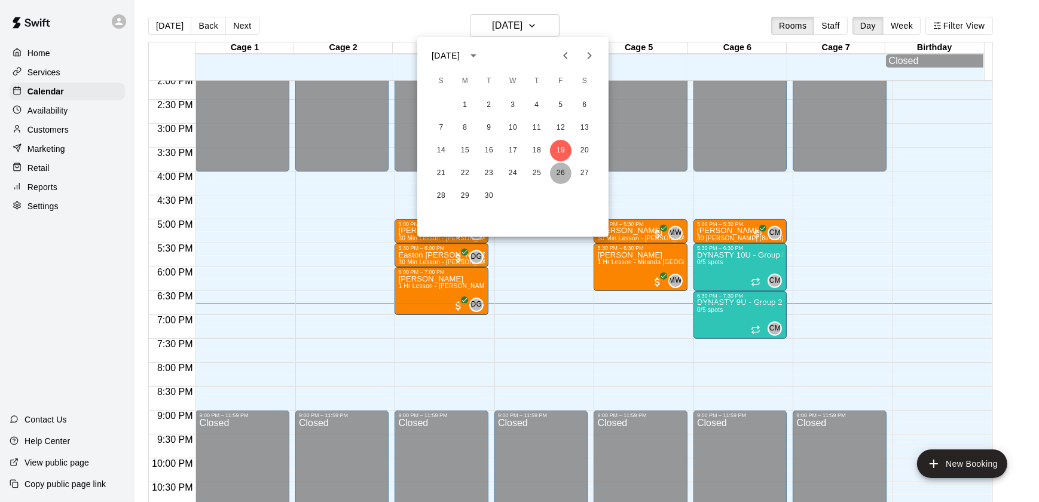
click at [558, 176] on button "26" at bounding box center [561, 174] width 22 height 22
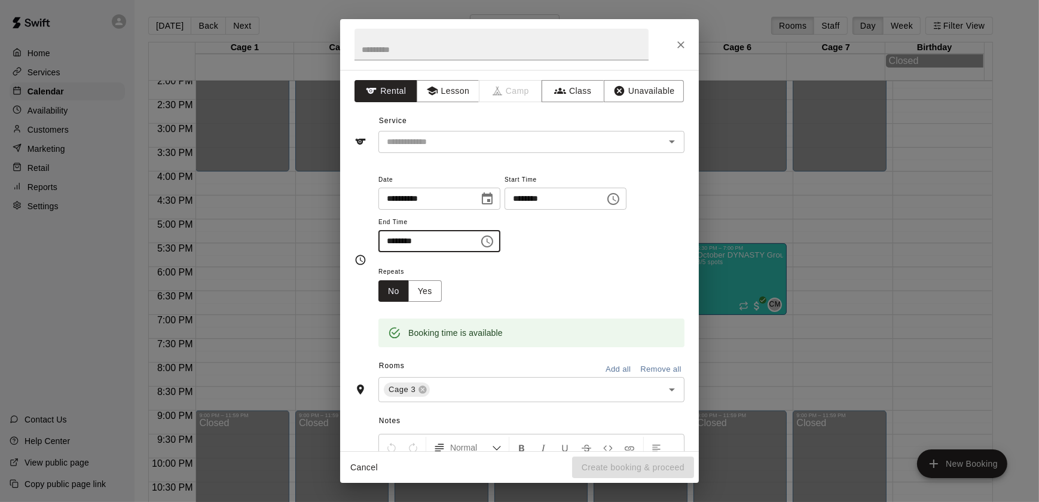
click at [408, 239] on input "********" at bounding box center [424, 241] width 92 height 22
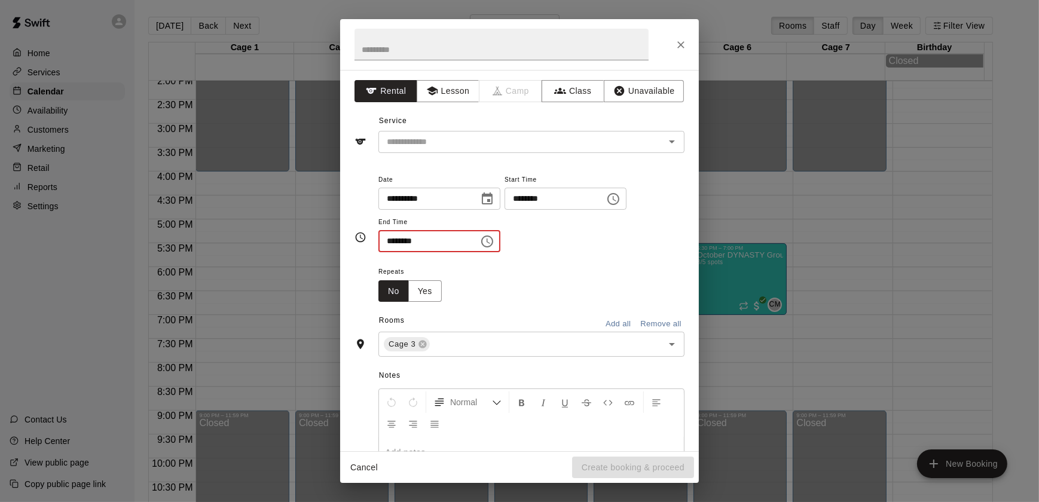
click at [395, 239] on input "********" at bounding box center [424, 241] width 92 height 22
click at [585, 258] on div "**********" at bounding box center [531, 218] width 306 height 93
click at [408, 238] on input "********" at bounding box center [424, 241] width 92 height 22
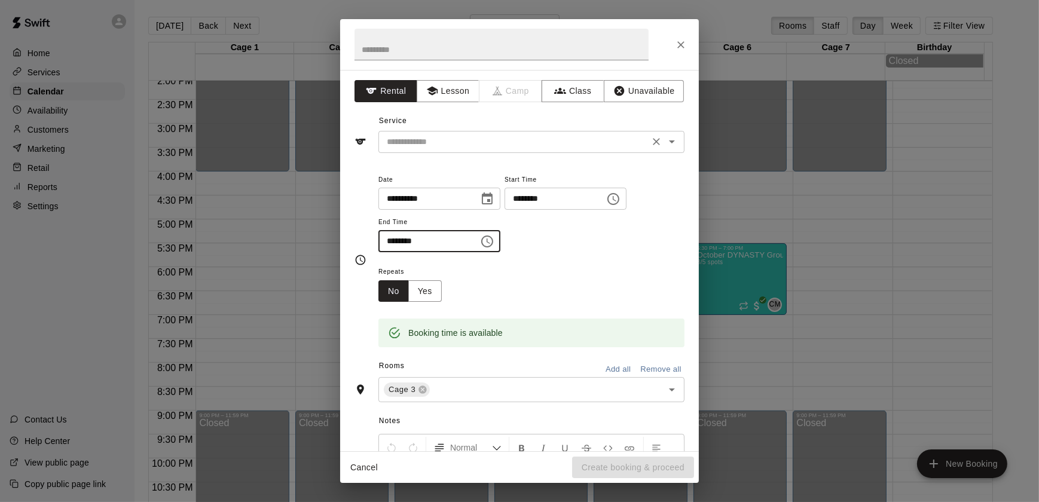
type input "********"
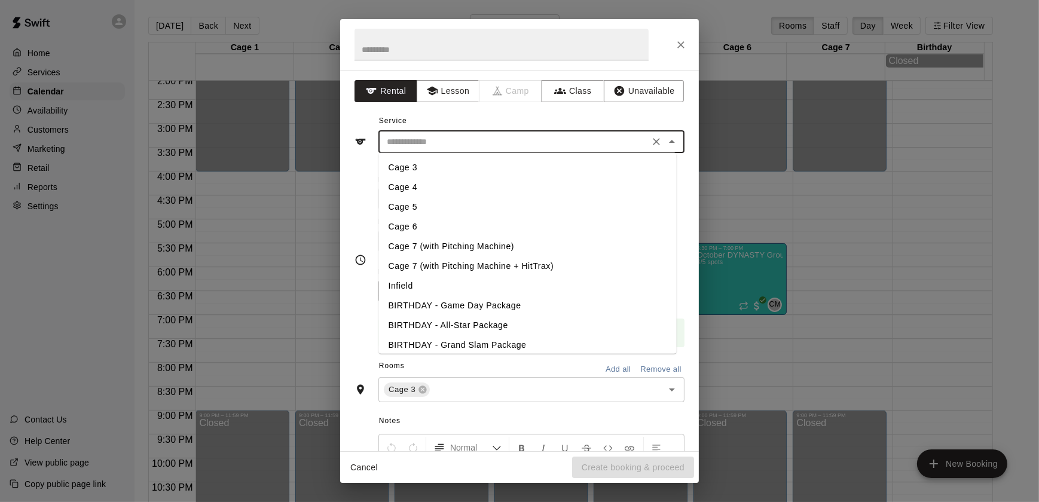
click at [442, 140] on input "text" at bounding box center [514, 141] width 264 height 15
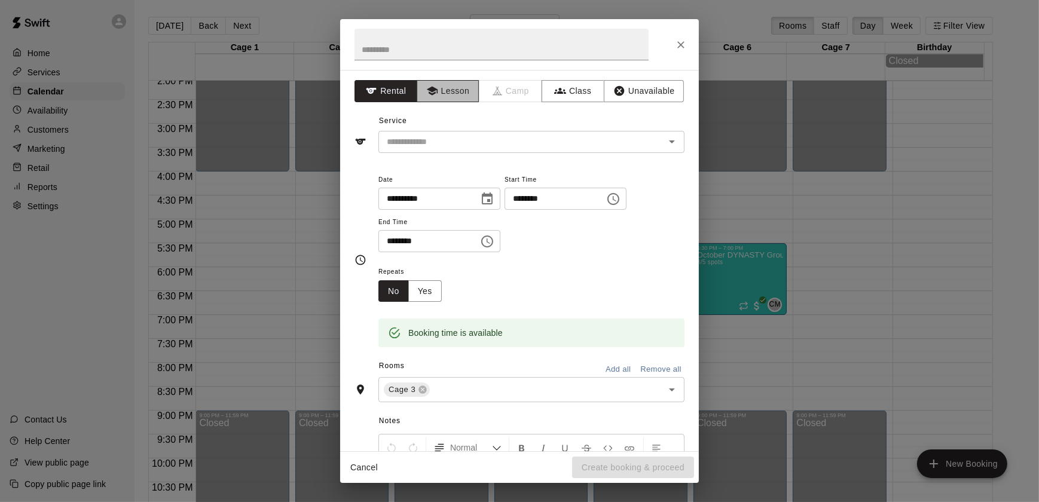
click at [457, 88] on button "Lesson" at bounding box center [448, 91] width 63 height 22
click at [441, 139] on input "text" at bounding box center [514, 141] width 264 height 15
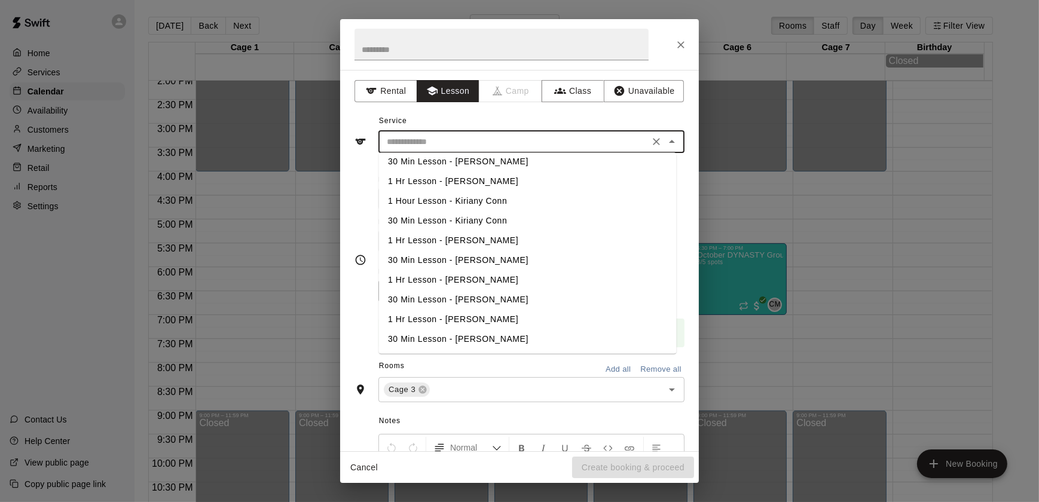
scroll to position [341, 0]
click at [423, 276] on li "1 Hr Lesson - [PERSON_NAME]" at bounding box center [528, 280] width 298 height 20
type input "**********"
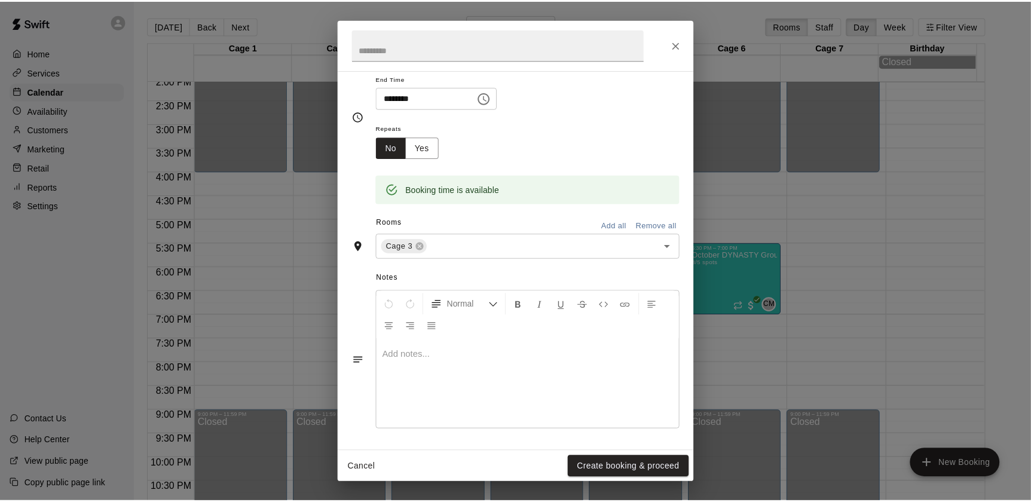
scroll to position [0, 0]
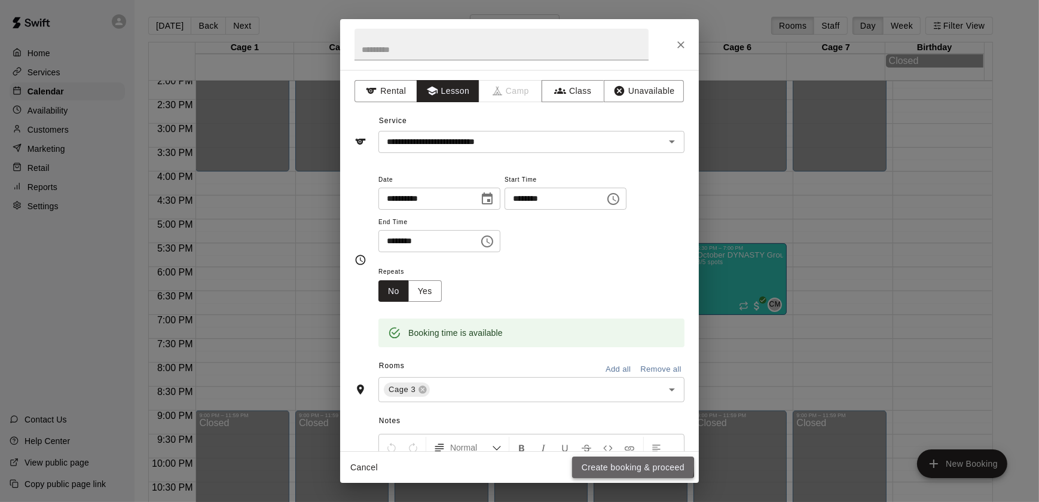
click at [599, 465] on button "Create booking & proceed" at bounding box center [633, 468] width 122 height 22
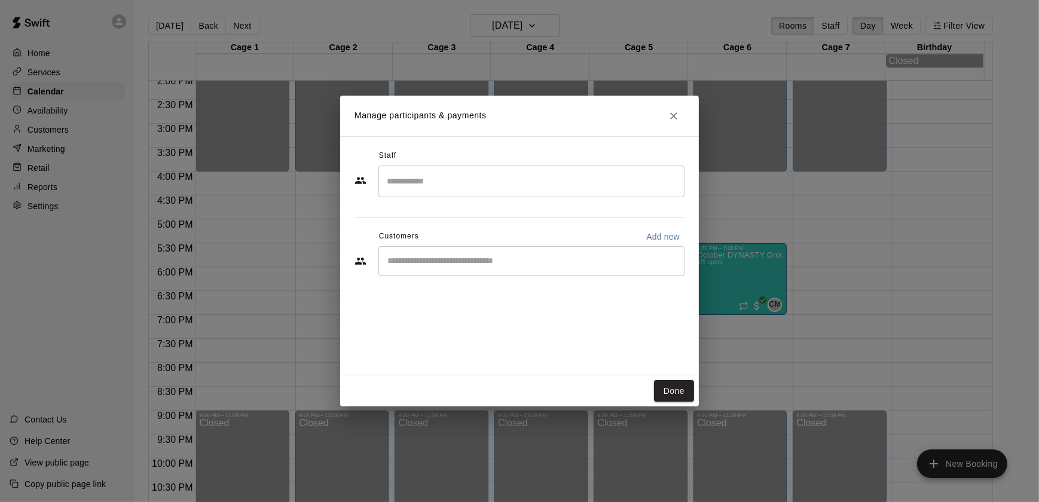
click at [469, 263] on input "Start typing to search customers..." at bounding box center [531, 261] width 295 height 12
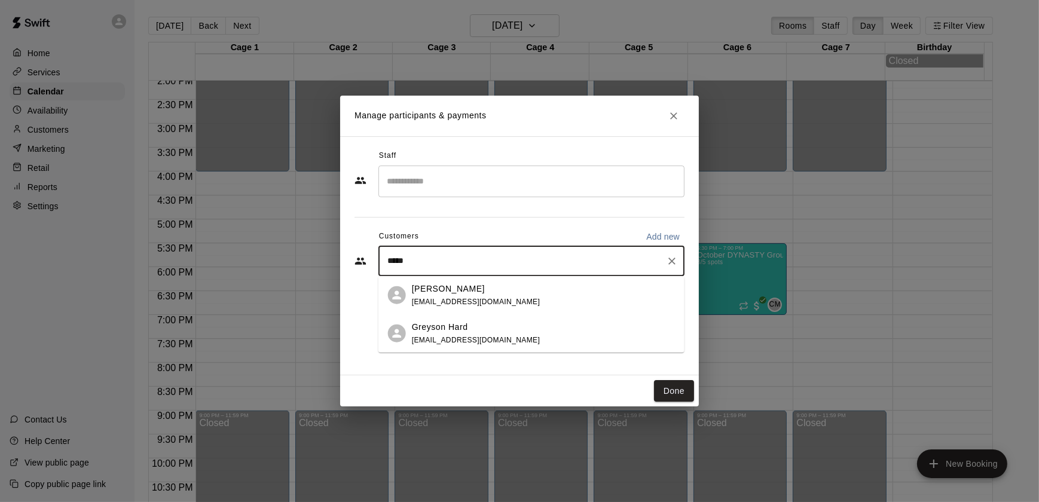
type input "******"
click at [436, 300] on span "[EMAIL_ADDRESS][DOMAIN_NAME]" at bounding box center [476, 301] width 129 height 8
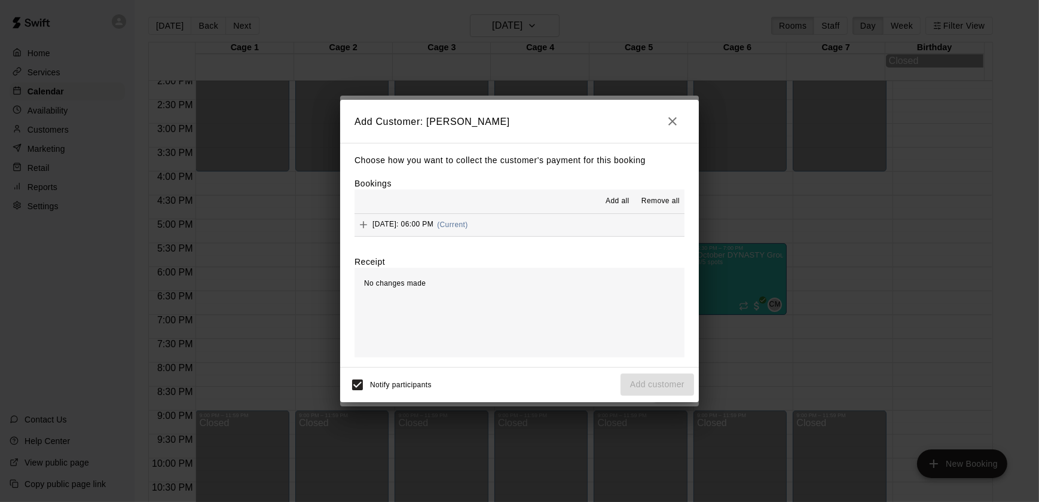
click at [423, 217] on div "[DATE]: 06:00 PM (Current)" at bounding box center [411, 225] width 114 height 18
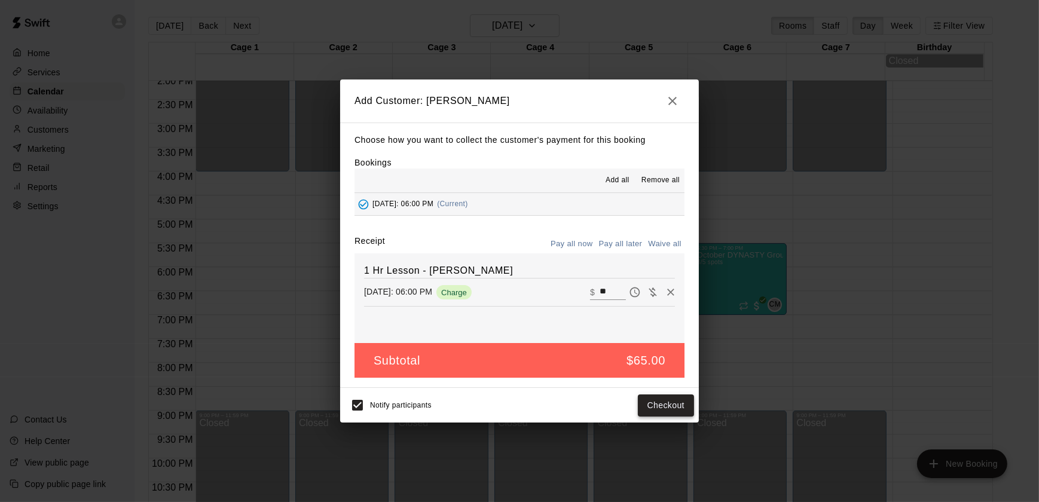
click at [658, 399] on button "Checkout" at bounding box center [666, 406] width 56 height 22
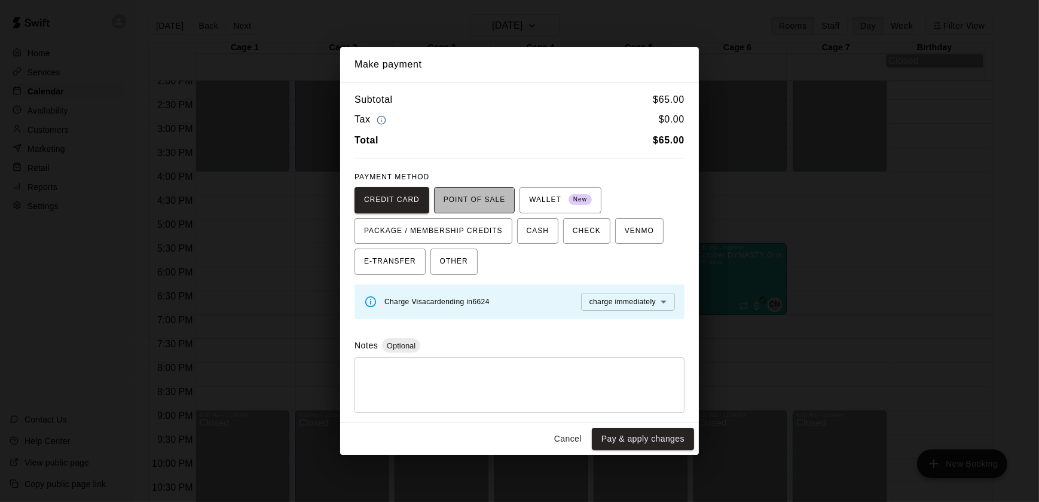
click at [469, 203] on span "POINT OF SALE" at bounding box center [475, 200] width 62 height 19
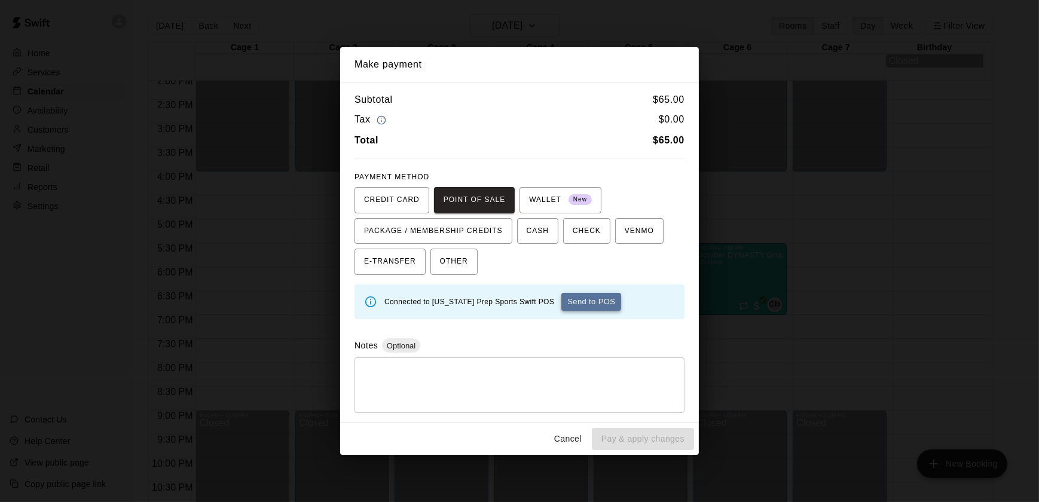
click at [561, 297] on button "Send to POS" at bounding box center [591, 302] width 60 height 18
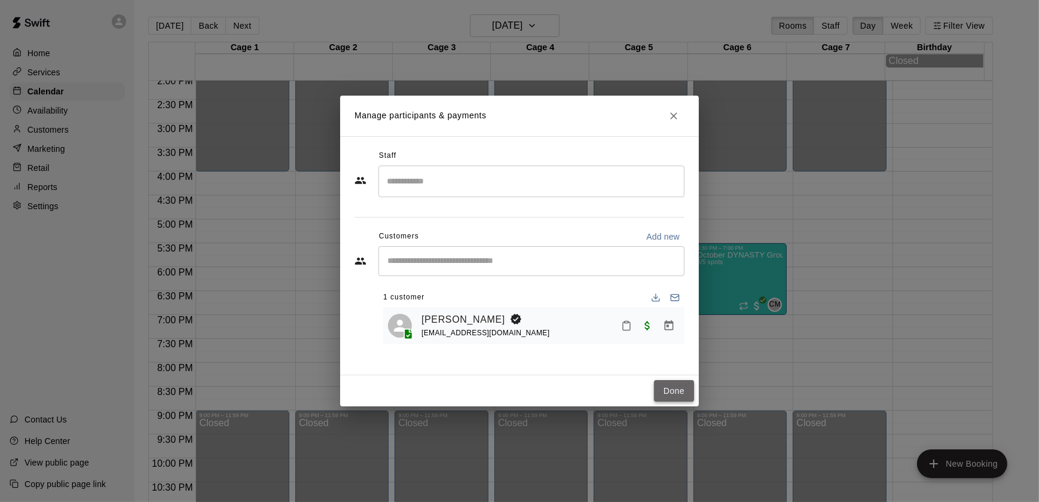
click at [681, 395] on button "Done" at bounding box center [674, 391] width 40 height 22
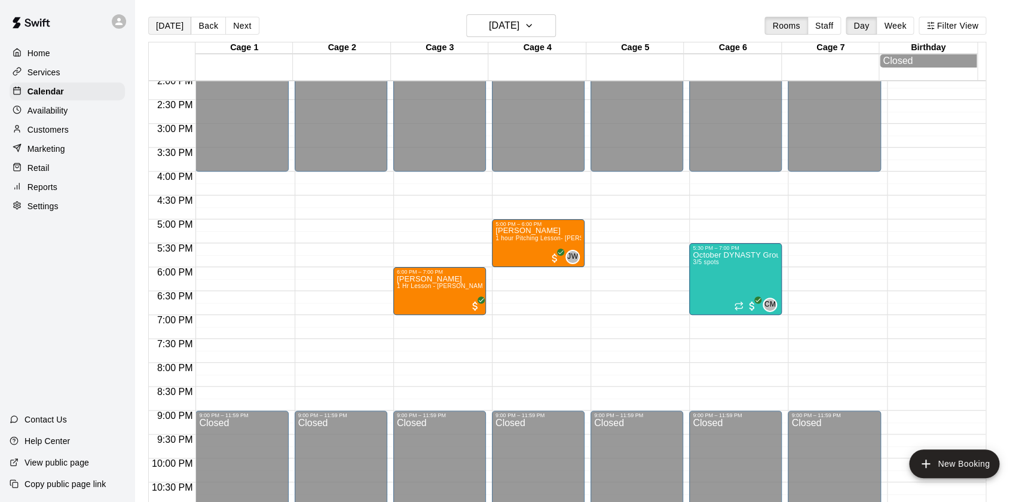
click at [171, 23] on button "[DATE]" at bounding box center [169, 26] width 43 height 18
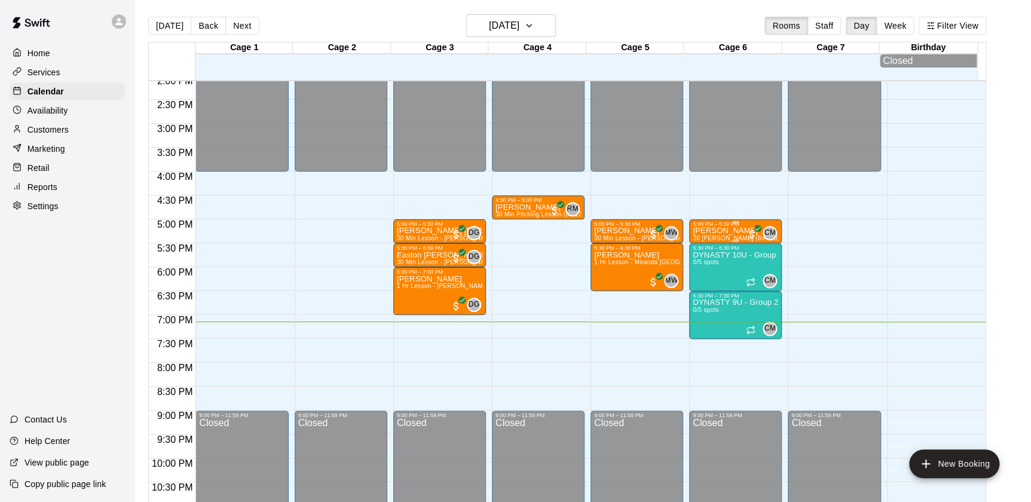
click at [715, 241] on div at bounding box center [735, 241] width 85 height 2
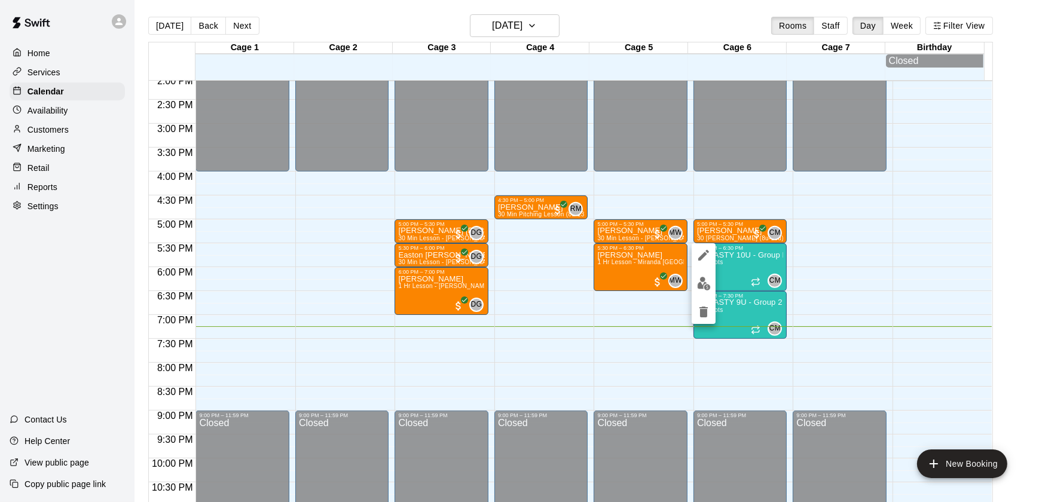
click at [1016, 289] on div at bounding box center [519, 251] width 1039 height 502
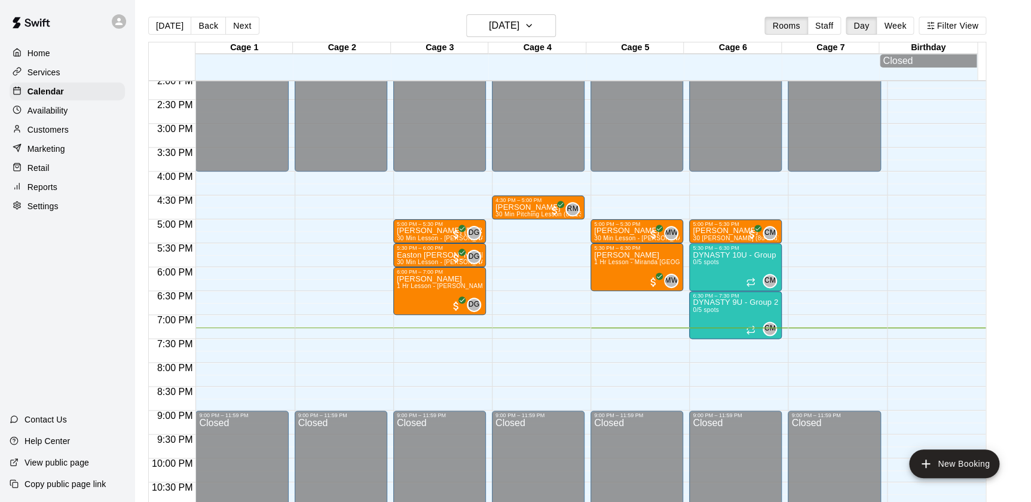
click at [53, 174] on div "Retail" at bounding box center [67, 168] width 115 height 18
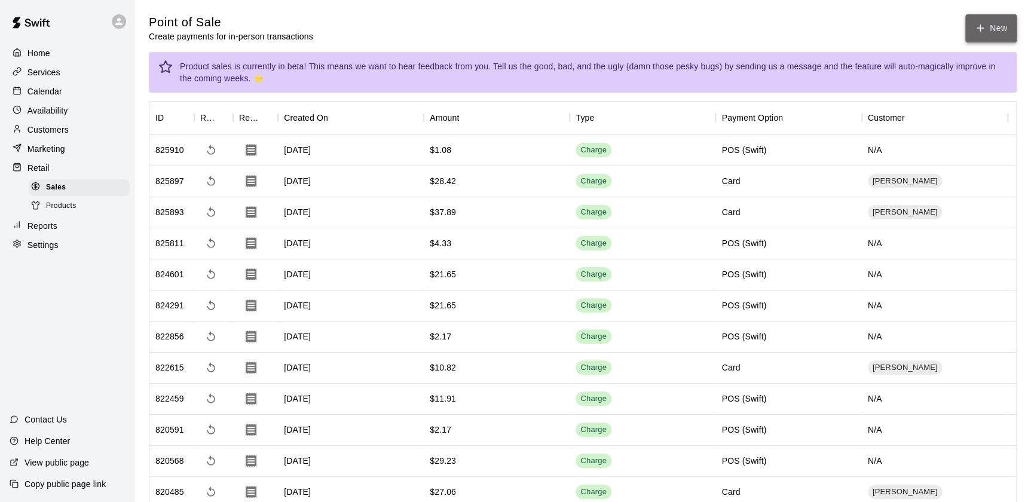
click at [980, 30] on icon "button" at bounding box center [980, 28] width 0 height 7
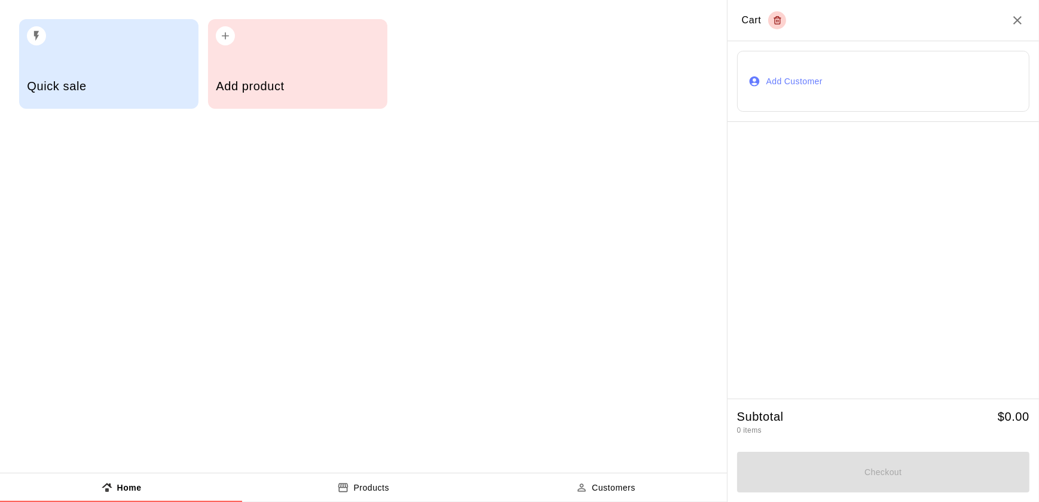
click at [239, 81] on h5 "Add product" at bounding box center [297, 86] width 163 height 16
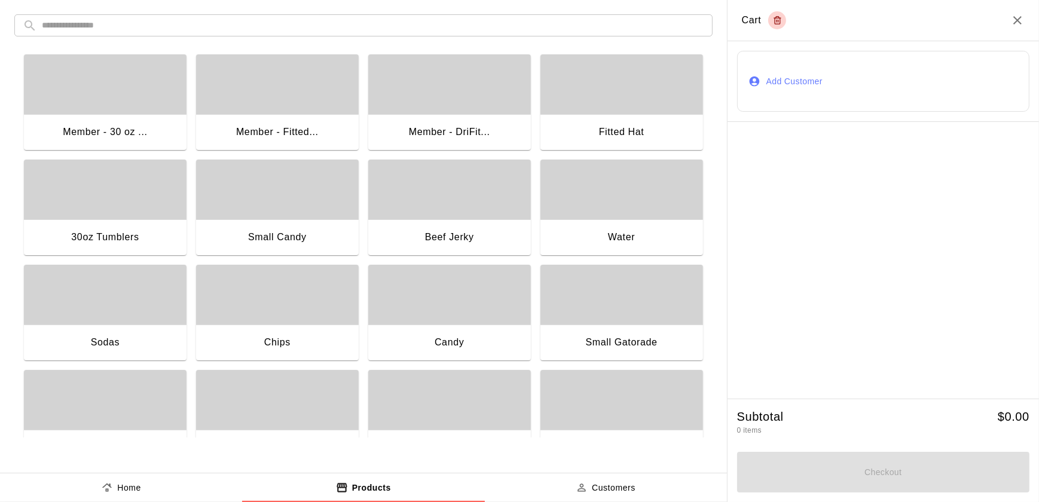
click at [620, 227] on div "Water" at bounding box center [621, 238] width 163 height 38
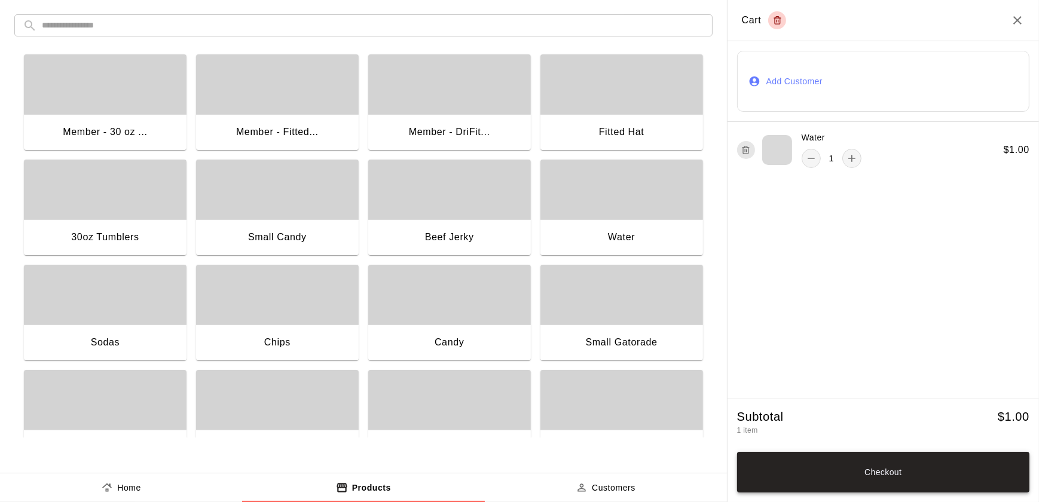
click at [903, 467] on button "Checkout" at bounding box center [883, 472] width 292 height 41
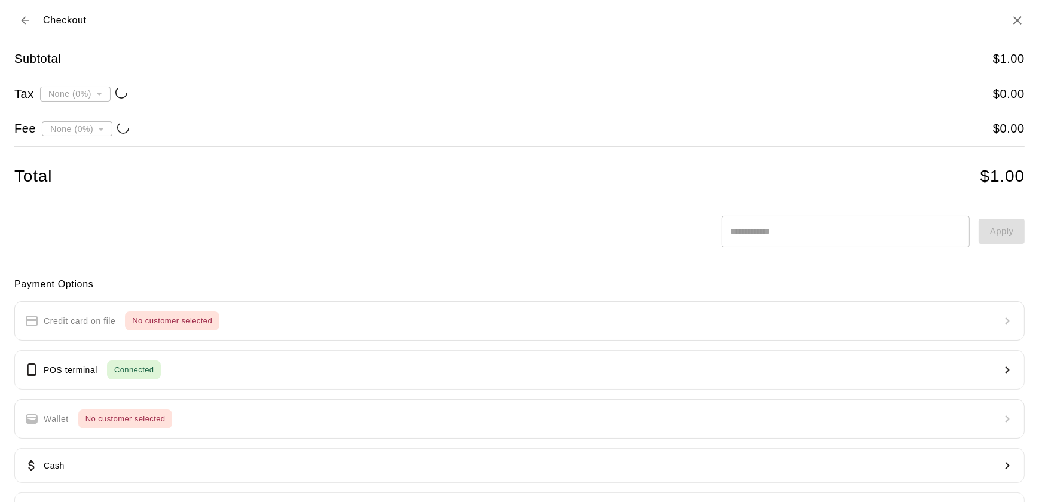
type input "**********"
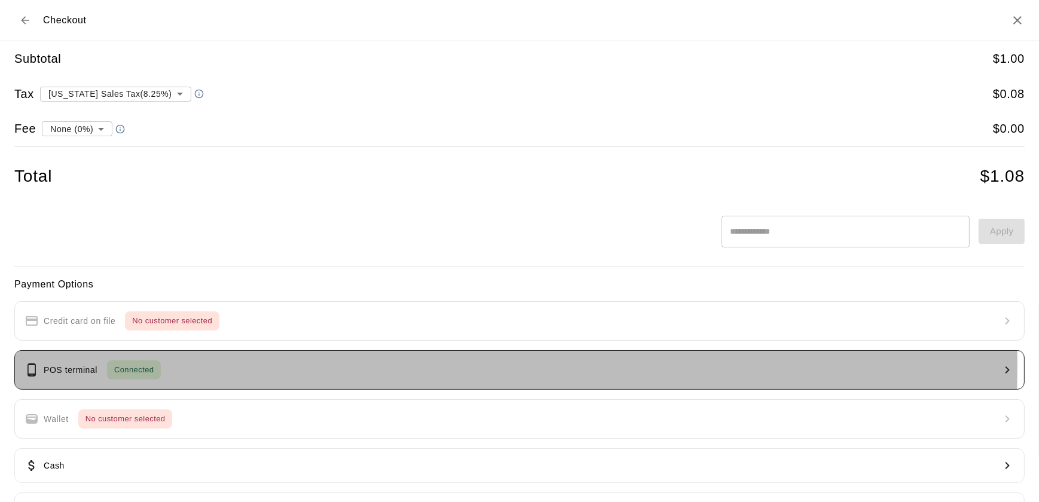
click at [209, 365] on button "POS terminal Connected" at bounding box center [519, 369] width 1010 height 39
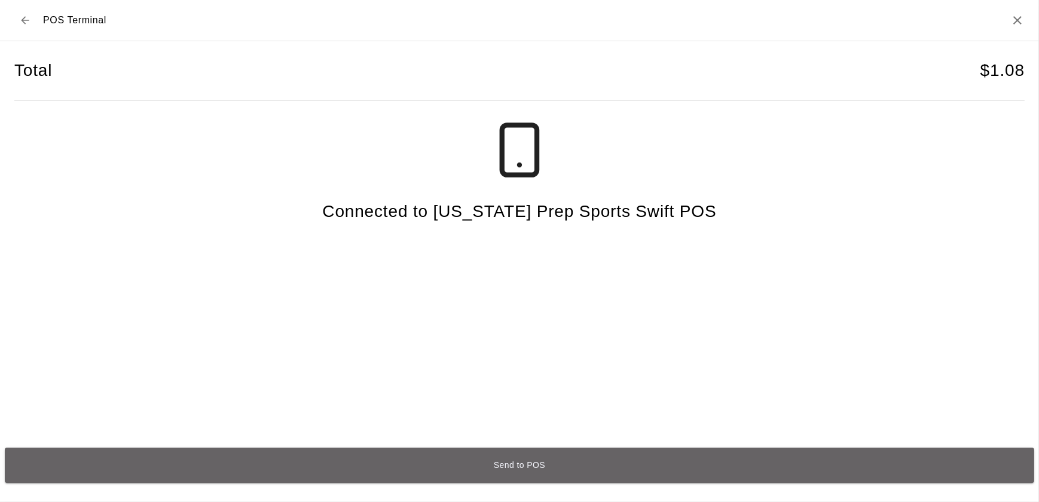
click at [304, 458] on button "Send to POS" at bounding box center [519, 465] width 1029 height 35
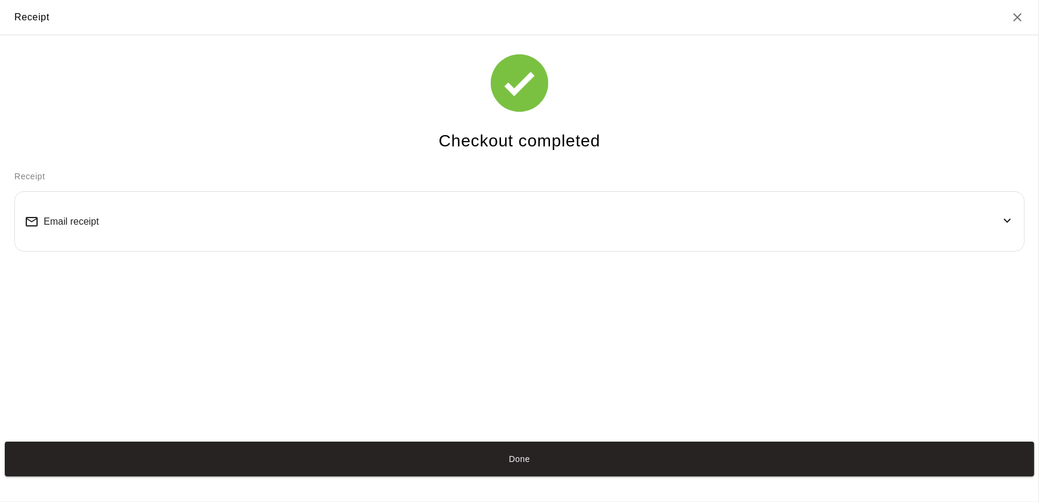
click at [304, 458] on button "Done" at bounding box center [519, 459] width 1029 height 35
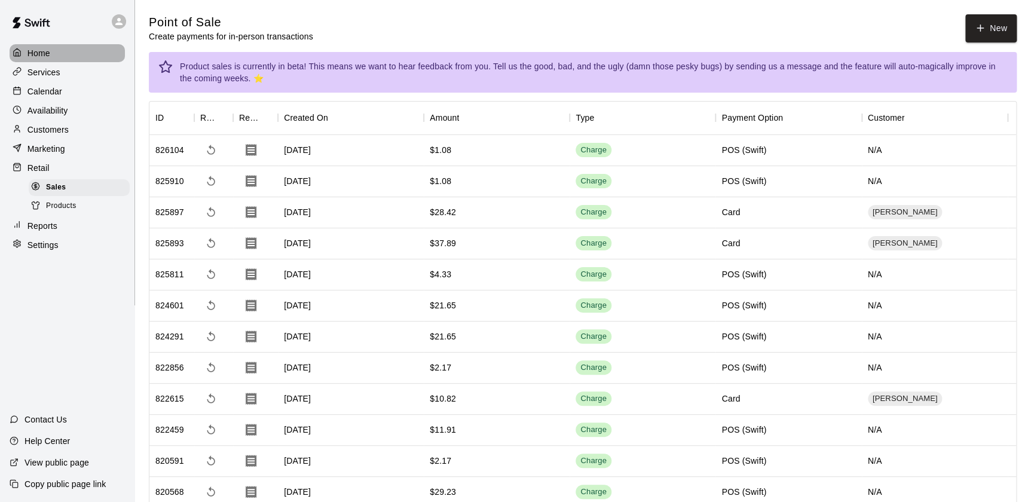
click at [31, 48] on p "Home" at bounding box center [38, 53] width 23 height 12
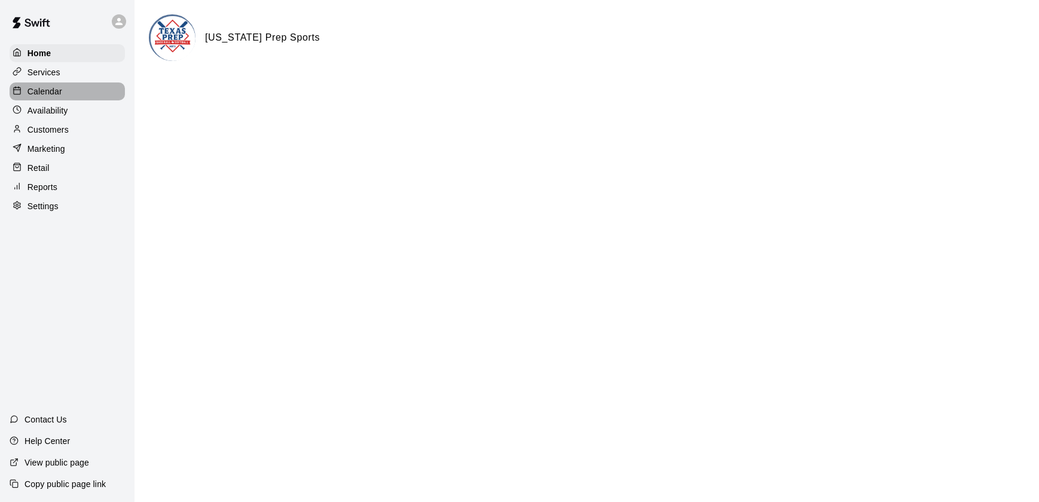
click at [70, 93] on div "Calendar" at bounding box center [67, 91] width 115 height 18
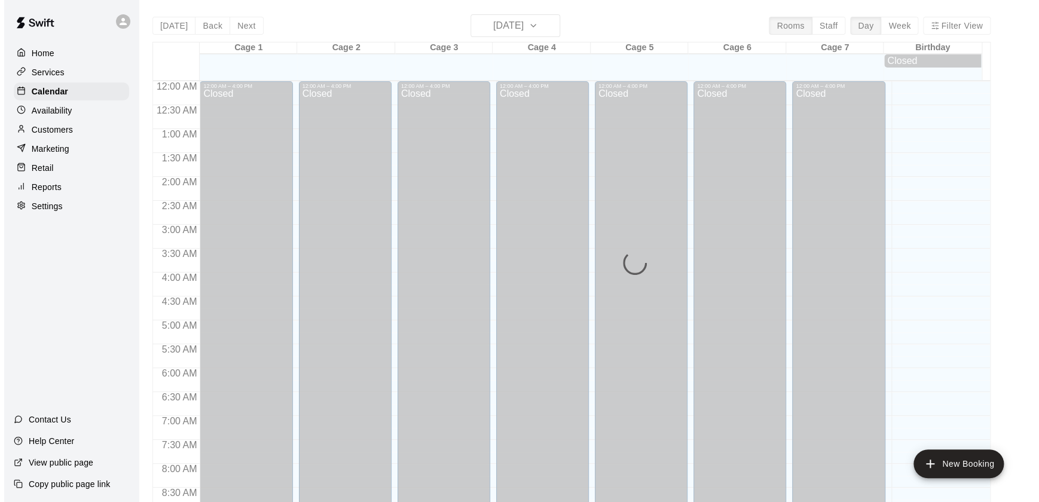
scroll to position [675, 0]
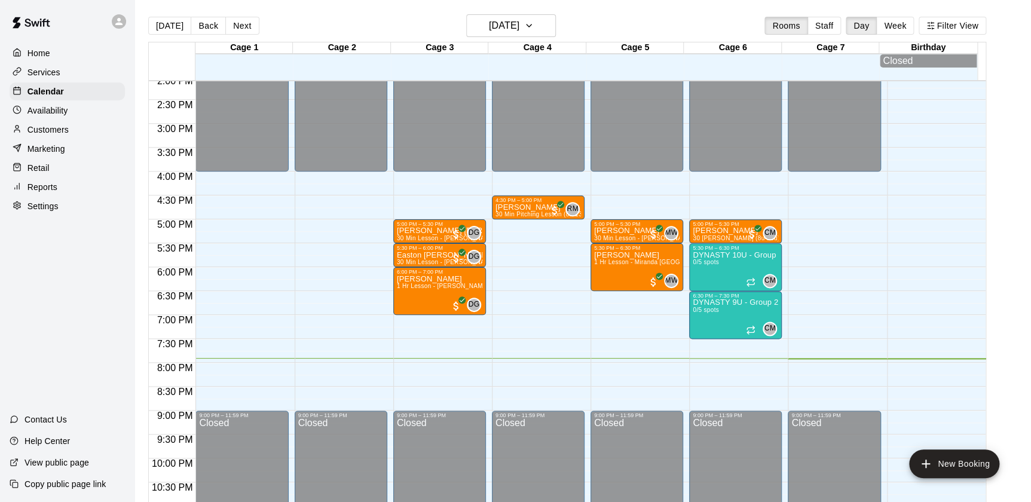
click at [67, 170] on div "Retail" at bounding box center [67, 168] width 115 height 18
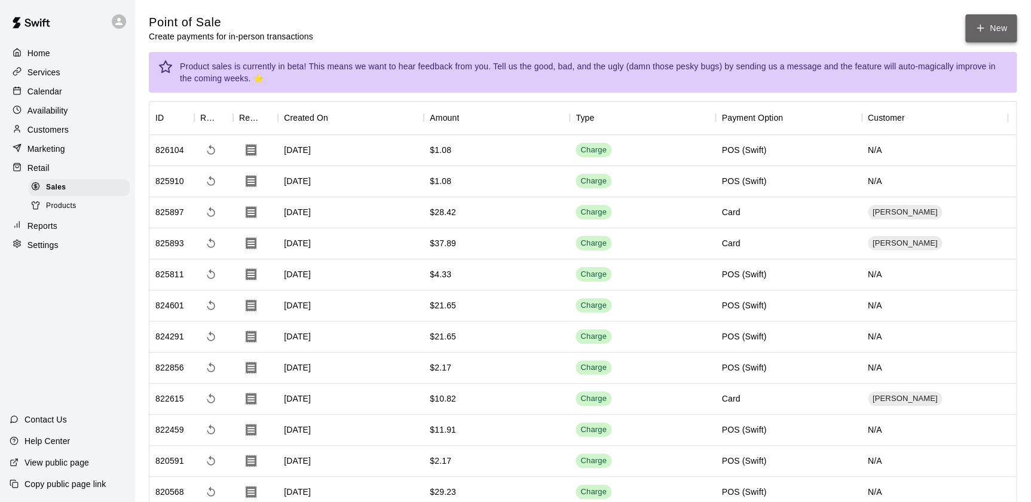
click at [981, 37] on button "New" at bounding box center [990, 28] width 51 height 28
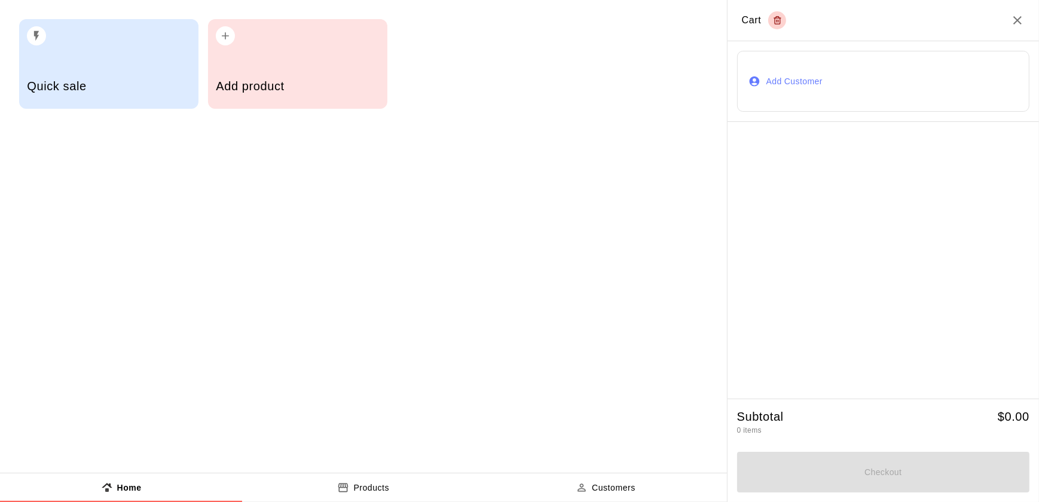
click at [311, 69] on div "Add product" at bounding box center [297, 87] width 163 height 42
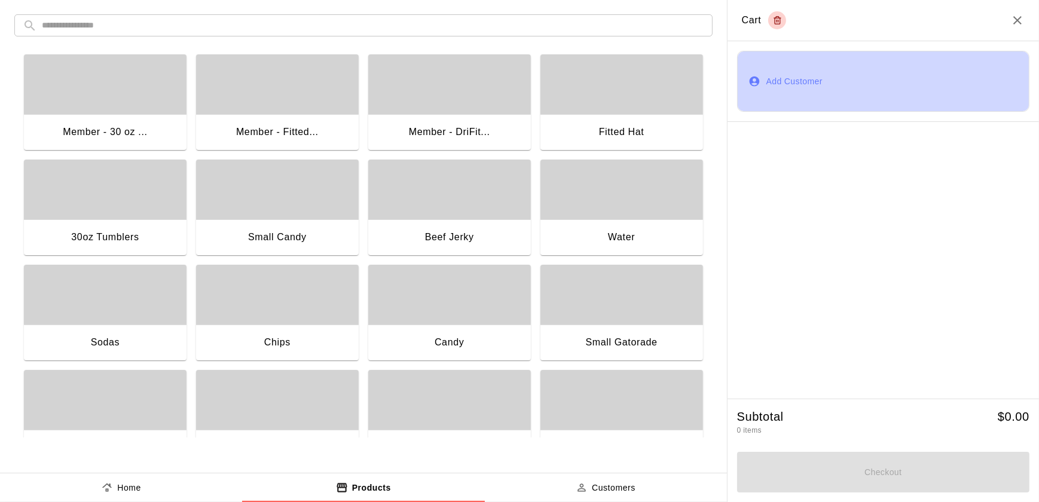
click at [809, 94] on button "Add Customer" at bounding box center [883, 81] width 292 height 61
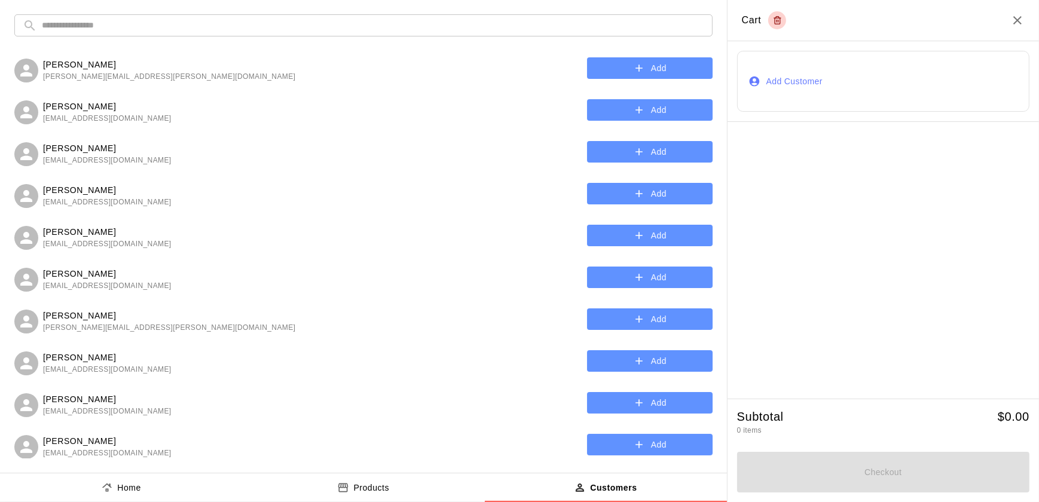
scroll to position [19, 0]
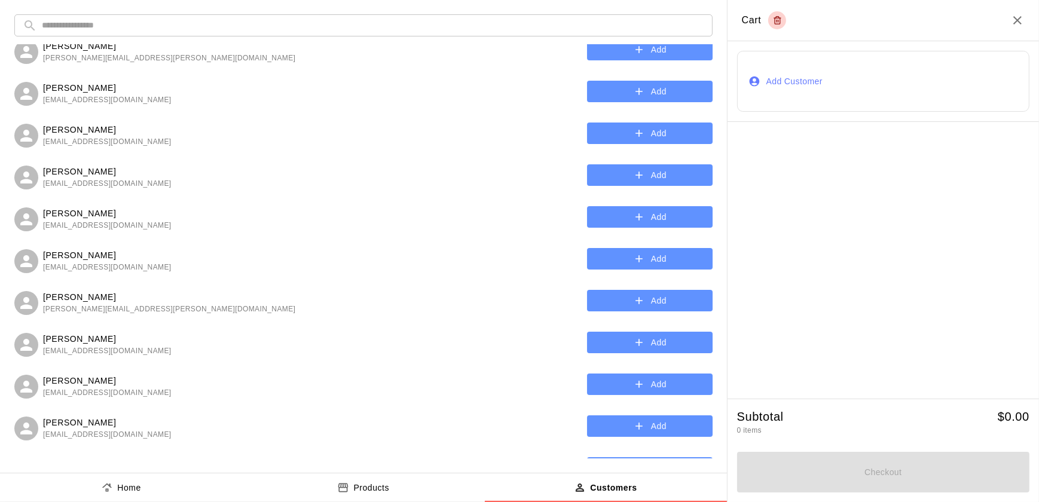
click at [1004, 22] on h2 "Cart" at bounding box center [882, 20] width 311 height 41
click at [1018, 20] on icon "Close" at bounding box center [1017, 20] width 8 height 8
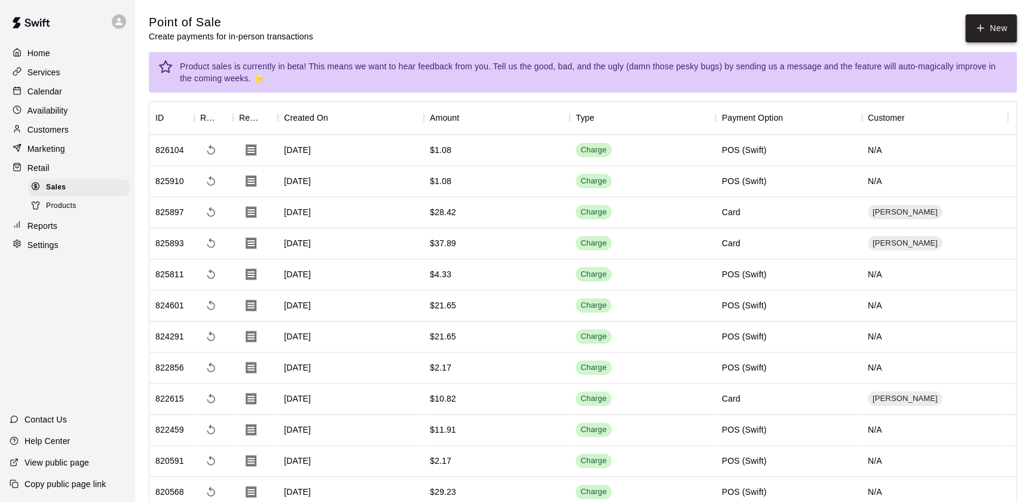
click at [983, 41] on button "New" at bounding box center [990, 28] width 51 height 28
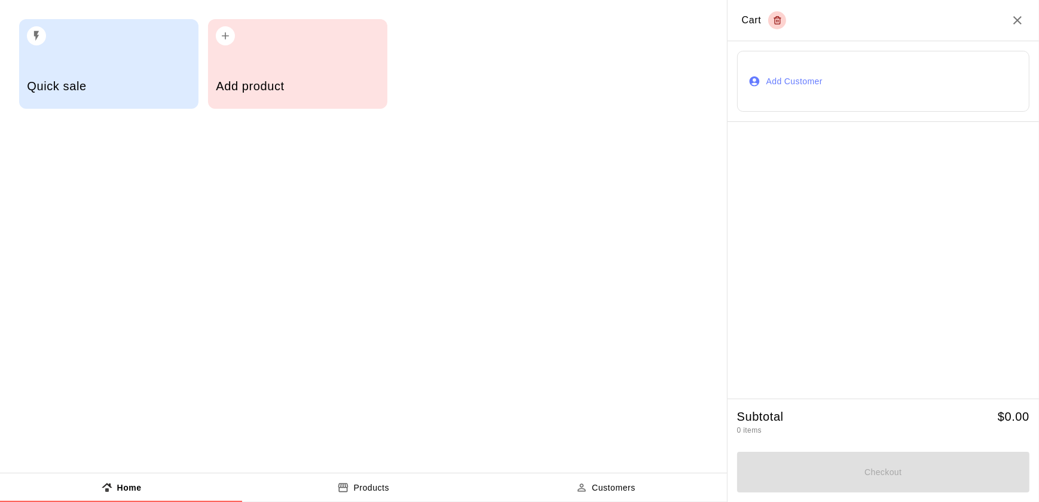
click at [279, 68] on div "Add product" at bounding box center [297, 87] width 163 height 42
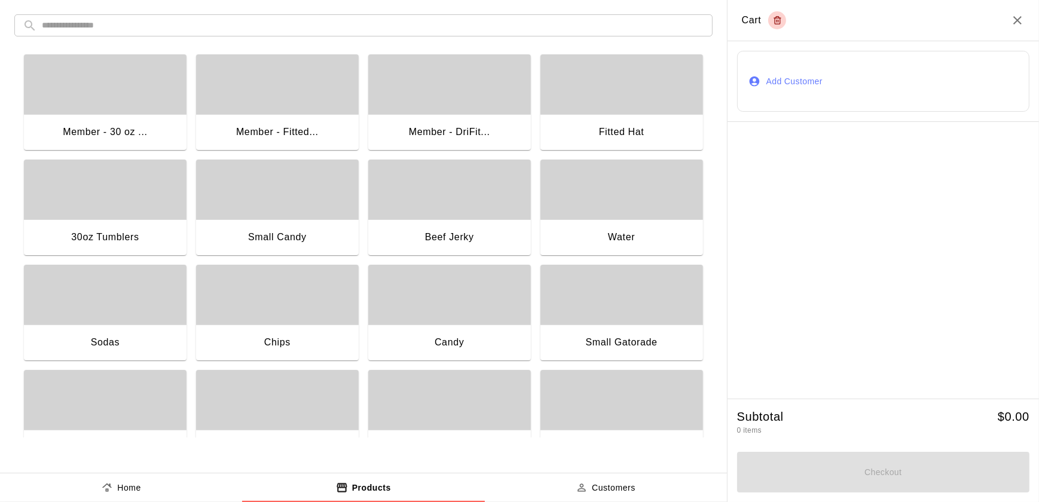
scroll to position [143, 0]
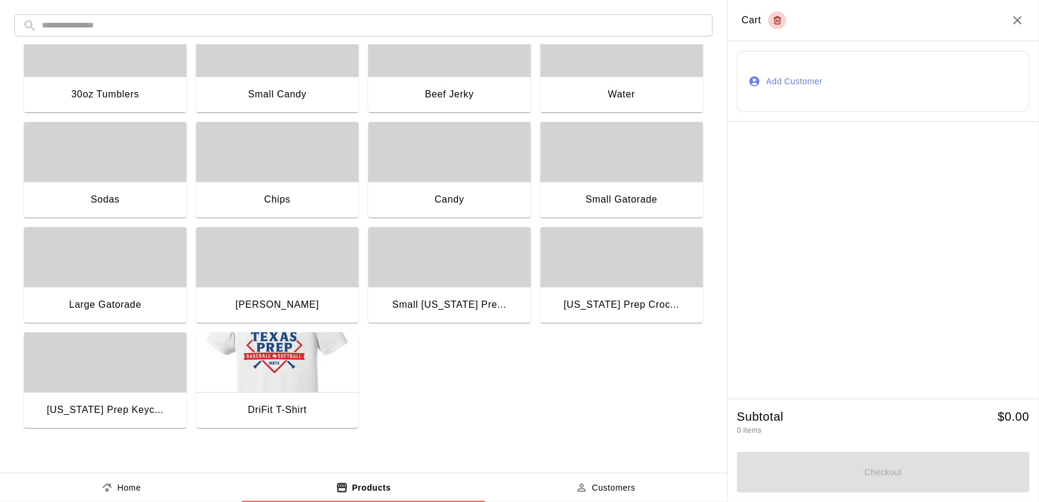
click at [304, 371] on img "button" at bounding box center [277, 362] width 163 height 60
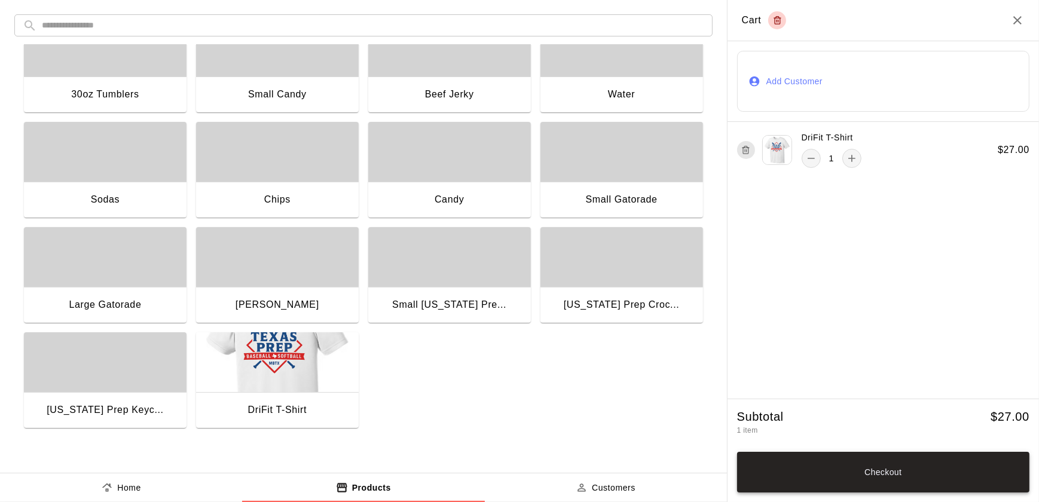
click at [880, 452] on button "Checkout" at bounding box center [883, 472] width 292 height 41
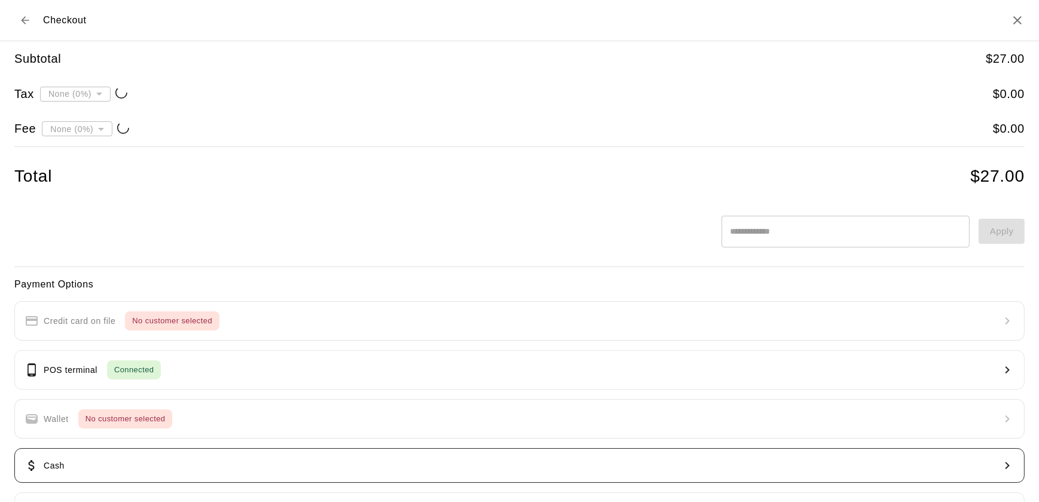
type input "**********"
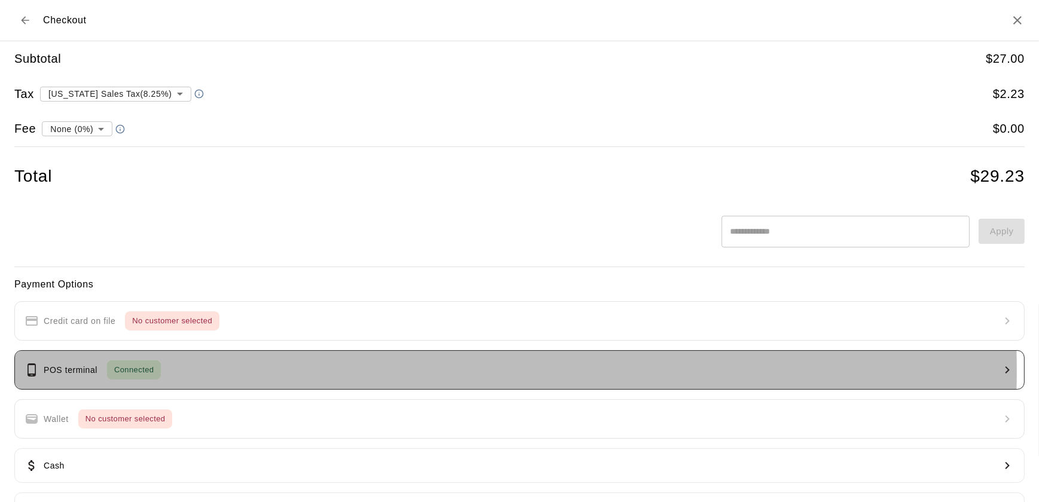
click at [208, 371] on button "POS terminal Connected" at bounding box center [519, 369] width 1010 height 39
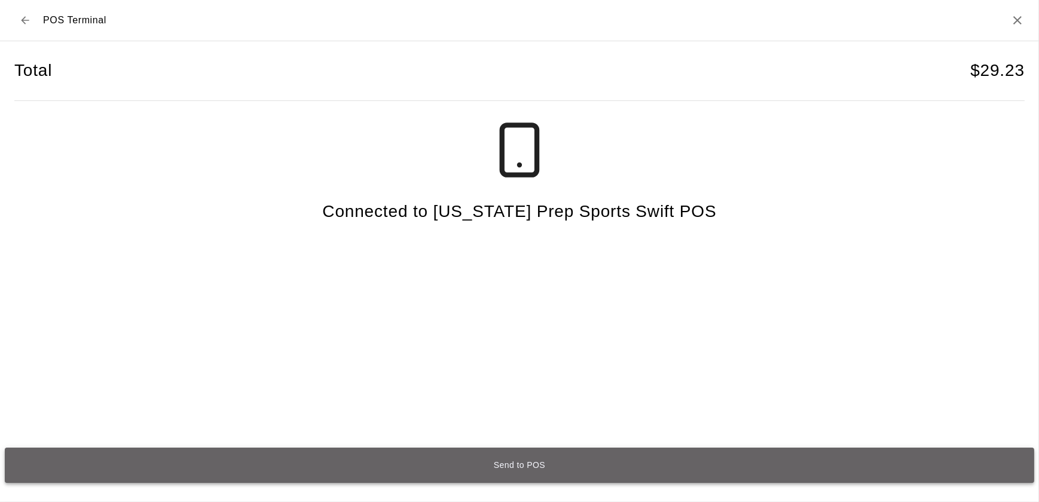
click at [579, 448] on button "Send to POS" at bounding box center [519, 465] width 1029 height 35
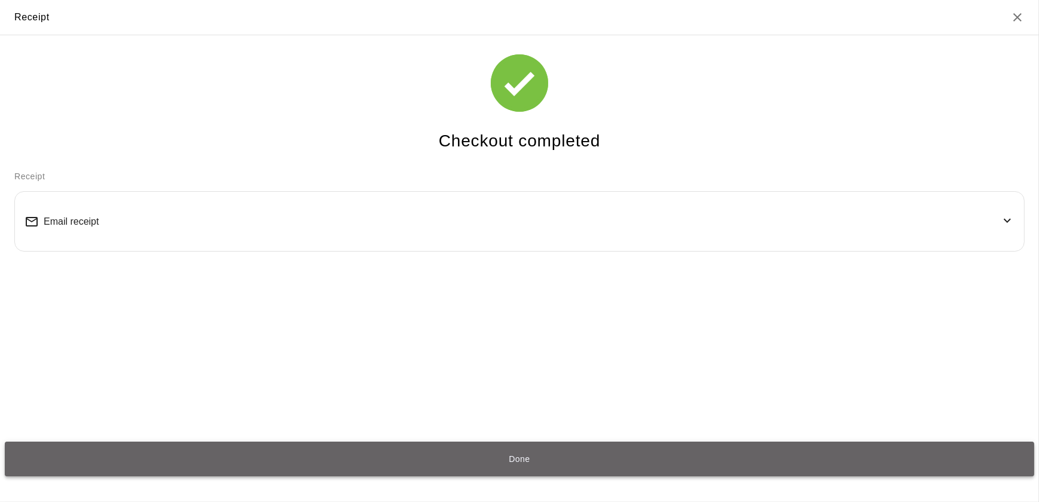
click at [433, 447] on button "Done" at bounding box center [519, 459] width 1029 height 35
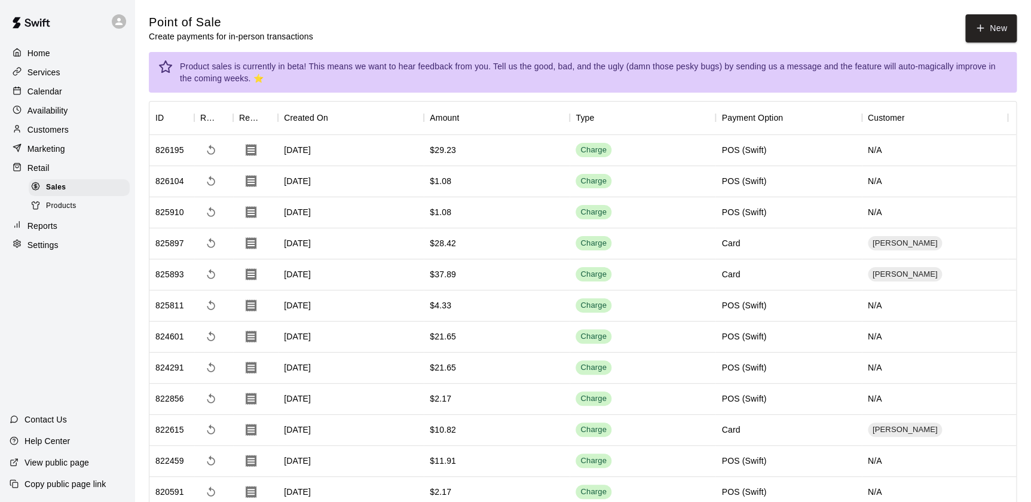
click at [44, 60] on div "Home" at bounding box center [67, 53] width 115 height 18
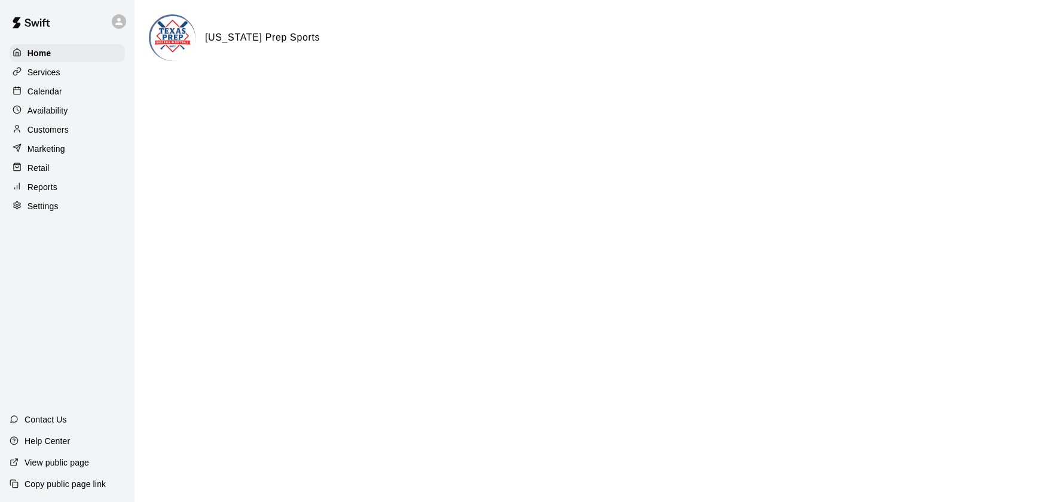
click at [38, 170] on p "Retail" at bounding box center [38, 168] width 22 height 12
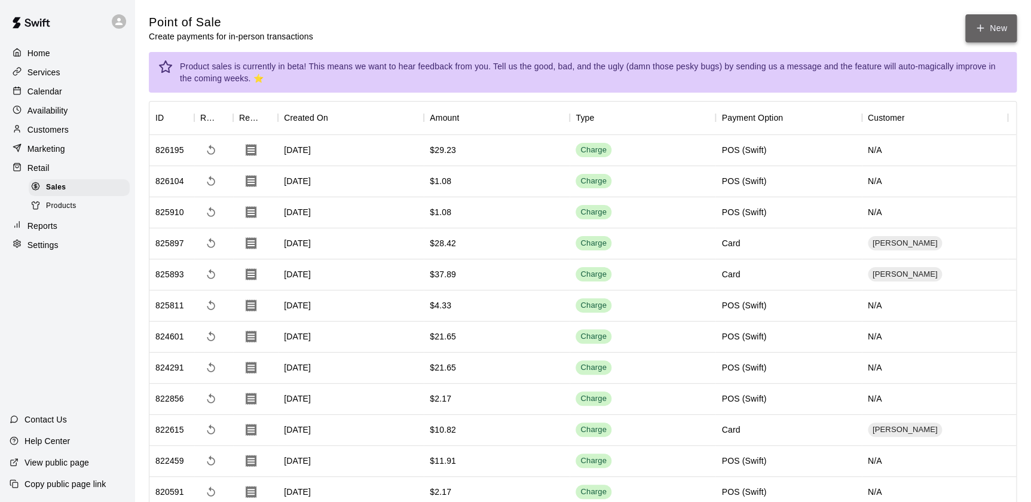
click at [993, 35] on button "New" at bounding box center [990, 28] width 51 height 28
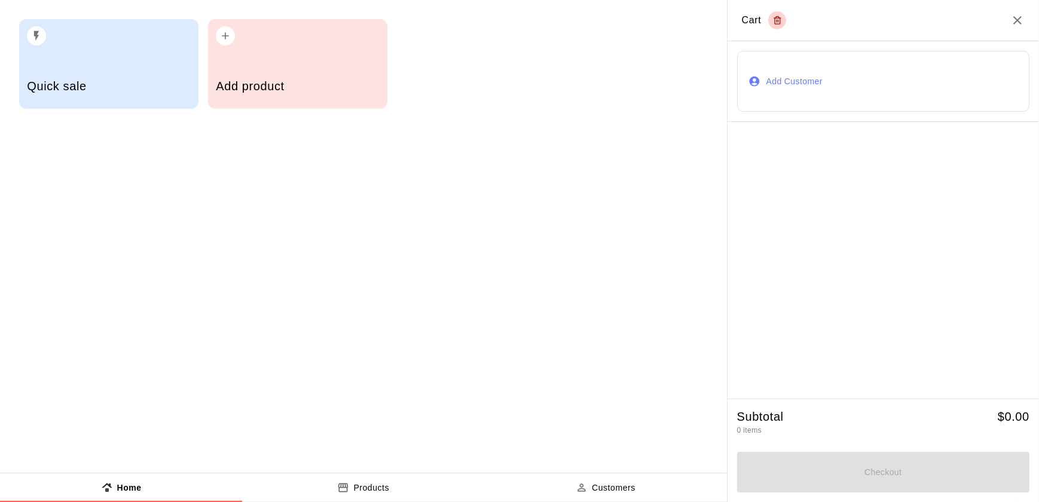
click at [356, 73] on div "Add product" at bounding box center [297, 87] width 163 height 42
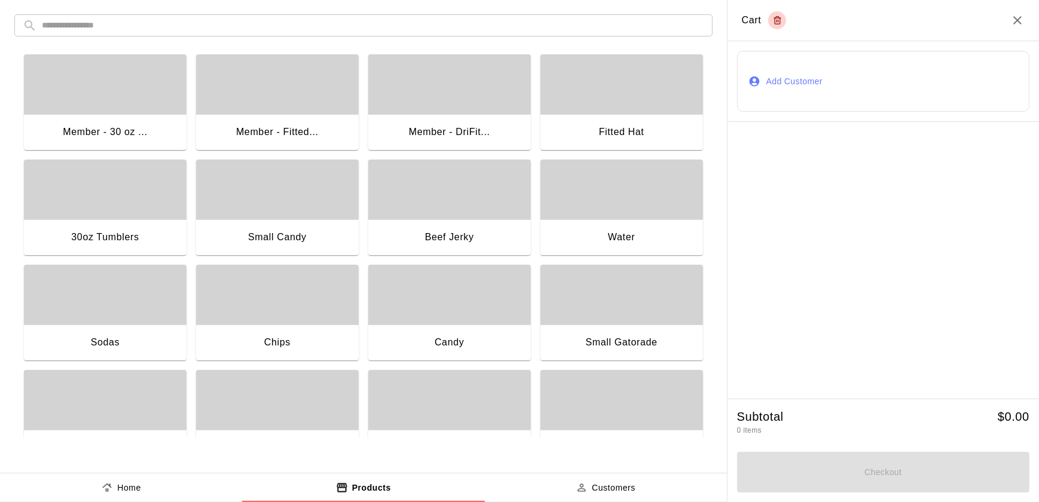
scroll to position [143, 0]
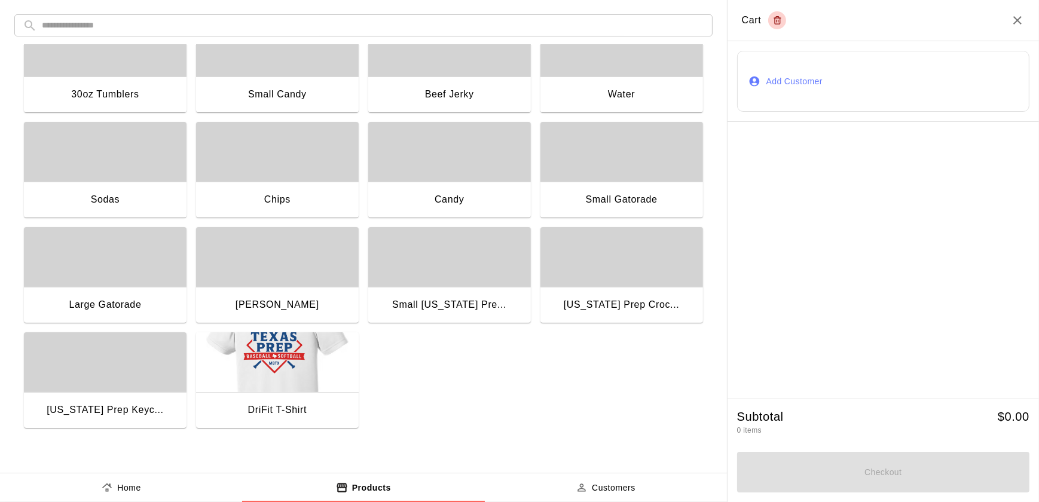
click at [319, 371] on img "button" at bounding box center [277, 362] width 163 height 60
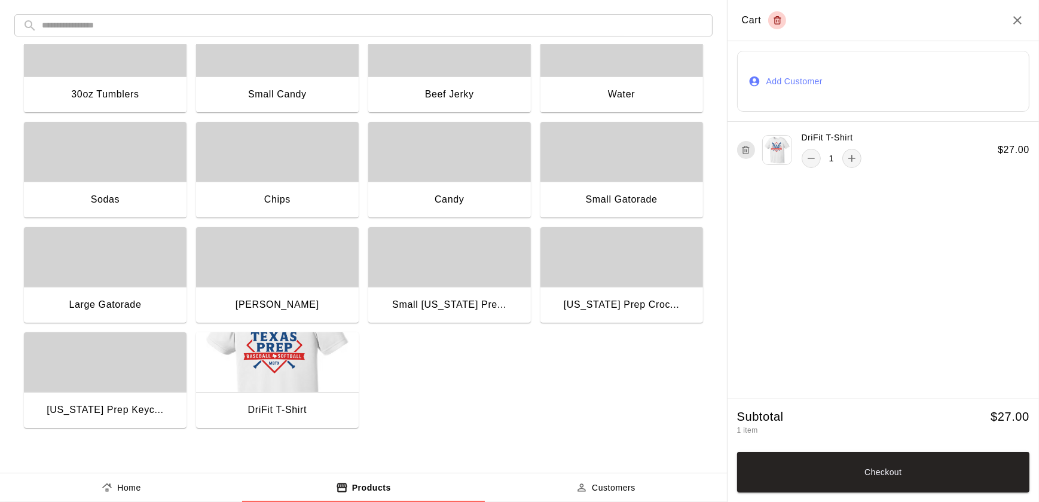
click at [319, 371] on img "button" at bounding box center [277, 362] width 163 height 60
click at [912, 484] on button "Checkout" at bounding box center [883, 472] width 292 height 41
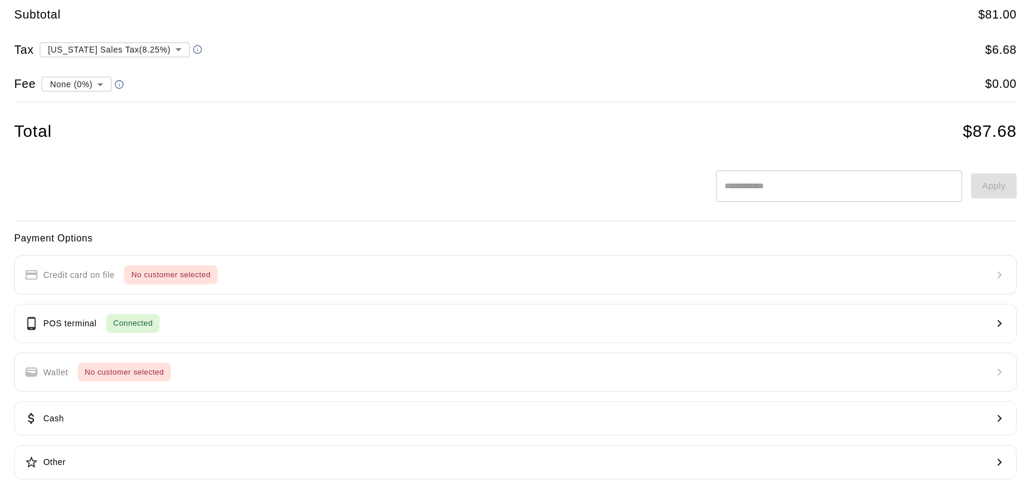
scroll to position [0, 0]
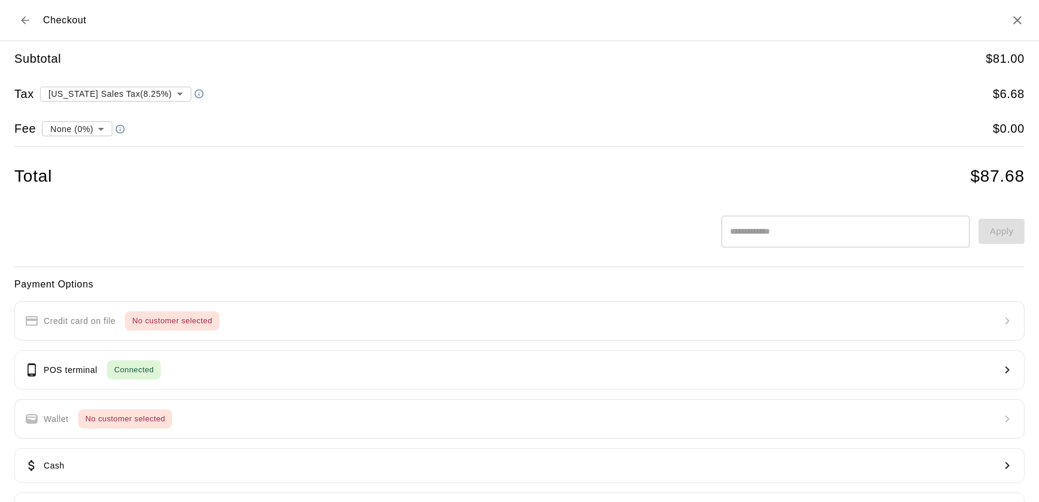
click at [24, 25] on icon "Back to cart" at bounding box center [25, 20] width 12 height 12
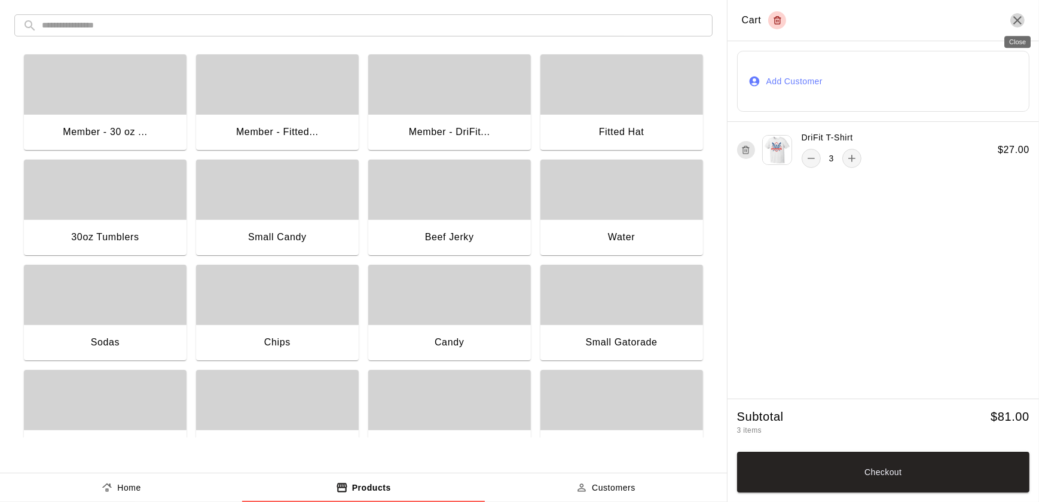
click at [1022, 20] on icon "Close" at bounding box center [1017, 20] width 14 height 14
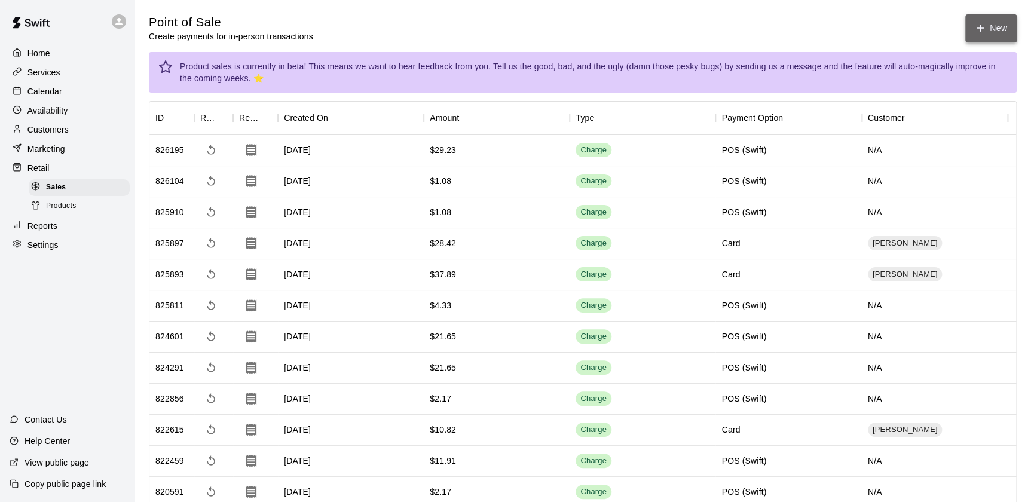
click at [972, 26] on button "New" at bounding box center [990, 28] width 51 height 28
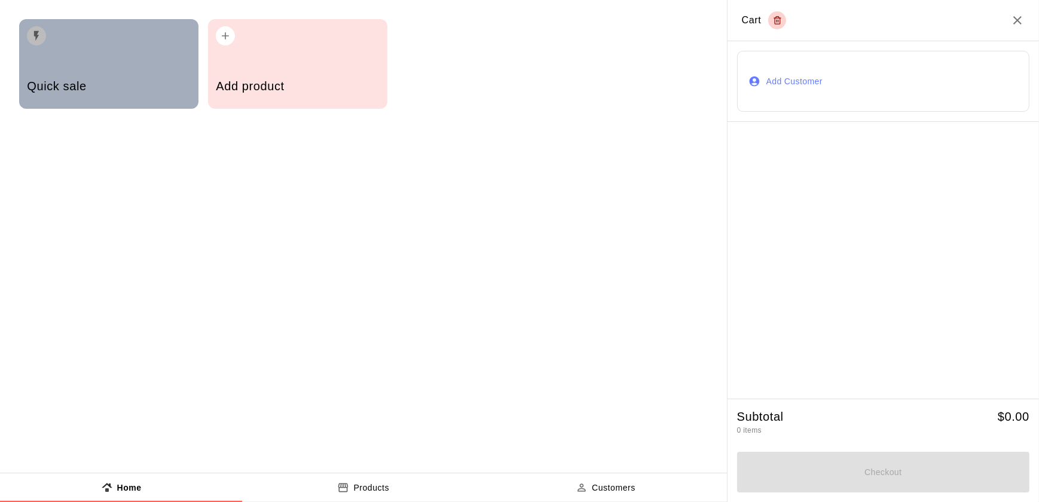
click at [142, 63] on div "Quick sale" at bounding box center [108, 64] width 179 height 90
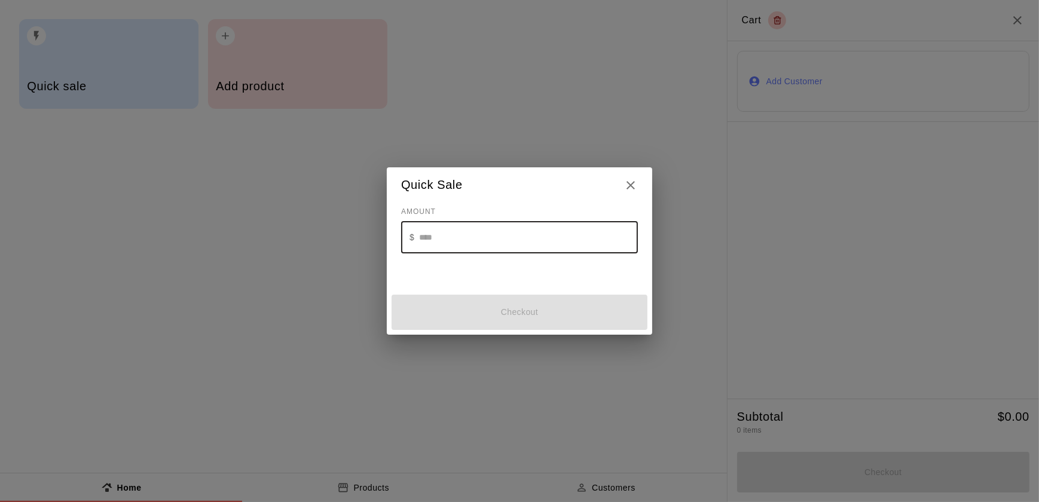
click at [528, 237] on input "text" at bounding box center [528, 238] width 219 height 32
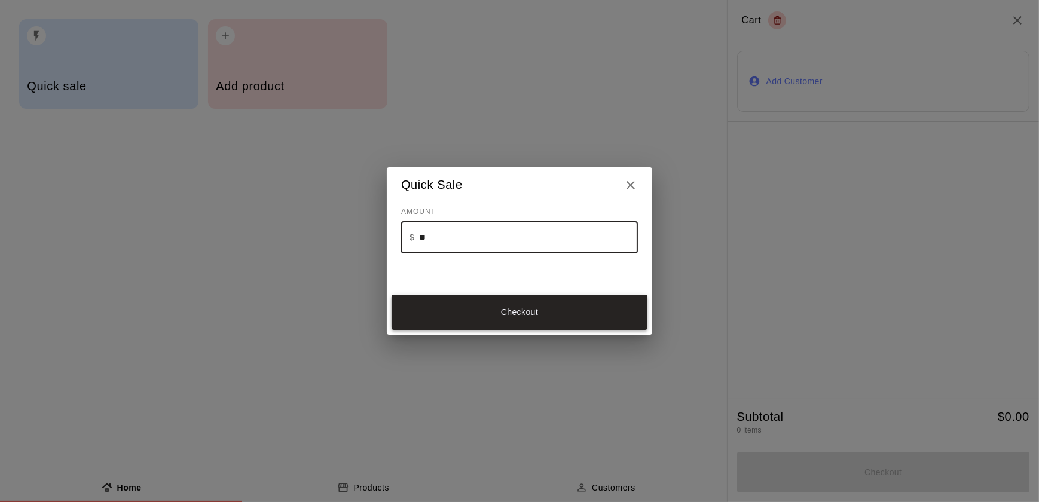
type input "**"
click at [486, 308] on button "Checkout" at bounding box center [520, 312] width 256 height 35
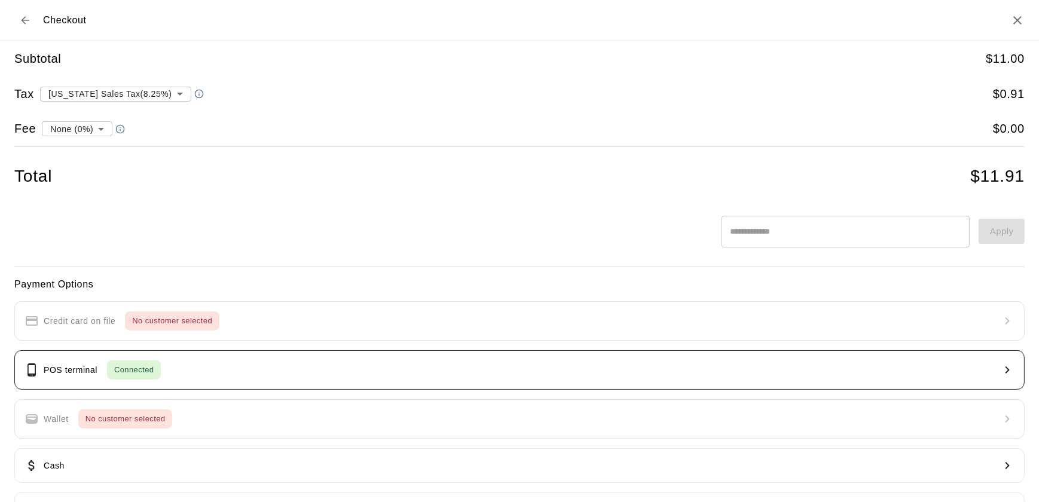
click at [298, 371] on button "POS terminal Connected" at bounding box center [519, 369] width 1010 height 39
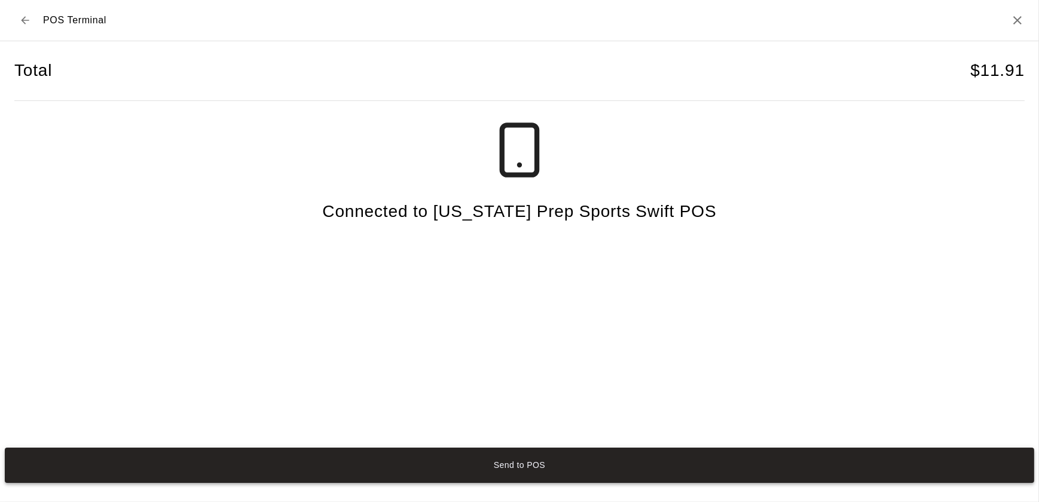
click at [432, 470] on button "Send to POS" at bounding box center [519, 465] width 1029 height 35
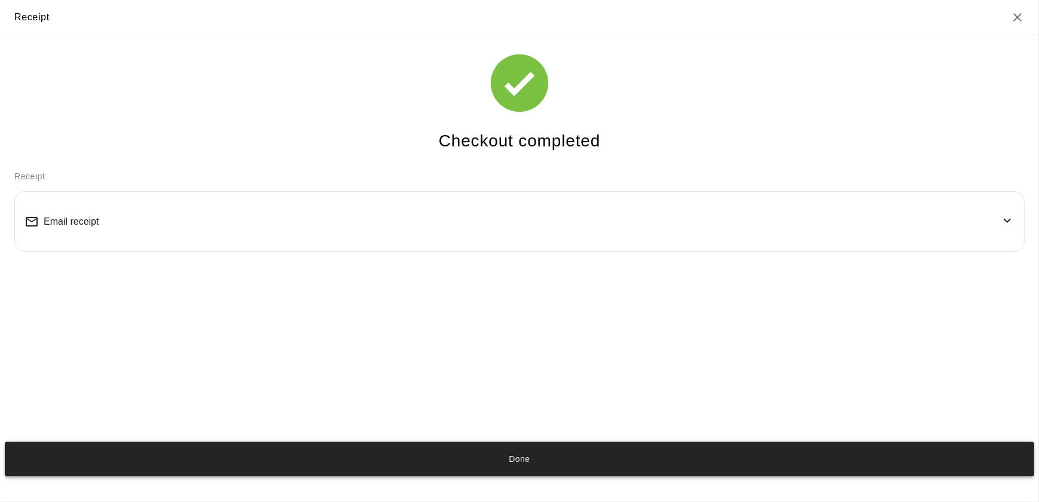
click at [540, 451] on button "Done" at bounding box center [519, 459] width 1029 height 35
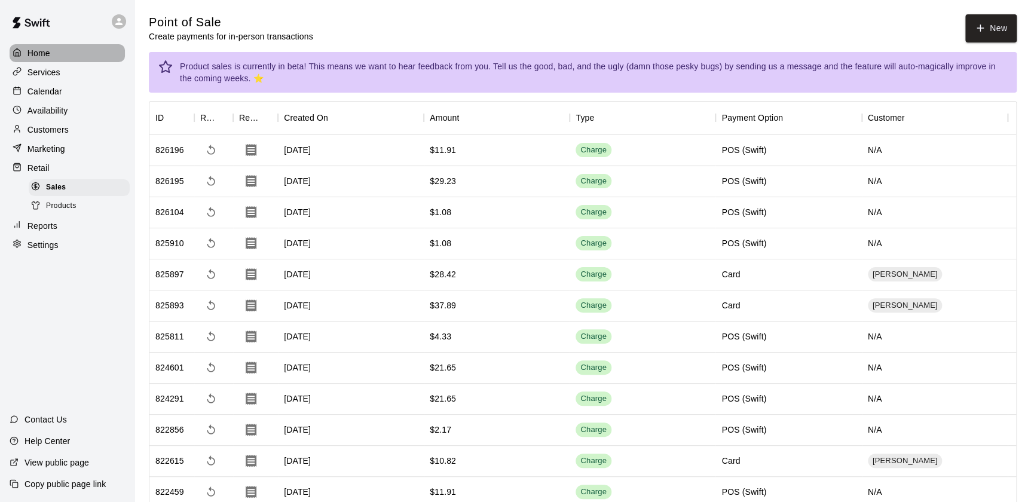
click at [38, 50] on p "Home" at bounding box center [38, 53] width 23 height 12
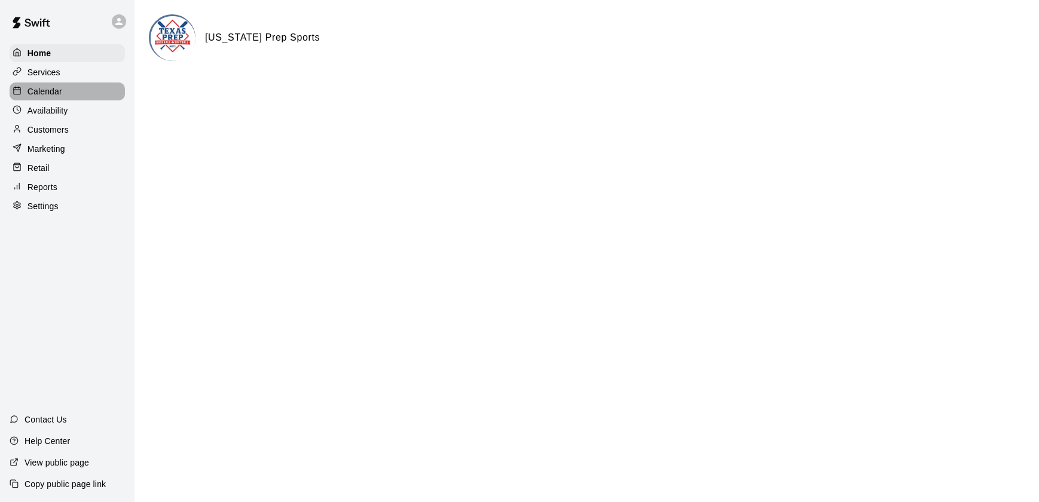
click at [42, 95] on p "Calendar" at bounding box center [44, 91] width 35 height 12
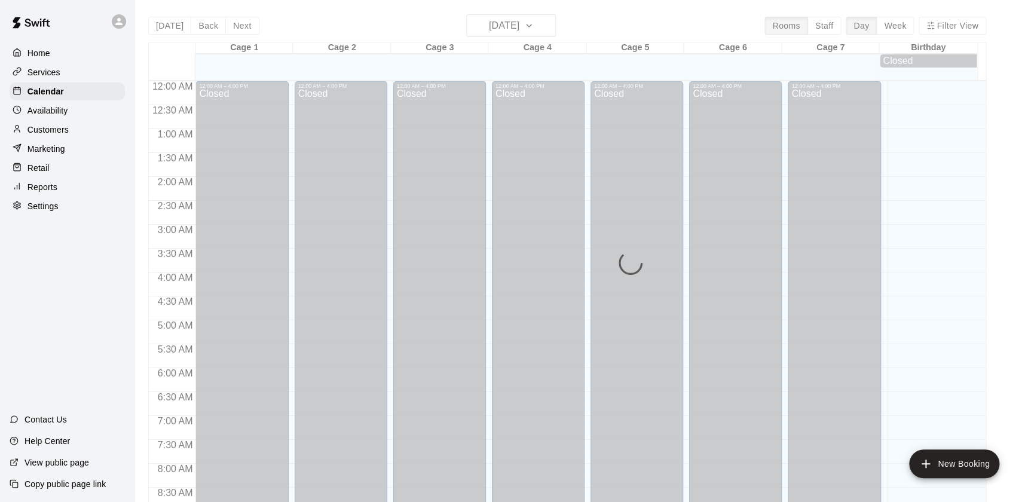
scroll to position [675, 0]
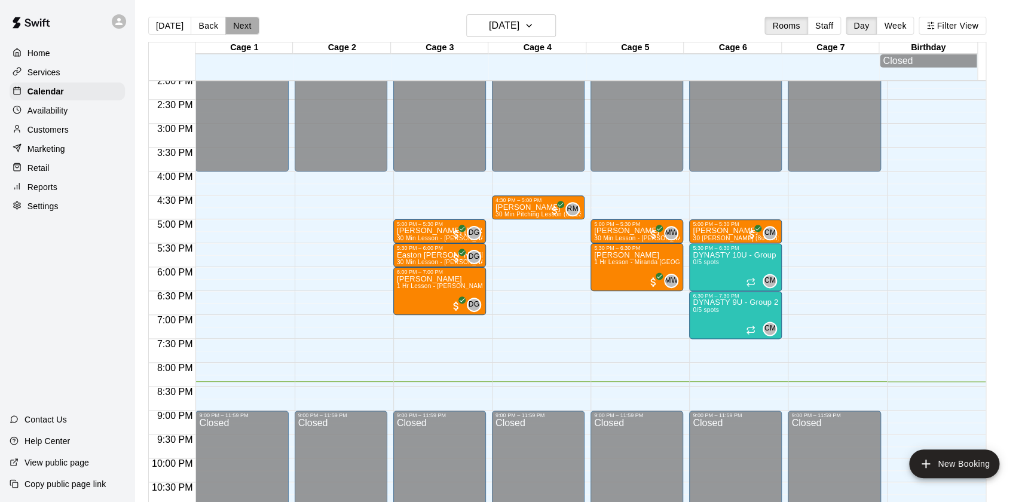
click at [244, 29] on button "Next" at bounding box center [241, 26] width 33 height 18
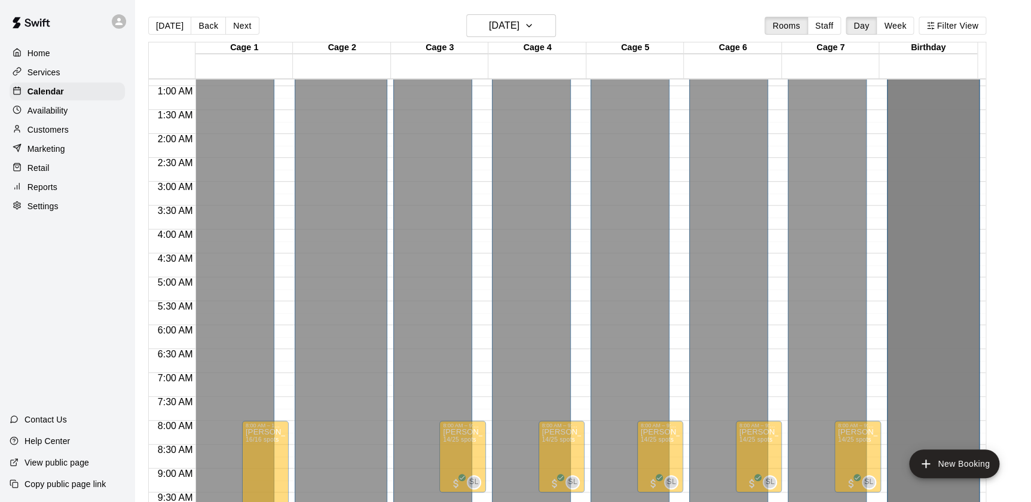
scroll to position [41, 0]
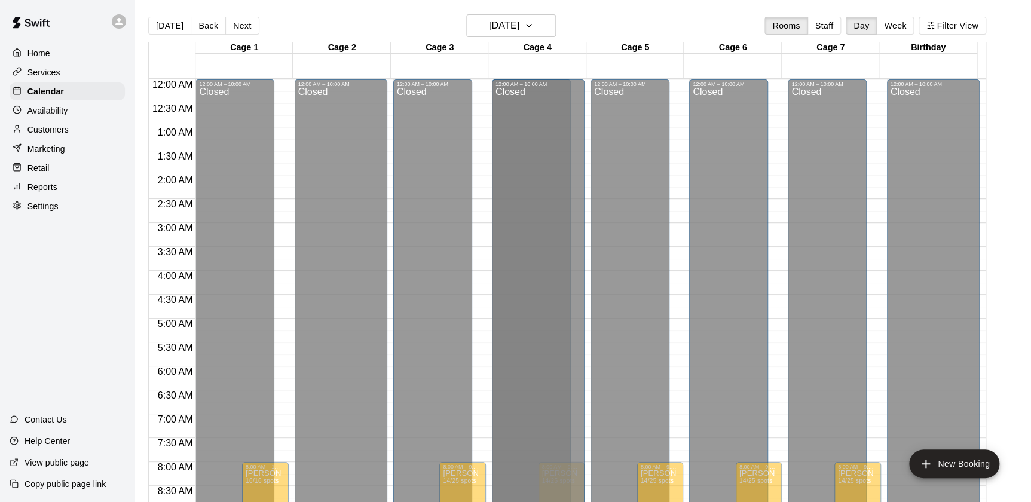
drag, startPoint x: 800, startPoint y: 307, endPoint x: 537, endPoint y: 139, distance: 311.9
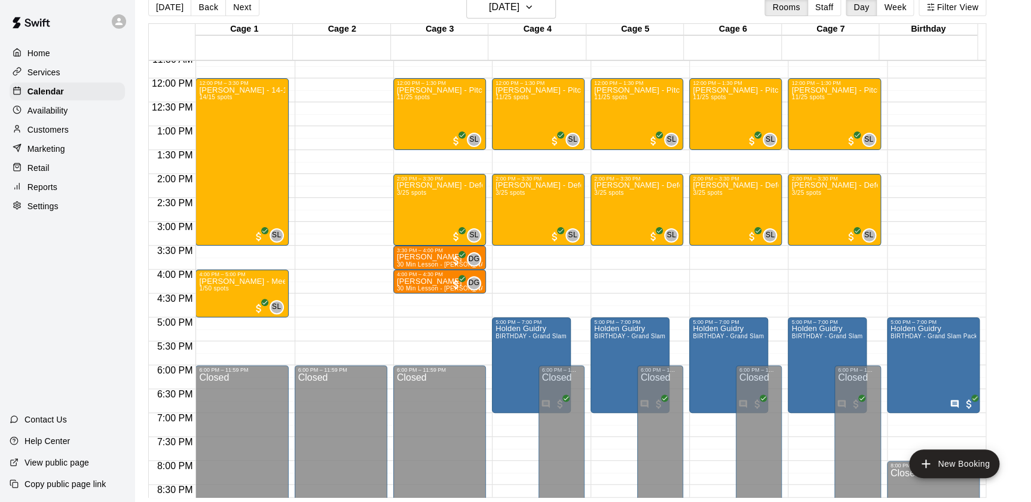
scroll to position [562, 0]
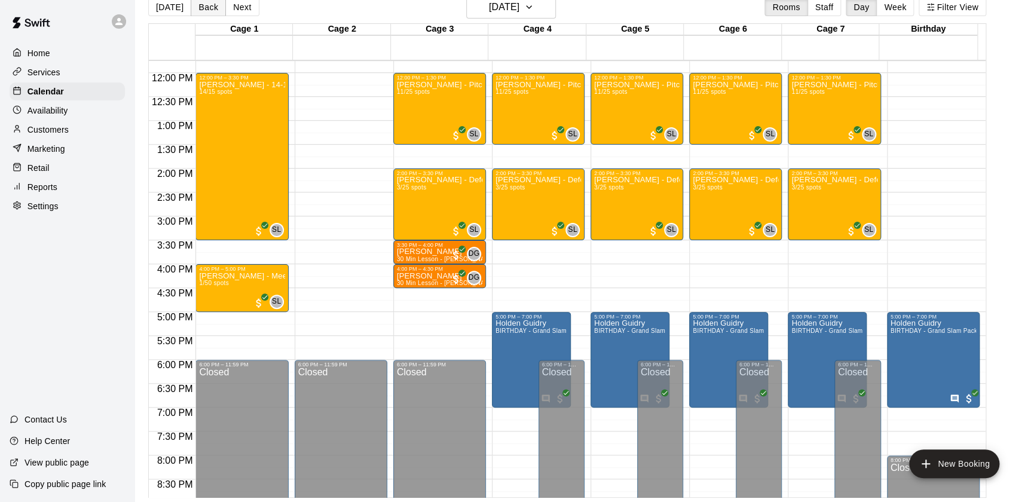
click at [206, 6] on button "Back" at bounding box center [208, 7] width 35 height 18
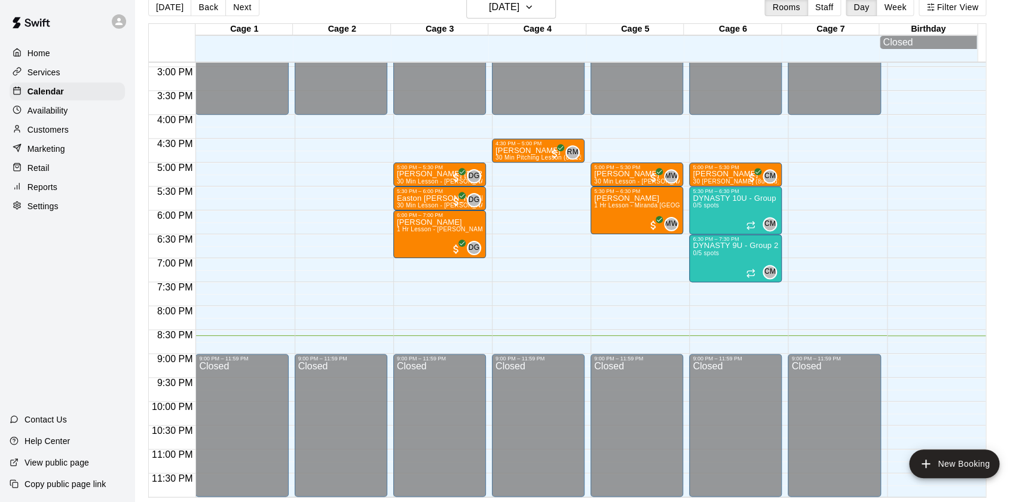
scroll to position [0, 0]
